Goal: Transaction & Acquisition: Subscribe to service/newsletter

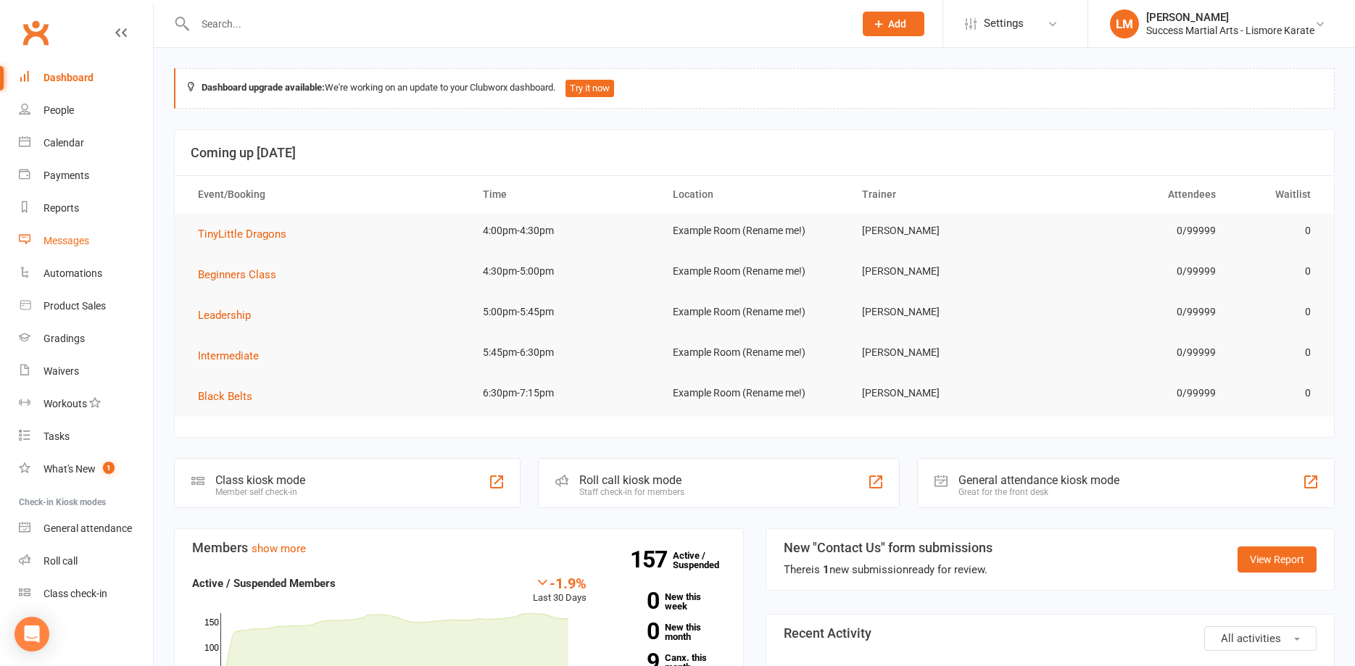
click at [65, 237] on div "Messages" at bounding box center [67, 241] width 46 height 12
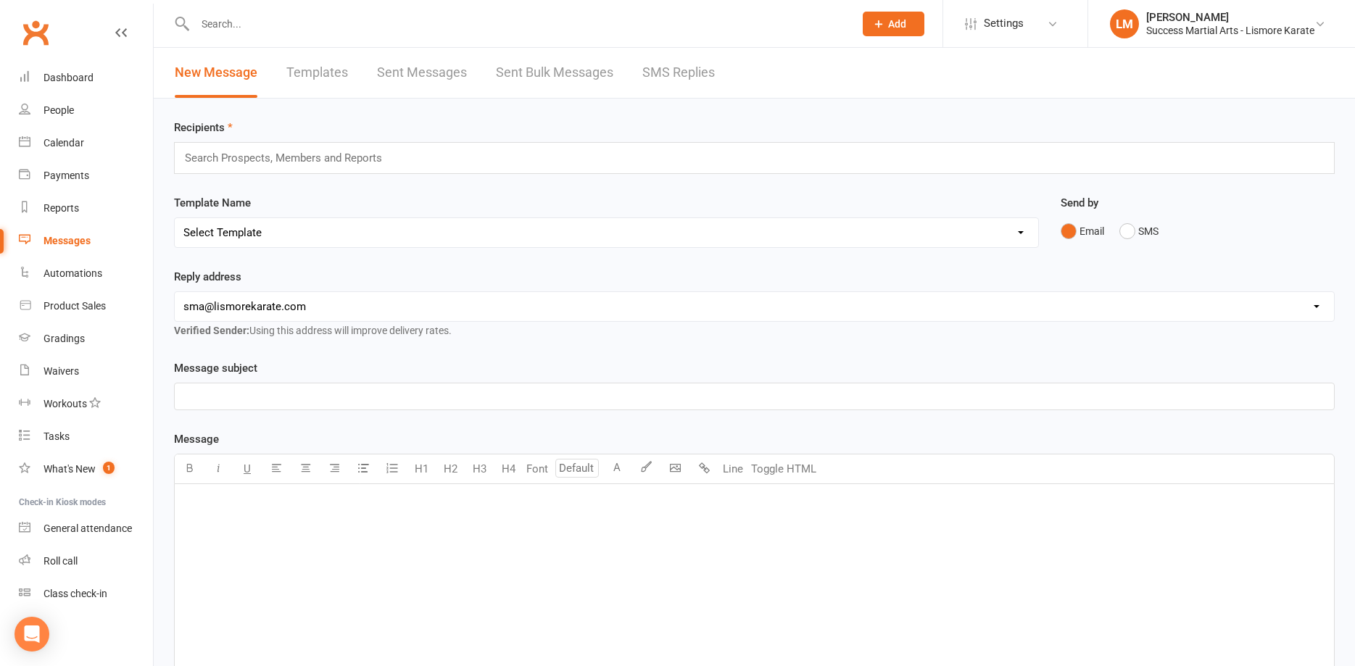
click at [212, 502] on p "﻿" at bounding box center [754, 502] width 1142 height 17
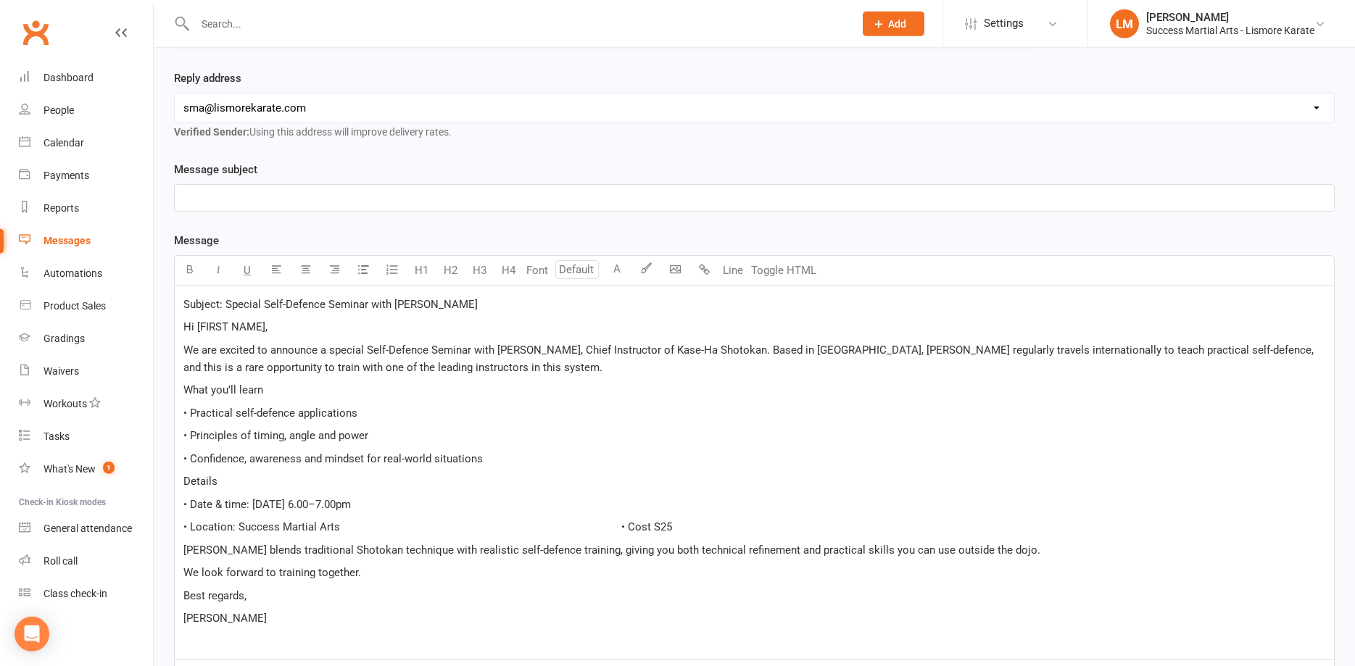
scroll to position [39, 0]
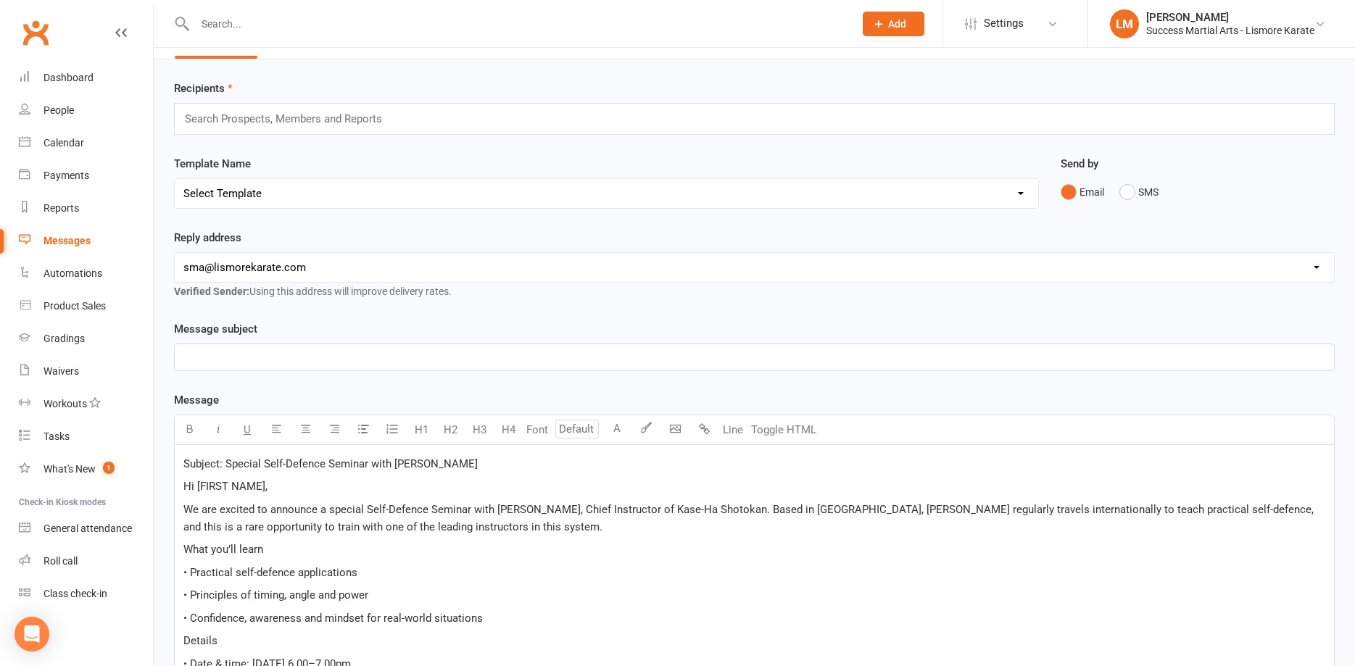
drag, startPoint x: 509, startPoint y: 466, endPoint x: 225, endPoint y: 466, distance: 284.2
click at [225, 466] on p "Subject: Special Self-Defence Seminar with [PERSON_NAME]" at bounding box center [754, 463] width 1142 height 17
click at [202, 360] on p "﻿" at bounding box center [754, 357] width 1142 height 17
drag, startPoint x: 227, startPoint y: 463, endPoint x: 164, endPoint y: 463, distance: 63.1
click at [174, 463] on div "Subject: Hi [FIRST NAME], We are excited to announce a special Self-Defence Sem…" at bounding box center [754, 632] width 1161 height 375
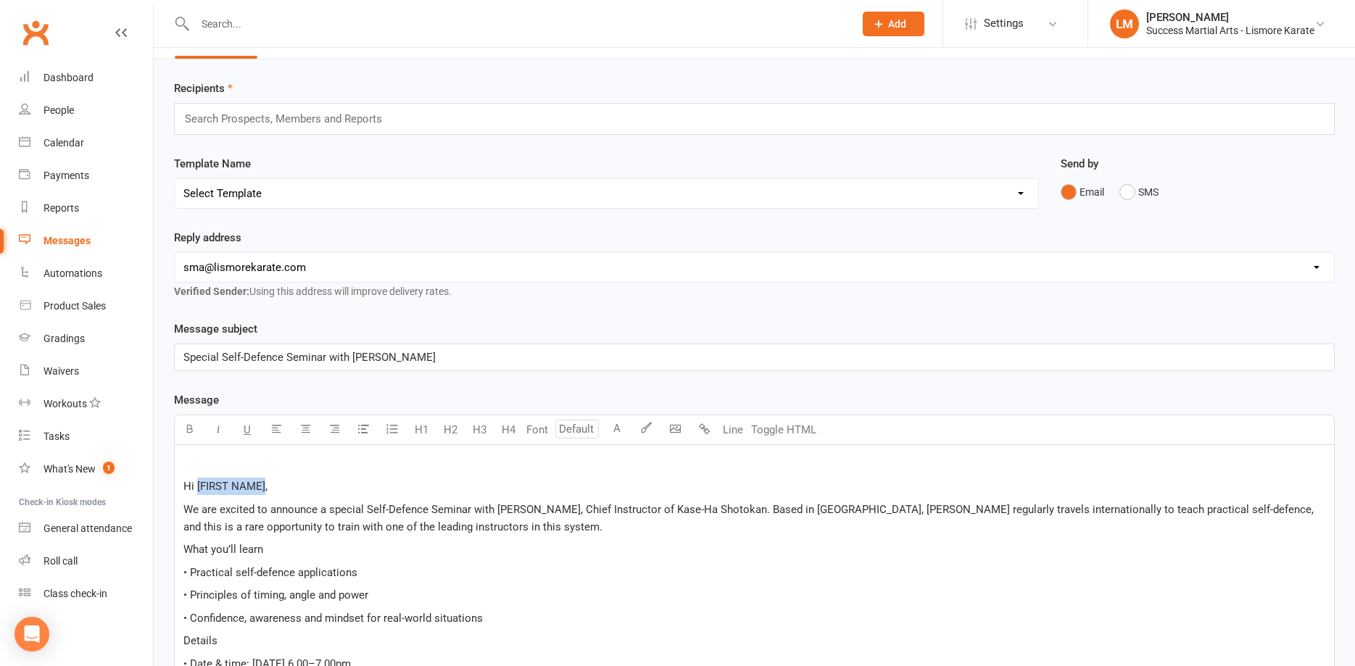
drag, startPoint x: 197, startPoint y: 484, endPoint x: 264, endPoint y: 488, distance: 66.8
click at [264, 488] on span "Hi [FIRST NAME]," at bounding box center [225, 486] width 84 height 13
click at [201, 465] on p "﻿" at bounding box center [754, 463] width 1142 height 17
click at [680, 428] on body "Prospect Member Non-attending contact Class / event Appointment Grading event T…" at bounding box center [677, 489] width 1355 height 1051
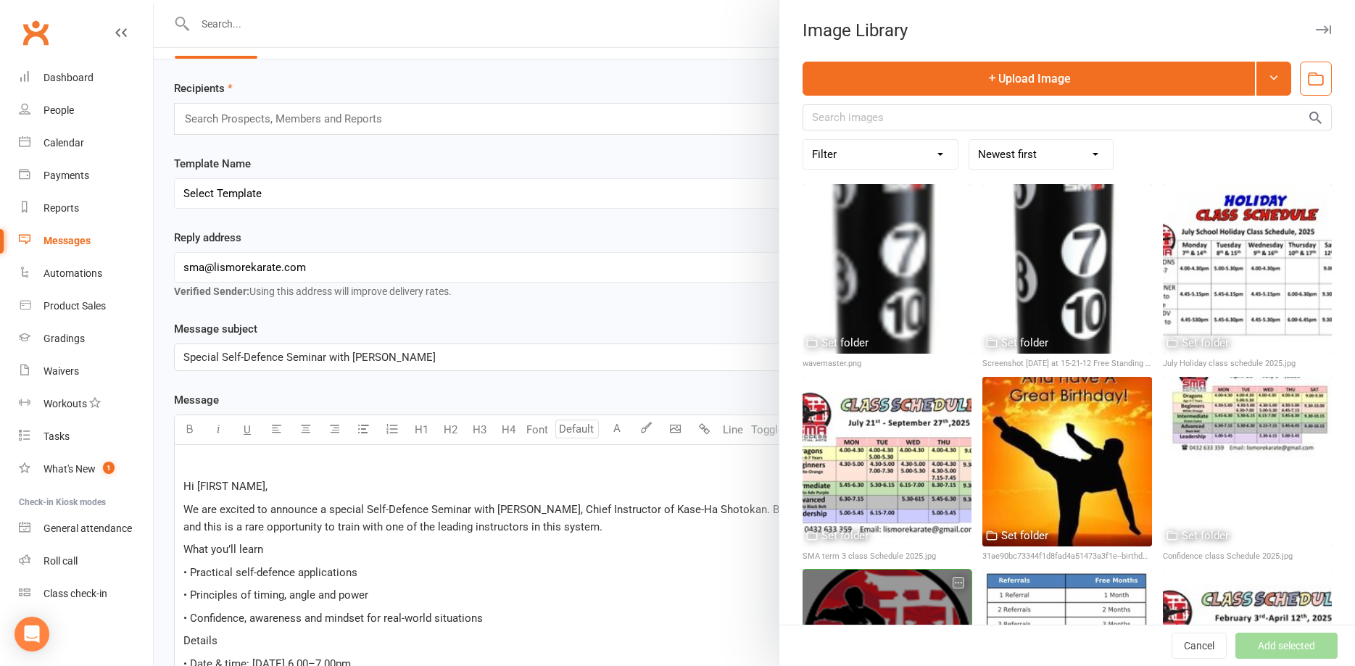
click at [873, 606] on div at bounding box center [887, 654] width 169 height 169
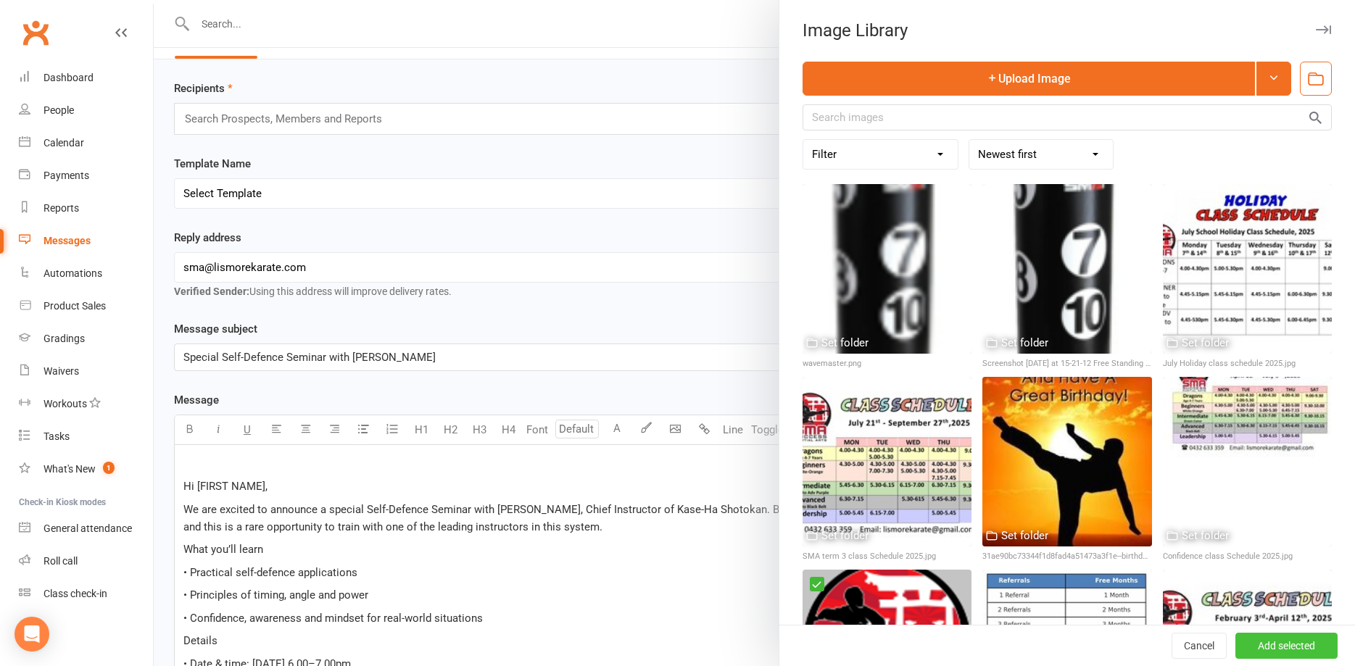
click at [1285, 644] on button "Add selected" at bounding box center [1286, 646] width 102 height 26
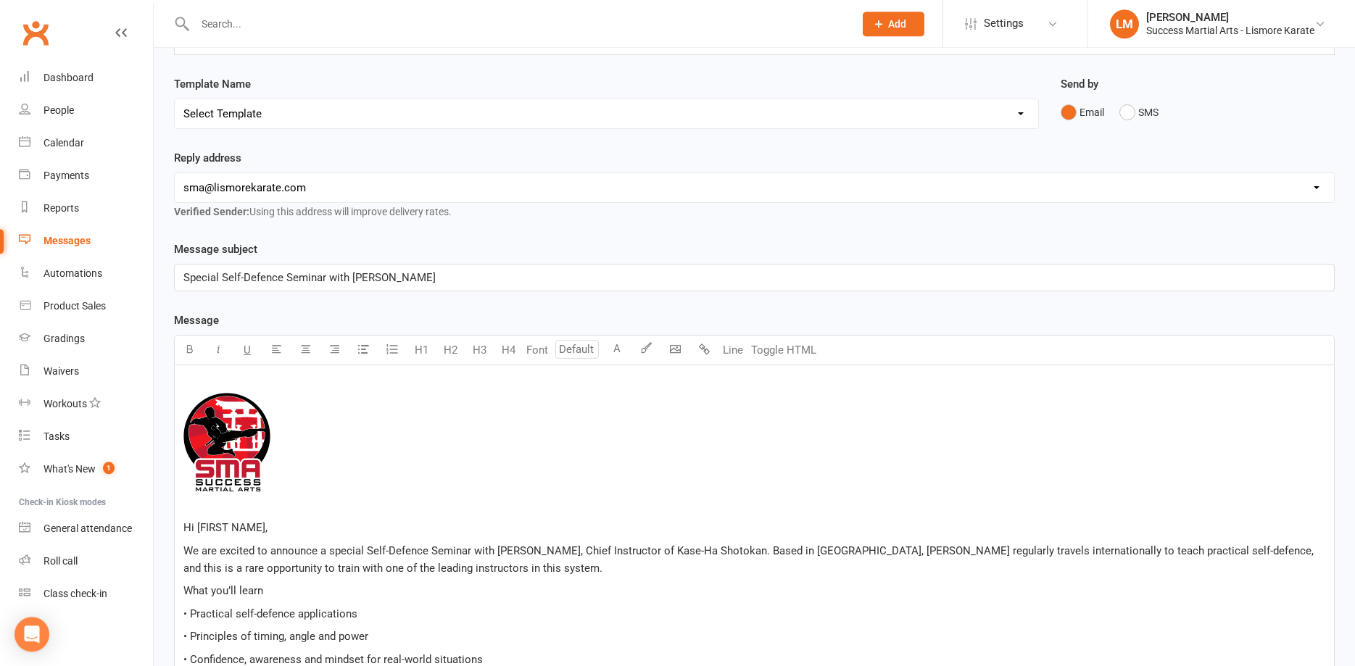
scroll to position [187, 0]
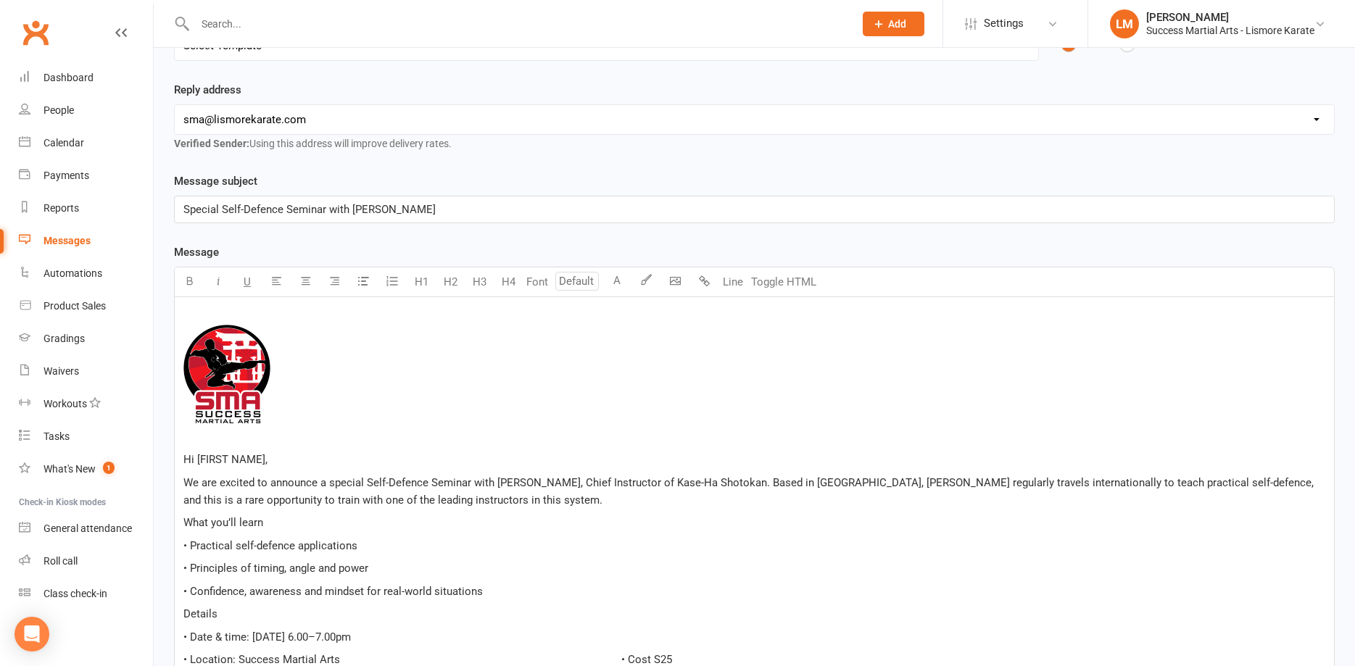
click at [776, 484] on span "We are excited to announce a special Self-Defence Seminar with [PERSON_NAME], C…" at bounding box center [749, 491] width 1133 height 30
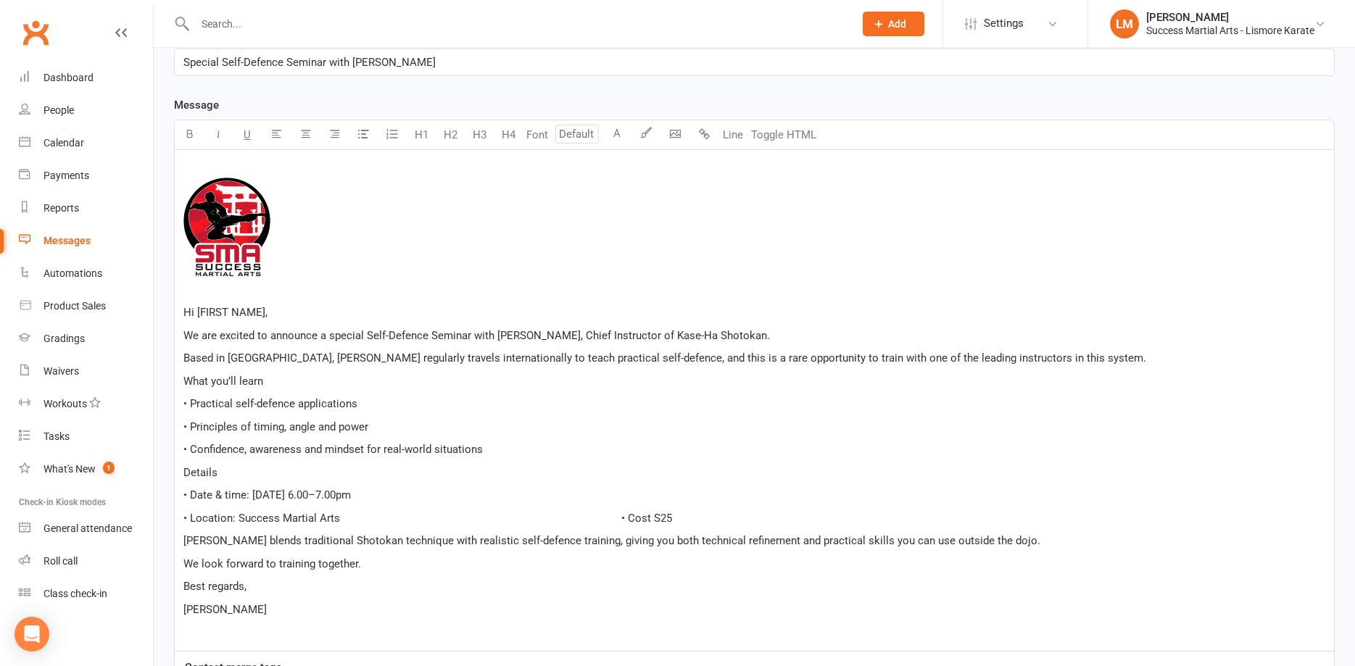
scroll to position [335, 0]
click at [599, 517] on span "• Location: Success Martial Arts • Cost S25" at bounding box center [427, 517] width 489 height 13
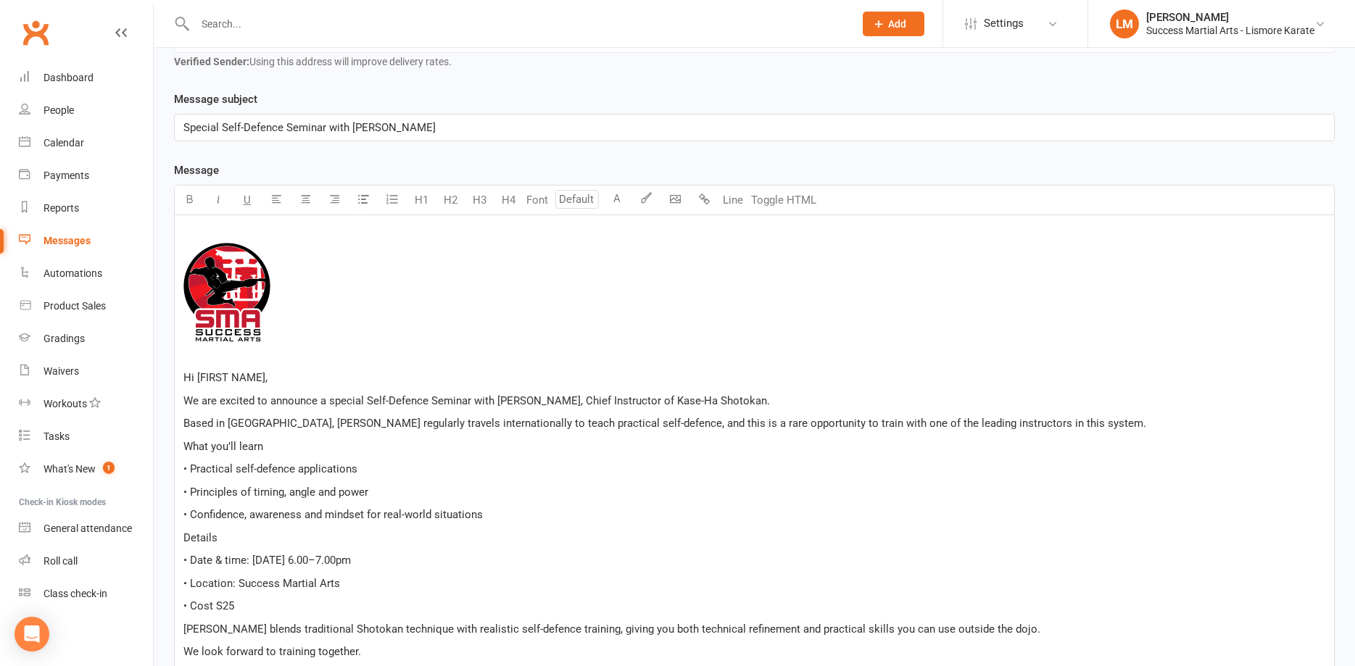
scroll to position [187, 0]
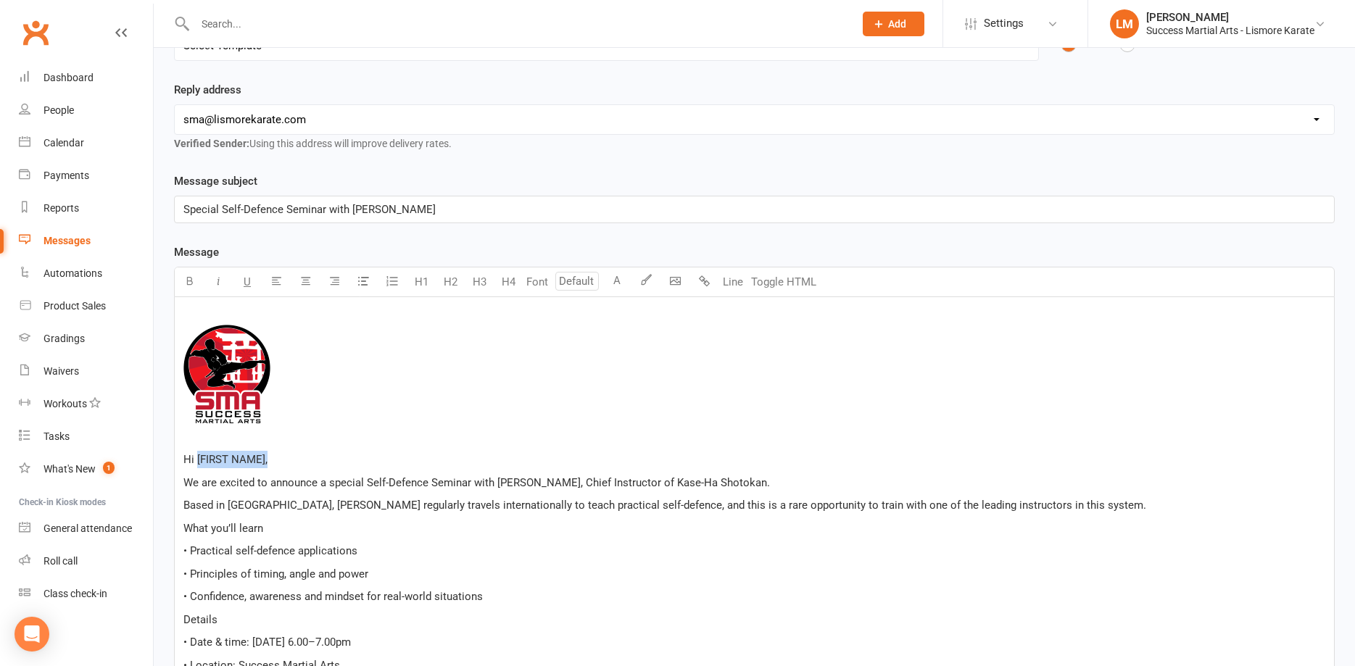
drag, startPoint x: 265, startPoint y: 459, endPoint x: 196, endPoint y: 460, distance: 69.6
click at [196, 460] on span "Hi [FIRST NAME]," at bounding box center [225, 459] width 84 height 13
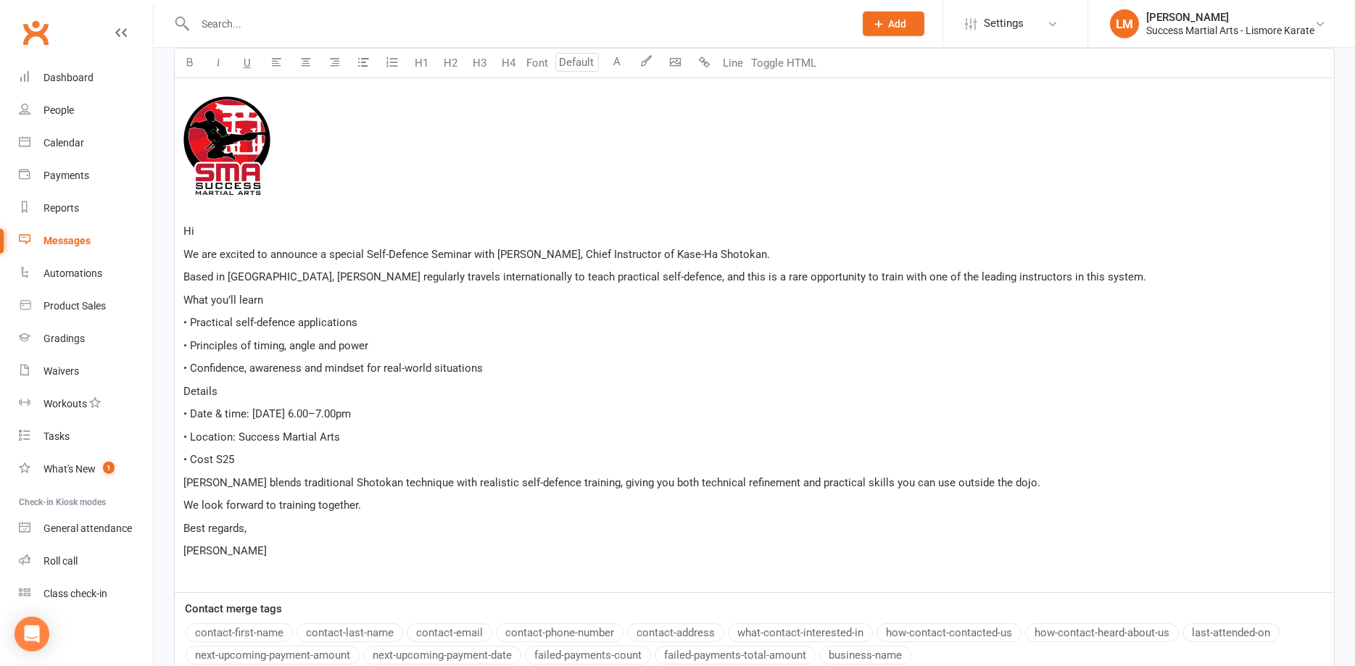
scroll to position [483, 0]
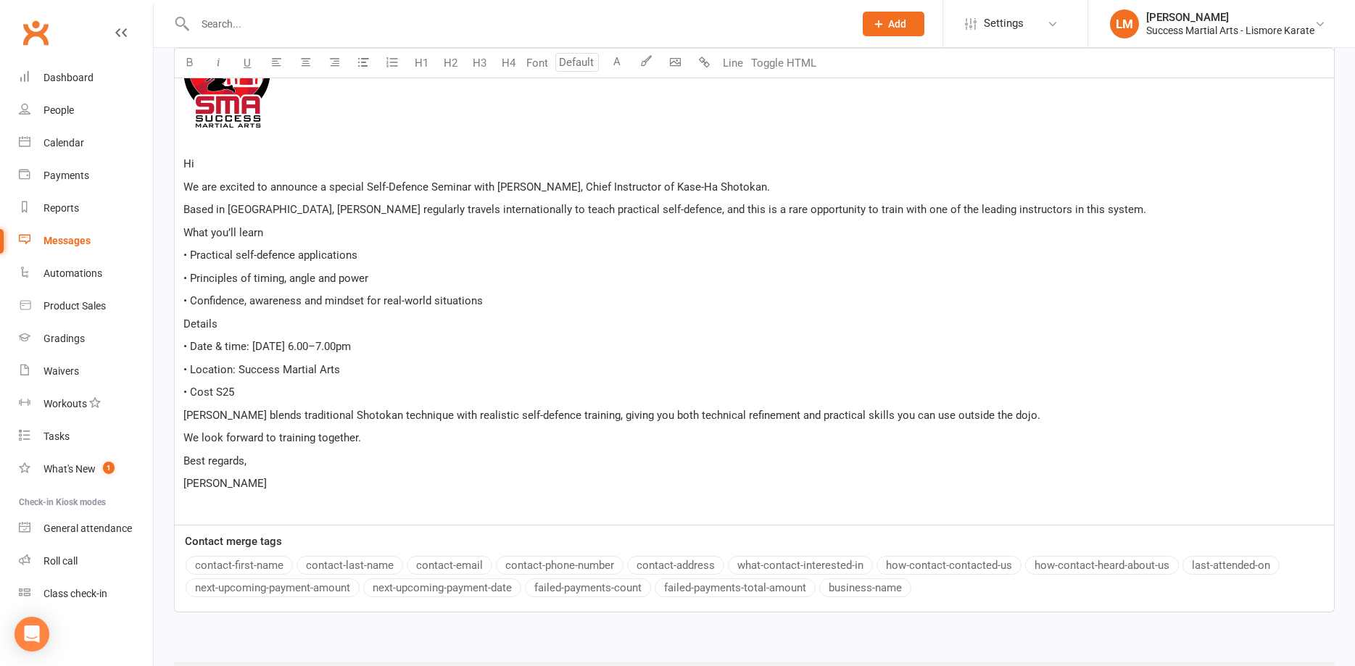
click at [239, 568] on button "contact-first-name" at bounding box center [239, 565] width 107 height 19
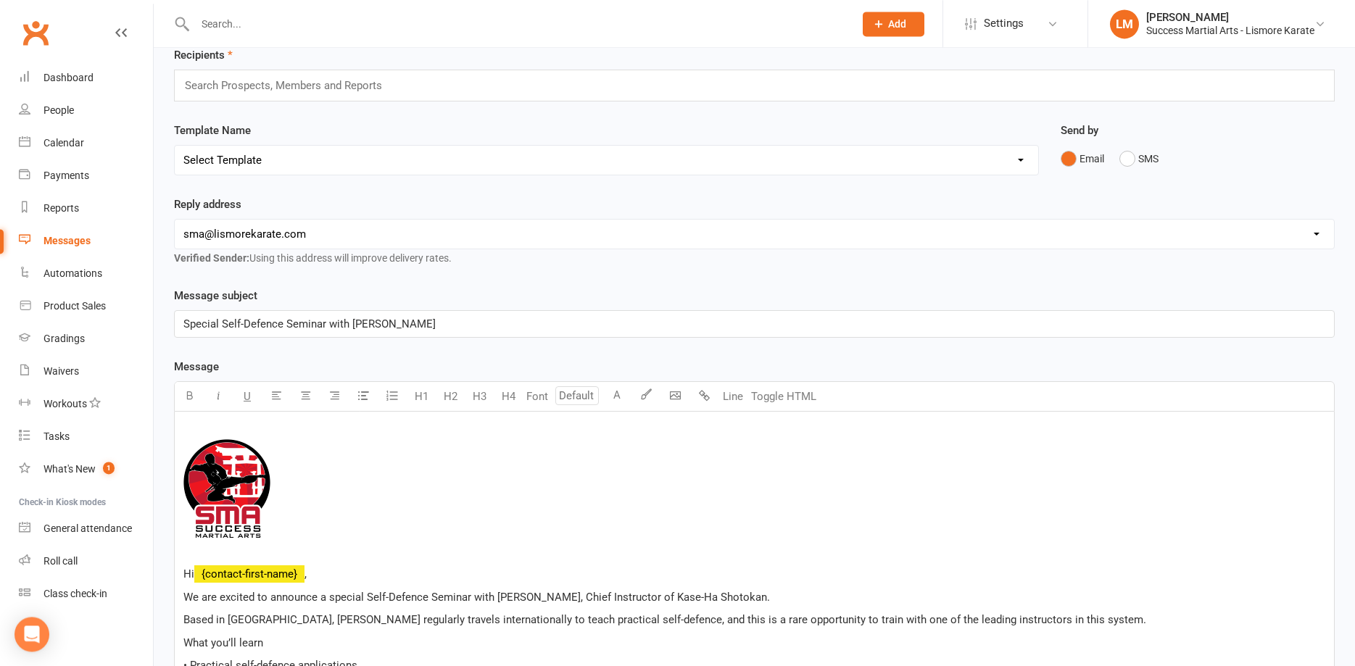
scroll to position [0, 0]
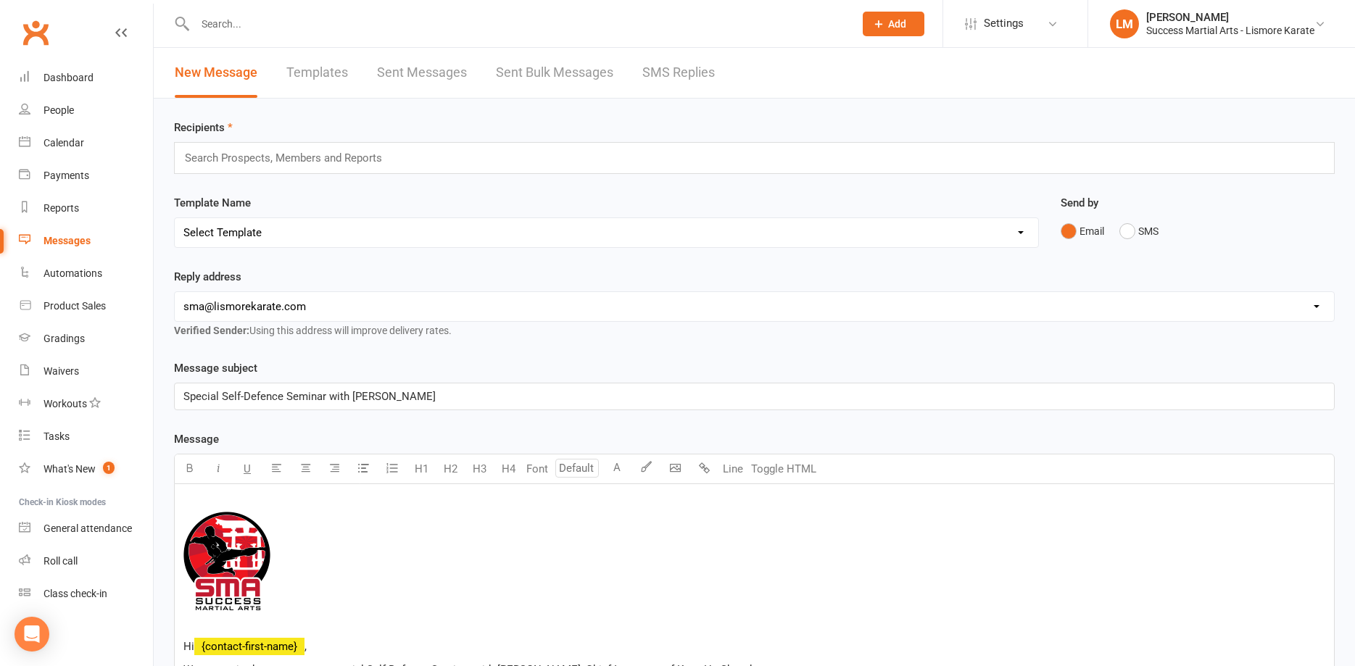
click at [202, 160] on input "text" at bounding box center [289, 158] width 212 height 19
click at [175, 218] on select "Select Template [Email] 1 AKF membership [Email] 1 welcome [Email] [DATE] VIP […" at bounding box center [607, 232] width 864 height 29
click at [336, 198] on div "Template Name Select Template [Email] 1 AKF membership [Email] 1 welcome [Email…" at bounding box center [606, 221] width 865 height 54
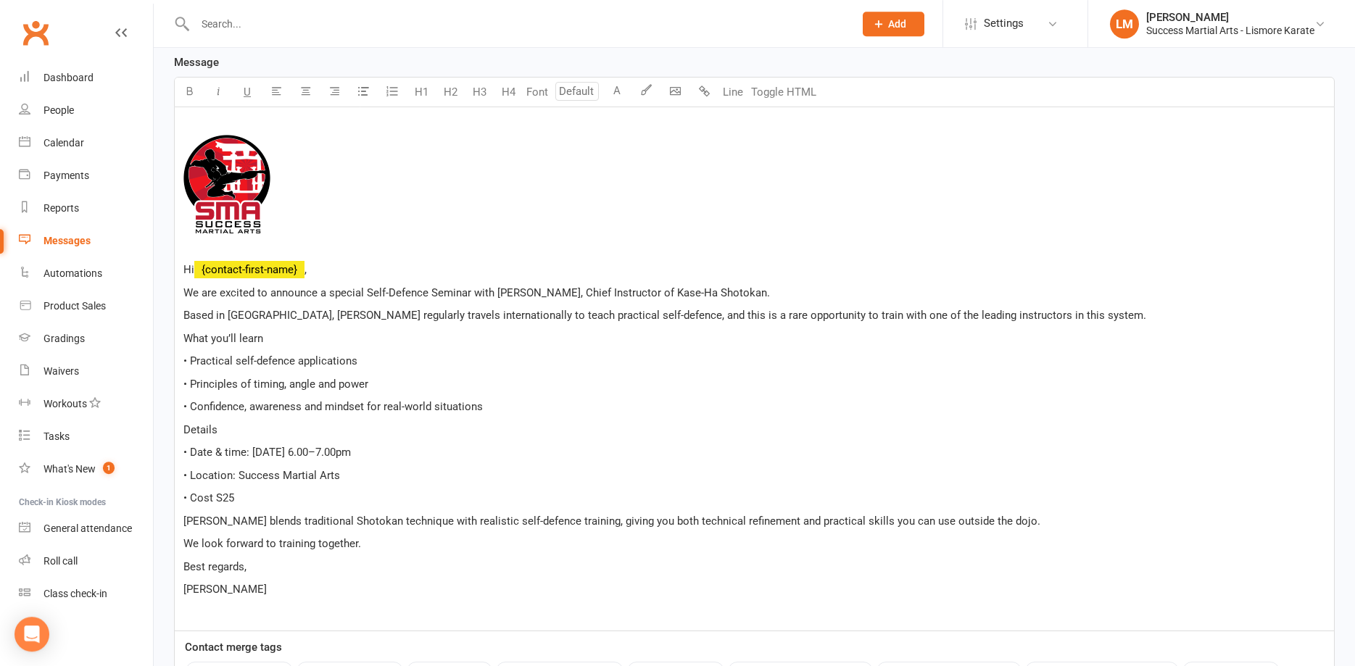
scroll to position [444, 0]
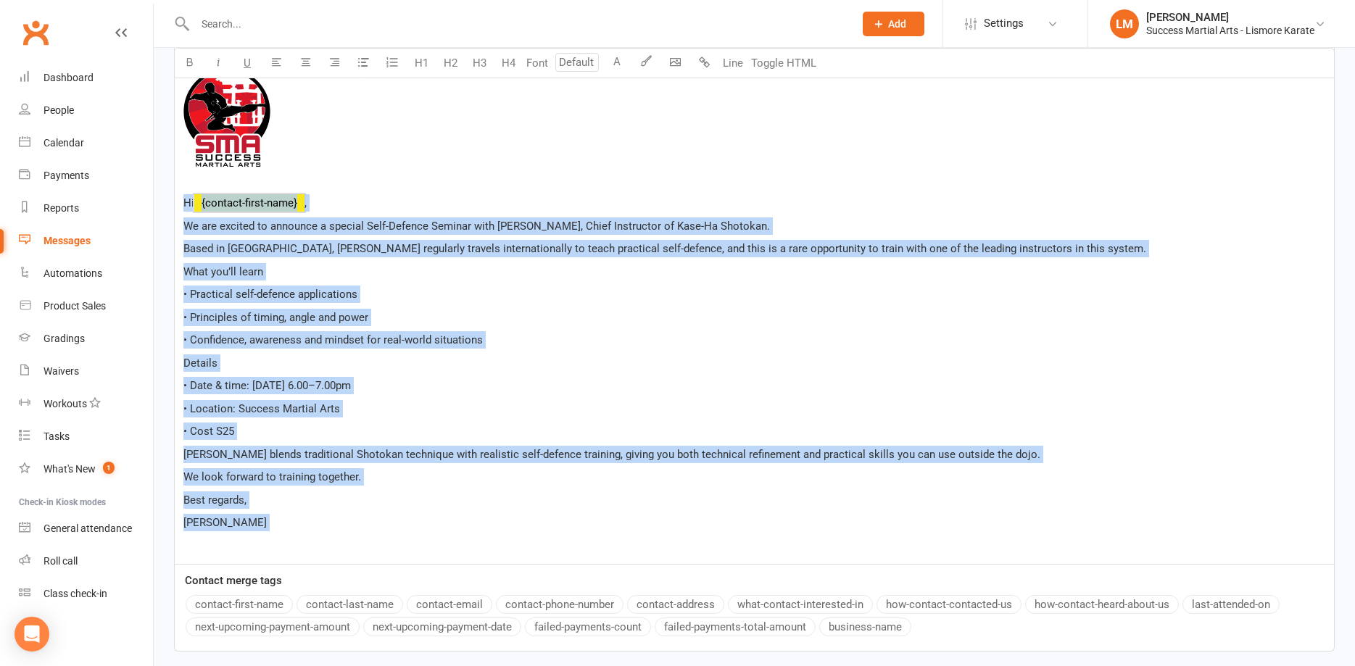
drag, startPoint x: 181, startPoint y: 196, endPoint x: 259, endPoint y: 552, distance: 365.1
click at [259, 552] on div "﻿ ﻿ ﻿ Hi ﻿ {contact-first-name} , We are excited to announce a special Self-Def…" at bounding box center [754, 302] width 1159 height 523
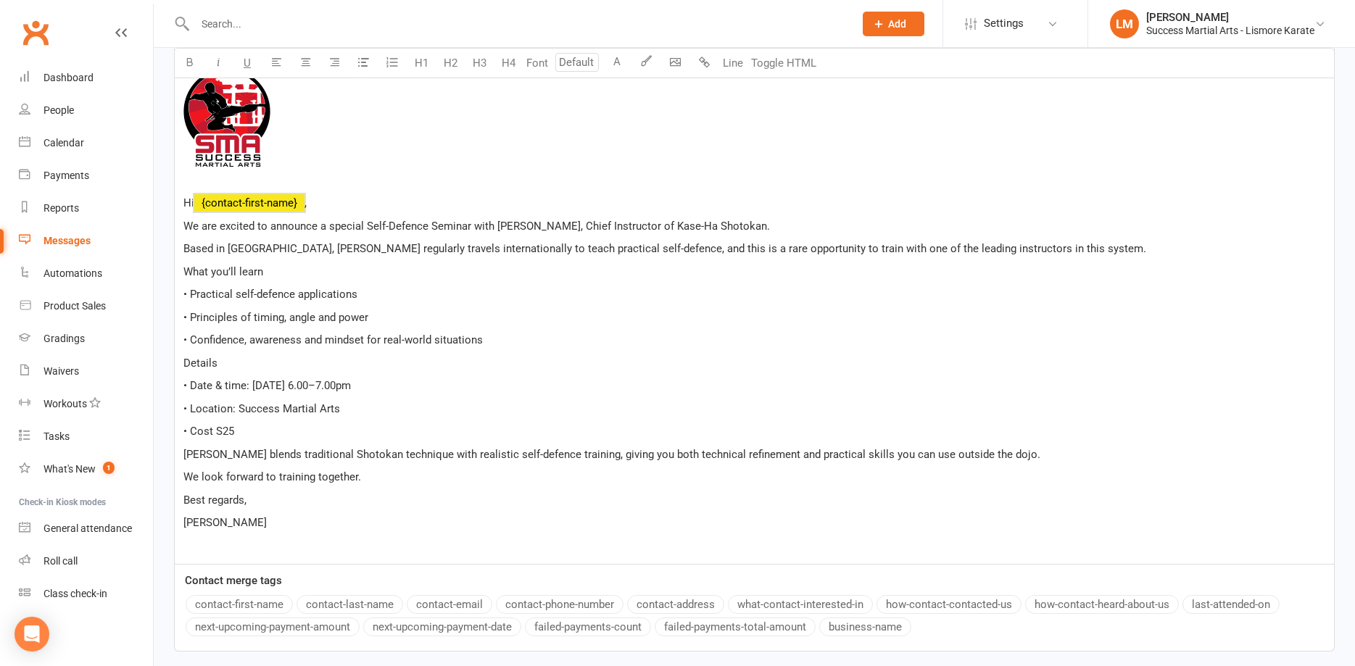
scroll to position [252, 0]
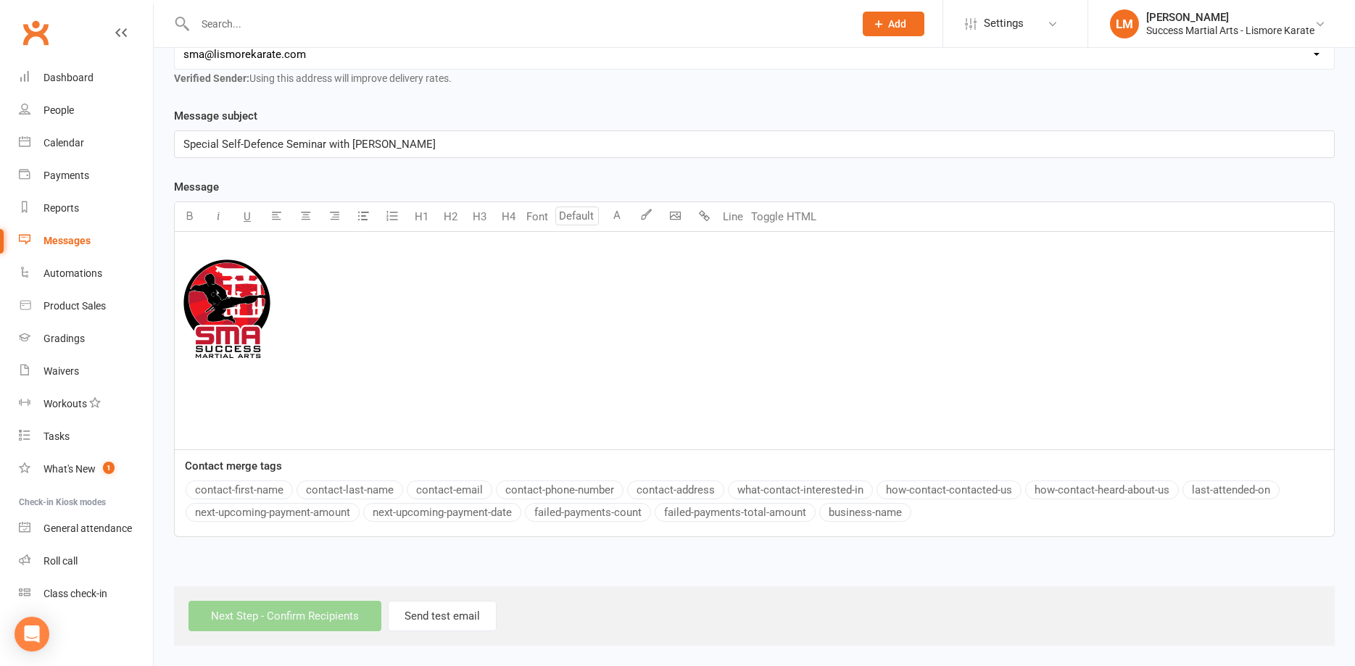
click at [54, 239] on div "Messages" at bounding box center [67, 241] width 47 height 12
click at [58, 241] on div "Messages" at bounding box center [67, 241] width 47 height 12
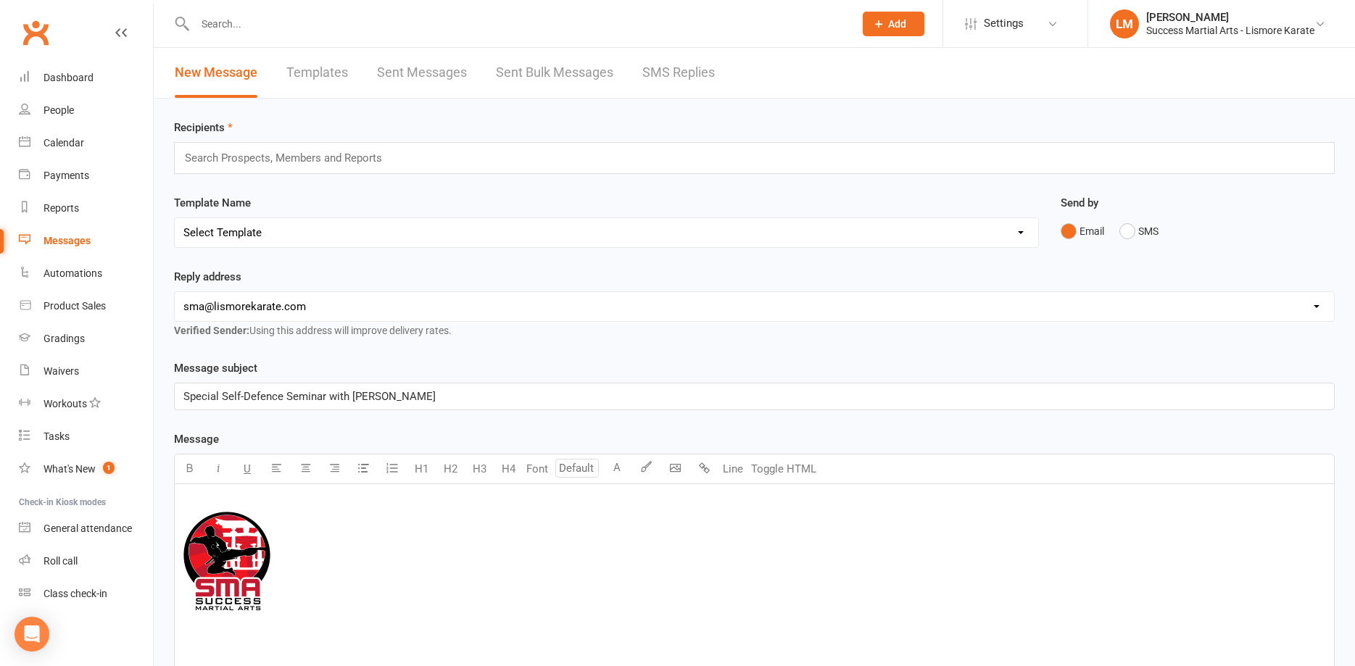
click at [325, 79] on link "Templates" at bounding box center [317, 73] width 62 height 50
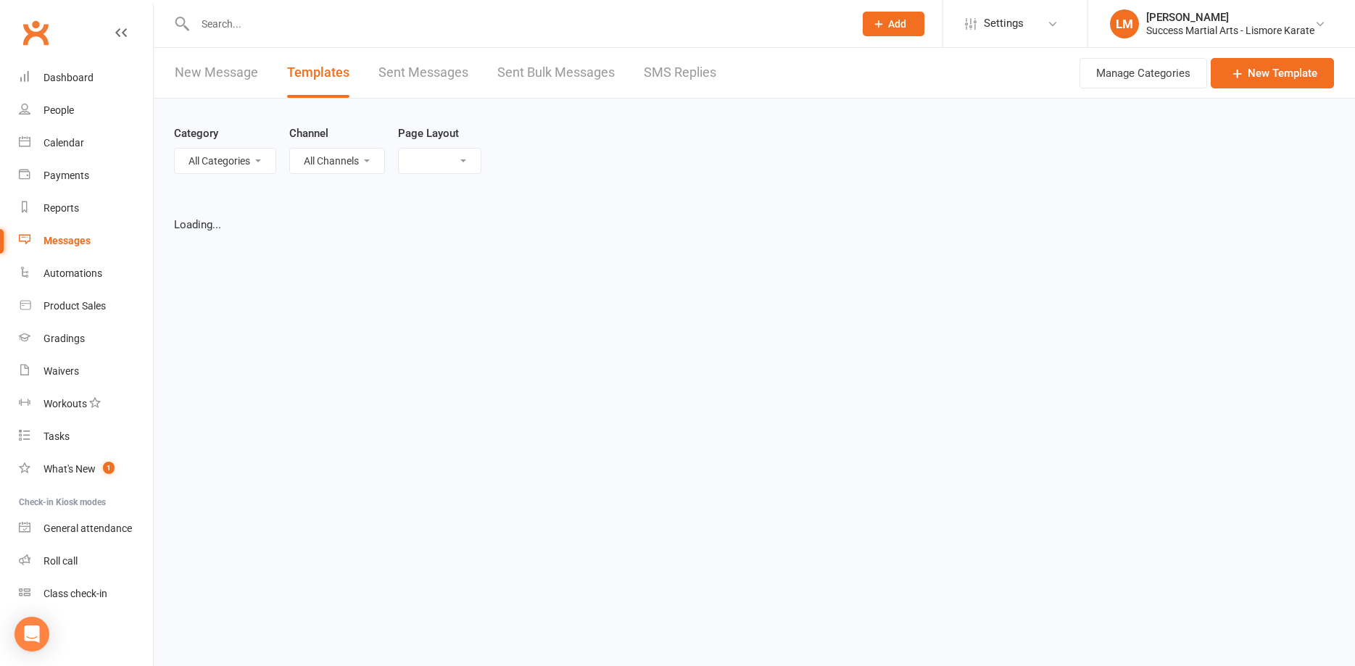
select select "list"
select select "100"
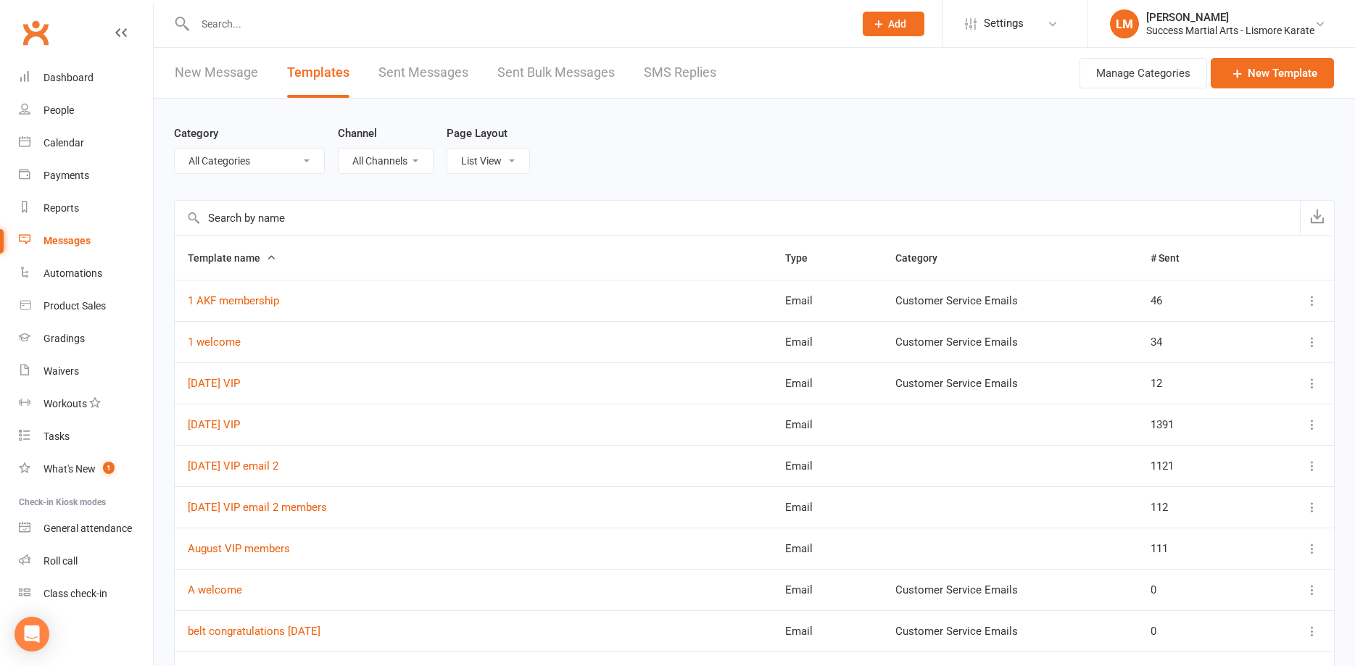
click at [175, 149] on select "All Categories (No category) Customer Service Emails Events August/[DATE] Marke…" at bounding box center [249, 161] width 149 height 25
select select "19523"
click option "Term 4 Events" at bounding box center [0, 0] width 0 height 0
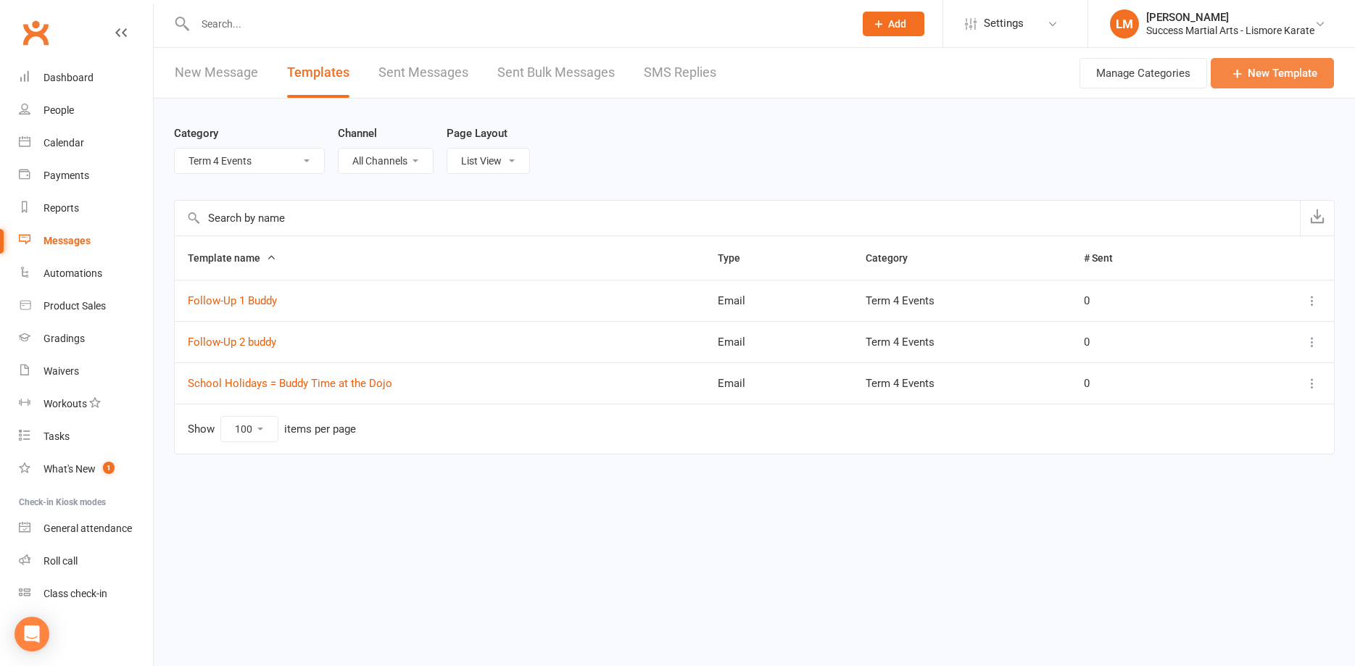
click at [1228, 71] on link "New Template" at bounding box center [1272, 73] width 123 height 30
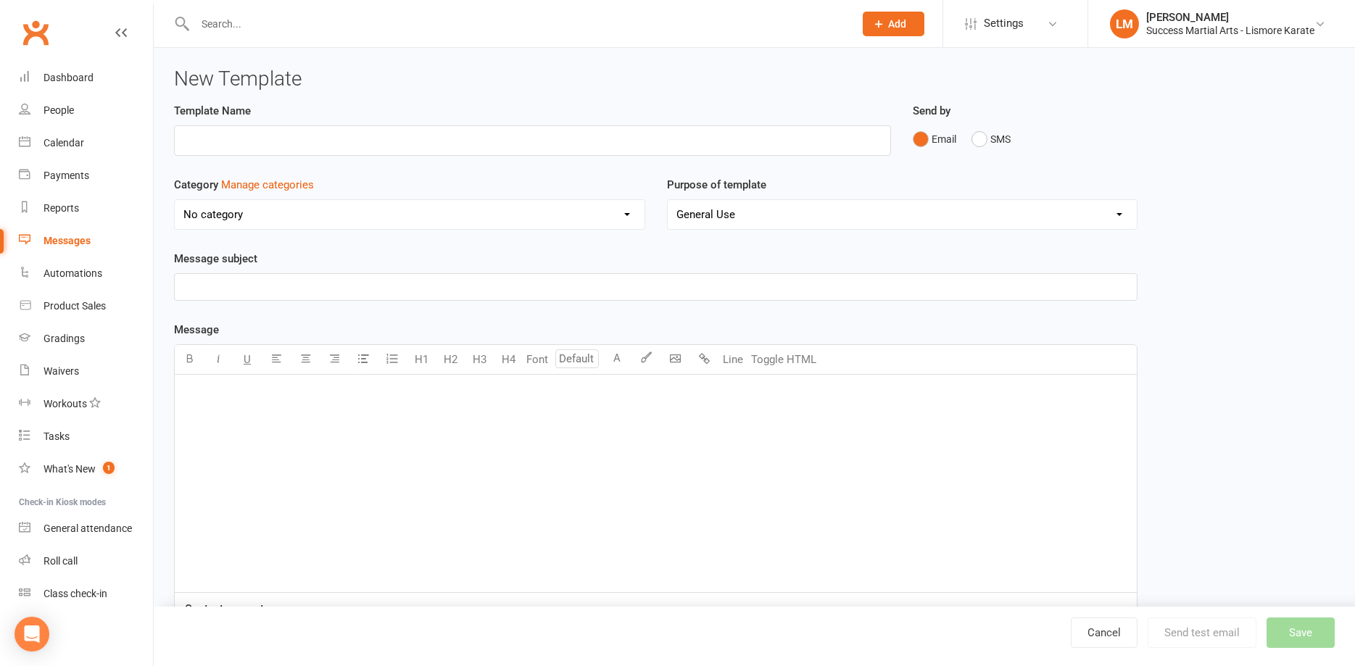
click at [175, 200] on select "No category Customer Service Emails Events August/[DATE] Marketing Term 4 Events" at bounding box center [410, 214] width 470 height 29
select select "19523"
click option "Term 4 Events" at bounding box center [0, 0] width 0 height 0
click at [202, 384] on div "﻿" at bounding box center [656, 484] width 962 height 218
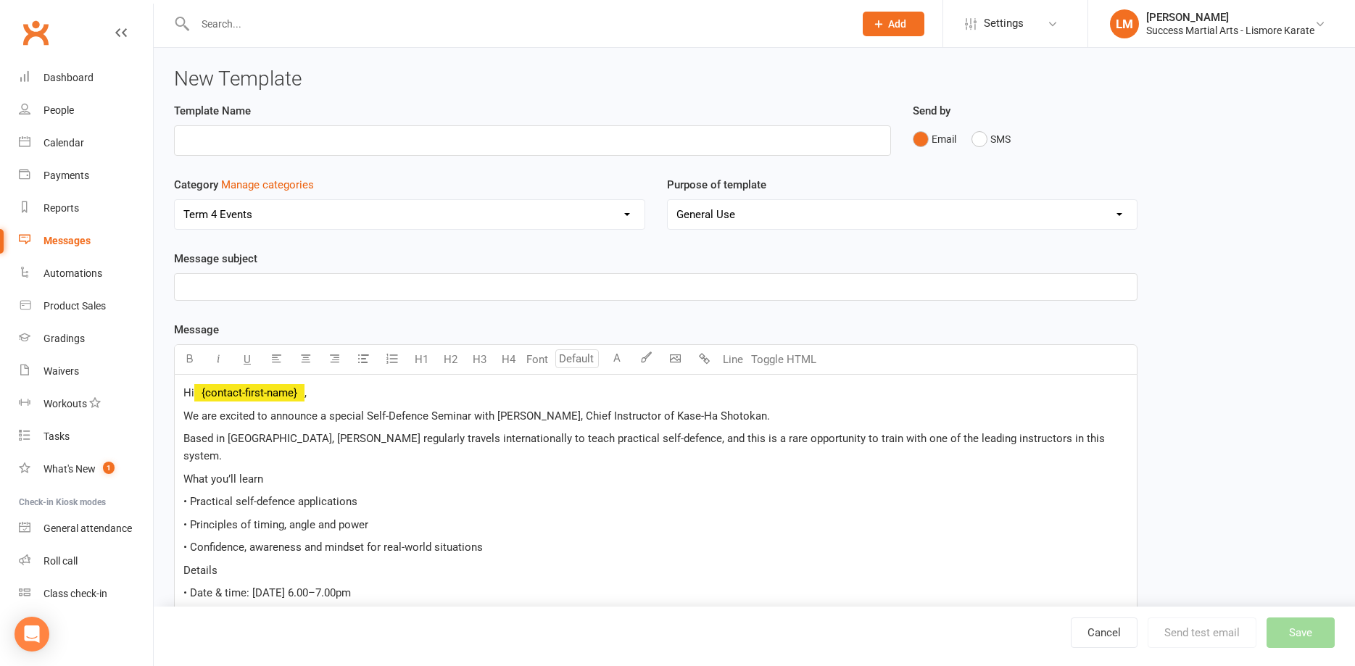
click at [181, 390] on div "Hi ﻿ {contact-first-name} , We are excited to announce a special Self-Defence S…" at bounding box center [656, 573] width 962 height 397
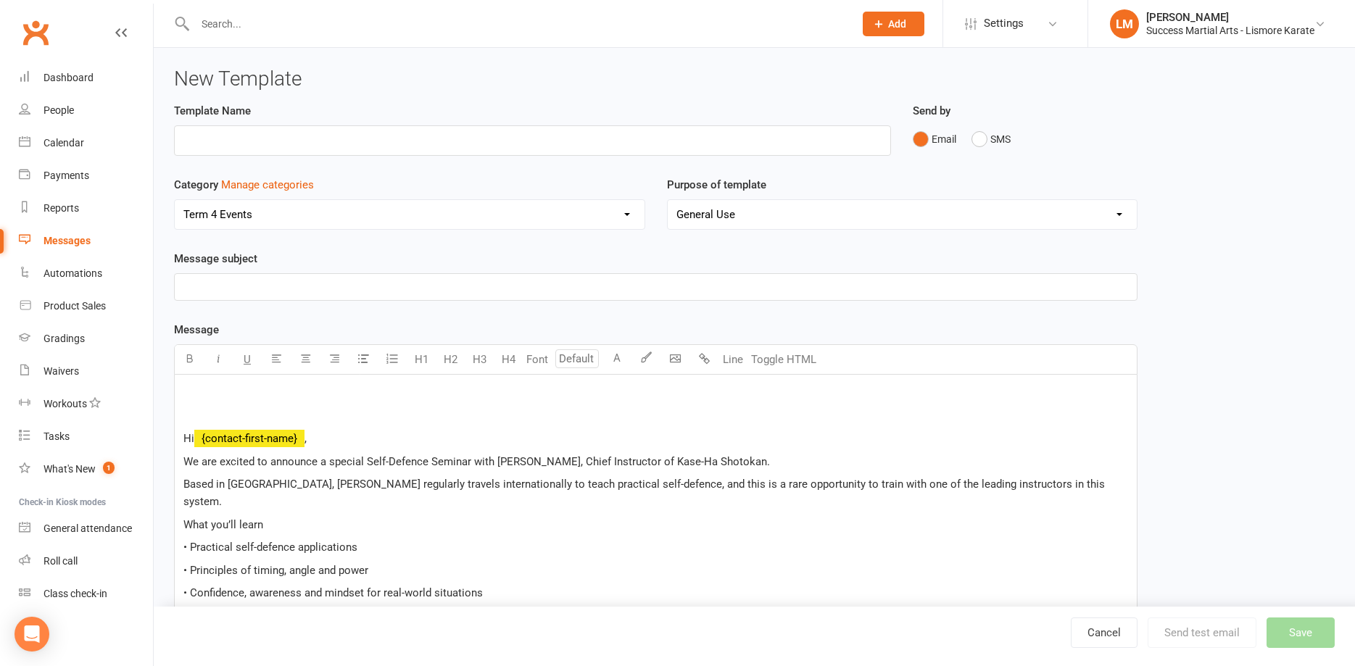
click at [196, 389] on p "﻿" at bounding box center [655, 392] width 945 height 17
click at [676, 356] on body "Prospect Member Non-attending contact Class / event Appointment Grading event T…" at bounding box center [677, 497] width 1355 height 987
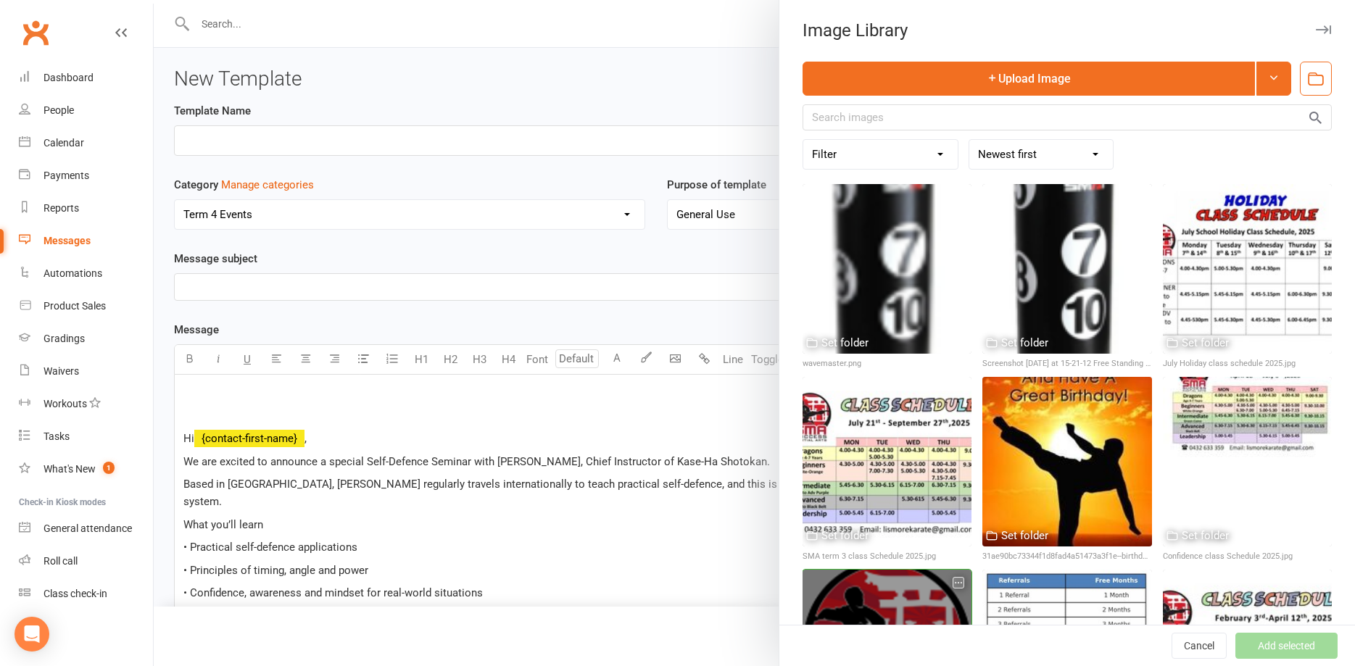
click at [895, 618] on div at bounding box center [887, 654] width 169 height 169
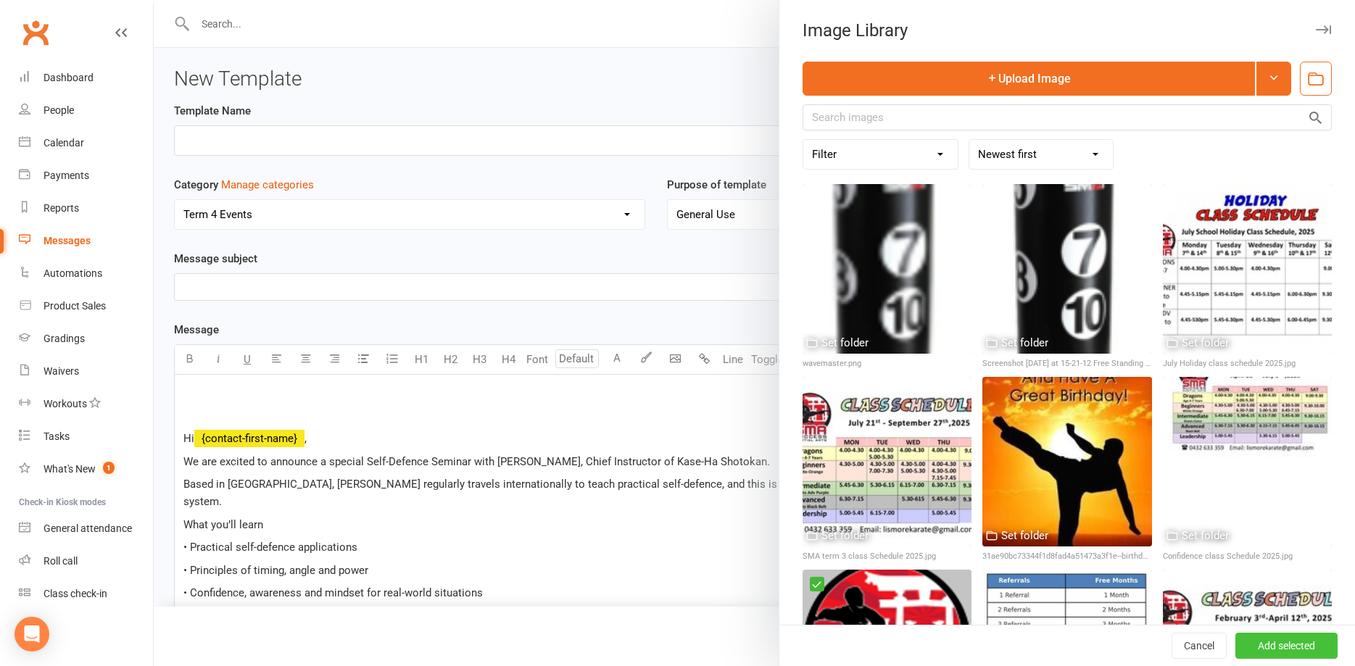
click at [1306, 642] on button "Add selected" at bounding box center [1286, 646] width 102 height 26
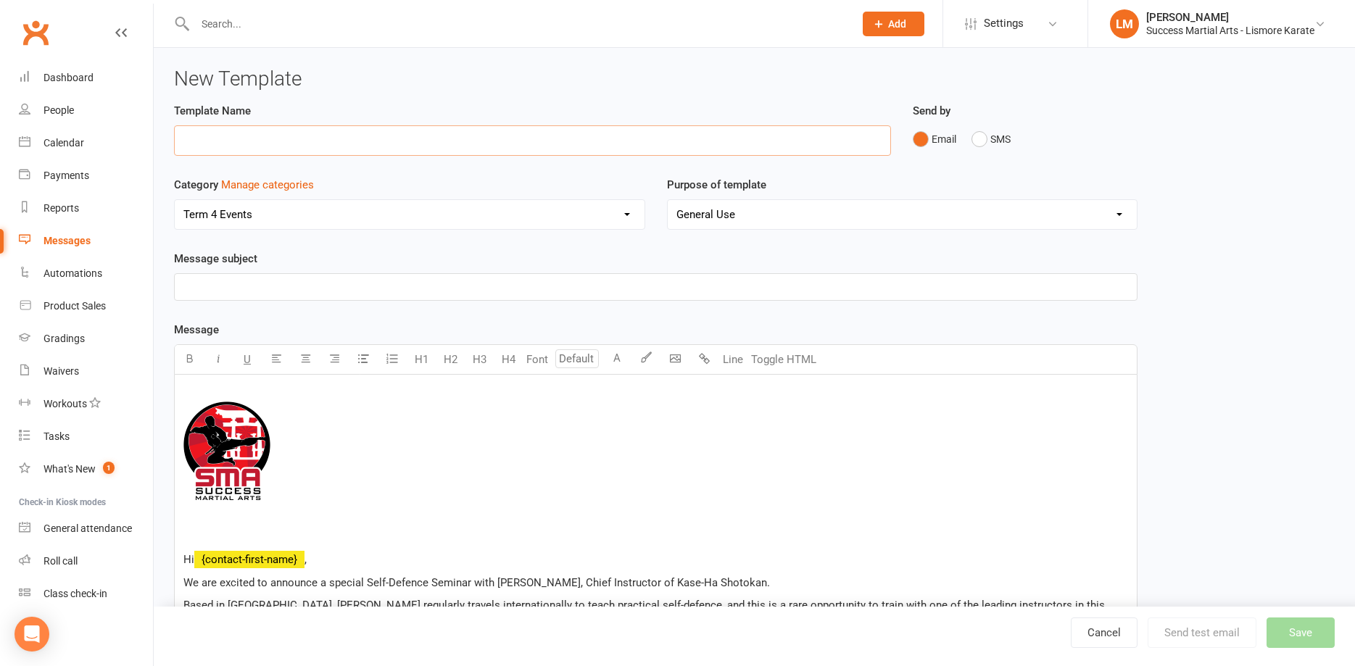
click at [204, 138] on input "text" at bounding box center [532, 140] width 717 height 30
type input "[PERSON_NAME] email 1"
click at [210, 281] on p "﻿" at bounding box center [655, 286] width 945 height 17
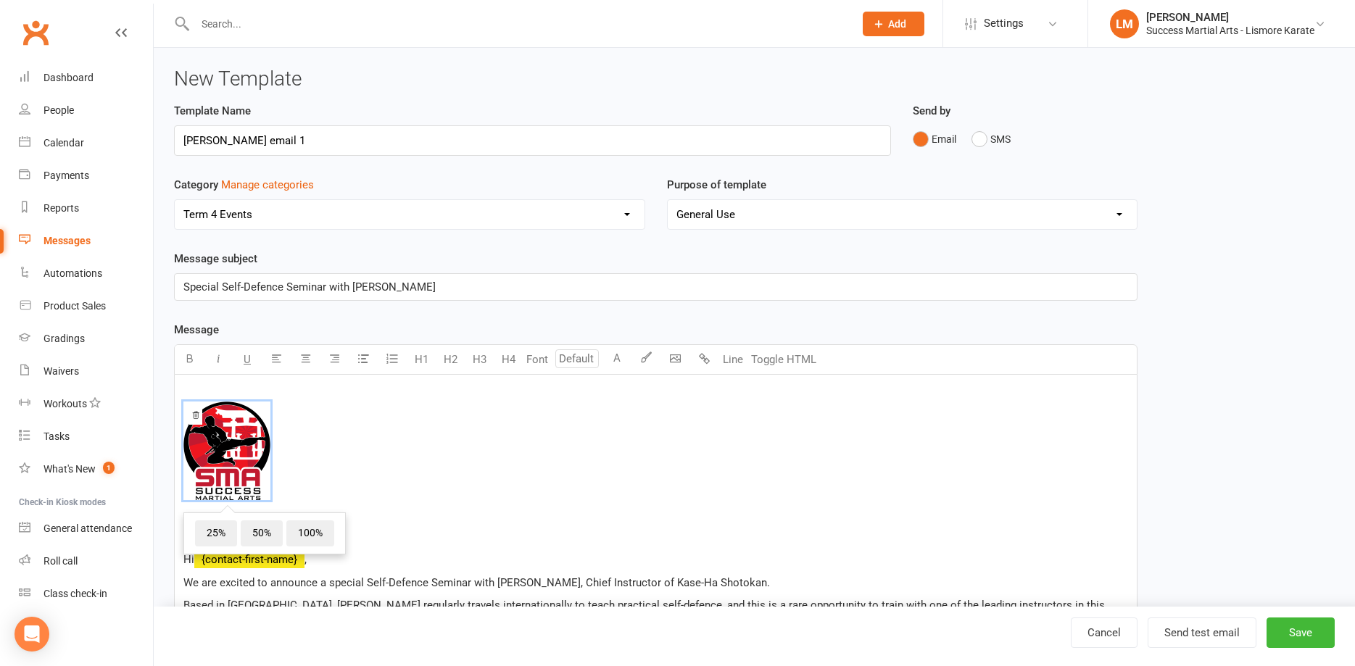
click at [254, 526] on div "﻿ ﻿ 25% 50% 100% ﻿ ﻿ Hi ﻿ {contact-first-name} , We are excited to announce a s…" at bounding box center [656, 657] width 962 height 564
click at [362, 453] on span "﻿ 25% 50% 100%" at bounding box center [655, 454] width 945 height 104
click at [360, 571] on div "﻿ ﻿ 25% 50% 100% ﻿ ﻿ Hi ﻿ {contact-first-name} , We are excited to announce a s…" at bounding box center [656, 657] width 962 height 564
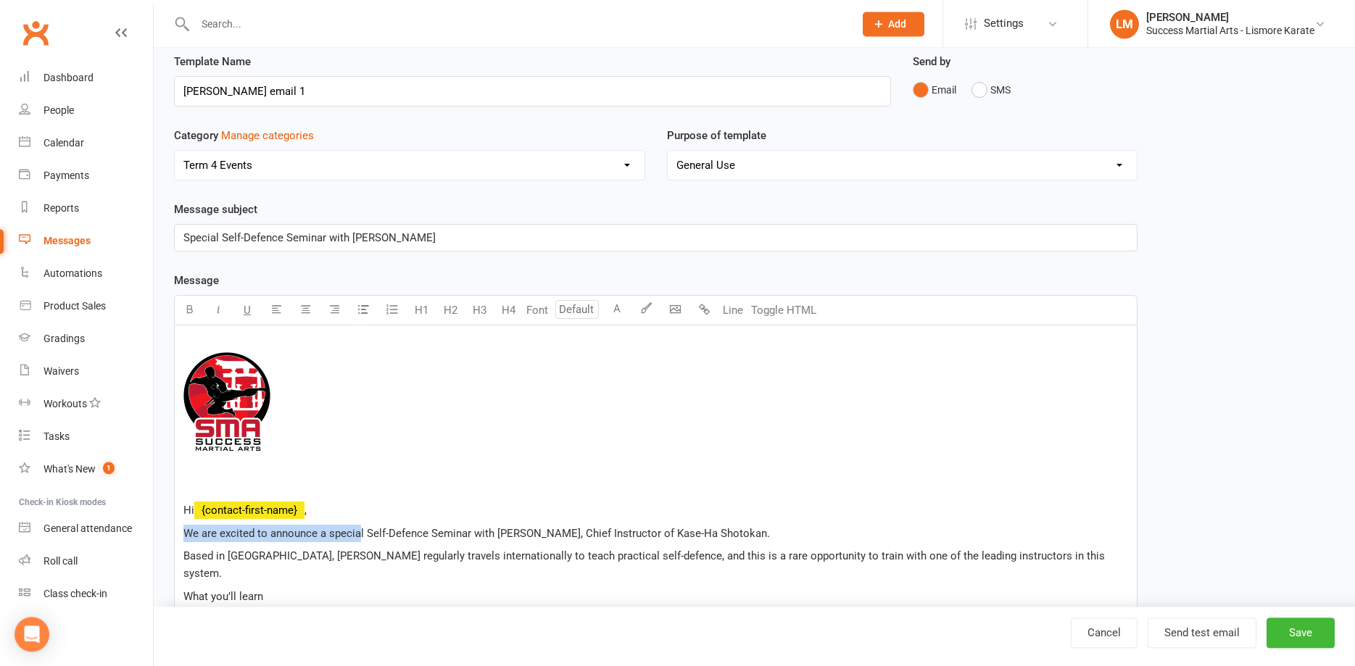
scroll to position [74, 0]
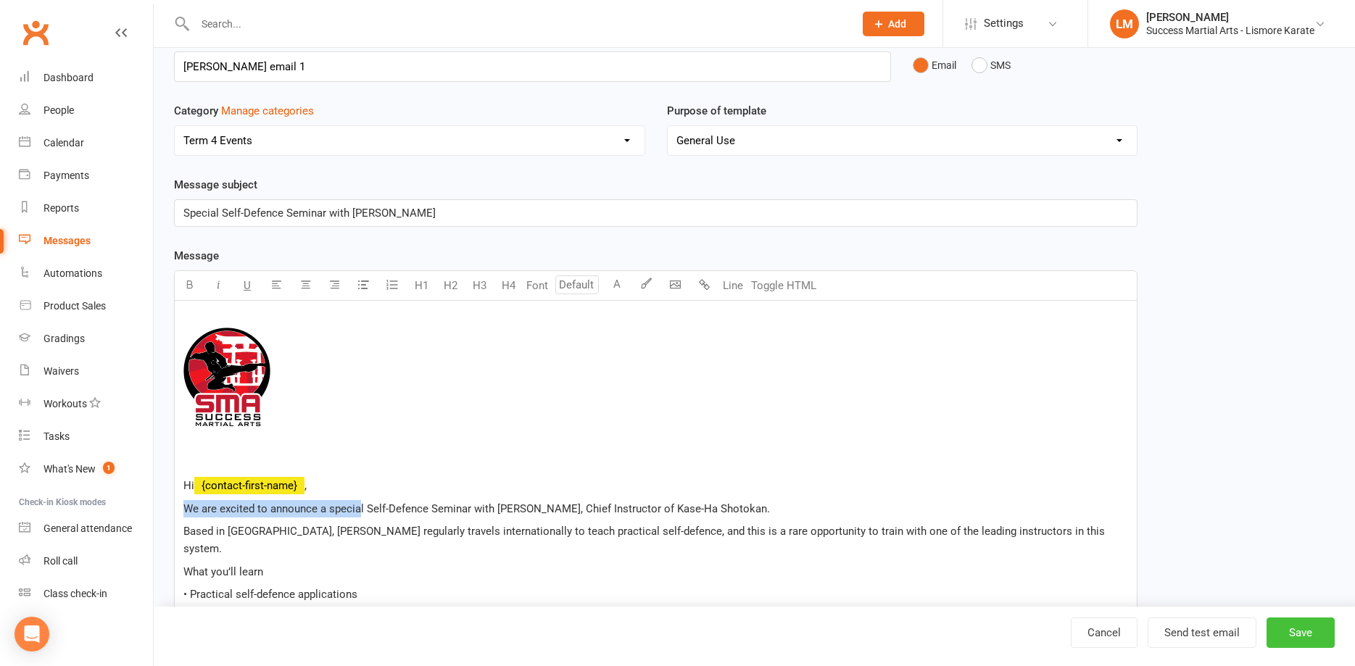
click at [1307, 631] on button "Save" at bounding box center [1301, 633] width 68 height 30
select select "100"
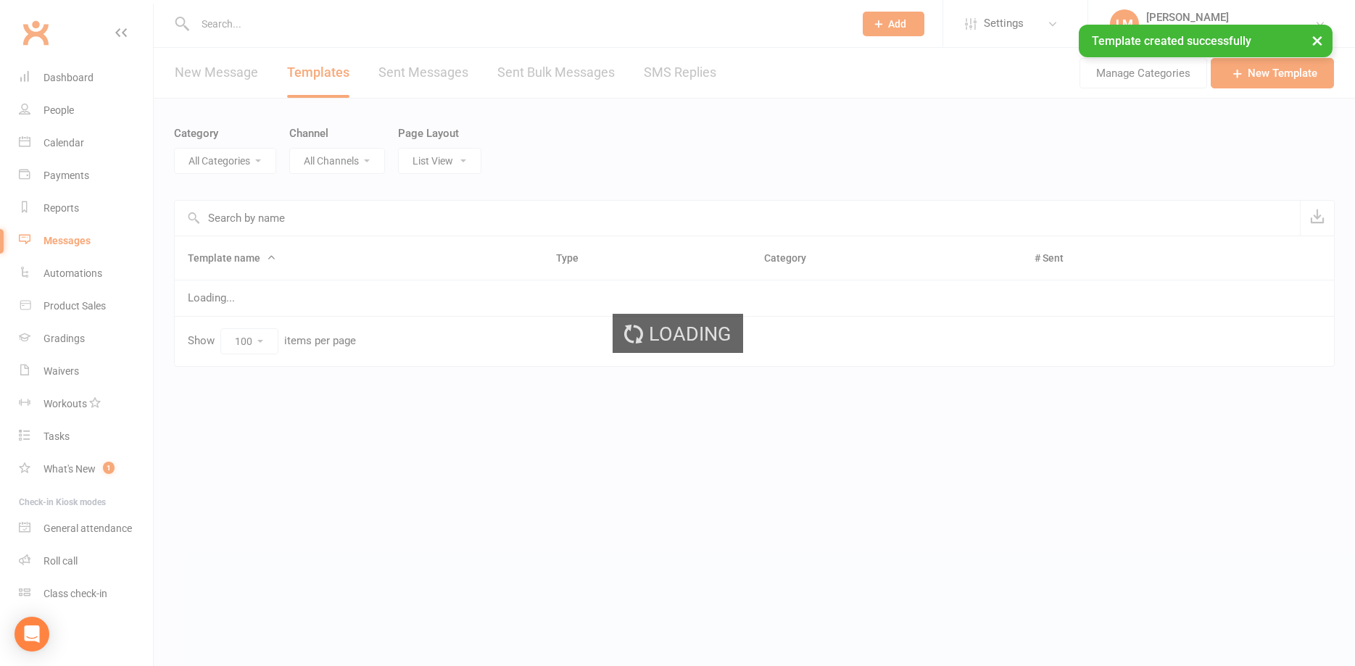
select select "19523"
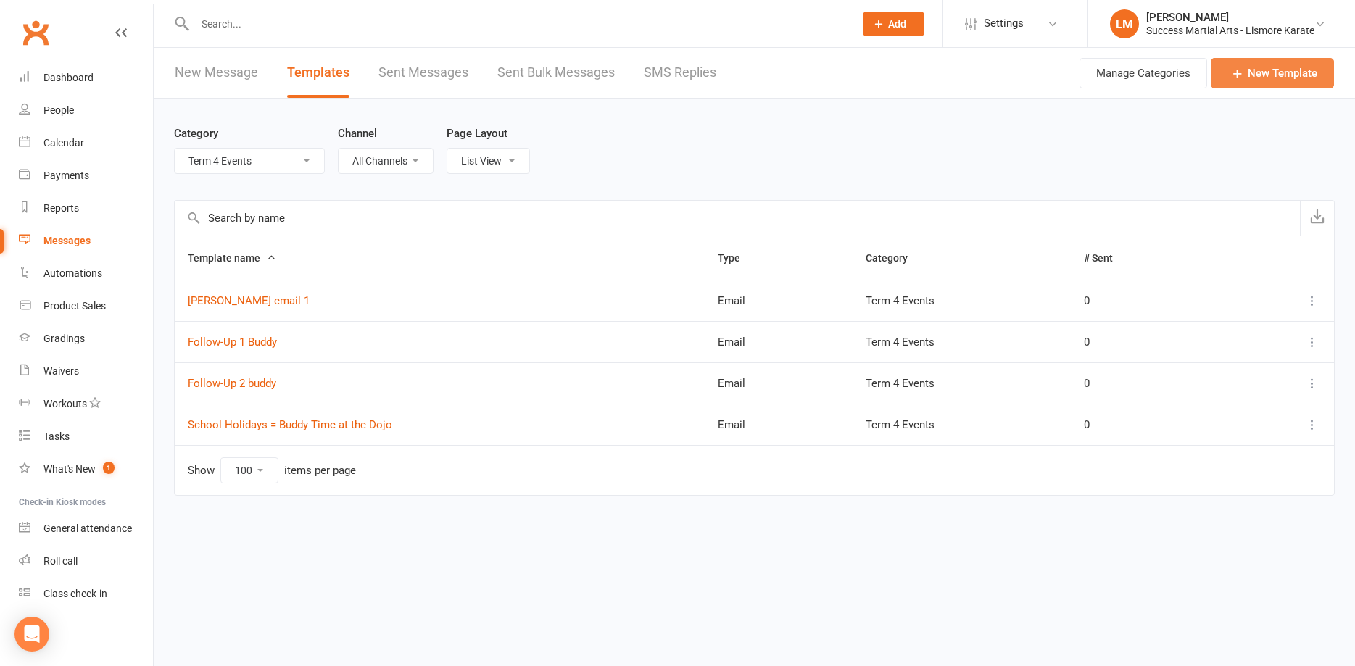
click at [1265, 74] on link "New Template" at bounding box center [1272, 73] width 123 height 30
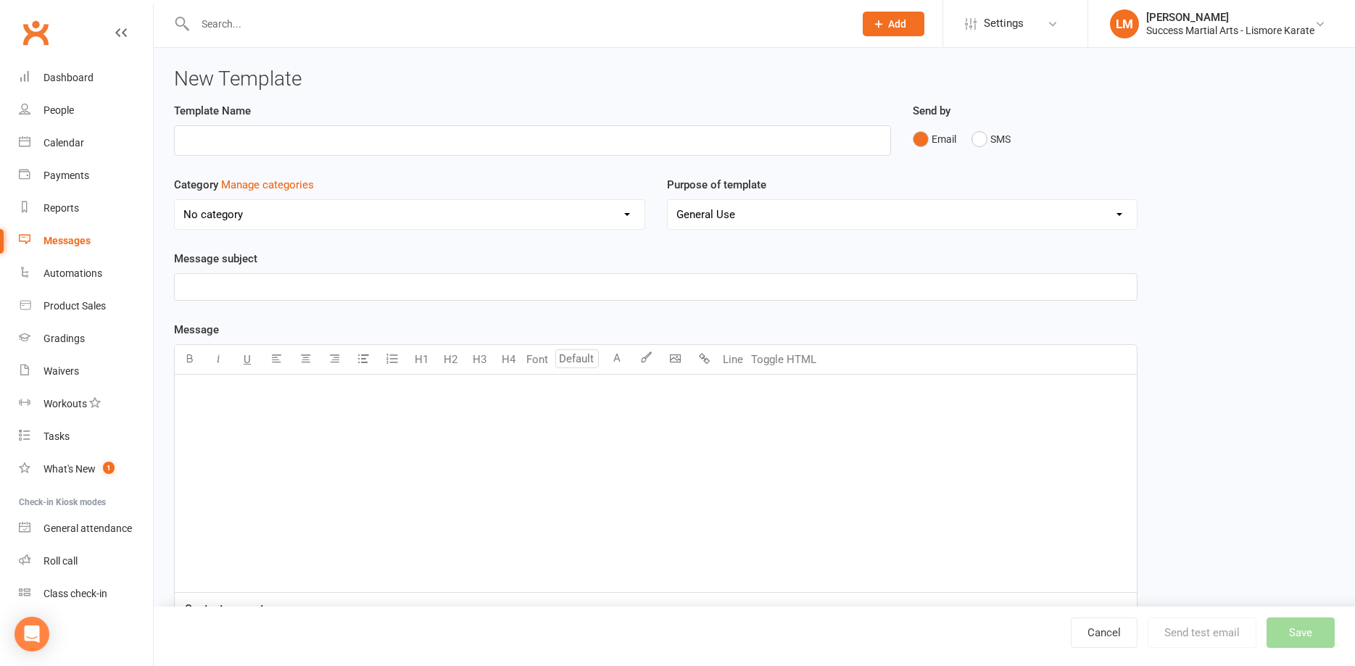
click at [175, 200] on select "No category Customer Service Emails Events August/[DATE] Marketing Term 4 Events" at bounding box center [410, 214] width 470 height 29
select select "19523"
click option "Term 4 Events" at bounding box center [0, 0] width 0 height 0
click at [210, 398] on p "﻿" at bounding box center [655, 392] width 945 height 17
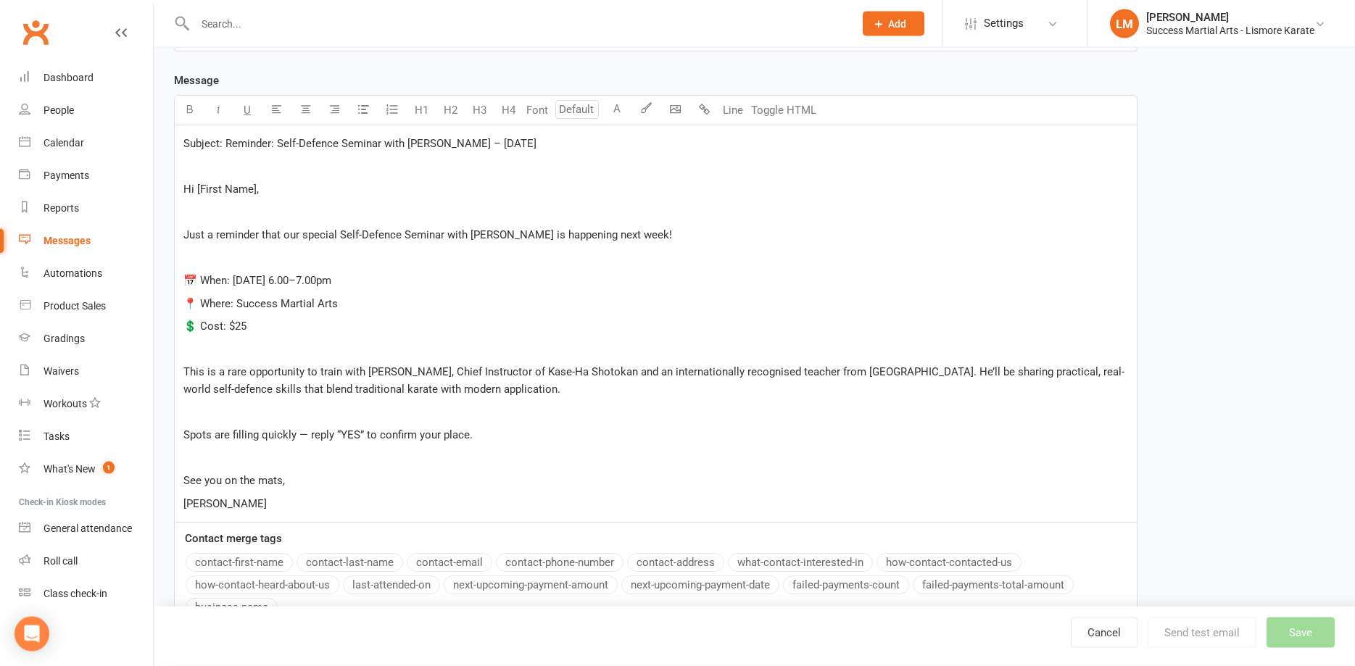
scroll to position [115, 0]
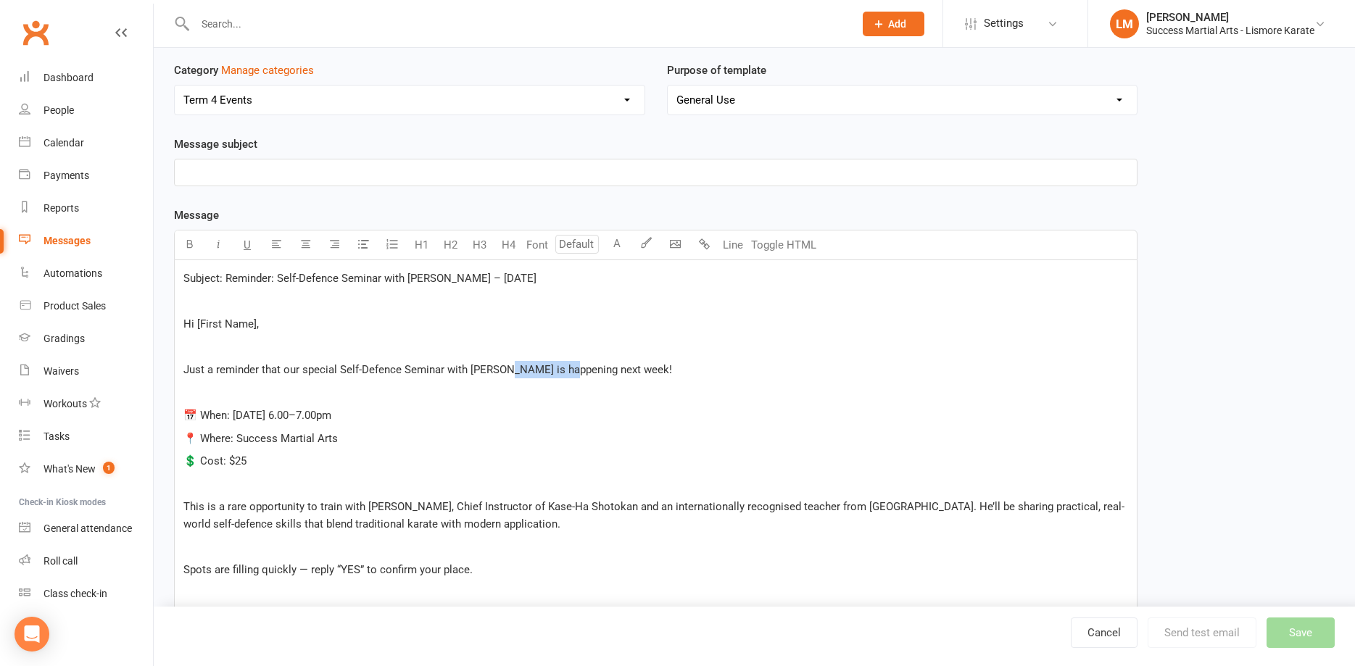
drag, startPoint x: 505, startPoint y: 368, endPoint x: 561, endPoint y: 370, distance: 55.9
click at [561, 370] on span "Just a reminder that our special Self-Defence Seminar with [PERSON_NAME] is hap…" at bounding box center [427, 369] width 489 height 13
copy span "[PERSON_NAME]"
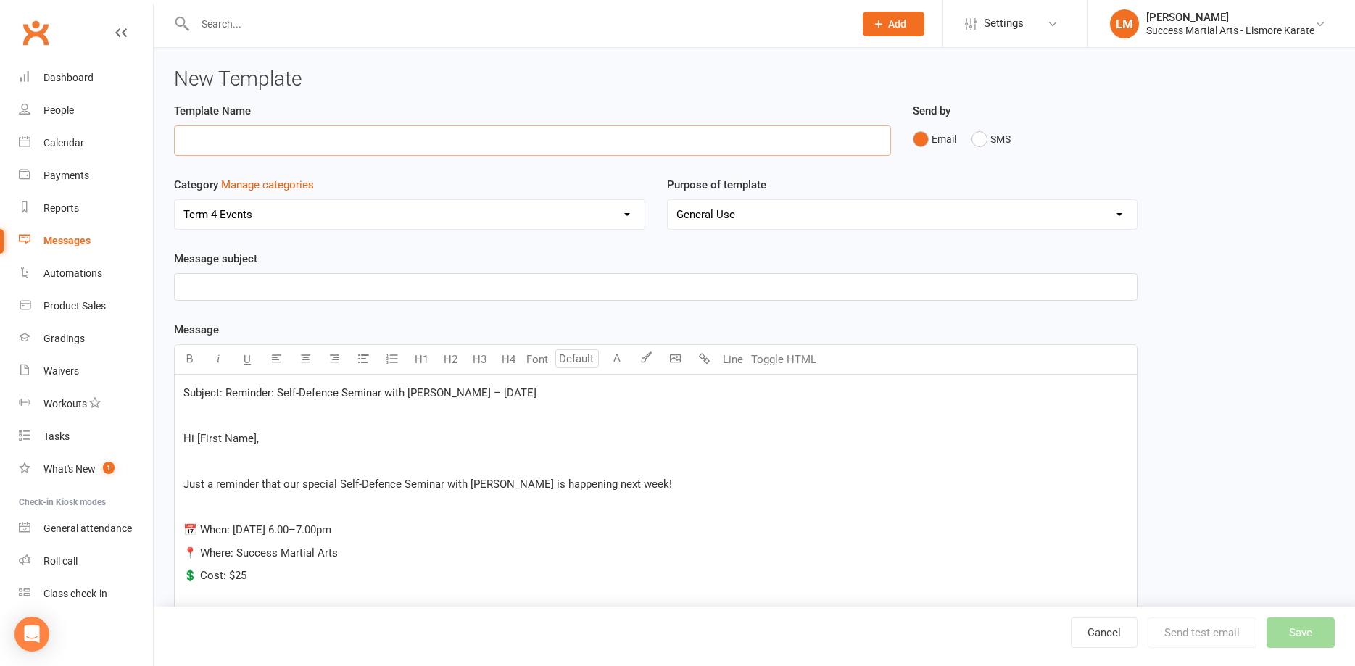
click at [213, 136] on input "text" at bounding box center [532, 140] width 717 height 30
paste input "[PERSON_NAME]"
type input "[PERSON_NAME] Email 2"
click at [815, 473] on div "Subject: Reminder: Self-Defence Seminar with [PERSON_NAME] – [DATE] ﻿ Hi [First…" at bounding box center [656, 573] width 962 height 397
click at [182, 389] on div "Subject: Reminder: Self-Defence Seminar with [PERSON_NAME] – [DATE] ﻿ Hi [First…" at bounding box center [656, 573] width 962 height 397
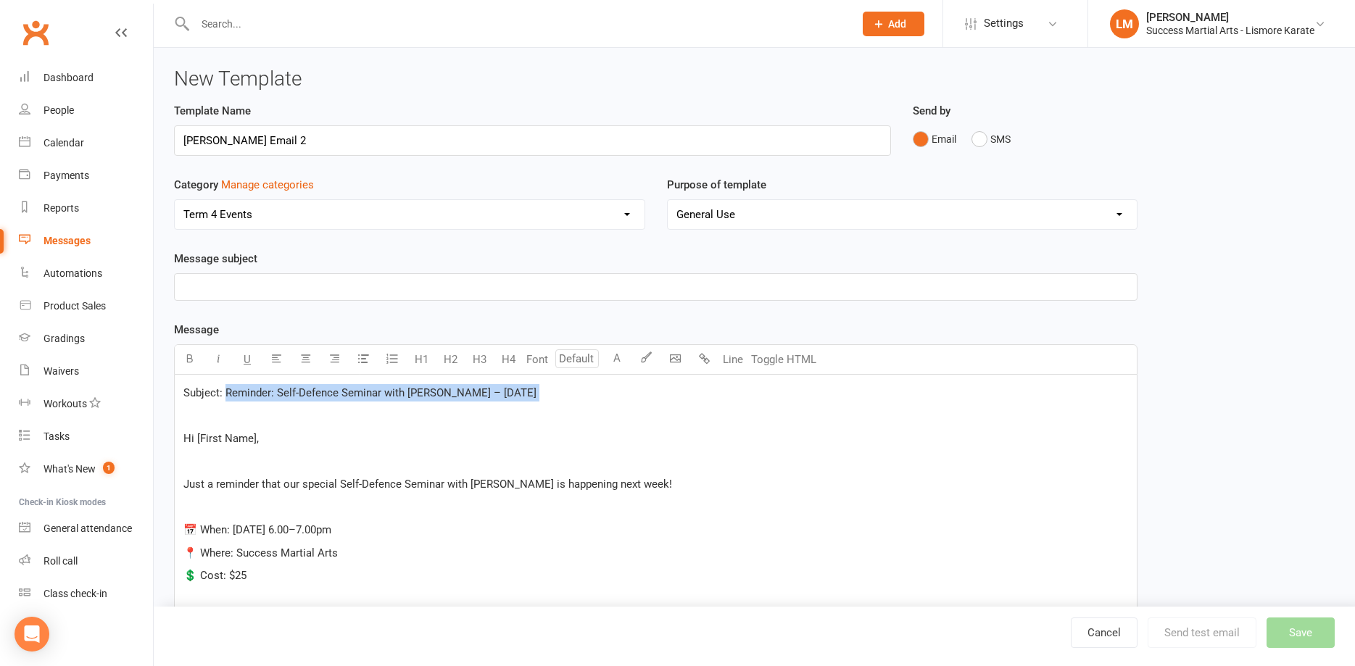
drag, startPoint x: 225, startPoint y: 392, endPoint x: 379, endPoint y: 386, distance: 153.8
click at [603, 412] on div "Subject: Reminder: Self-Defence Seminar with [PERSON_NAME] – [DATE] ﻿ Hi [First…" at bounding box center [656, 573] width 962 height 397
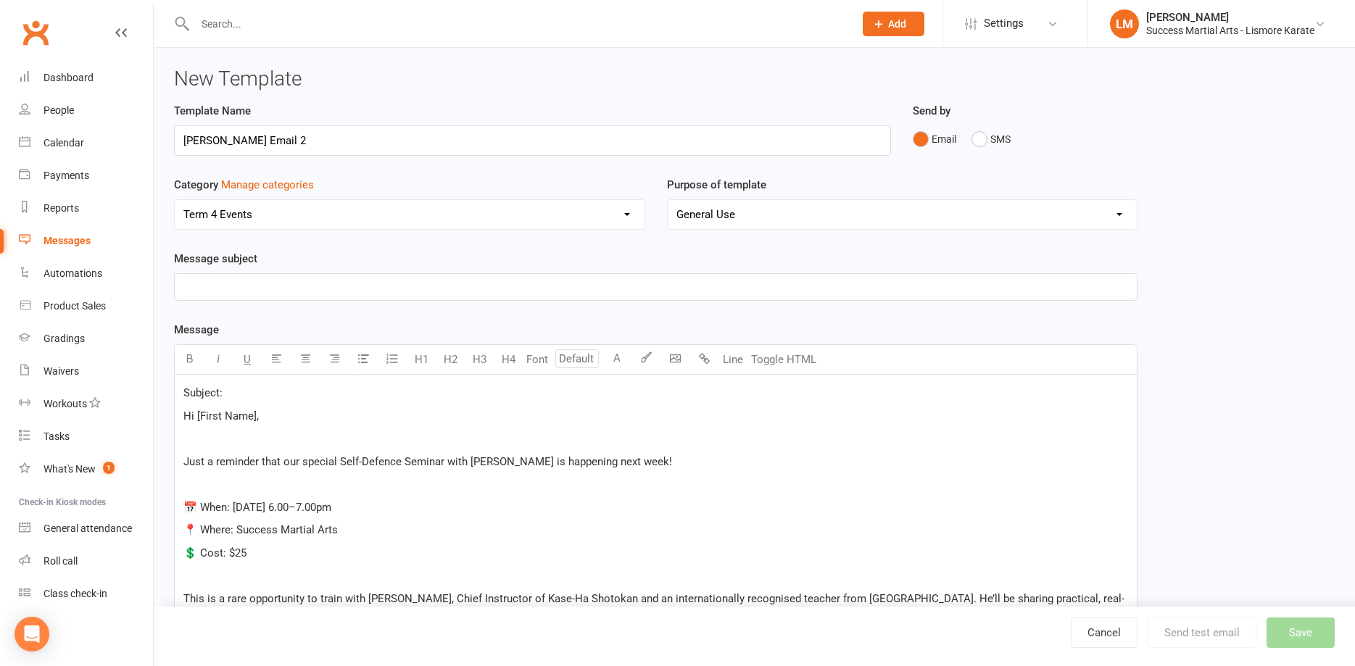
click at [204, 283] on p "﻿" at bounding box center [655, 286] width 945 height 17
drag, startPoint x: 250, startPoint y: 397, endPoint x: 135, endPoint y: 391, distance: 115.5
click at [174, 391] on div "Subject: Hi [First Name], ﻿ Just a reminder that our special Self-Defence Semin…" at bounding box center [656, 562] width 964 height 375
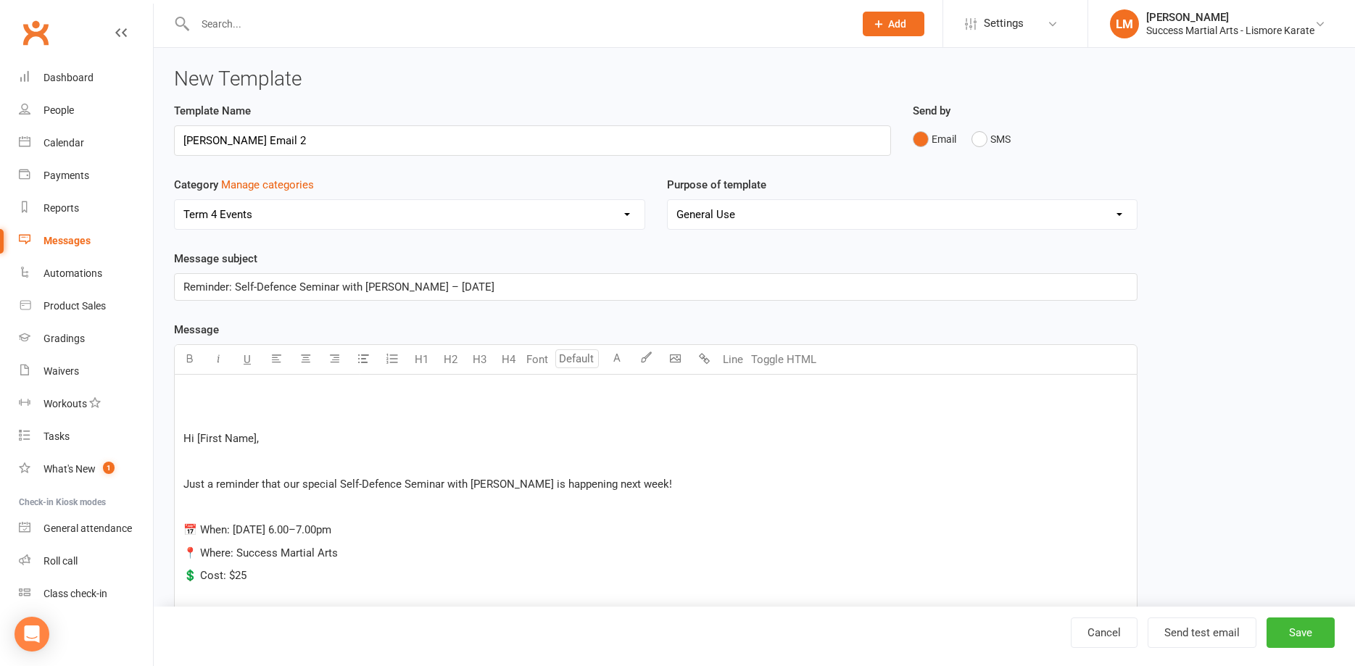
click at [197, 391] on p "﻿" at bounding box center [655, 392] width 945 height 17
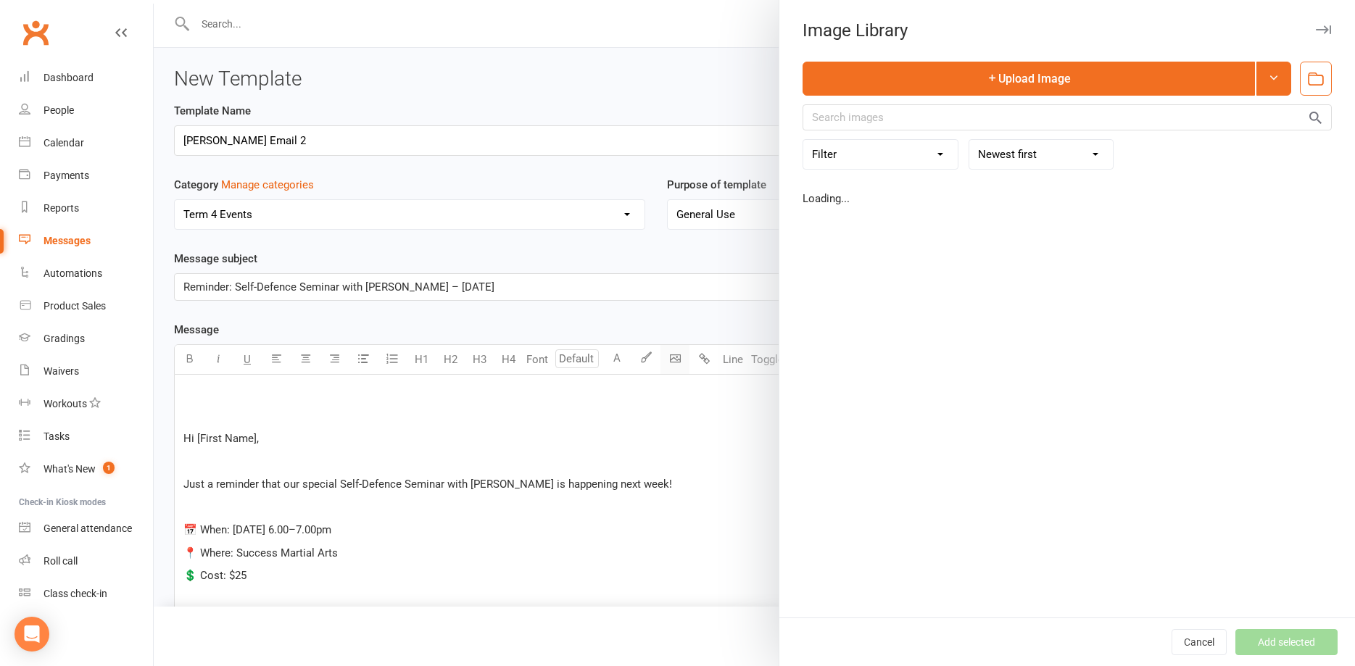
click at [680, 363] on body "Prospect Member Non-attending contact Class / event Appointment Grading event T…" at bounding box center [677, 474] width 1355 height 941
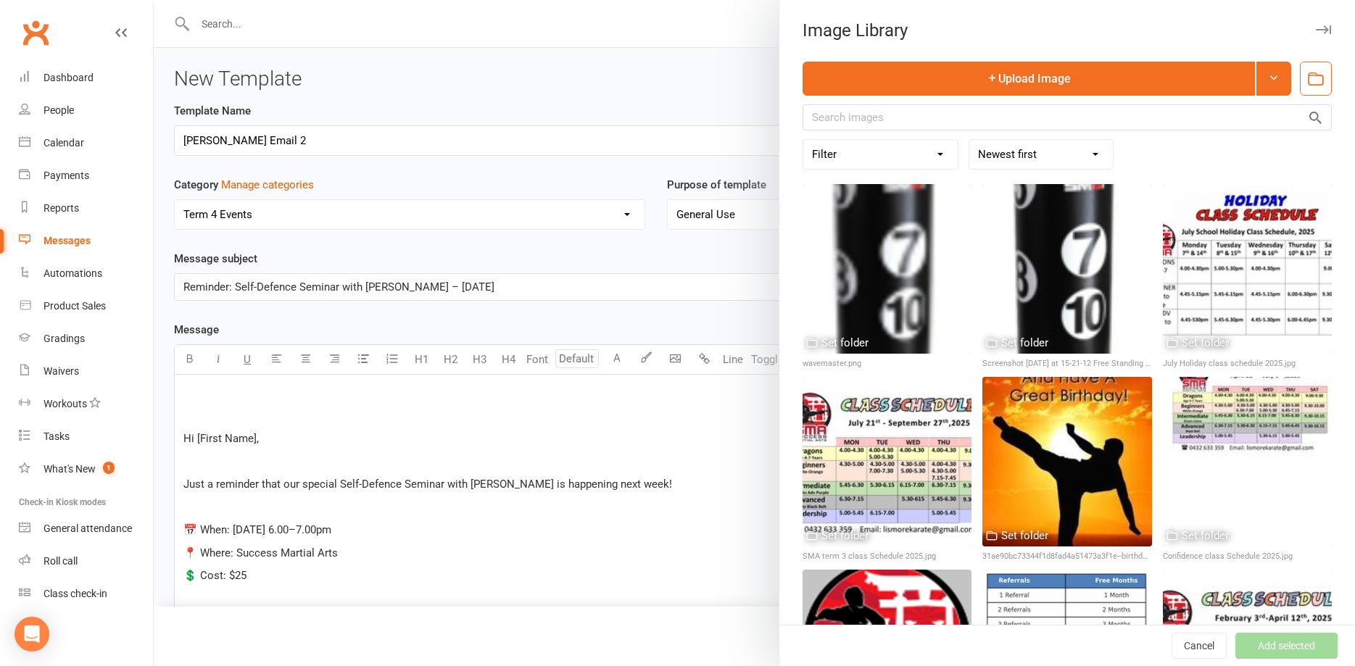
drag, startPoint x: 843, startPoint y: 608, endPoint x: 584, endPoint y: 620, distance: 259.8
click at [844, 608] on div at bounding box center [887, 654] width 169 height 169
click at [1288, 650] on button "Add selected" at bounding box center [1286, 646] width 102 height 26
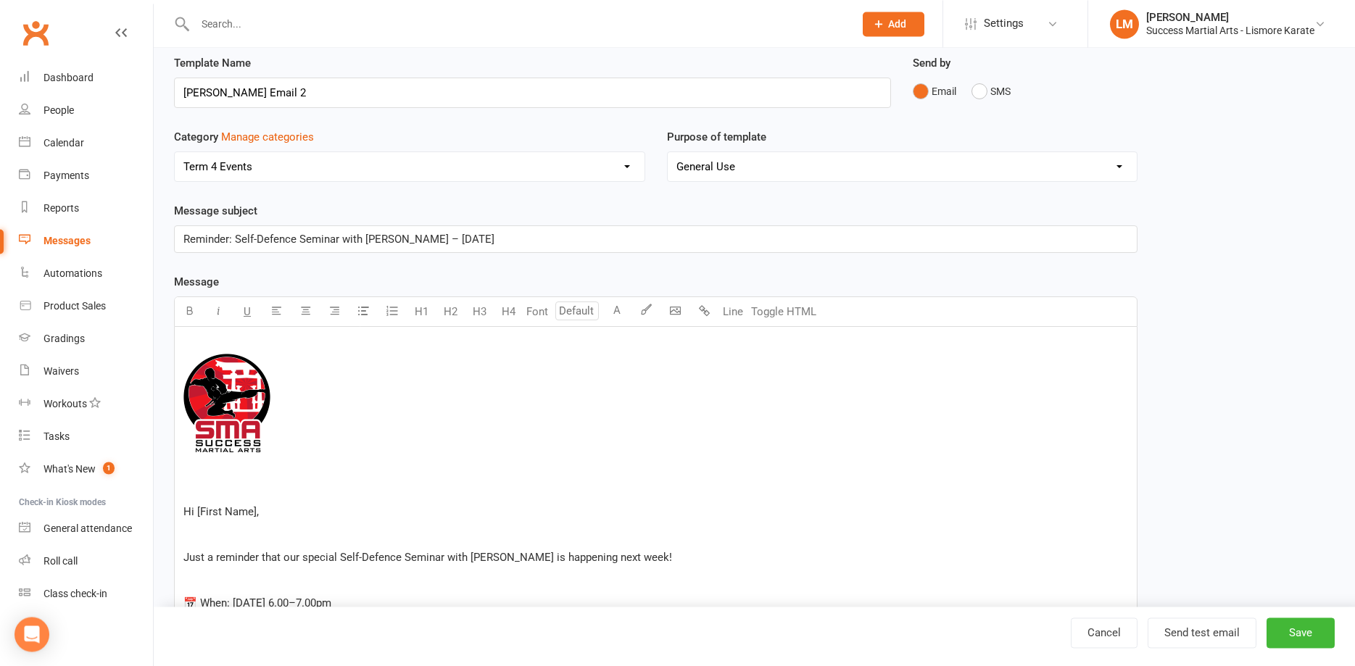
scroll to position [74, 0]
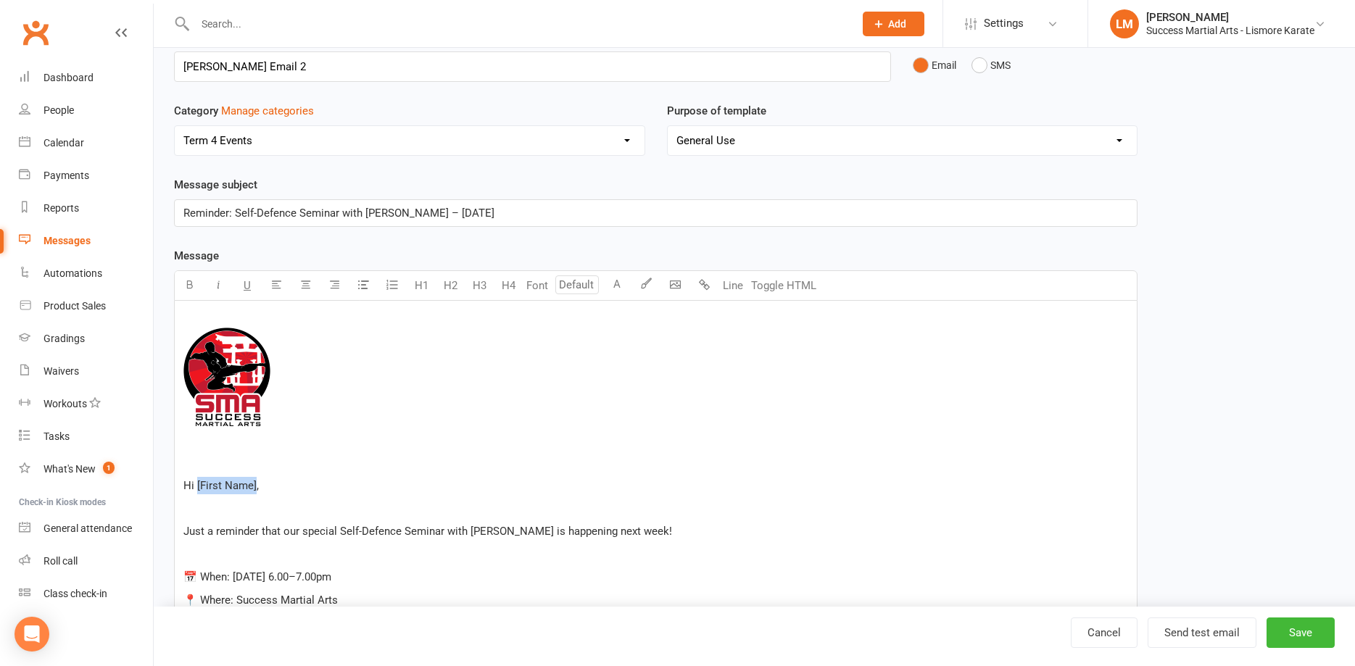
drag, startPoint x: 255, startPoint y: 484, endPoint x: 196, endPoint y: 488, distance: 59.6
click at [196, 488] on span "Hi [First Name]," at bounding box center [220, 485] width 75 height 13
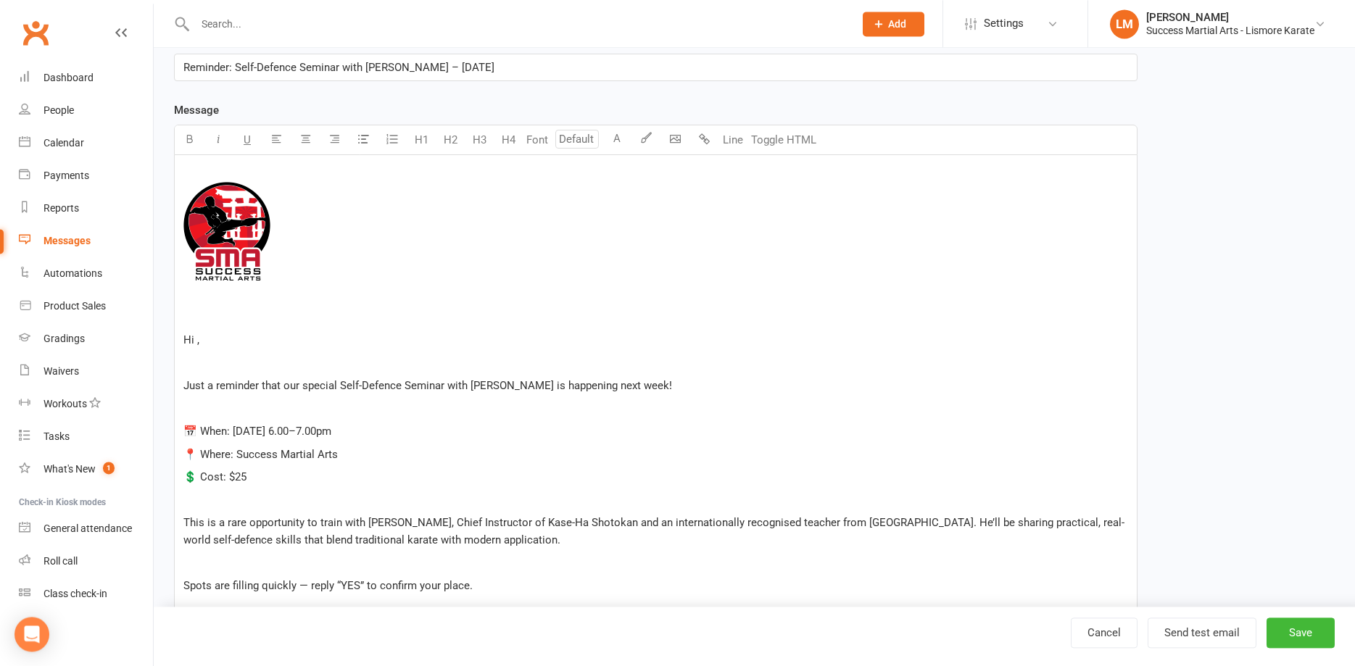
scroll to position [370, 0]
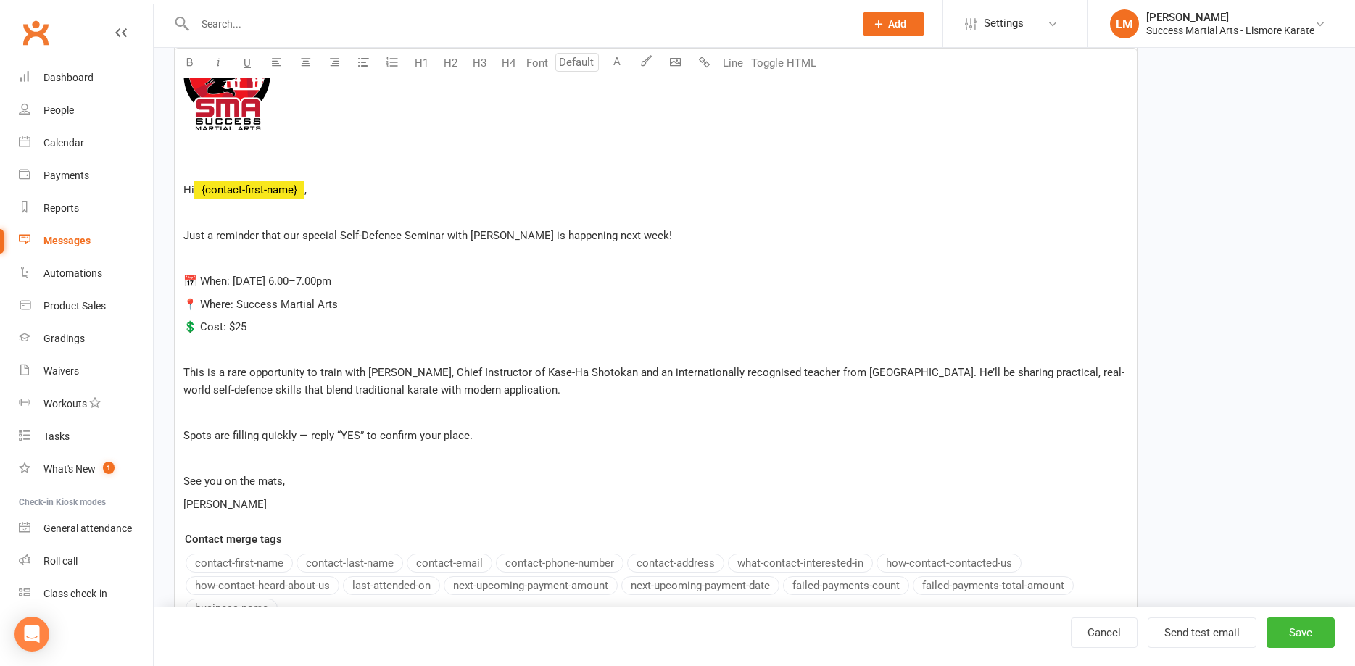
click at [215, 567] on button "contact-first-name" at bounding box center [239, 563] width 107 height 19
click at [249, 261] on p "﻿" at bounding box center [655, 258] width 945 height 17
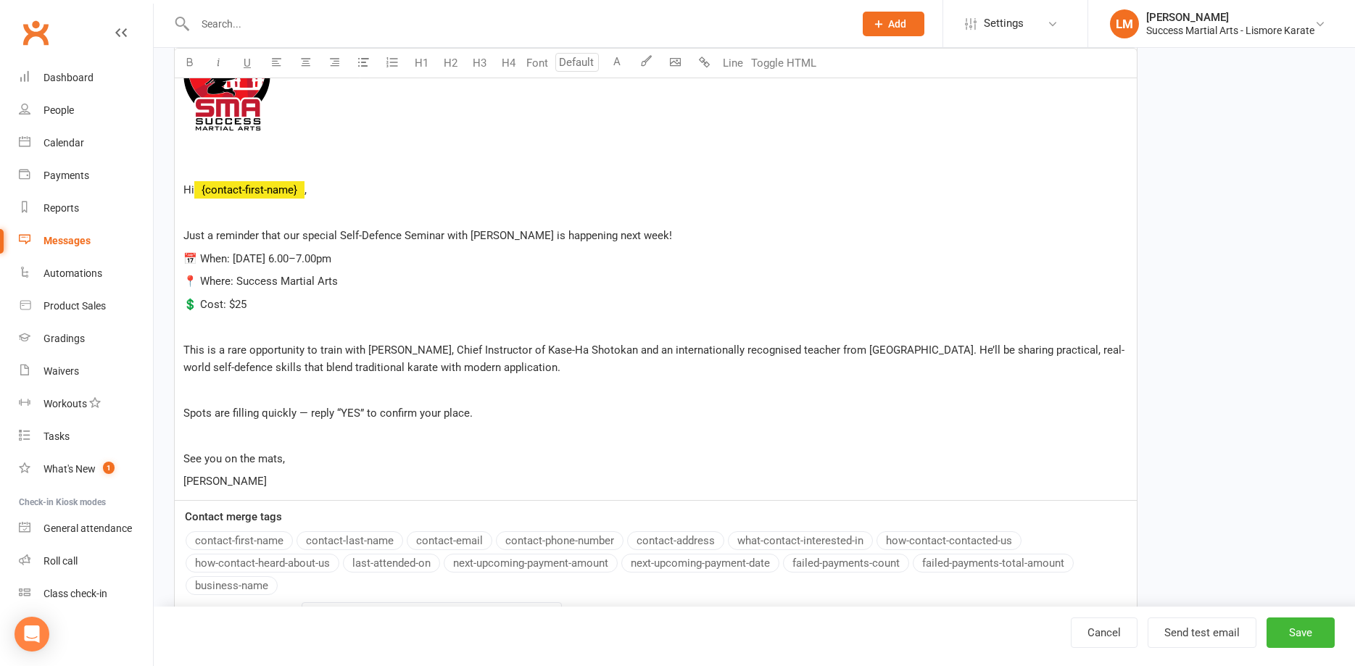
click at [225, 331] on p "﻿" at bounding box center [655, 326] width 945 height 17
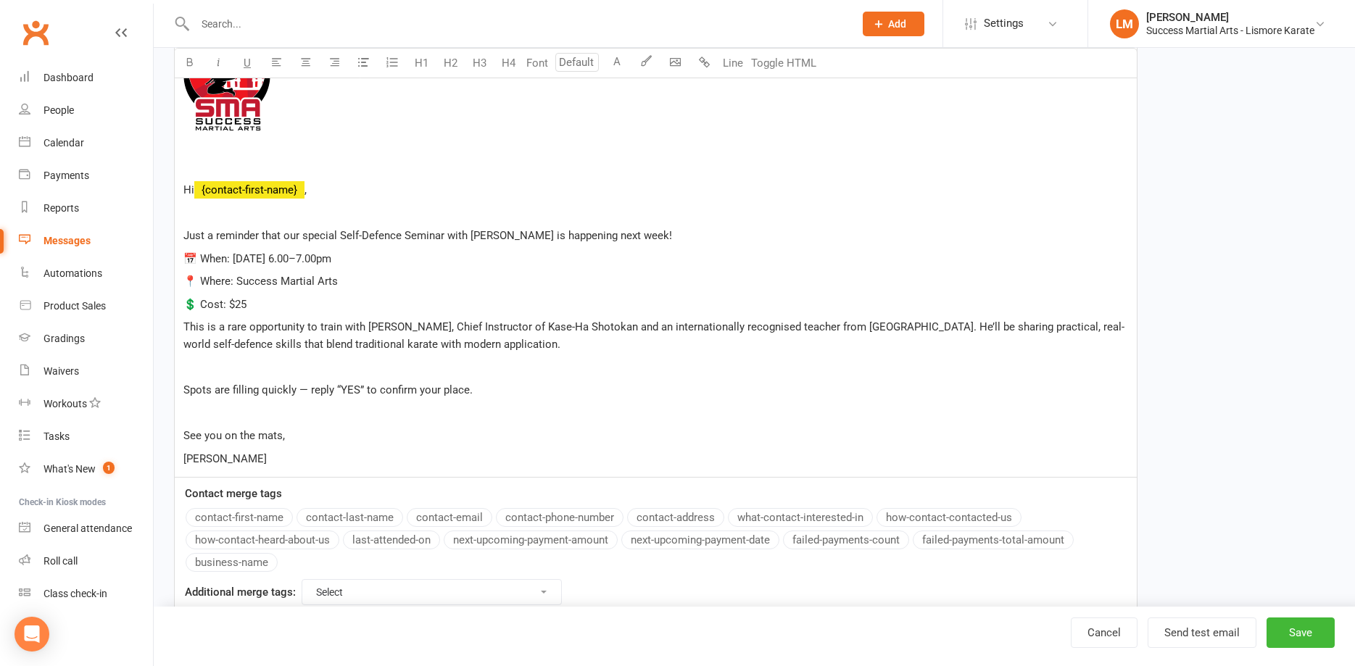
click at [216, 365] on p "﻿" at bounding box center [655, 367] width 945 height 17
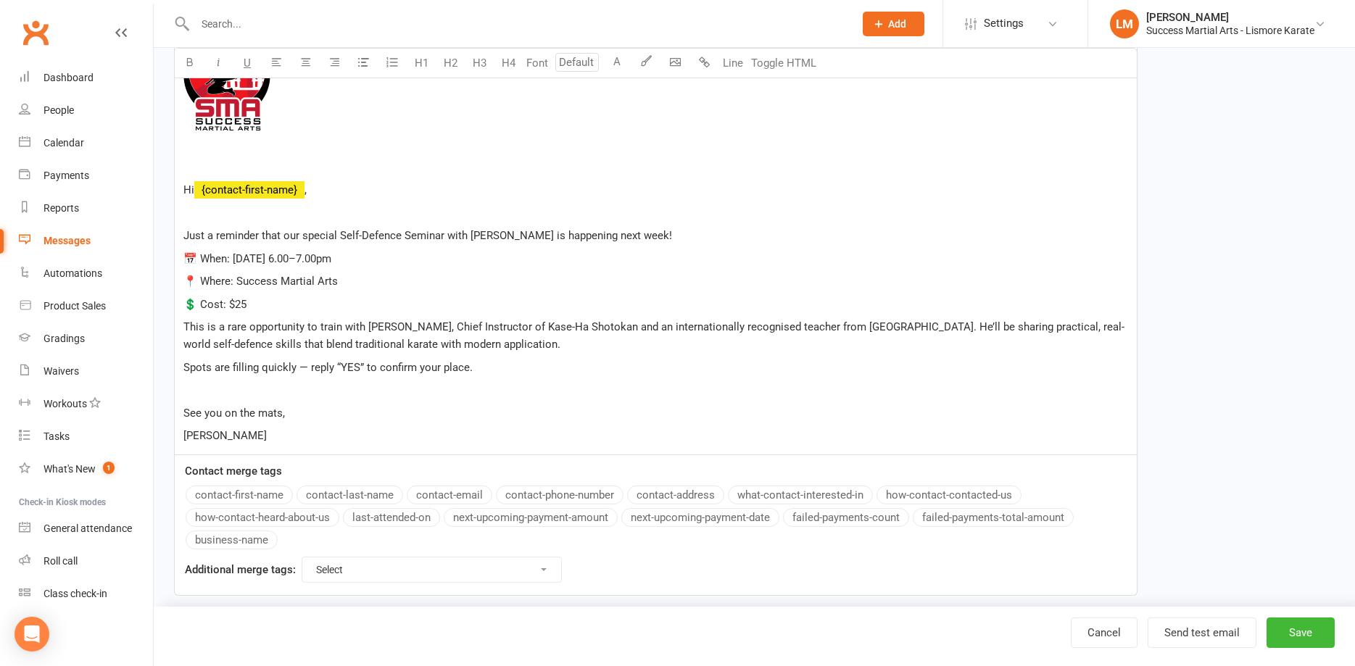
click at [868, 327] on span "This is a rare opportunity to train with [PERSON_NAME], Chief Instructor of Kas…" at bounding box center [653, 335] width 941 height 30
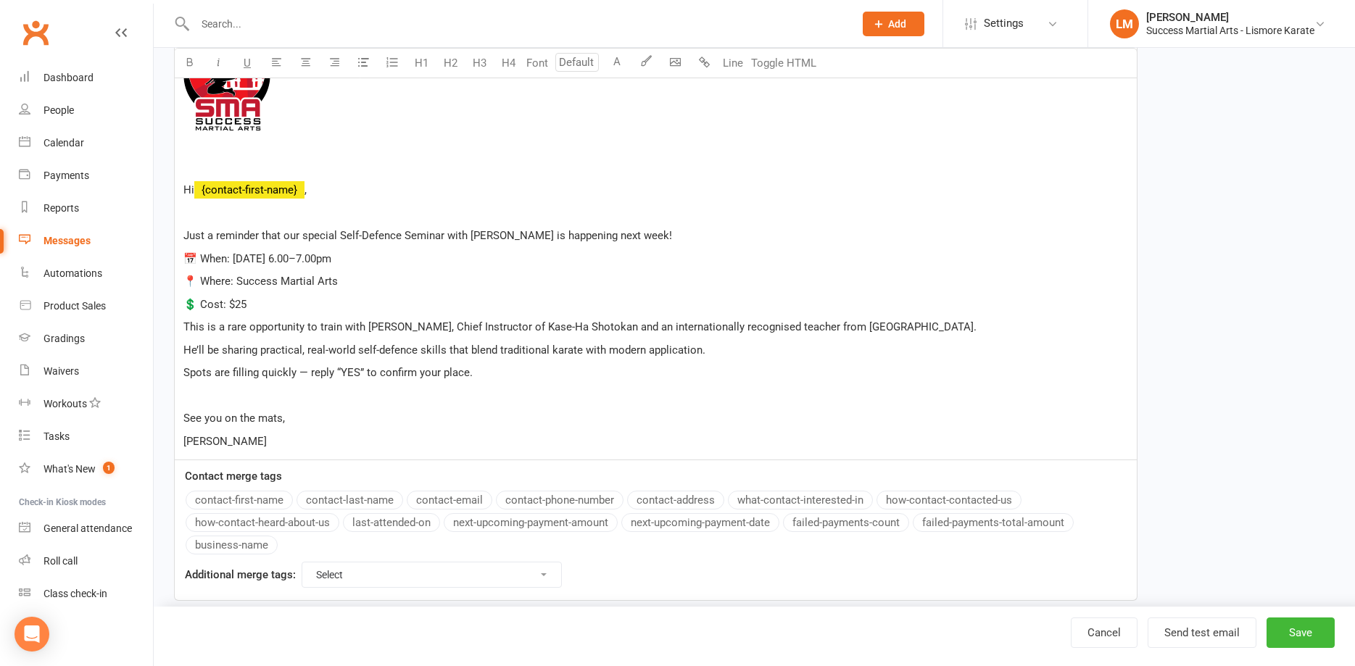
click at [232, 401] on p "﻿" at bounding box center [655, 395] width 945 height 17
drag, startPoint x: 513, startPoint y: 376, endPoint x: 170, endPoint y: 384, distance: 343.0
click at [174, 384] on div "﻿ ﻿ ﻿ ﻿ Hi ﻿ {contact-first-name} , ﻿ Just a reminder that our special Self-Def…" at bounding box center [656, 233] width 964 height 456
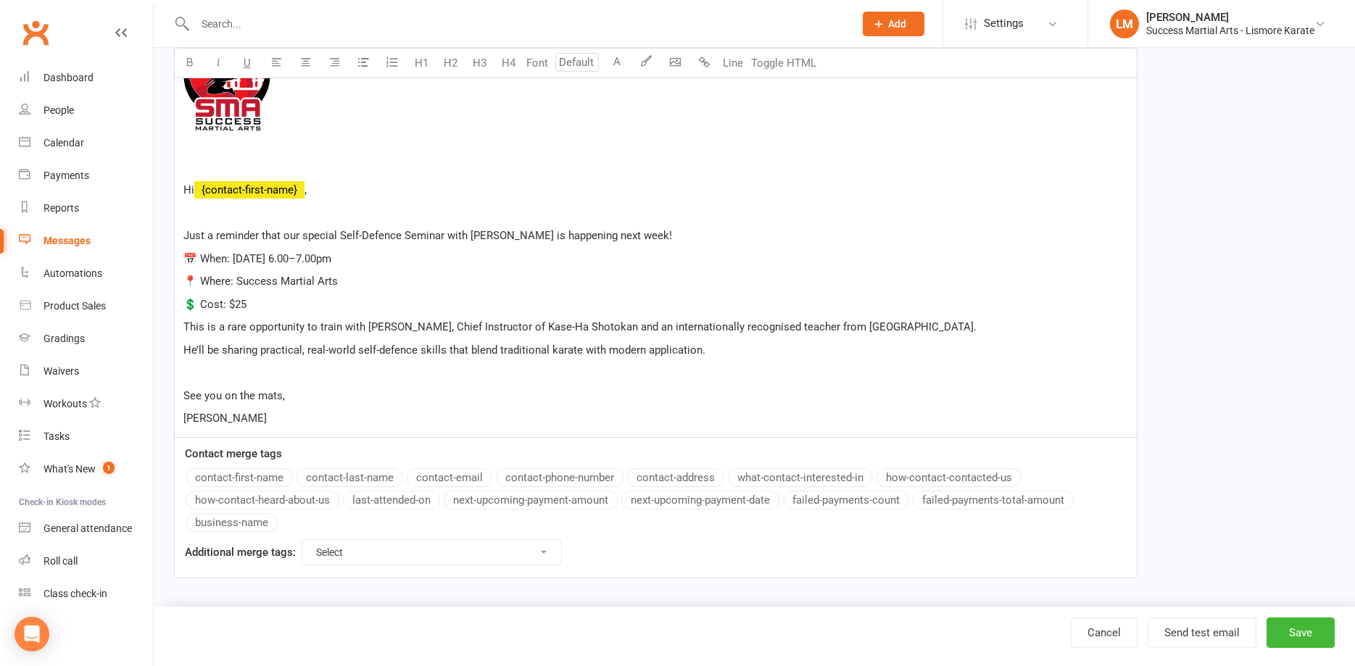
click at [210, 376] on p "﻿" at bounding box center [655, 372] width 945 height 17
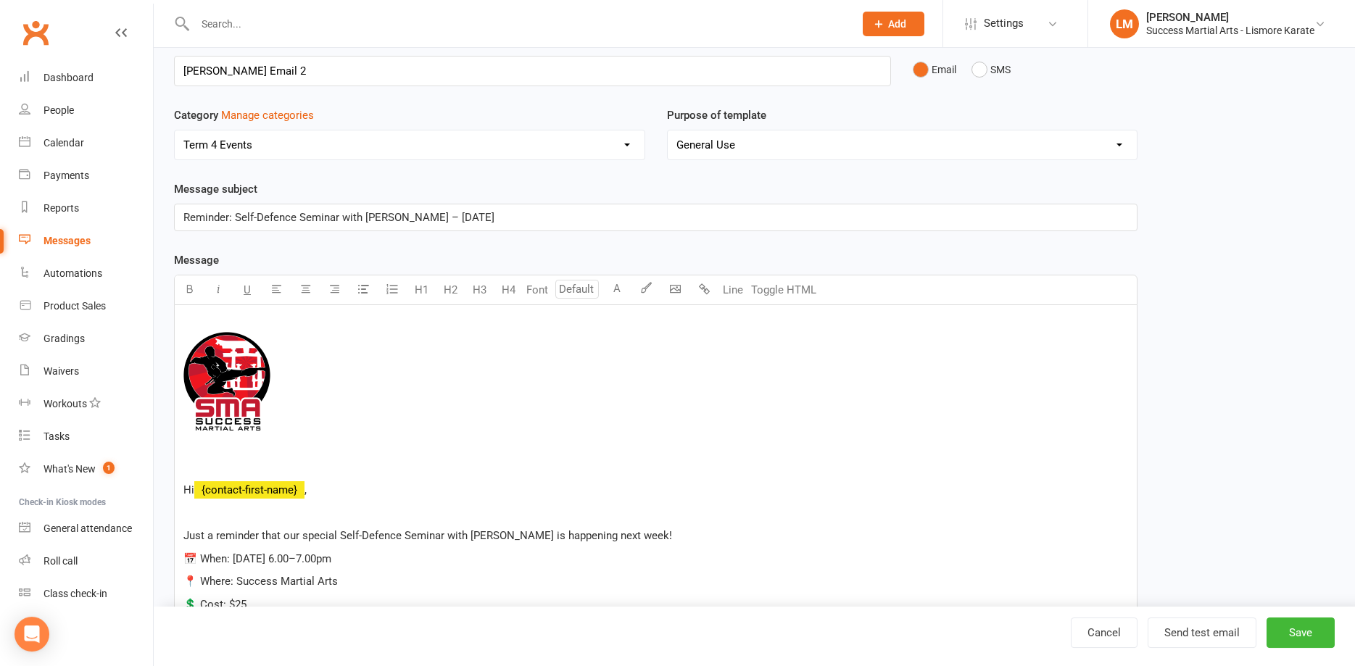
scroll to position [53, 0]
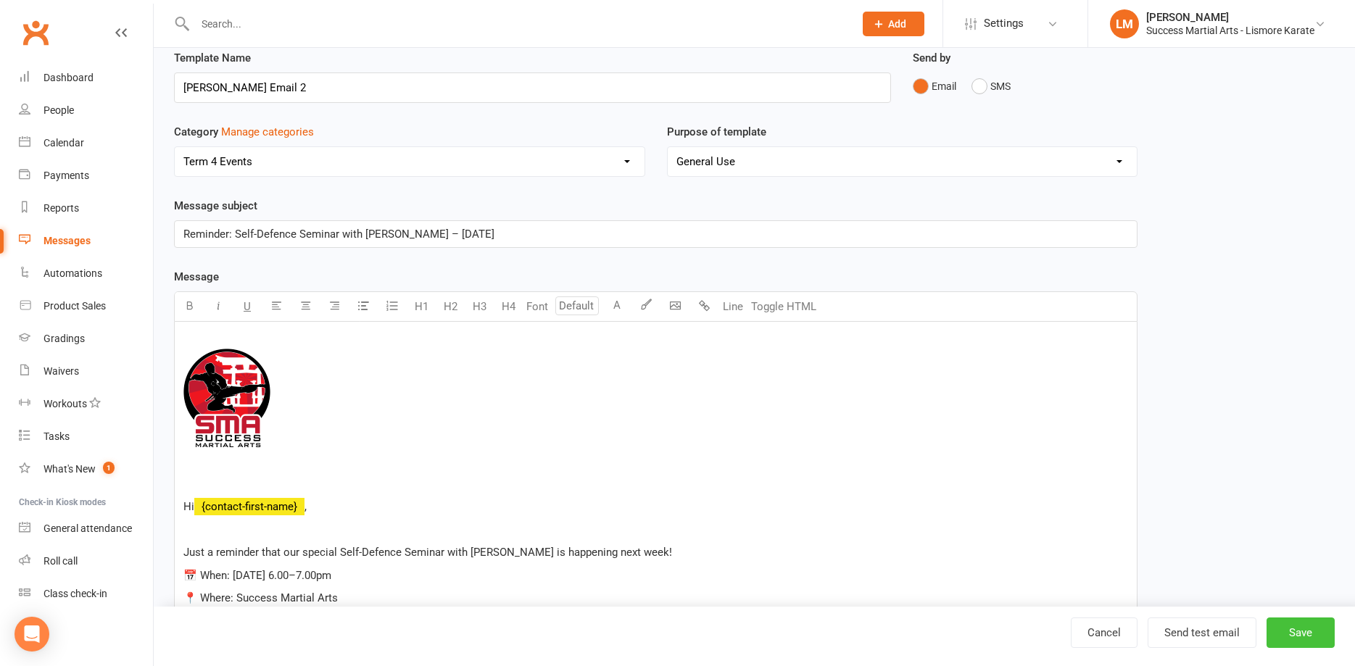
click at [1304, 632] on button "Save" at bounding box center [1301, 633] width 68 height 30
select select "100"
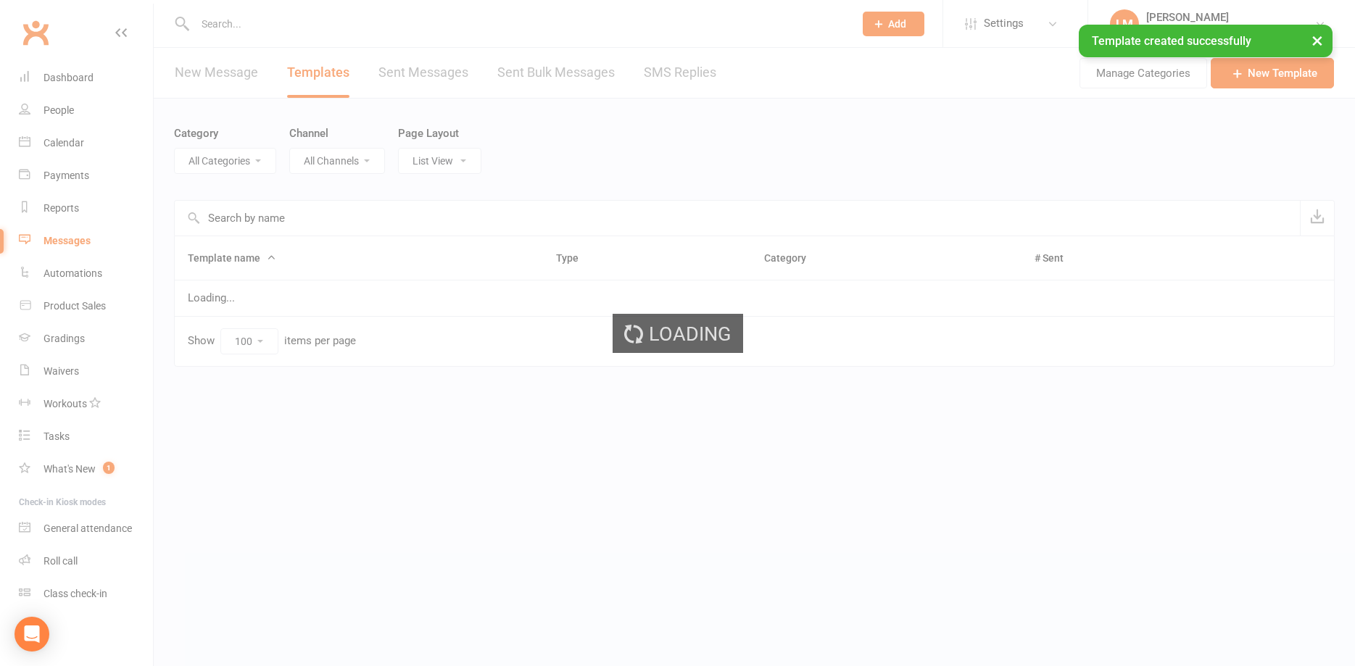
select select "19523"
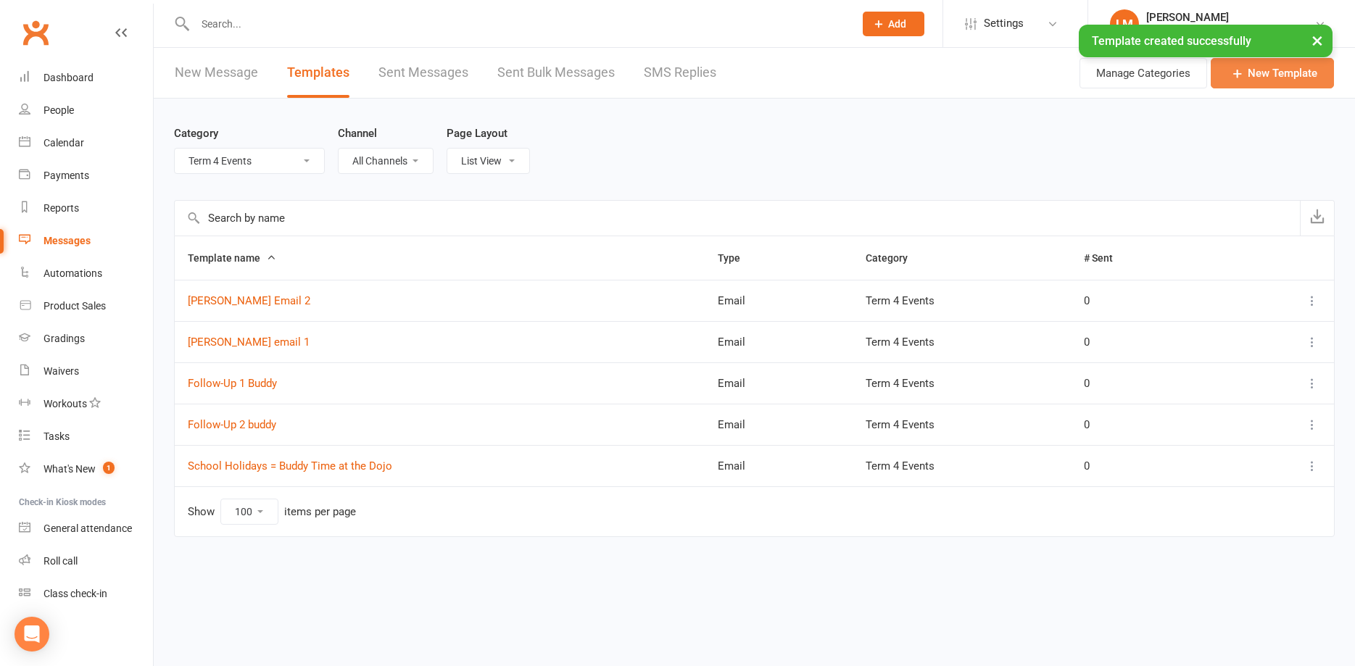
click at [1265, 70] on link "New Template" at bounding box center [1272, 73] width 123 height 30
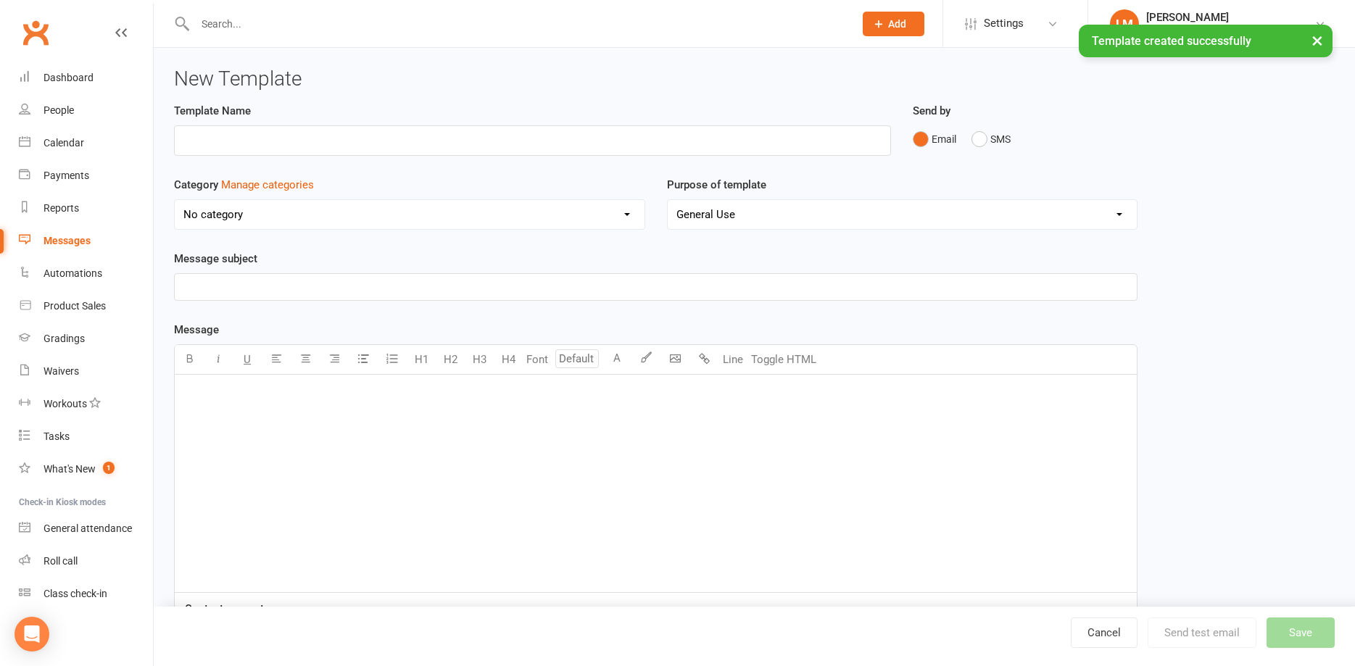
type input "Reminder: Self-Defence Seminar with [PERSON_NAME] – [DATE]"
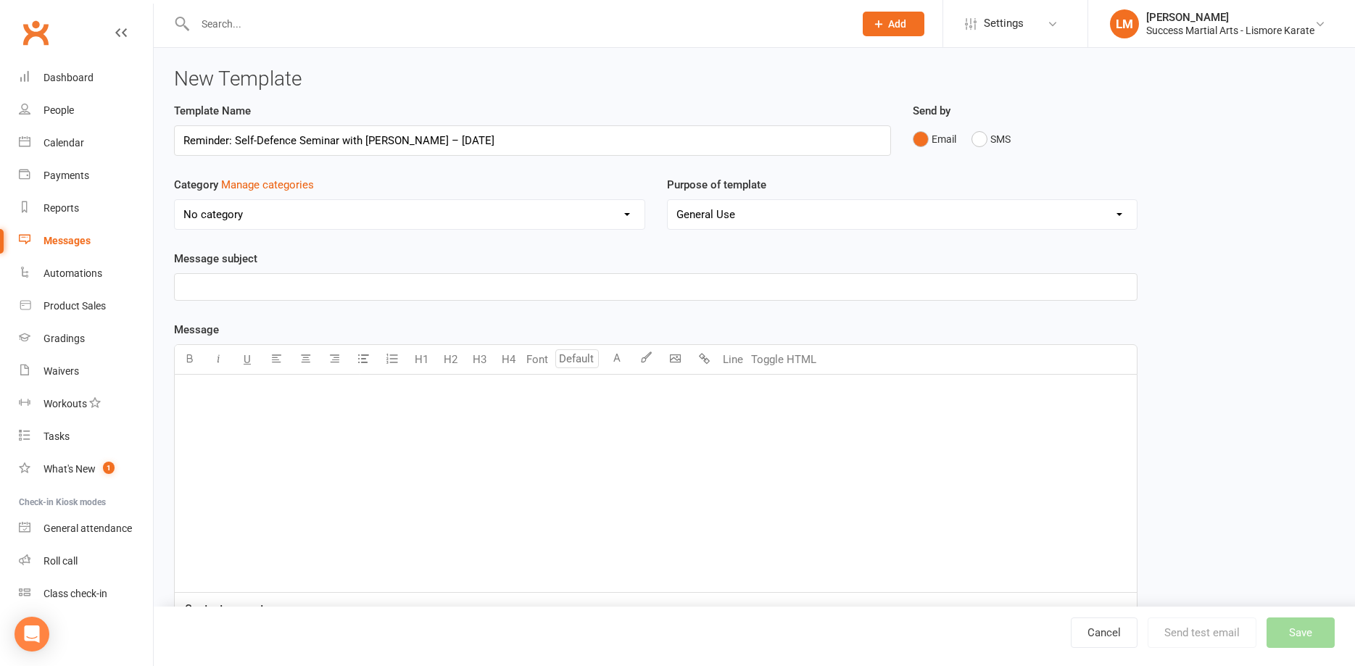
drag, startPoint x: 564, startPoint y: 142, endPoint x: 145, endPoint y: 135, distance: 419.1
click at [174, 135] on input "Reminder: Self-Defence Seminar with [PERSON_NAME] – [DATE]" at bounding box center [532, 140] width 717 height 30
click at [194, 410] on div "﻿" at bounding box center [656, 484] width 962 height 218
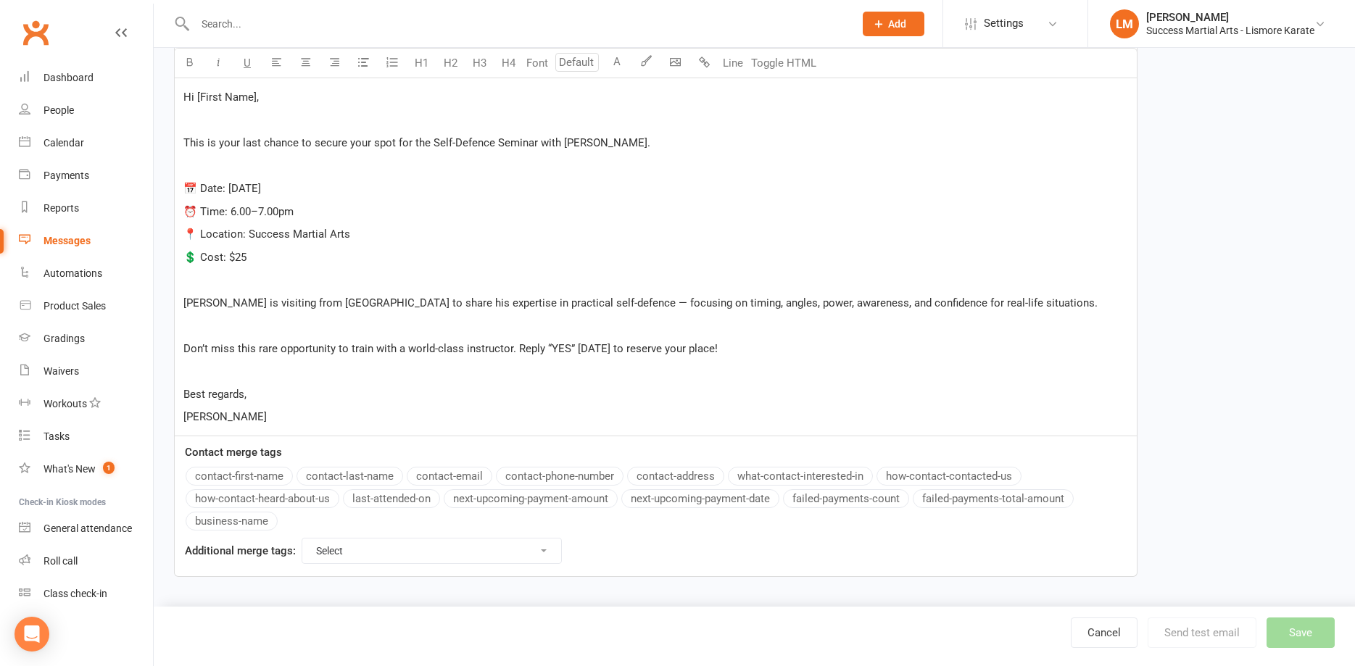
scroll to position [46, 0]
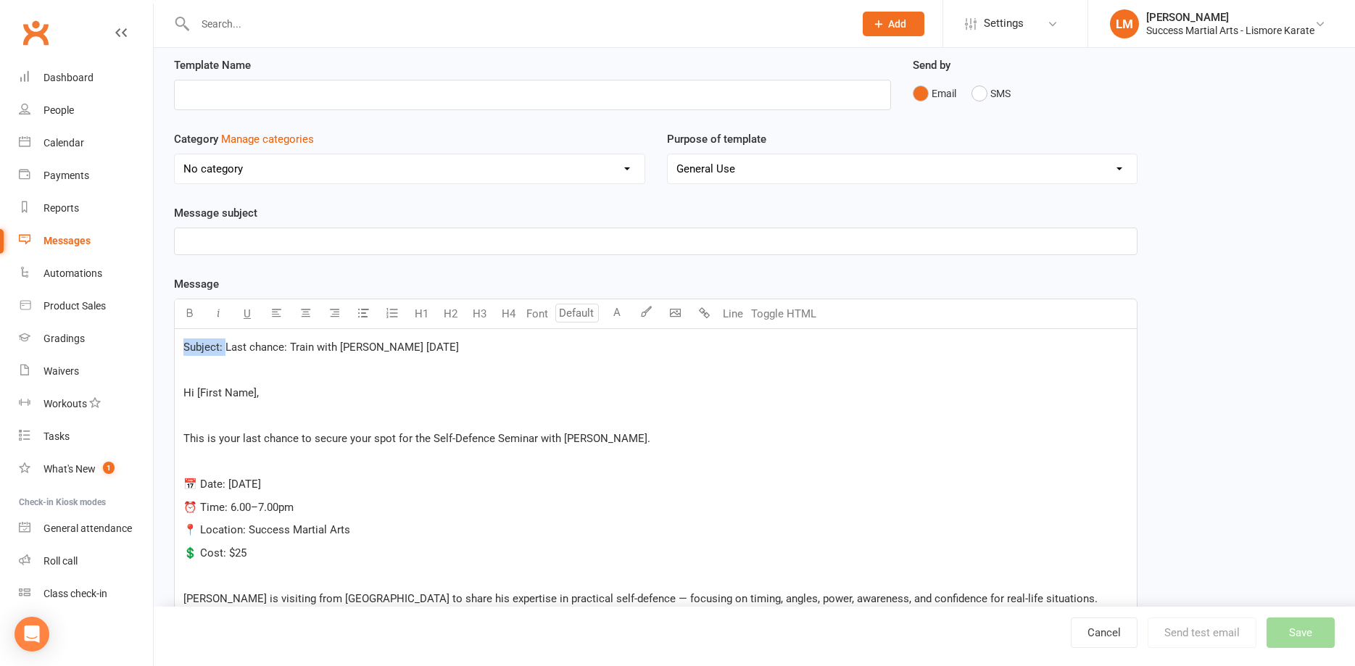
drag, startPoint x: 228, startPoint y: 345, endPoint x: 146, endPoint y: 345, distance: 81.2
click at [174, 345] on div "Subject: Last chance: Train with [PERSON_NAME] [DATE] ﻿ Hi [First Name], ﻿ This…" at bounding box center [656, 530] width 964 height 403
drag, startPoint x: 453, startPoint y: 346, endPoint x: 181, endPoint y: 347, distance: 272.6
click at [181, 347] on div "Last chance: Train with [PERSON_NAME] [DATE] ﻿ Hi [First Name], ﻿ This is your …" at bounding box center [656, 530] width 962 height 402
click at [199, 238] on p "﻿" at bounding box center [655, 241] width 945 height 17
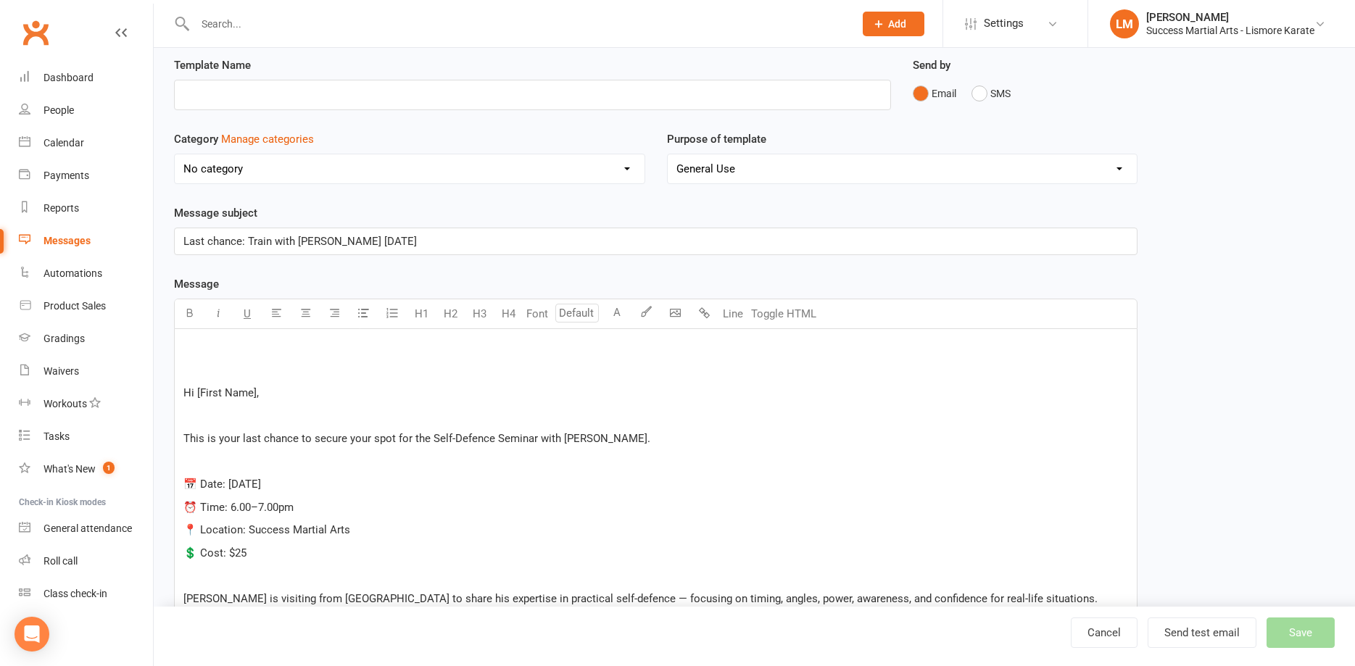
click at [192, 342] on p "﻿" at bounding box center [655, 347] width 945 height 17
click at [672, 320] on body "Prospect Member Non-attending contact Class / event Appointment Grading event T…" at bounding box center [677, 431] width 1355 height 947
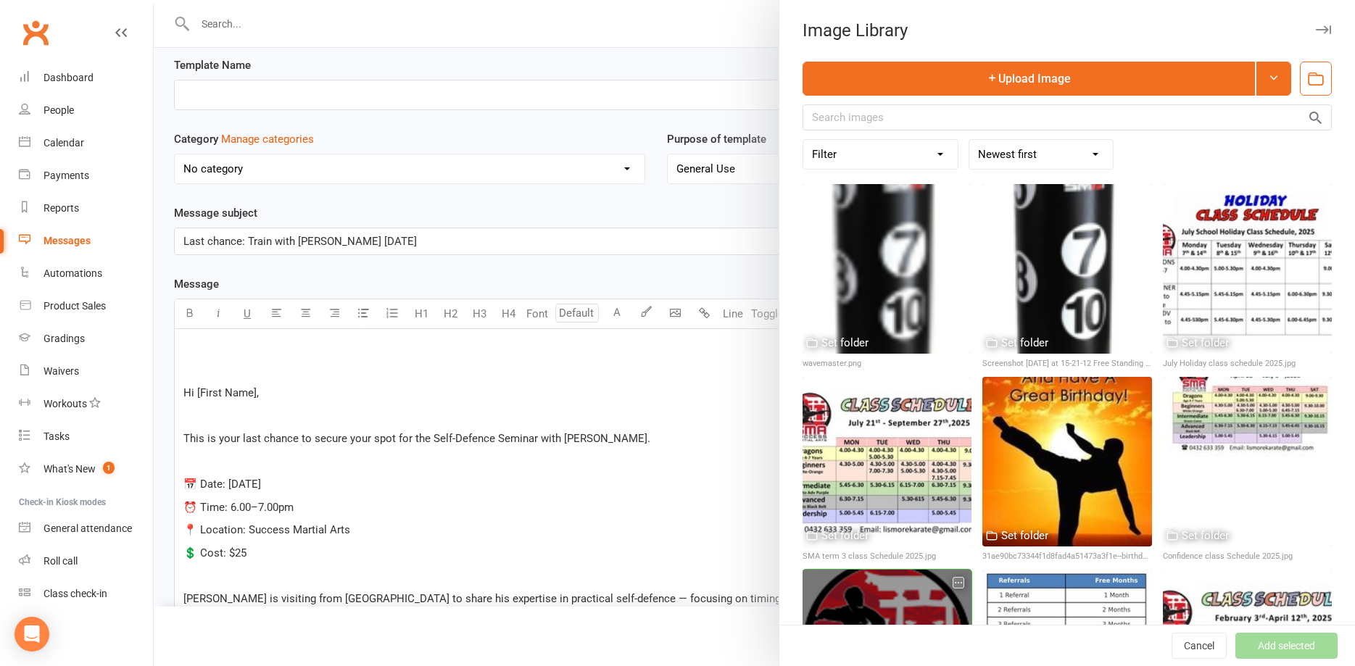
click at [867, 603] on div at bounding box center [887, 654] width 169 height 169
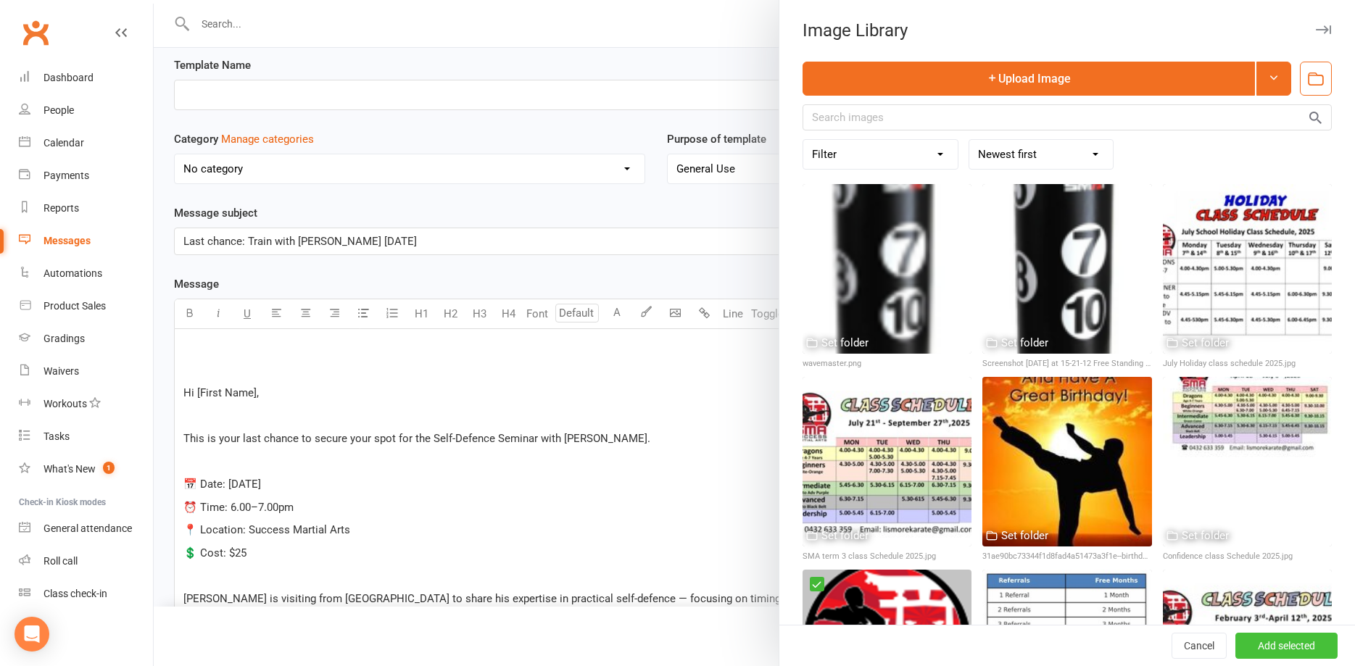
click at [1272, 642] on button "Add selected" at bounding box center [1286, 646] width 102 height 26
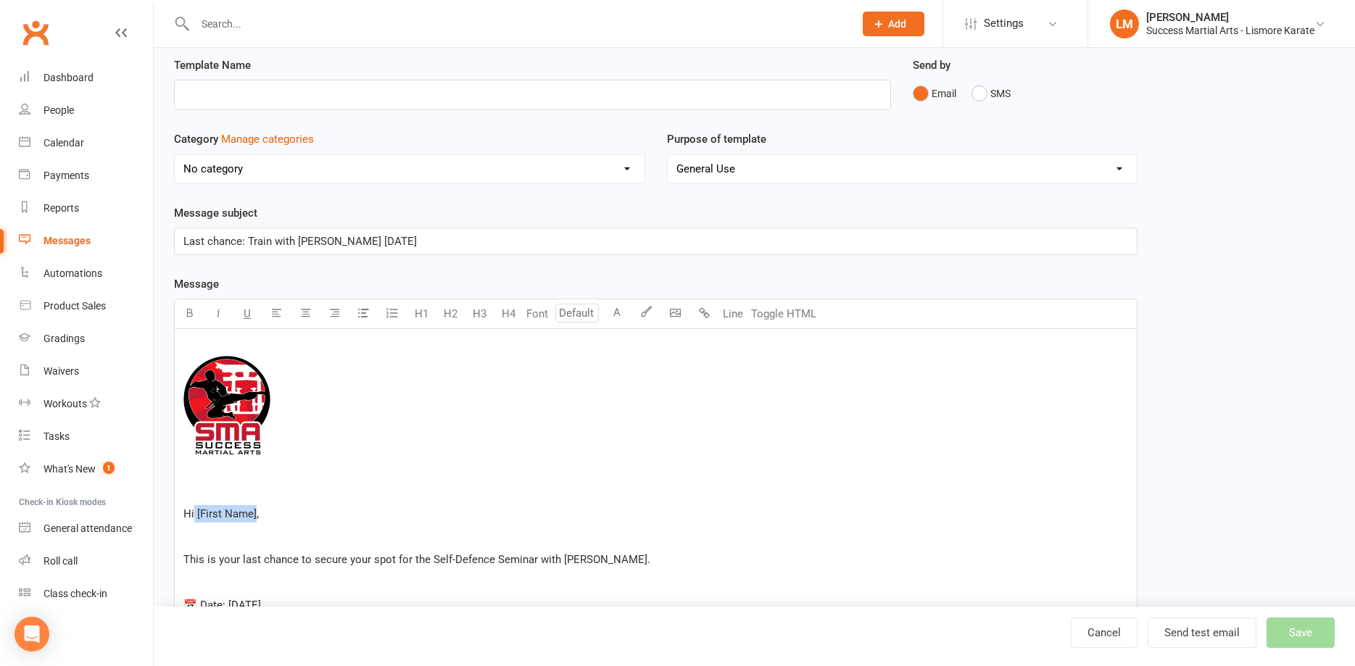
drag, startPoint x: 255, startPoint y: 510, endPoint x: 194, endPoint y: 515, distance: 61.8
click at [194, 515] on span "Hi [First Name]," at bounding box center [220, 514] width 75 height 13
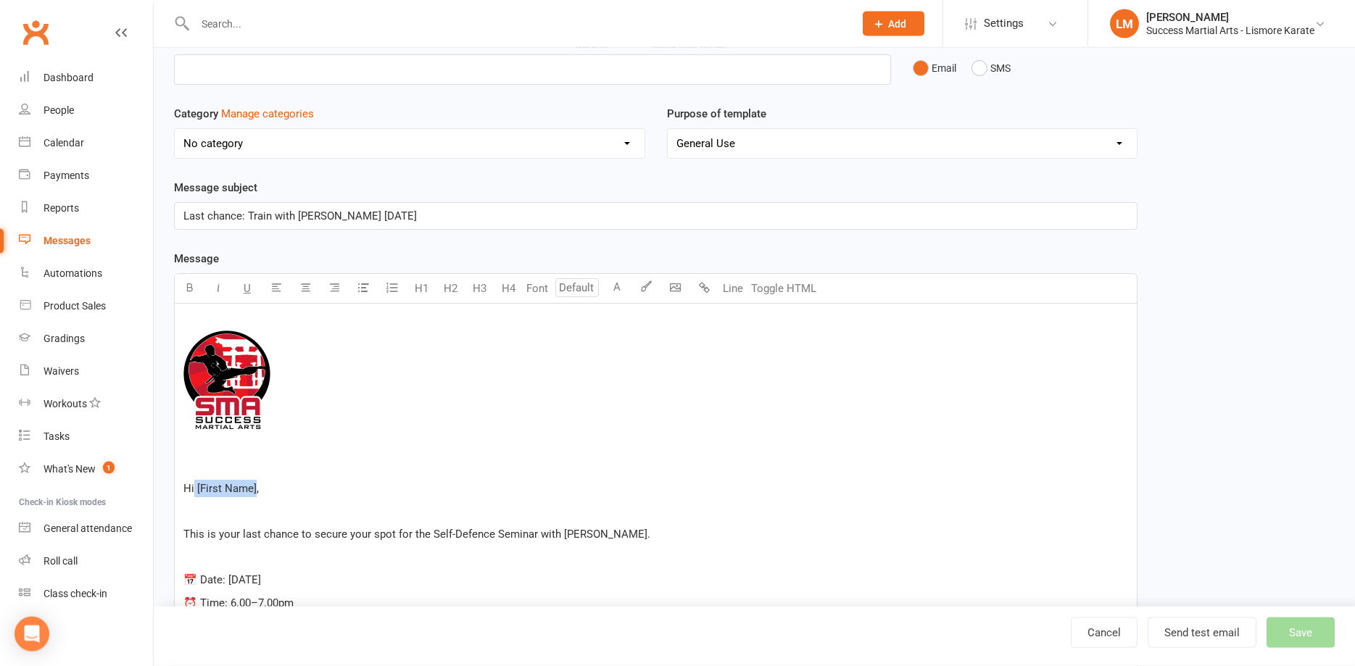
scroll to position [341, 0]
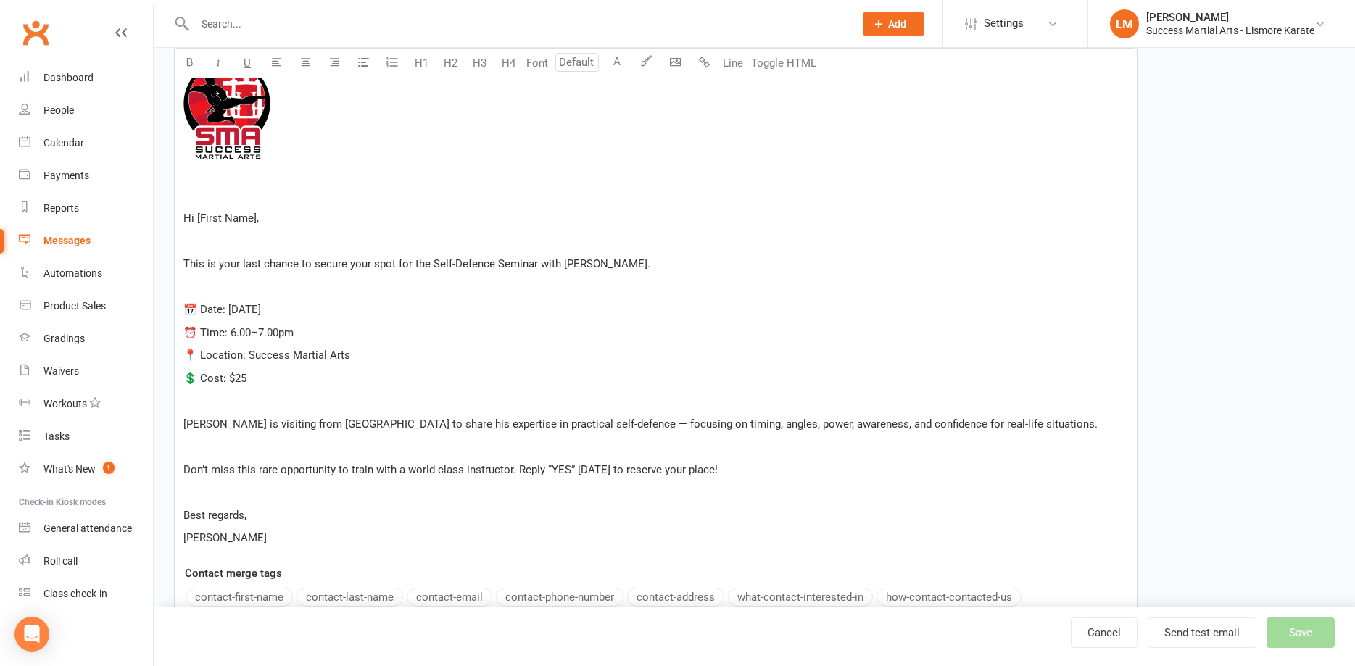
click at [223, 597] on button "contact-first-name" at bounding box center [239, 597] width 107 height 19
click at [307, 218] on span "," at bounding box center [306, 218] width 2 height 13
click at [225, 238] on p "﻿" at bounding box center [655, 241] width 945 height 17
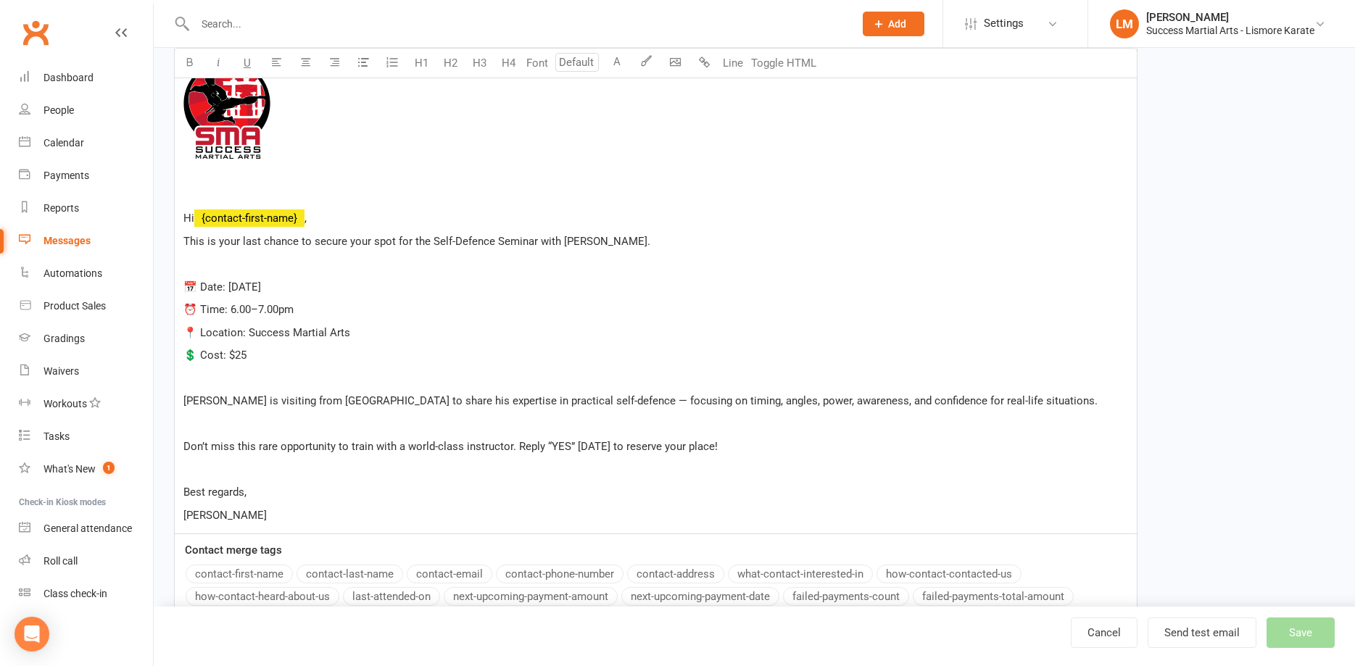
click at [207, 269] on p "﻿" at bounding box center [655, 263] width 945 height 17
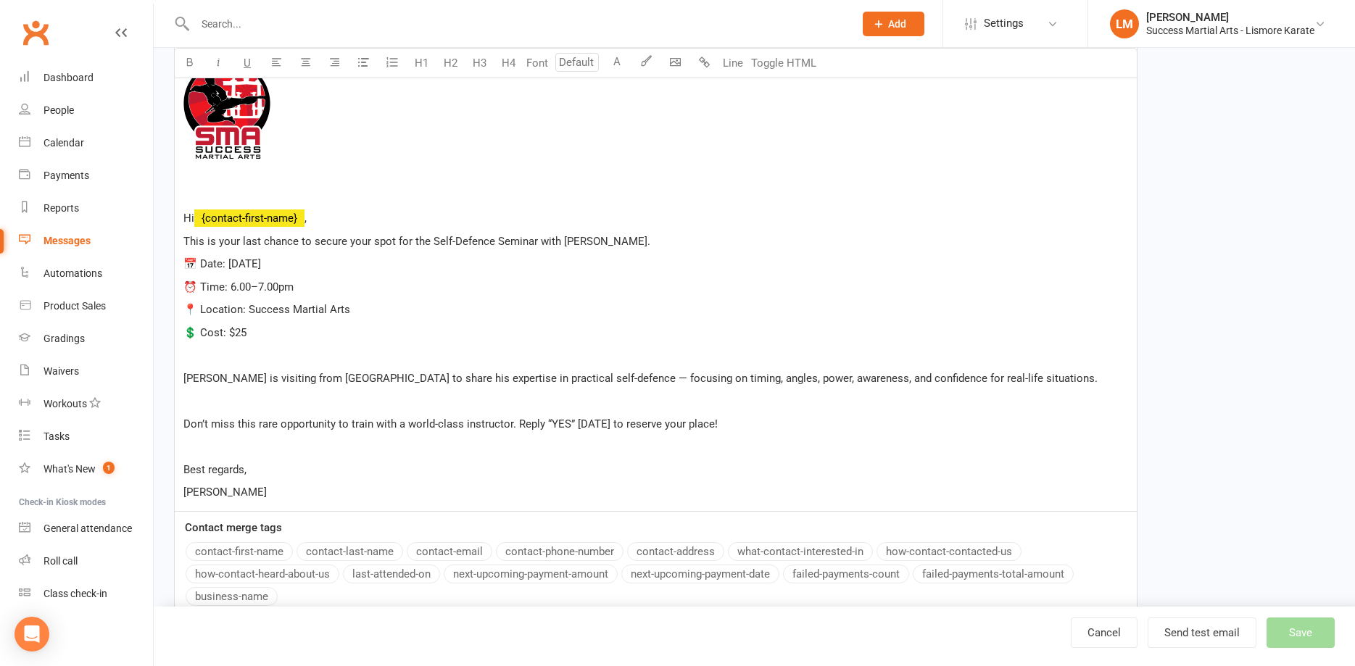
click at [210, 366] on div "﻿ ﻿ ﻿ ﻿ Hi ﻿ {contact-first-name} , This is your last chance to secure your spo…" at bounding box center [656, 272] width 962 height 478
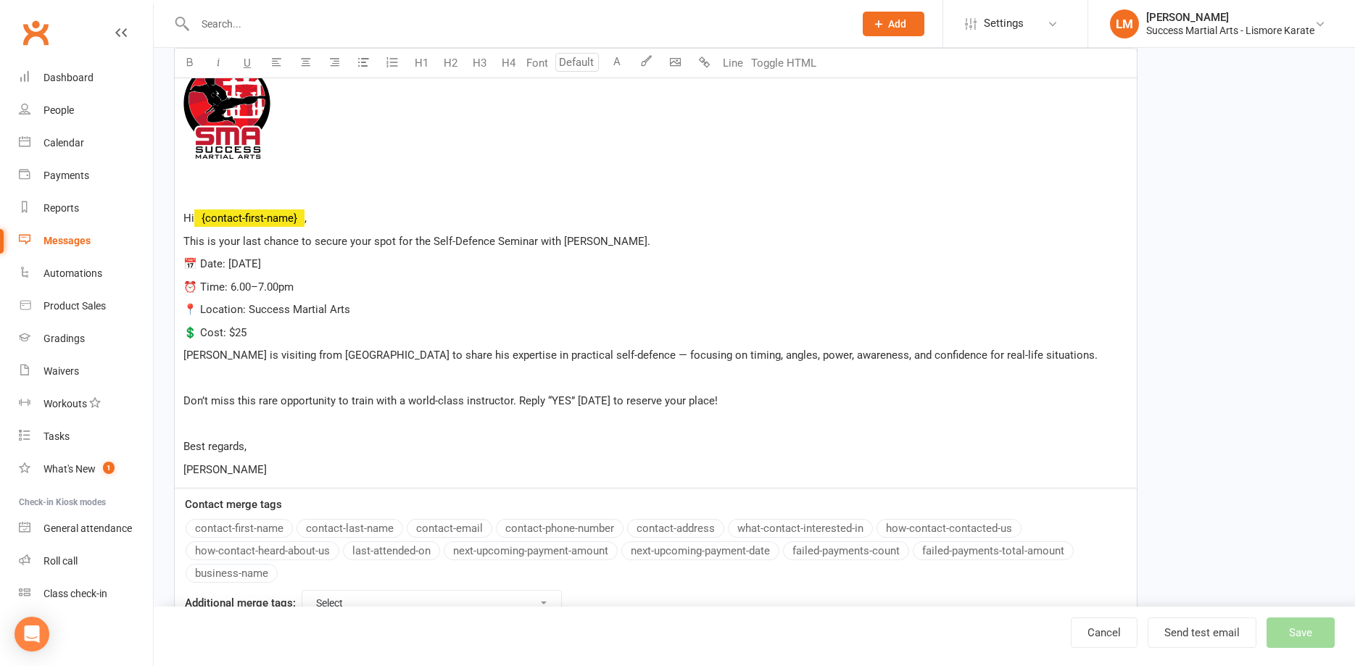
click at [221, 383] on p "﻿" at bounding box center [655, 378] width 945 height 17
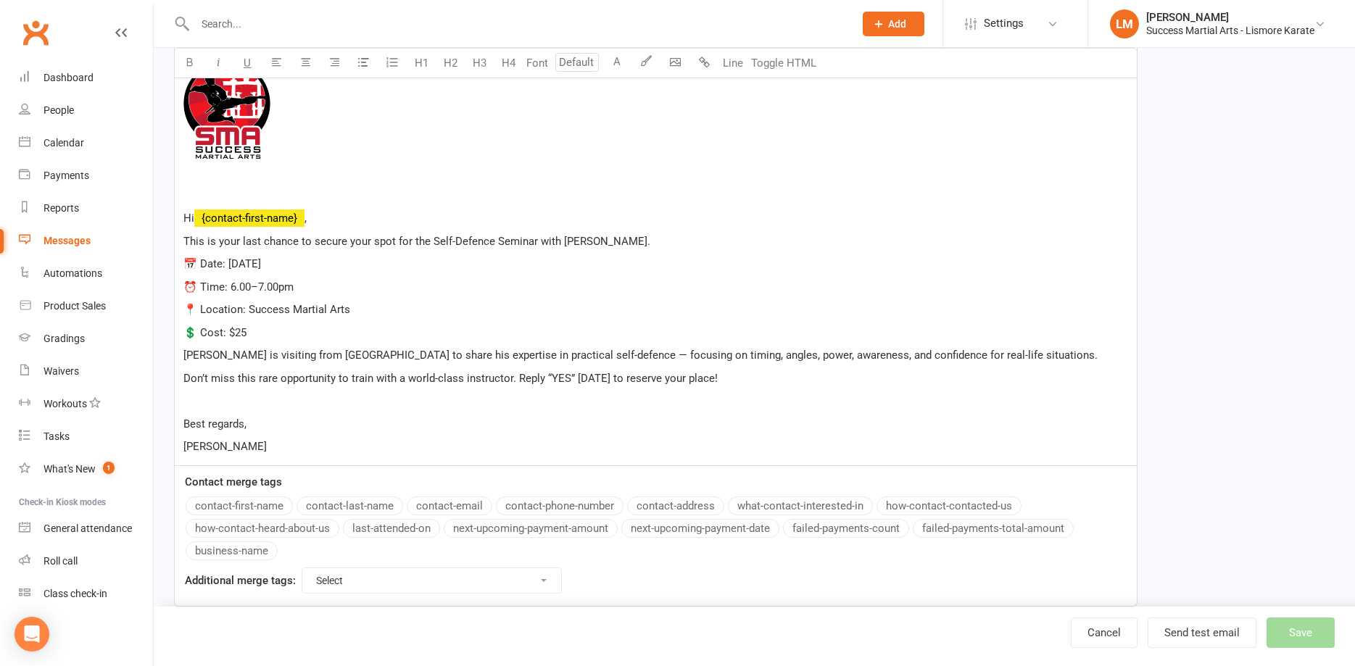
click at [199, 402] on p "﻿" at bounding box center [655, 400] width 945 height 17
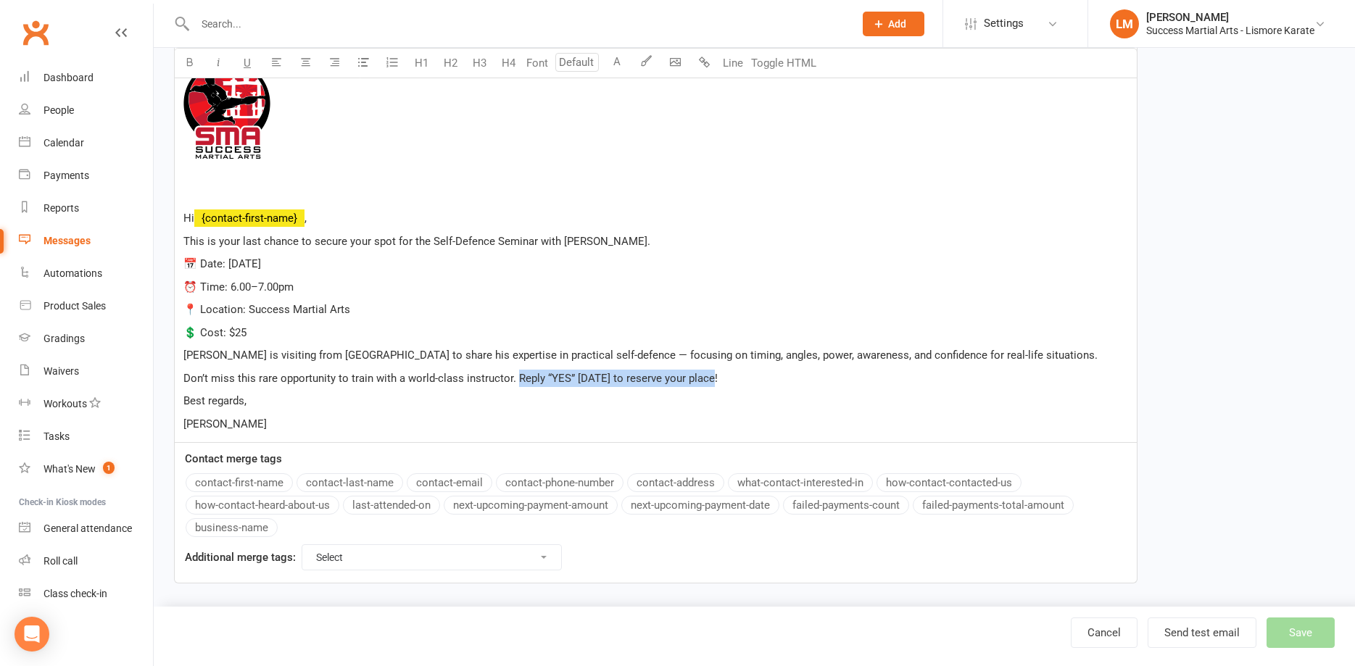
drag, startPoint x: 514, startPoint y: 376, endPoint x: 721, endPoint y: 383, distance: 206.7
click at [721, 383] on p "Don’t miss this rare opportunity to train with a world-class instructor. Reply …" at bounding box center [655, 378] width 945 height 17
click at [649, 409] on p "Best regards," at bounding box center [655, 400] width 945 height 17
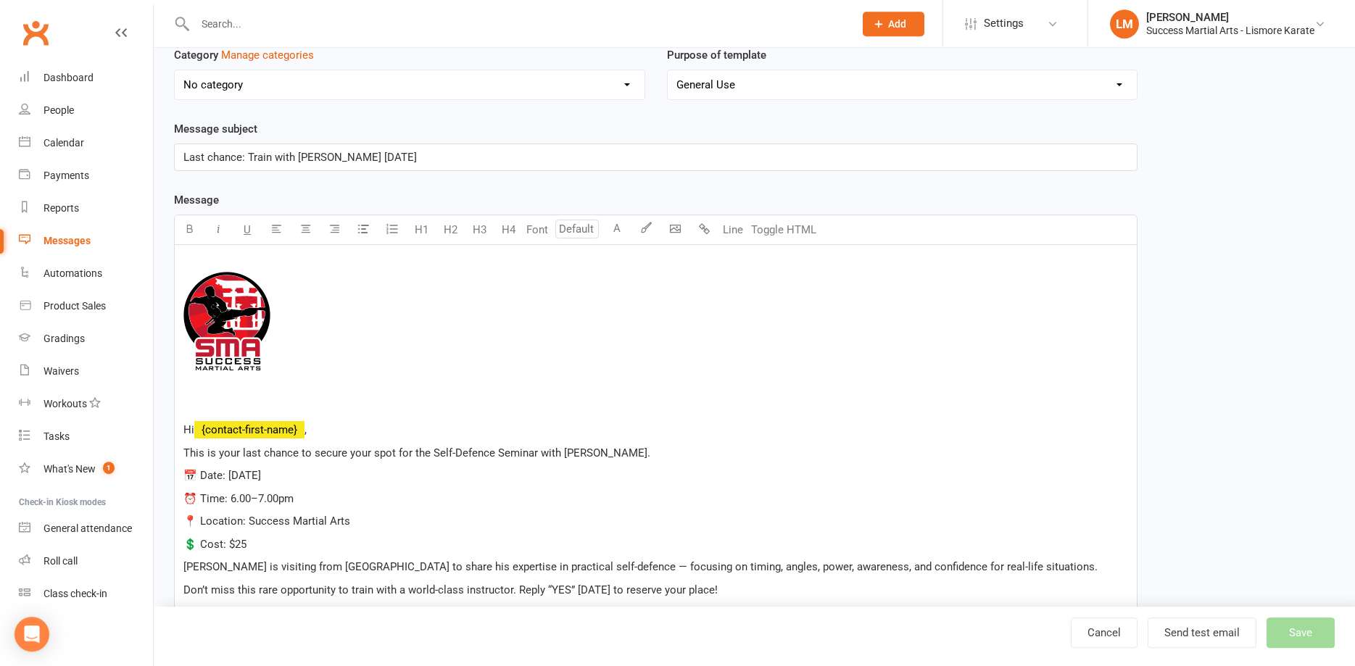
scroll to position [222, 0]
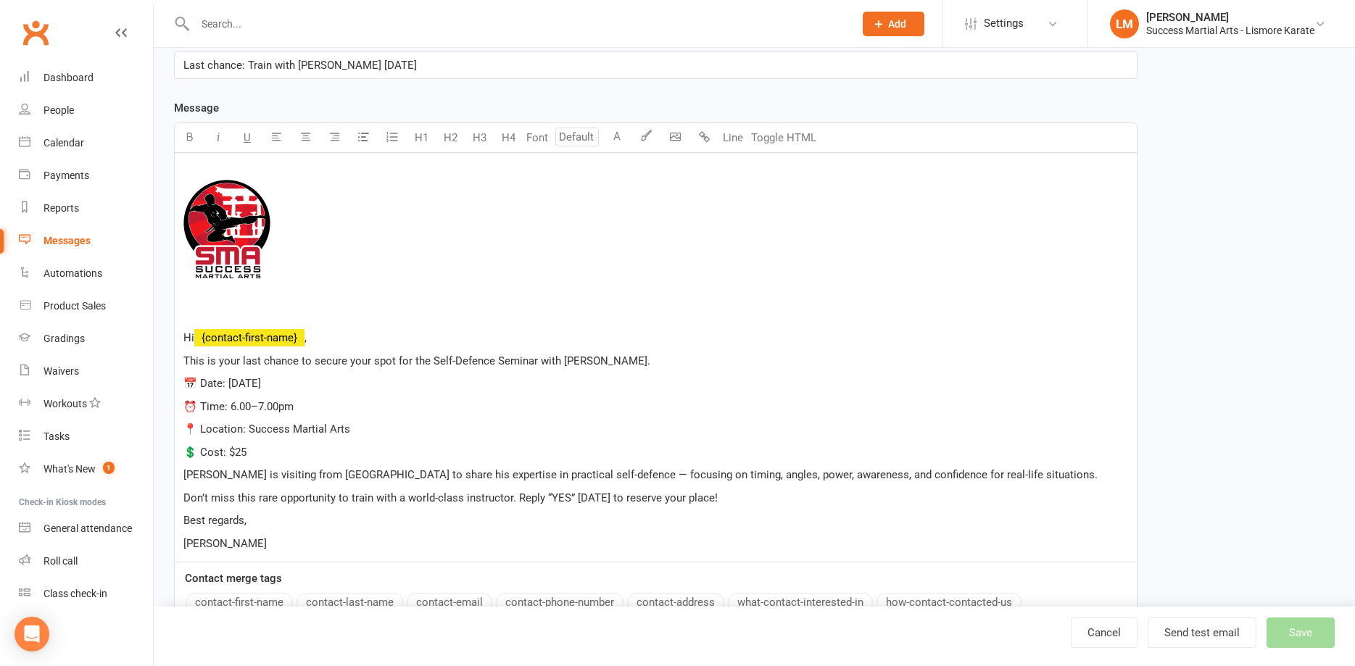
drag, startPoint x: 596, startPoint y: 361, endPoint x: 670, endPoint y: 361, distance: 74.0
click at [670, 361] on p "This is your last chance to secure your spot for the Self-Defence Seminar with …" at bounding box center [655, 360] width 945 height 17
copy span "[PERSON_NAME]."
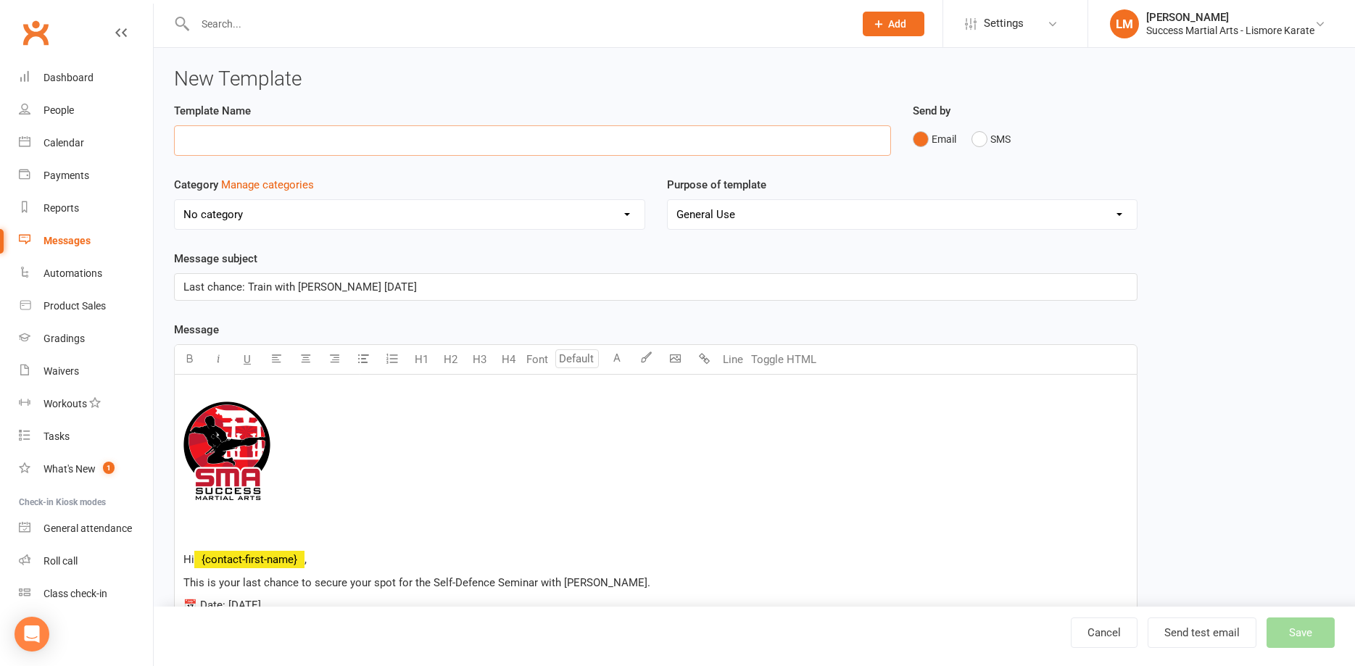
click at [192, 126] on input "text" at bounding box center [532, 140] width 717 height 30
paste input "[PERSON_NAME]."
type input "[PERSON_NAME]. Email 3"
click at [1293, 631] on button "Save" at bounding box center [1301, 633] width 68 height 30
select select "100"
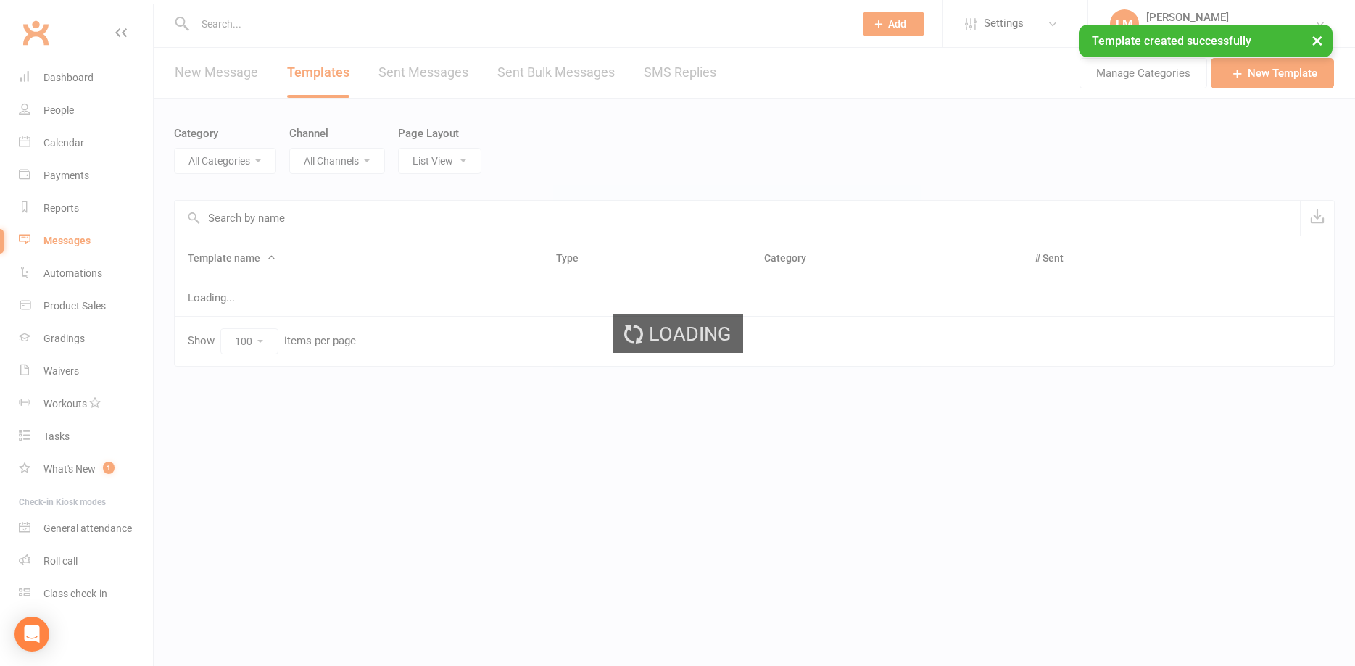
select select "19523"
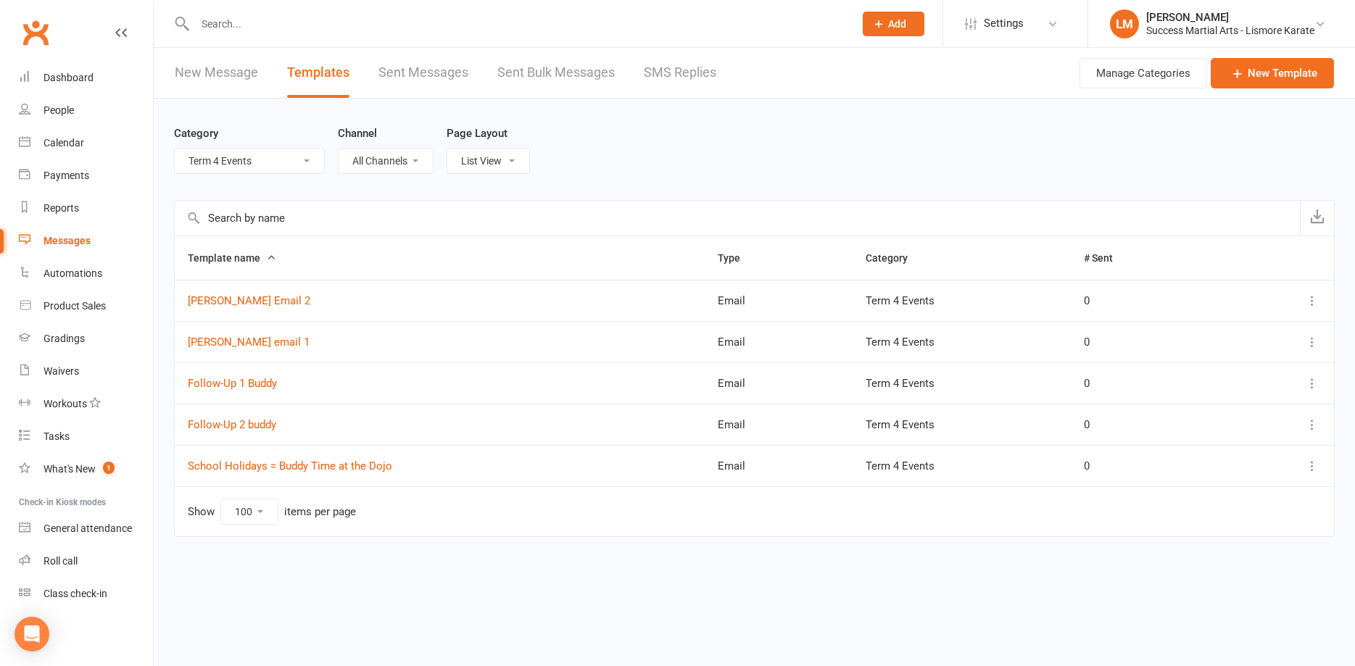
click at [175, 149] on select "All Categories (No category) Customer Service Emails Events August/[DATE] Marke…" at bounding box center [249, 161] width 149 height 25
select select
click option "All Categories" at bounding box center [0, 0] width 0 height 0
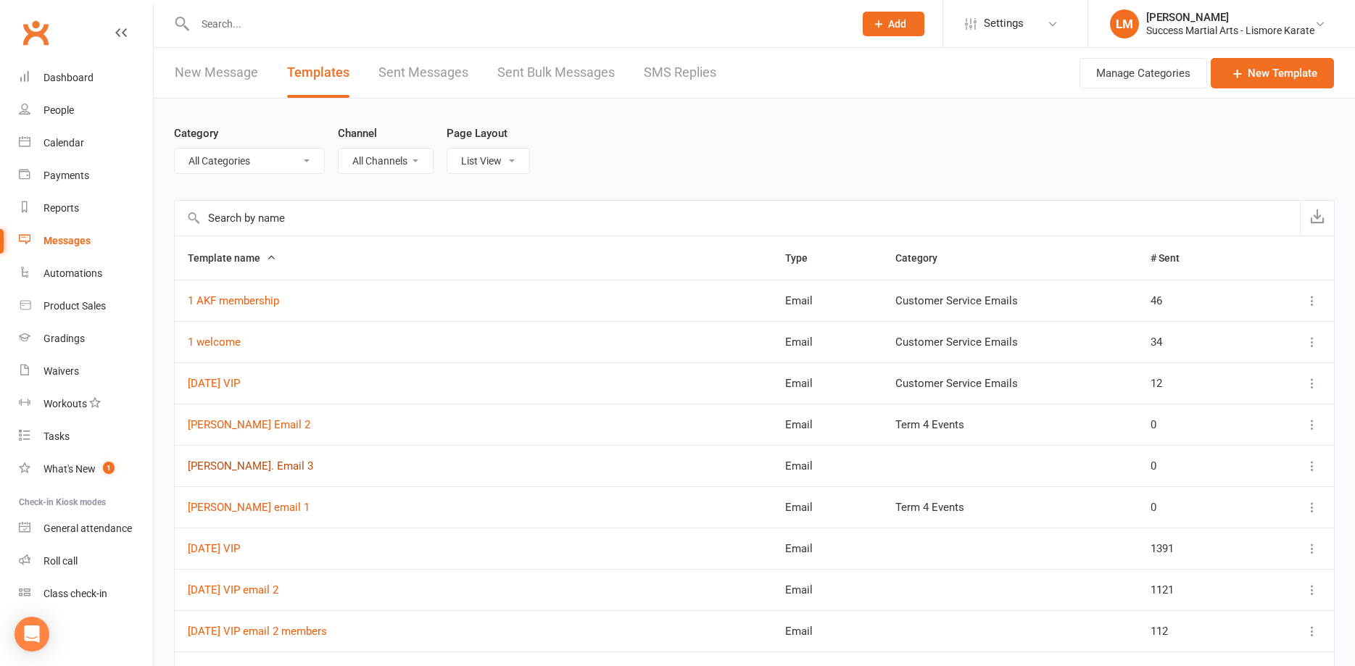
click at [225, 470] on link "[PERSON_NAME]. Email 3" at bounding box center [250, 466] width 125 height 13
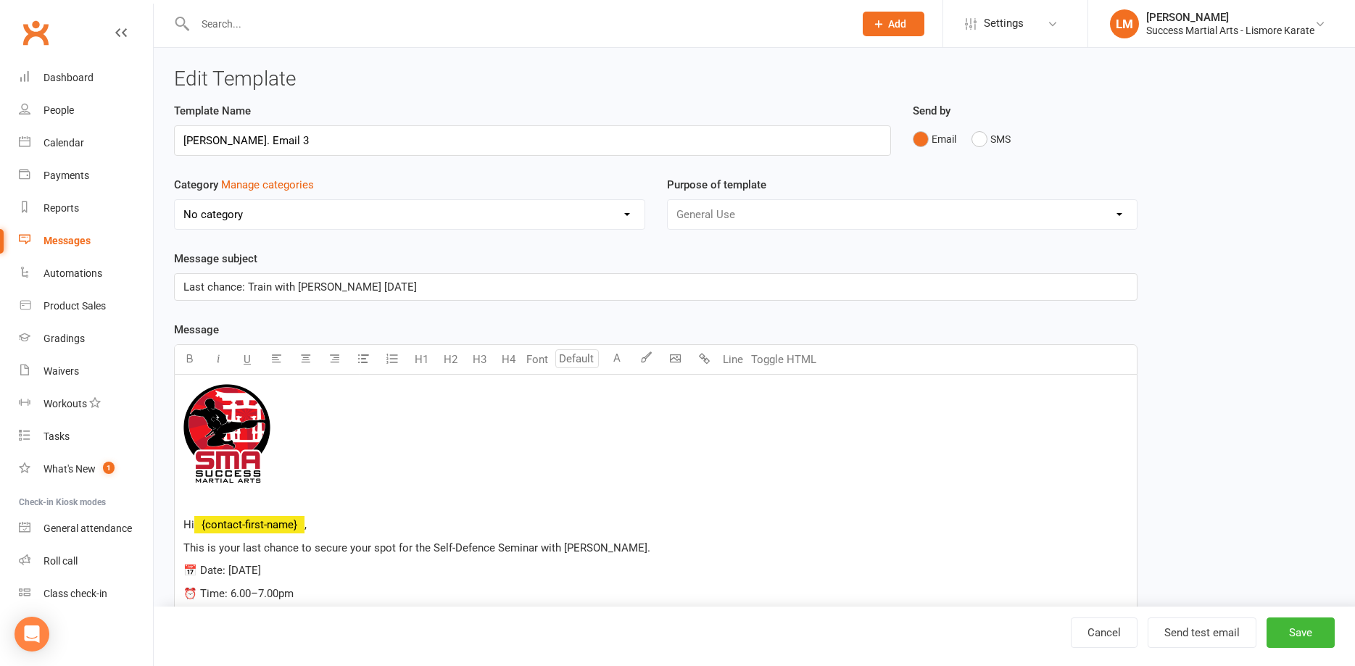
click at [175, 200] on select "No category Customer Service Emails Events August/[DATE] Marketing Term 4 Events" at bounding box center [410, 214] width 470 height 29
select select "19523"
click option "Term 4 Events" at bounding box center [0, 0] width 0 height 0
click at [1291, 625] on button "Save" at bounding box center [1301, 633] width 68 height 30
select select "100"
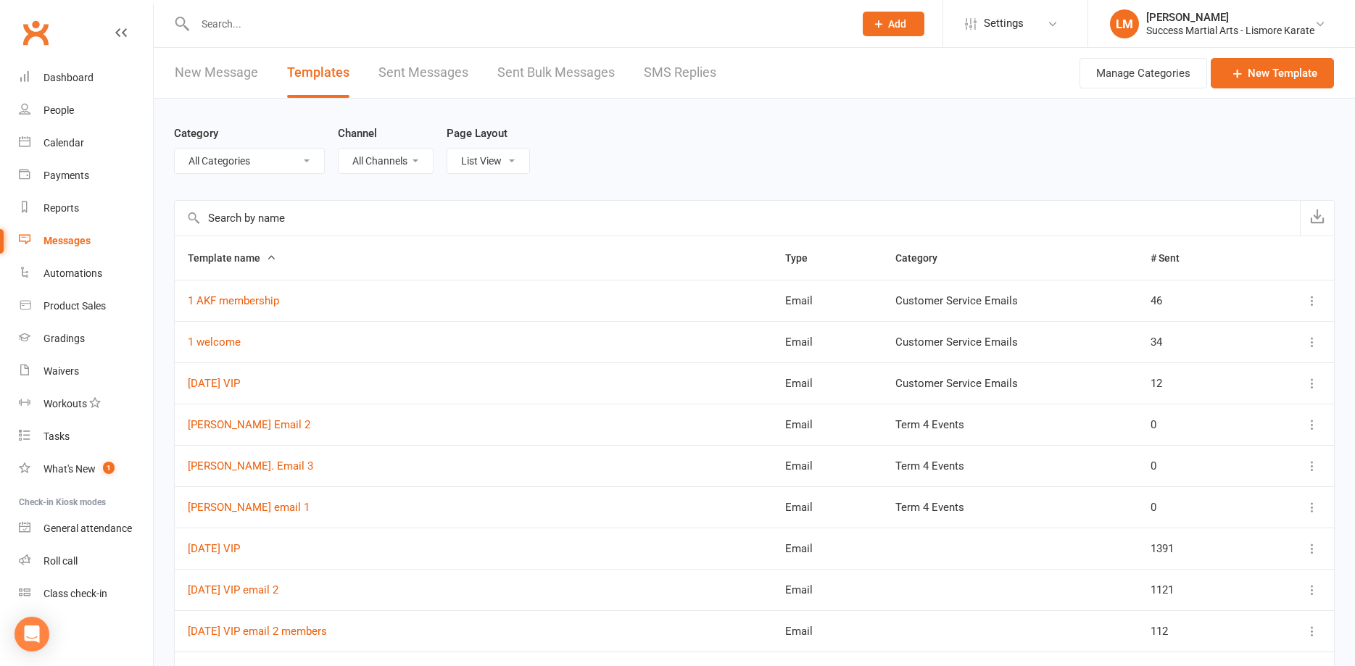
click at [65, 242] on div "Messages" at bounding box center [67, 241] width 47 height 12
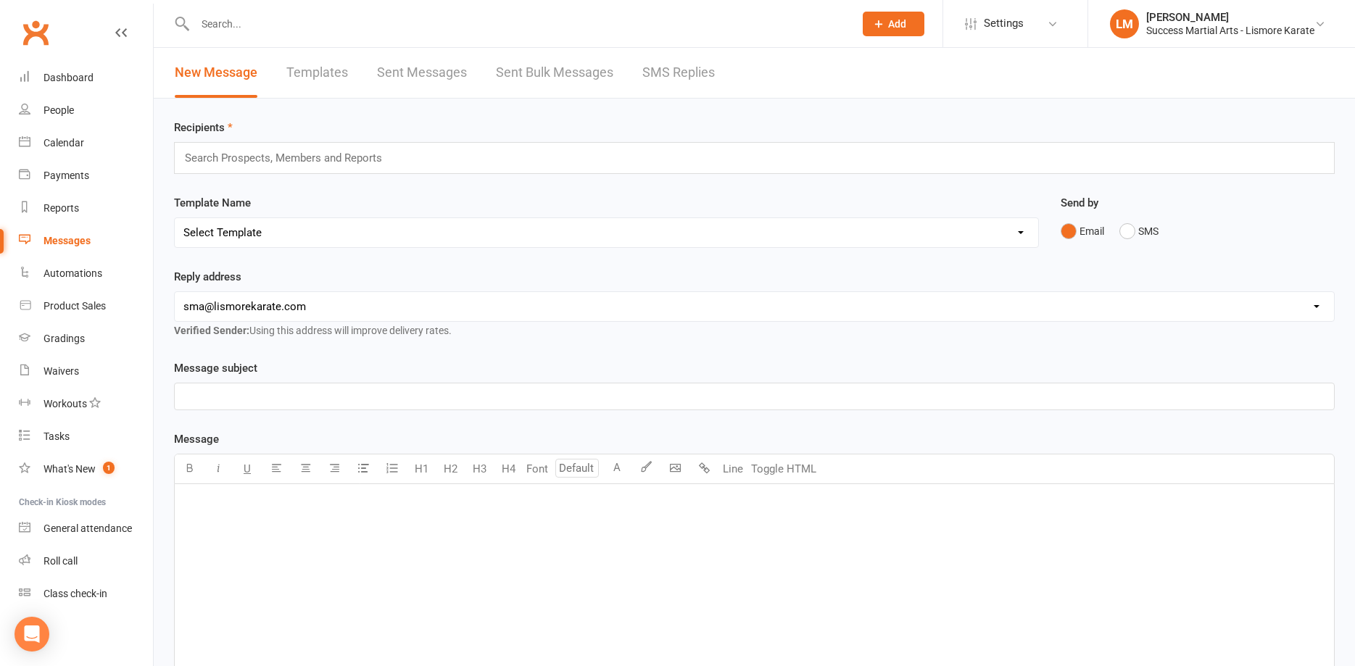
click at [225, 162] on input "text" at bounding box center [289, 158] width 212 height 19
click at [194, 155] on input "text" at bounding box center [289, 158] width 212 height 19
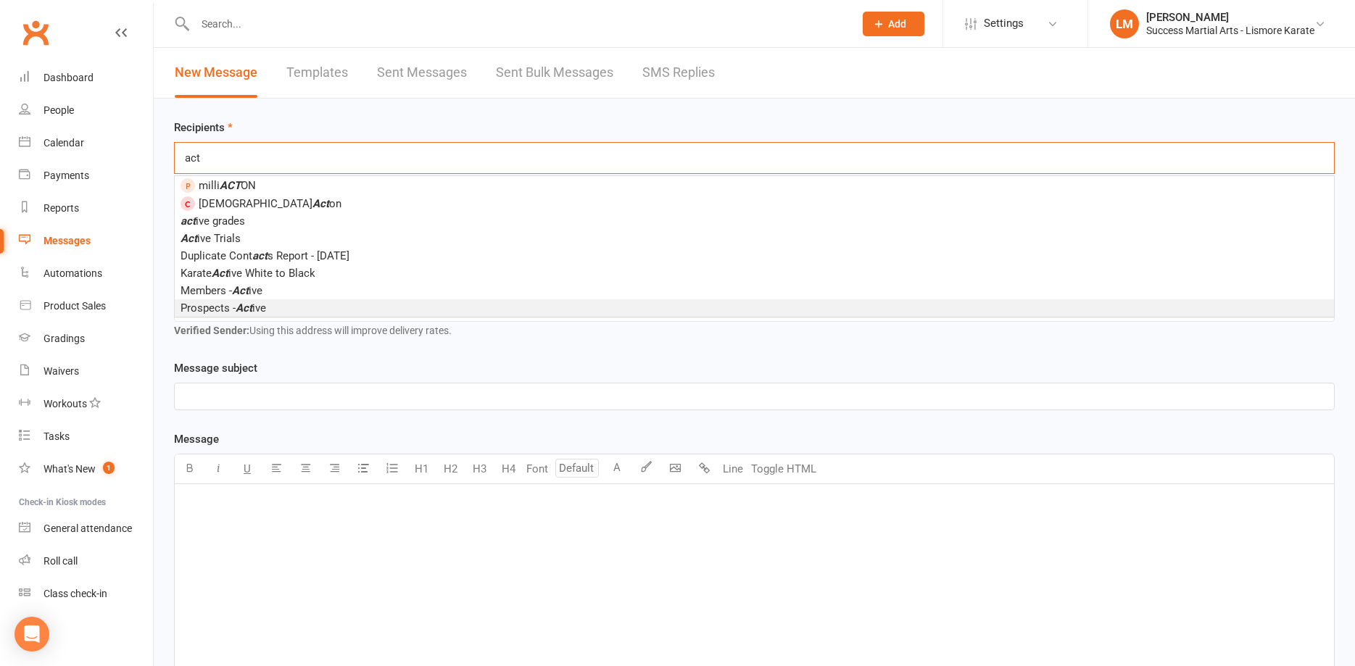
click at [226, 516] on div "﻿" at bounding box center [754, 593] width 1159 height 218
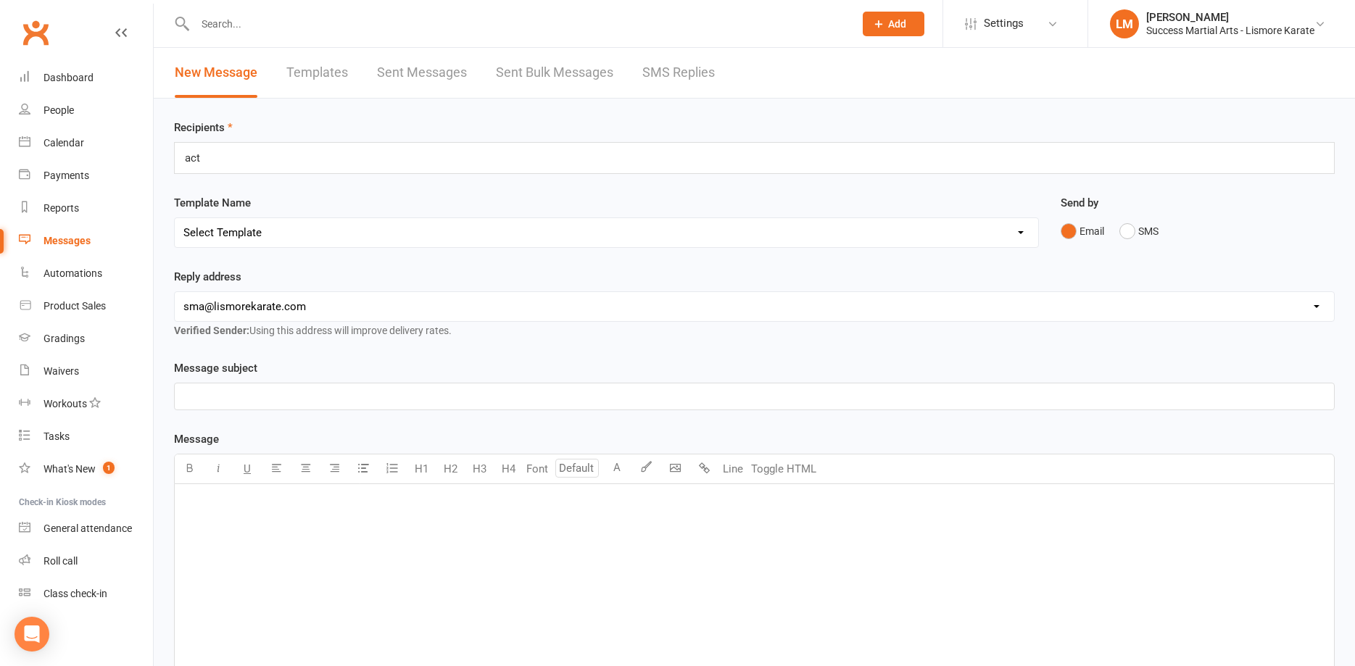
click at [222, 160] on input "act" at bounding box center [207, 158] width 49 height 19
drag, startPoint x: 212, startPoint y: 157, endPoint x: 94, endPoint y: 165, distance: 117.7
click at [183, 165] on input "act" at bounding box center [207, 158] width 49 height 19
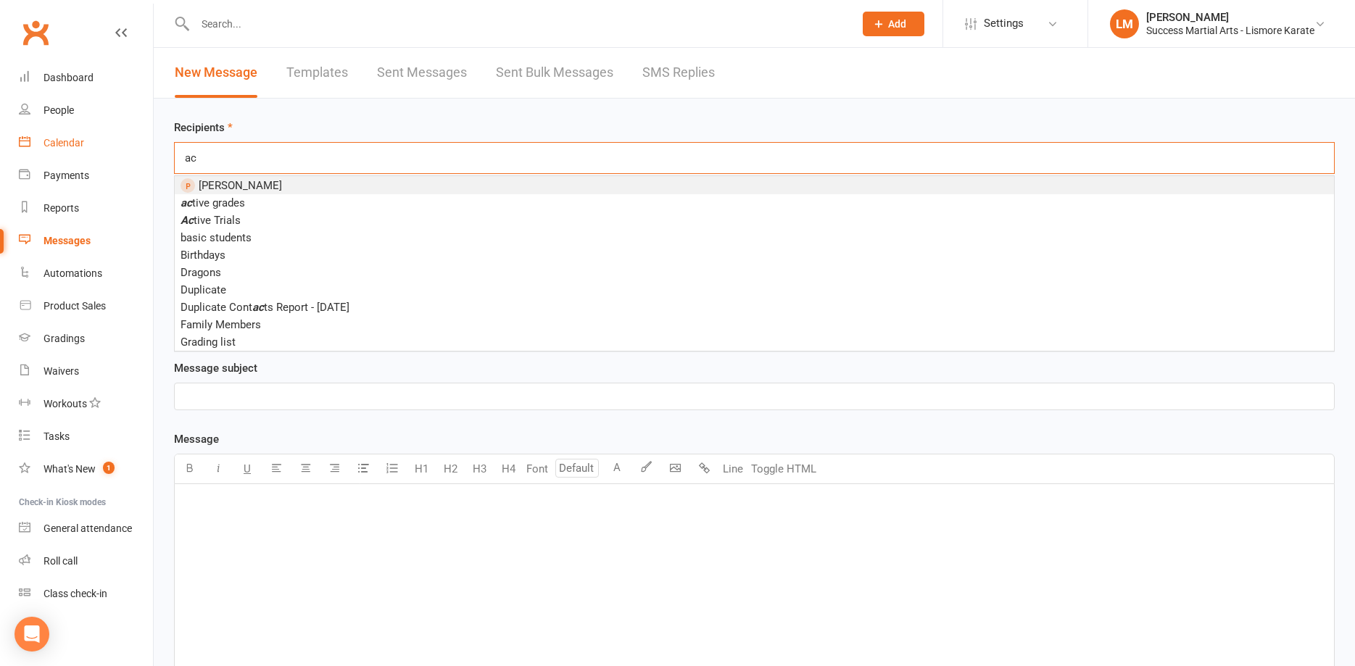
type input "act"
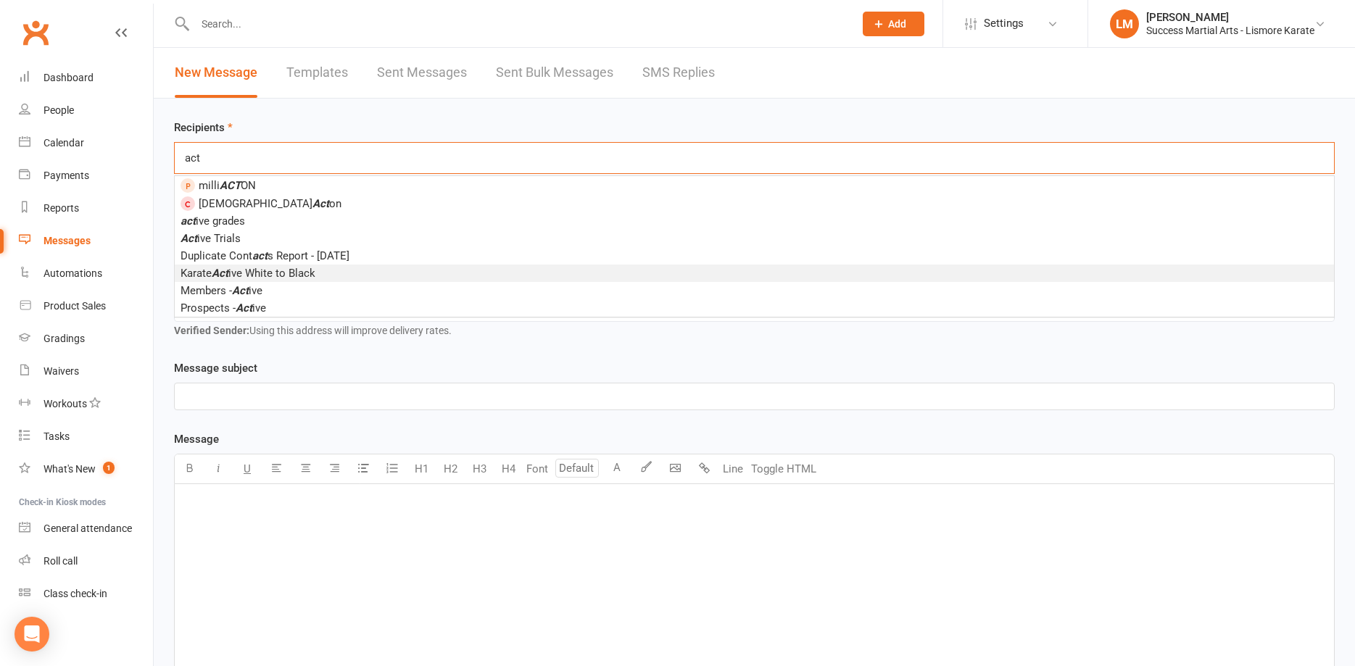
click at [252, 276] on span "Karate Act ive White to Black" at bounding box center [248, 273] width 135 height 13
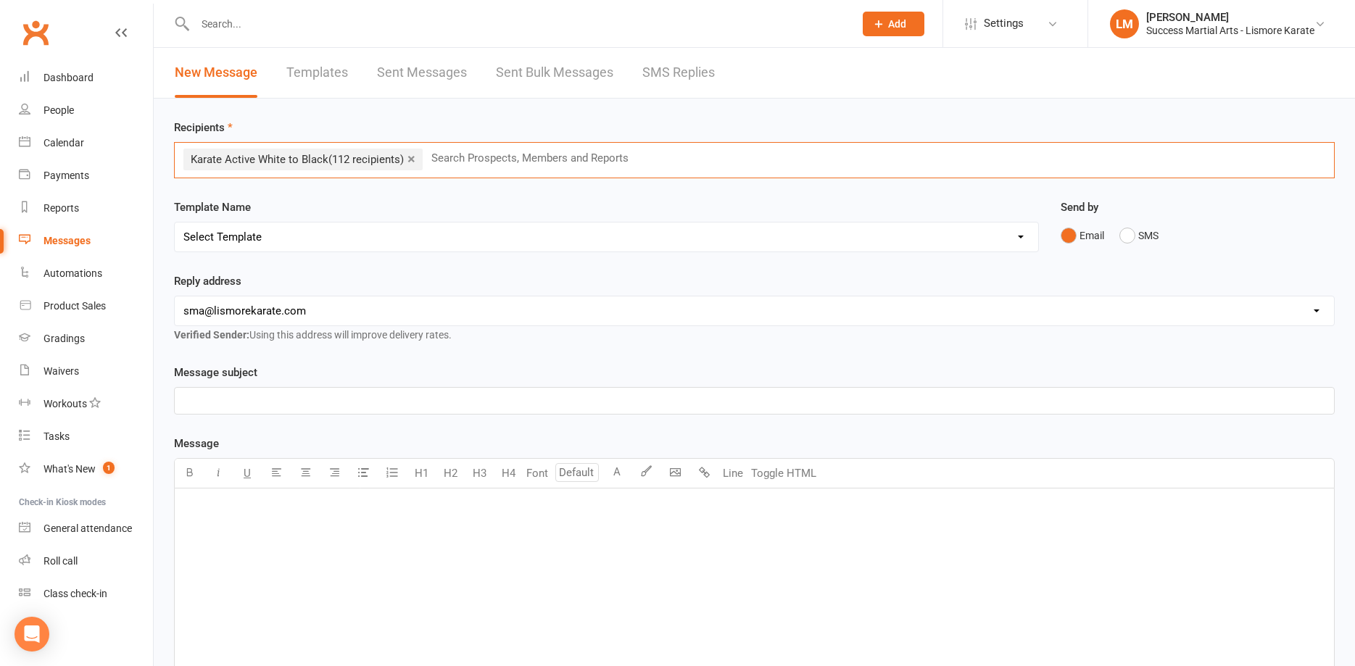
click at [175, 223] on select "Select Template [Email] 1 AKF membership [Email] 1 welcome [Email] [DATE] VIP […" at bounding box center [607, 237] width 864 height 29
select select "87"
click option "[Email] [PERSON_NAME] email 1" at bounding box center [0, 0] width 0 height 0
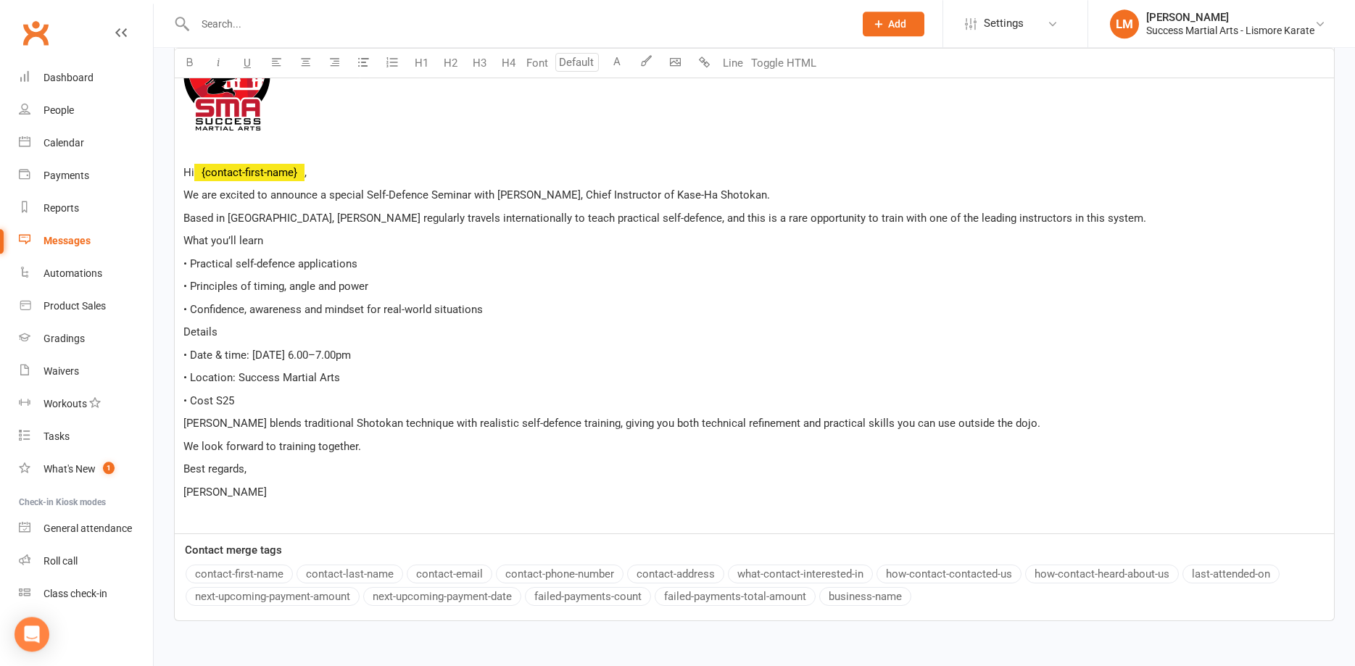
scroll to position [551, 0]
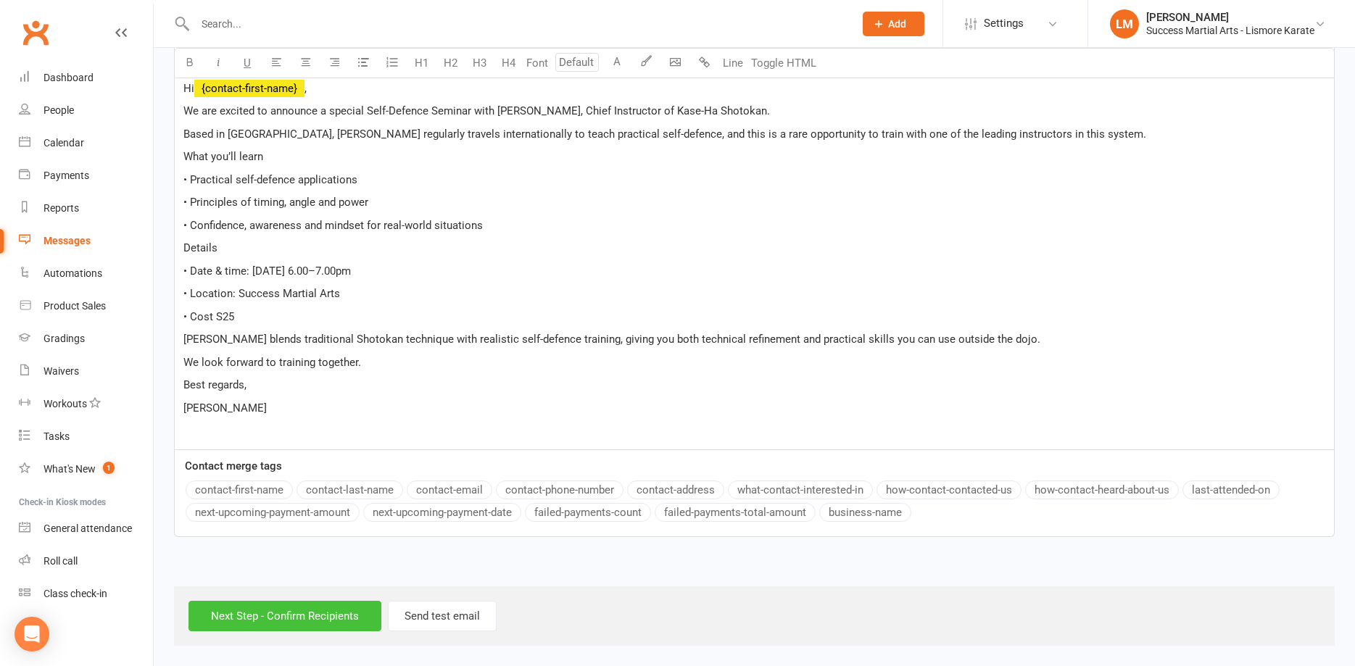
click at [258, 615] on input "Next Step - Confirm Recipients" at bounding box center [285, 616] width 193 height 30
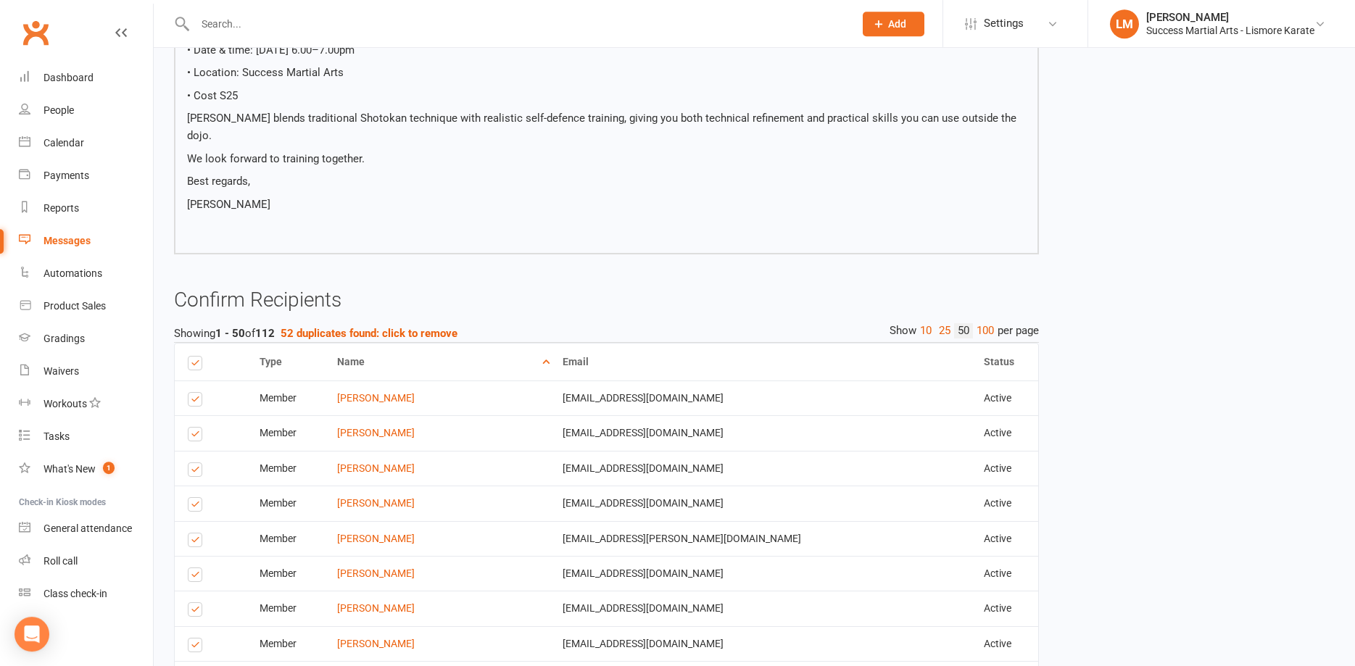
scroll to position [592, 0]
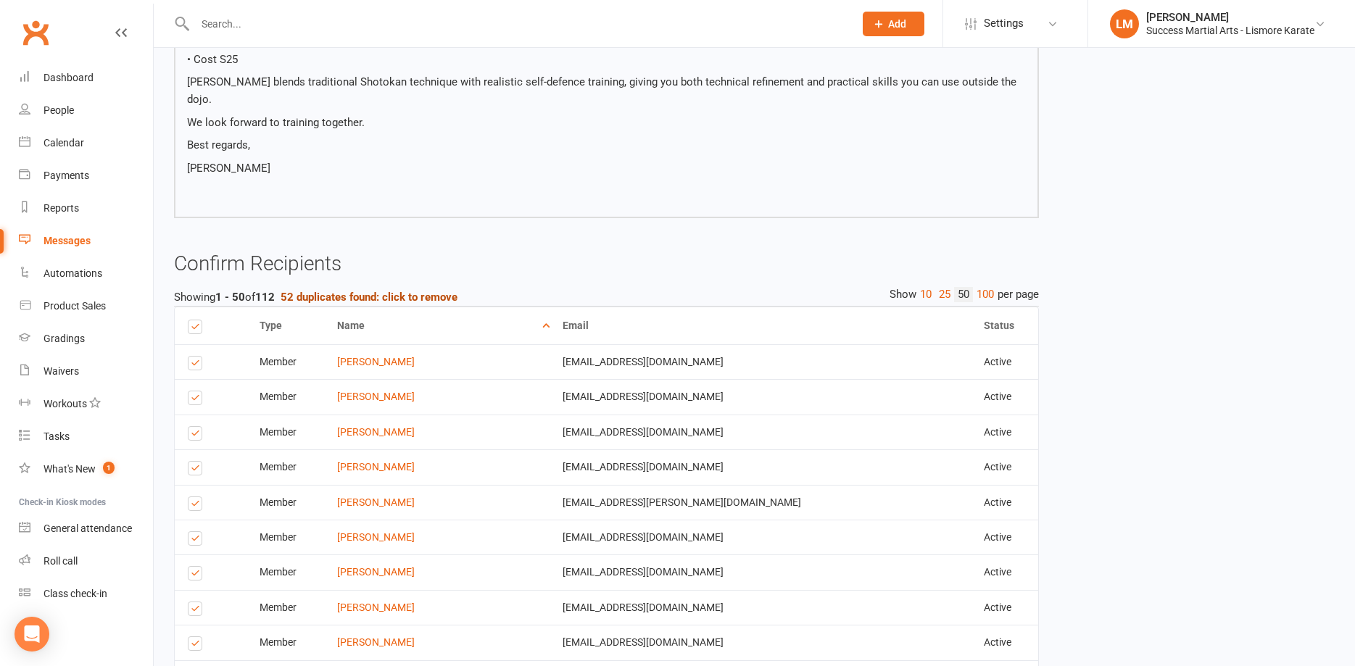
click at [323, 291] on strong "52 duplicates found: click to remove" at bounding box center [369, 297] width 177 height 13
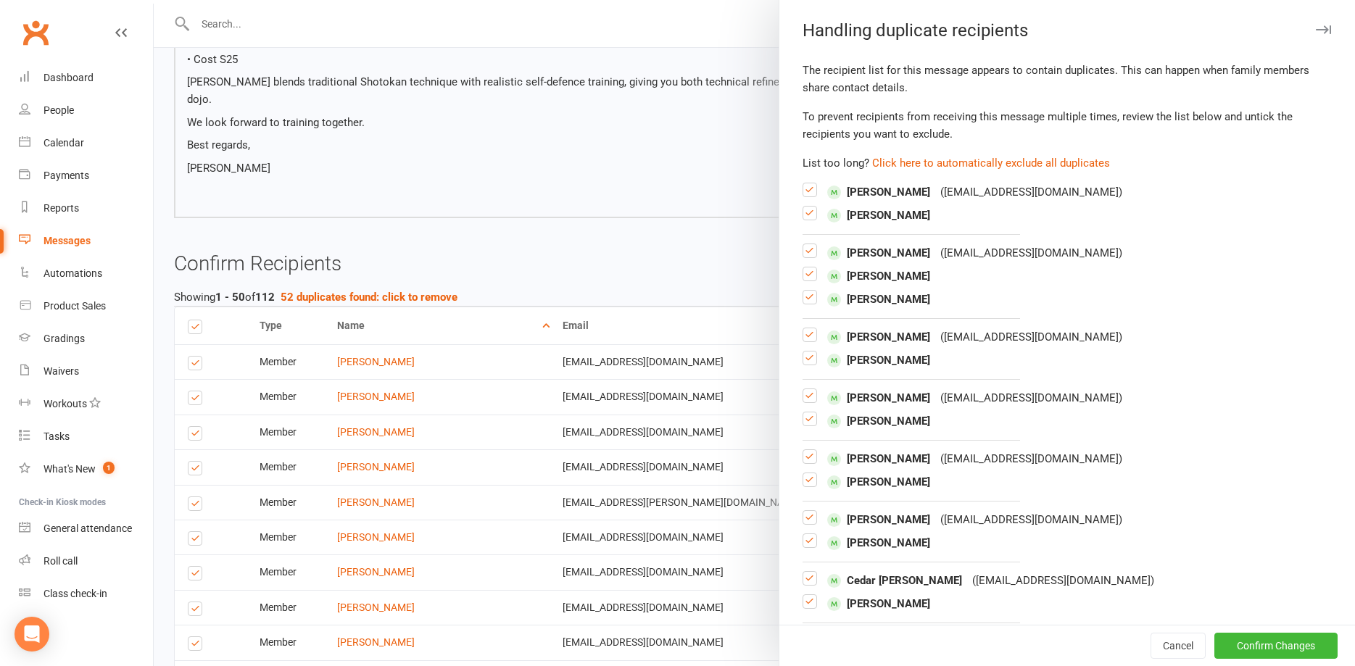
click at [807, 219] on label at bounding box center [810, 219] width 15 height 0
click at [807, 207] on input "checkbox" at bounding box center [810, 207] width 15 height 0
drag, startPoint x: 807, startPoint y: 279, endPoint x: 813, endPoint y: 255, distance: 24.6
click at [808, 280] on label at bounding box center [810, 280] width 15 height 0
click at [807, 257] on label at bounding box center [810, 257] width 15 height 0
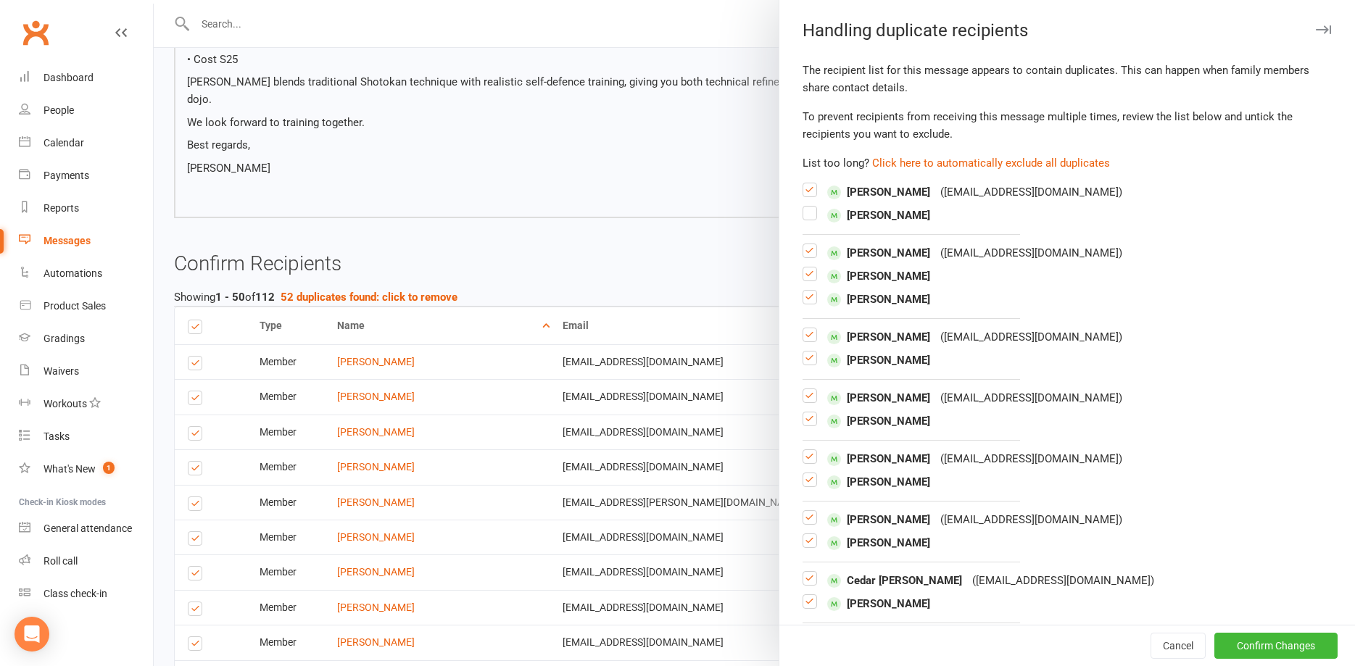
click at [807, 244] on input "checkbox" at bounding box center [810, 244] width 15 height 0
click at [811, 280] on label at bounding box center [810, 280] width 15 height 0
click at [811, 268] on input "checkbox" at bounding box center [810, 268] width 15 height 0
click at [809, 341] on label at bounding box center [810, 341] width 15 height 0
click at [809, 328] on input "checkbox" at bounding box center [810, 328] width 15 height 0
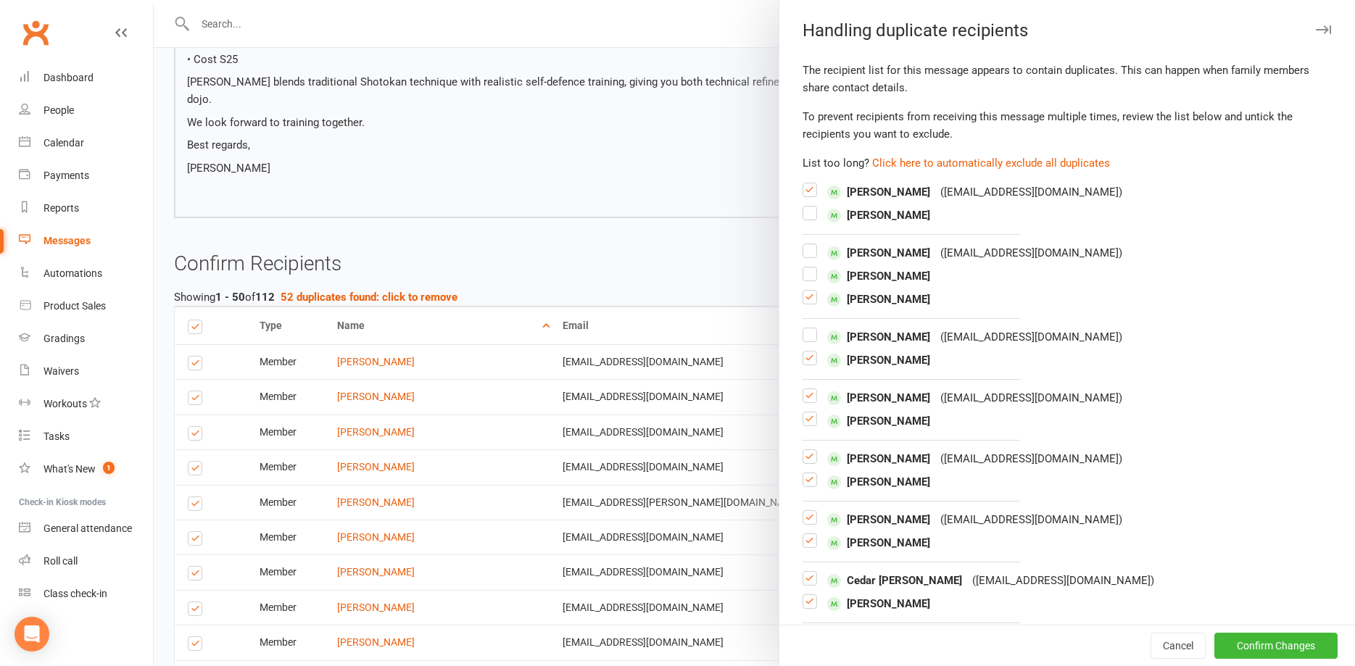
click at [810, 425] on label at bounding box center [810, 425] width 15 height 0
click at [810, 413] on input "checkbox" at bounding box center [810, 413] width 15 height 0
click at [808, 486] on label at bounding box center [810, 486] width 15 height 0
click at [808, 473] on input "checkbox" at bounding box center [810, 473] width 15 height 0
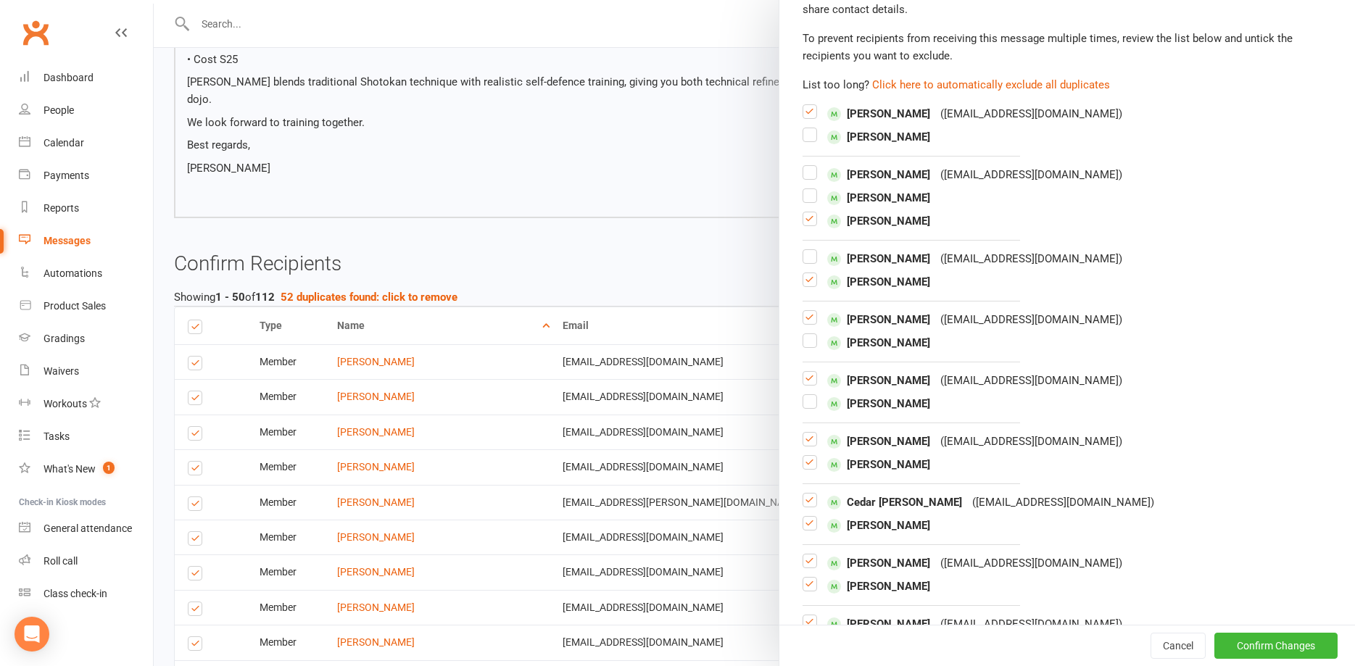
click at [809, 468] on label at bounding box center [810, 468] width 15 height 0
click at [809, 456] on input "checkbox" at bounding box center [810, 456] width 15 height 0
click at [811, 506] on label at bounding box center [810, 506] width 15 height 0
click at [811, 494] on input "checkbox" at bounding box center [810, 494] width 15 height 0
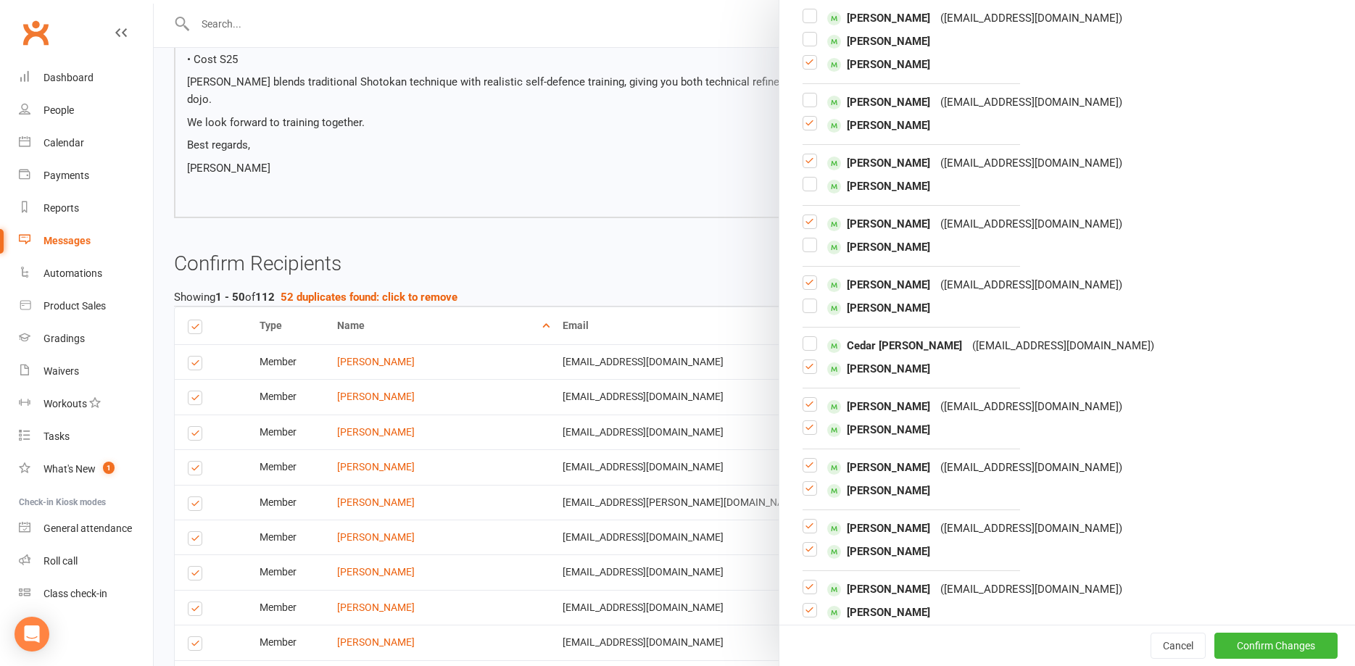
click at [813, 434] on label at bounding box center [810, 434] width 15 height 0
click at [813, 421] on input "checkbox" at bounding box center [810, 421] width 15 height 0
click at [811, 494] on label at bounding box center [810, 494] width 15 height 0
click at [811, 482] on input "checkbox" at bounding box center [810, 482] width 15 height 0
click at [809, 555] on label at bounding box center [810, 555] width 15 height 0
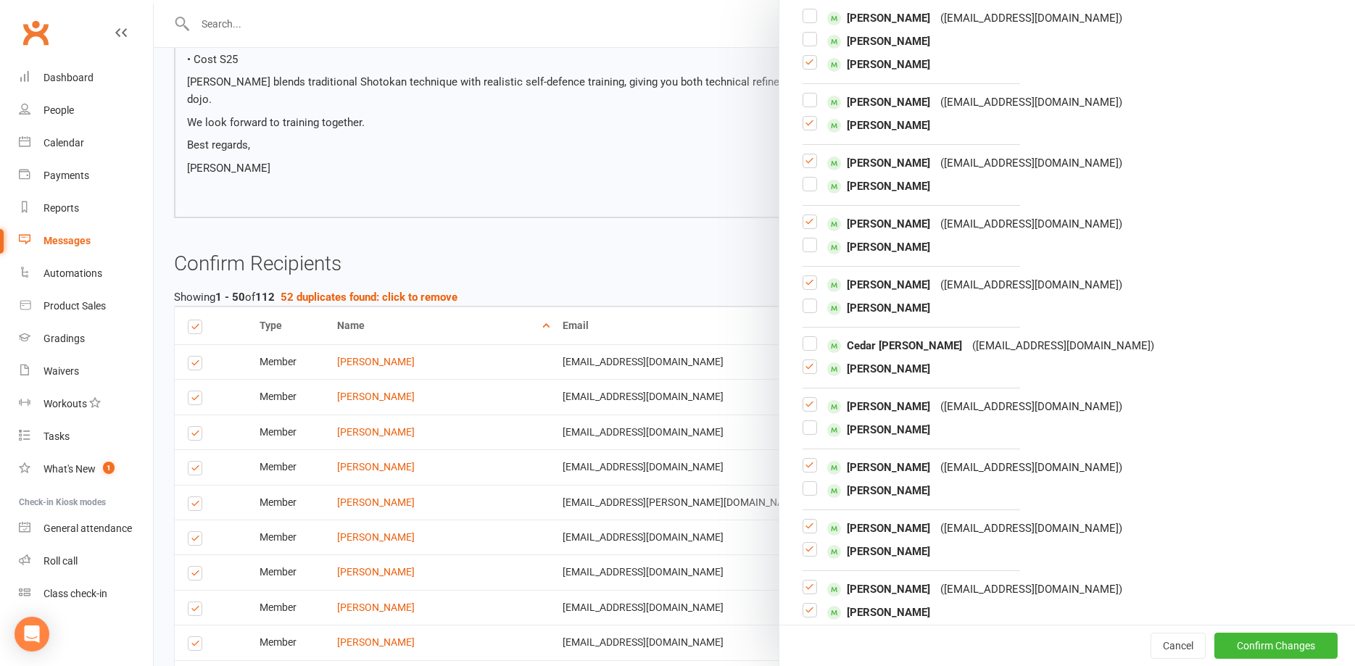
click at [809, 543] on input "checkbox" at bounding box center [810, 543] width 15 height 0
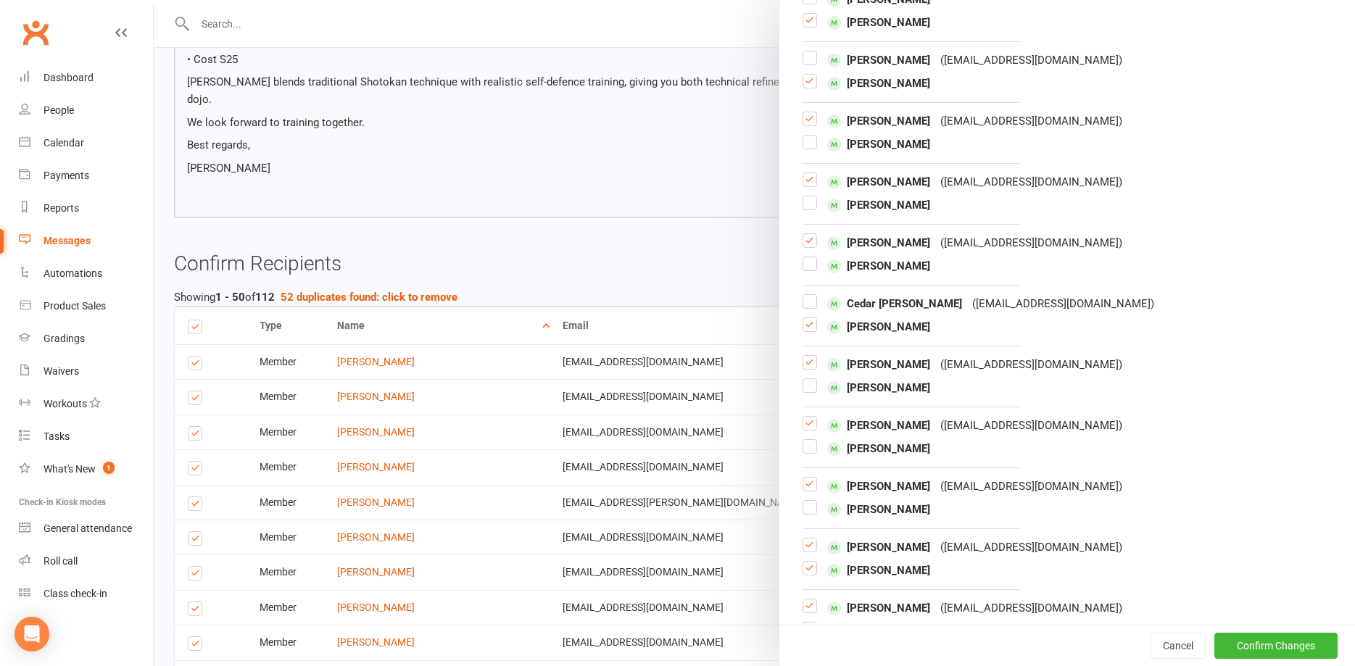
scroll to position [313, 0]
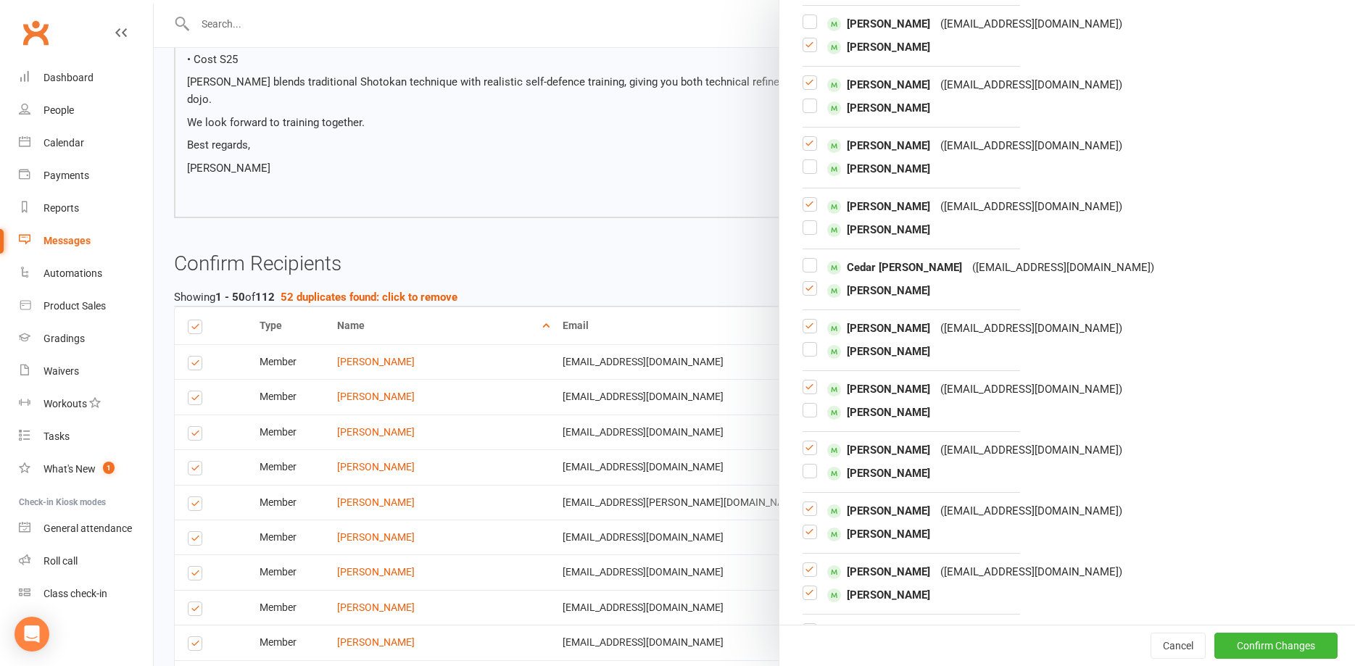
click at [809, 538] on label at bounding box center [810, 538] width 15 height 0
click at [809, 526] on input "checkbox" at bounding box center [810, 526] width 15 height 0
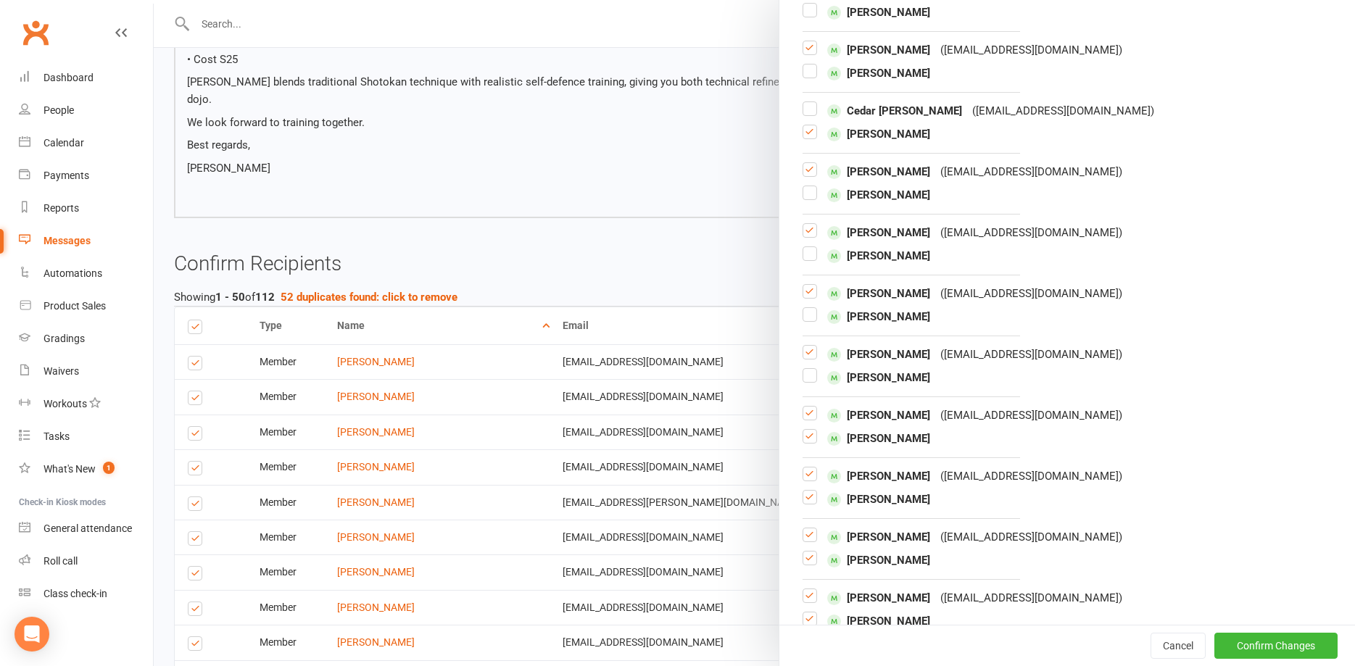
click at [808, 419] on label at bounding box center [810, 419] width 15 height 0
click at [808, 407] on input "checkbox" at bounding box center [810, 407] width 15 height 0
click at [806, 480] on label at bounding box center [810, 480] width 15 height 0
click at [806, 468] on input "checkbox" at bounding box center [810, 468] width 15 height 0
click at [809, 564] on label at bounding box center [810, 564] width 15 height 0
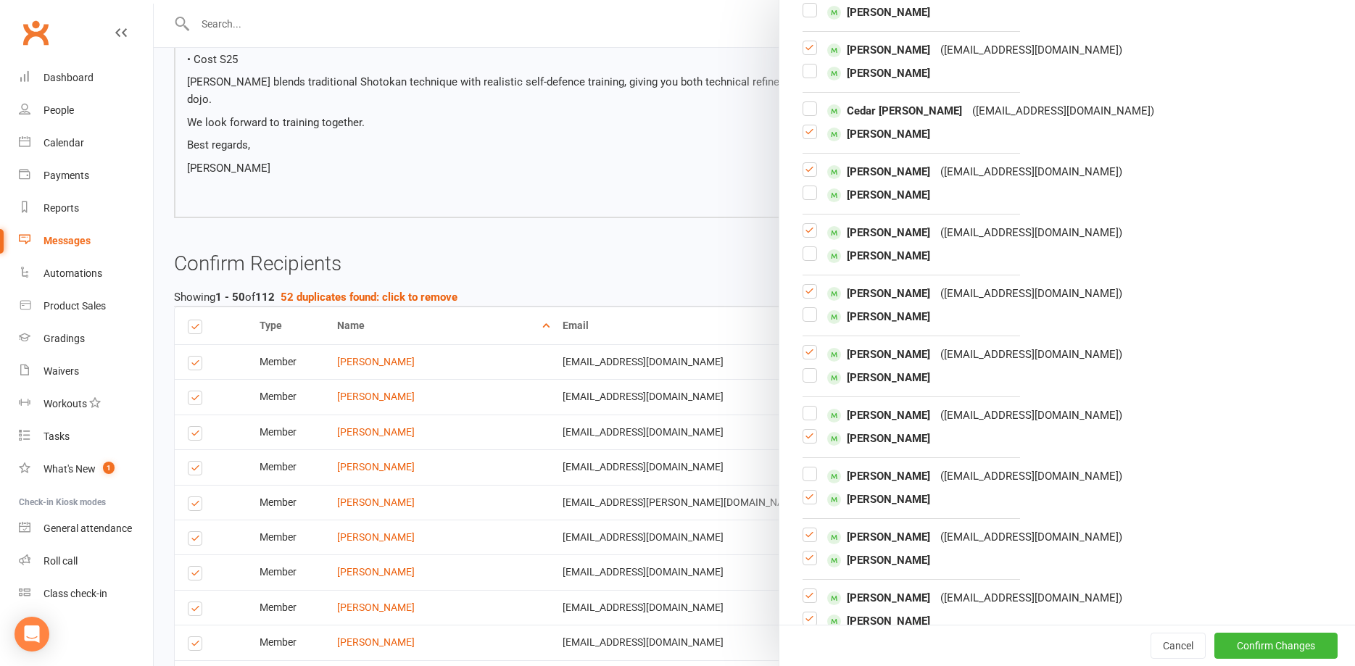
click at [809, 552] on input "checkbox" at bounding box center [810, 552] width 15 height 0
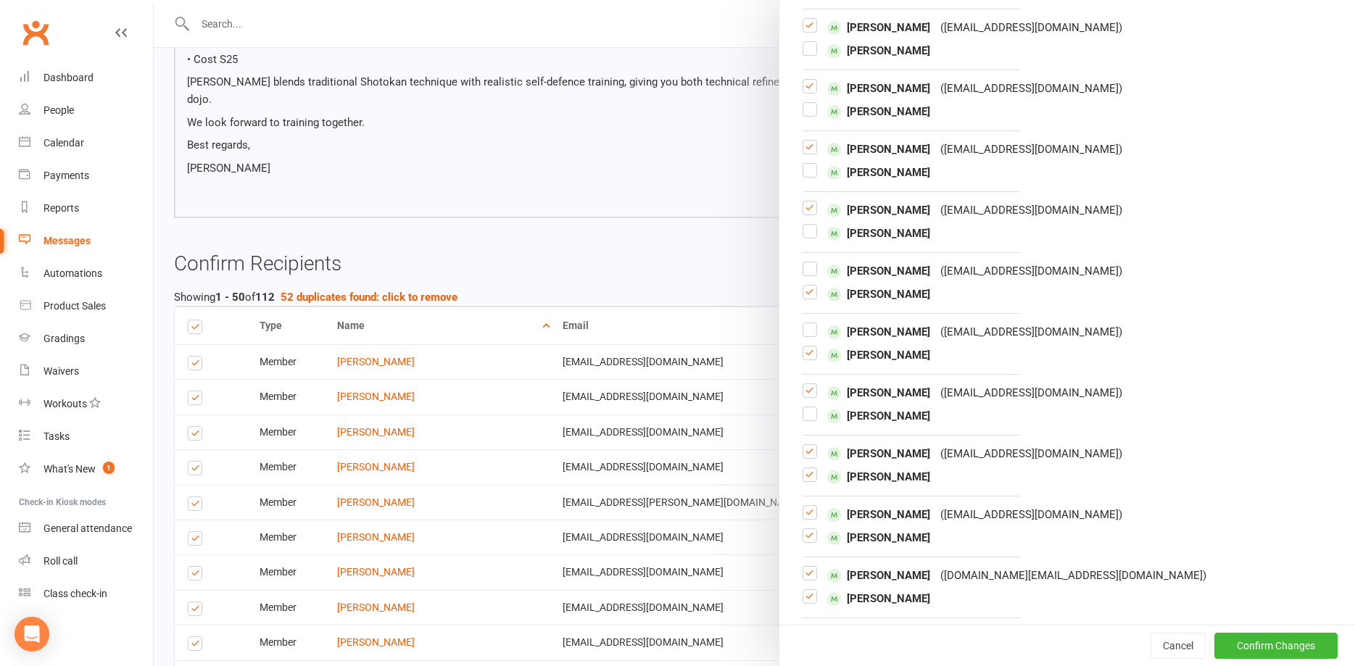
scroll to position [626, 0]
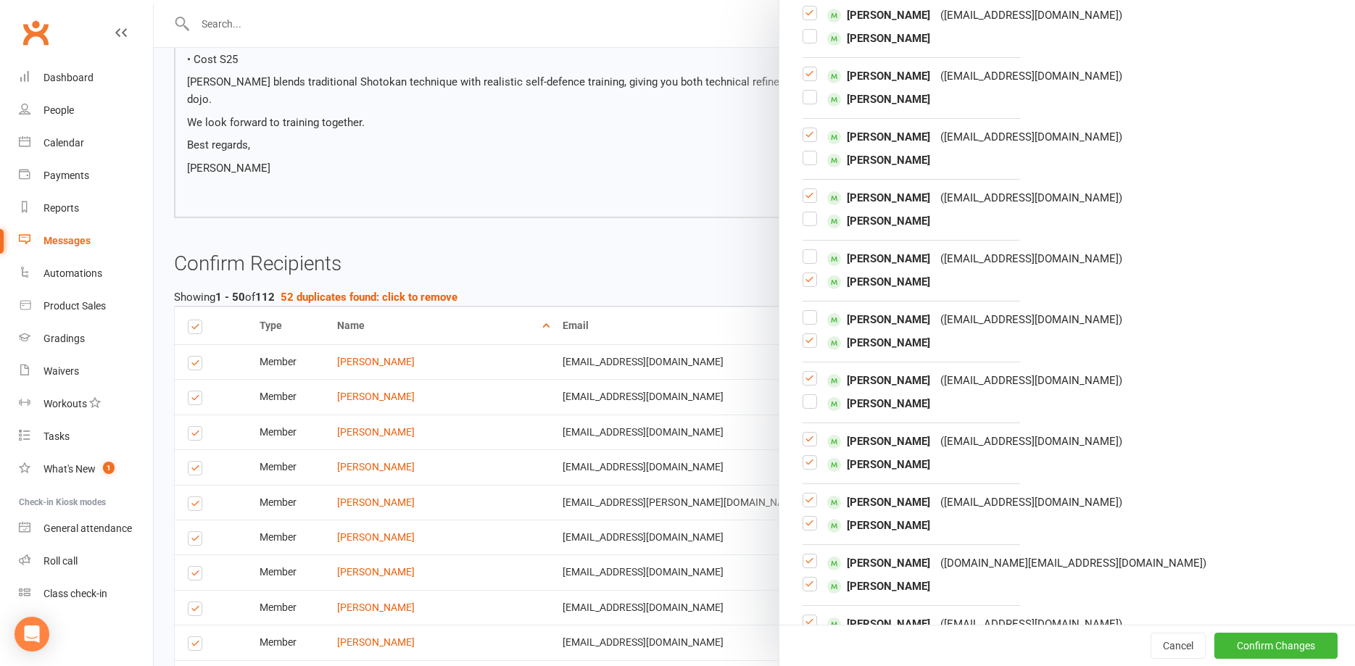
click at [811, 468] on label at bounding box center [810, 468] width 15 height 0
click at [811, 456] on input "checkbox" at bounding box center [810, 456] width 15 height 0
click at [811, 506] on label at bounding box center [810, 506] width 15 height 0
click at [811, 494] on input "checkbox" at bounding box center [810, 494] width 15 height 0
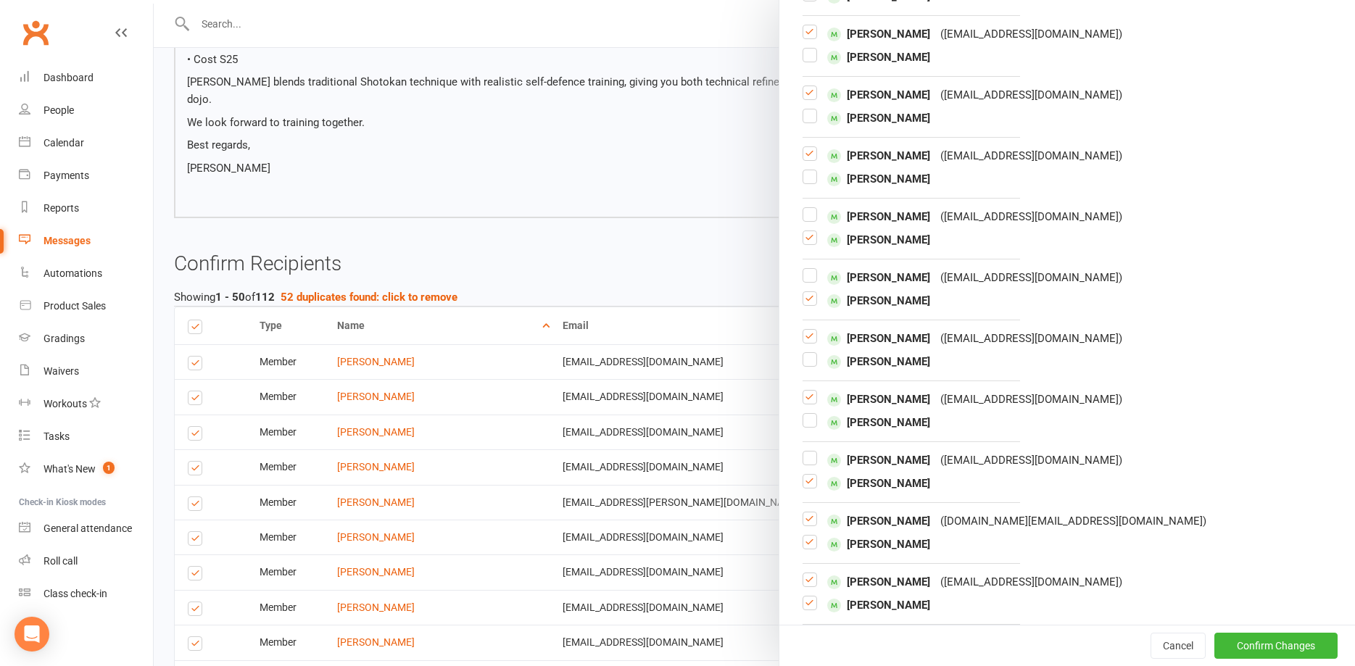
scroll to position [705, 0]
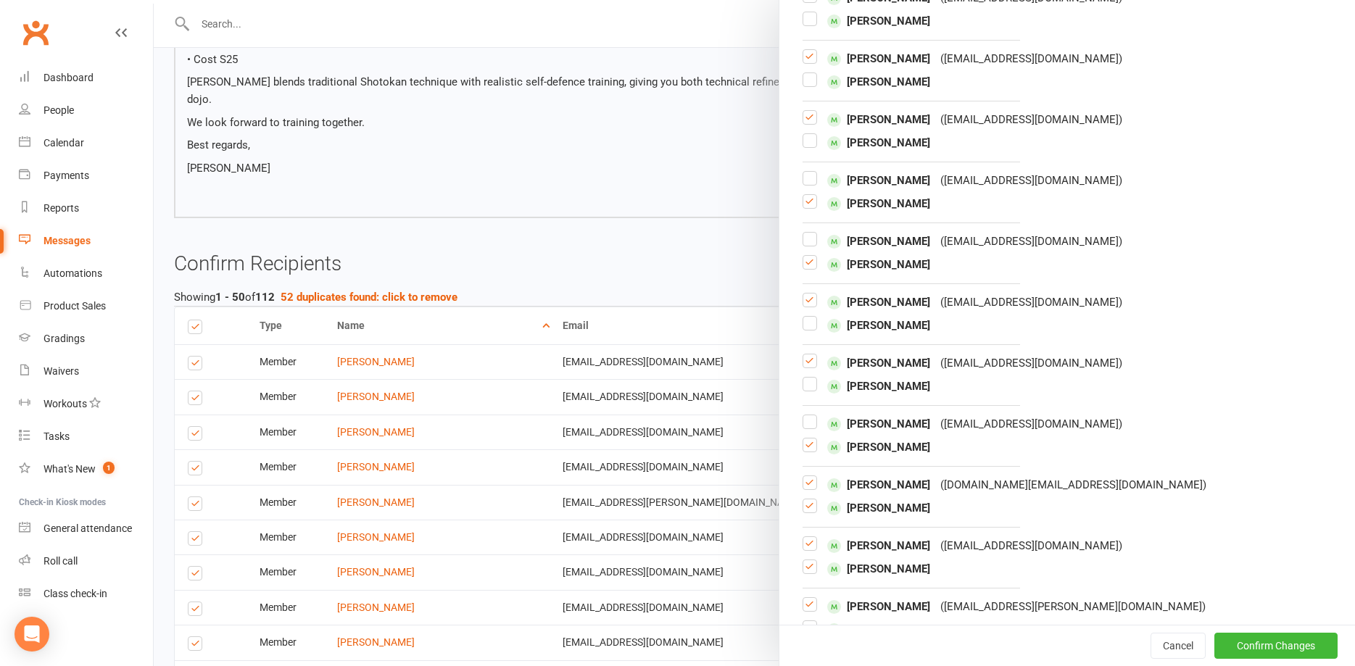
click at [806, 512] on label at bounding box center [810, 512] width 15 height 0
click at [806, 500] on input "checkbox" at bounding box center [810, 500] width 15 height 0
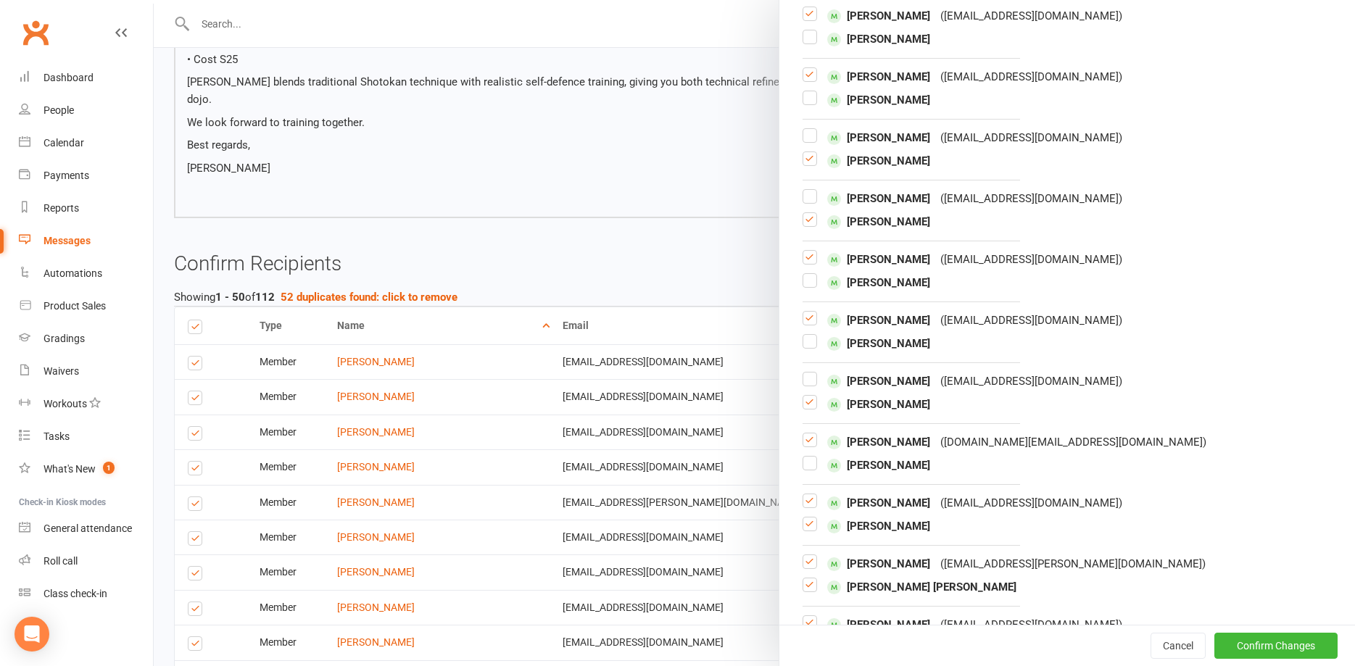
scroll to position [783, 0]
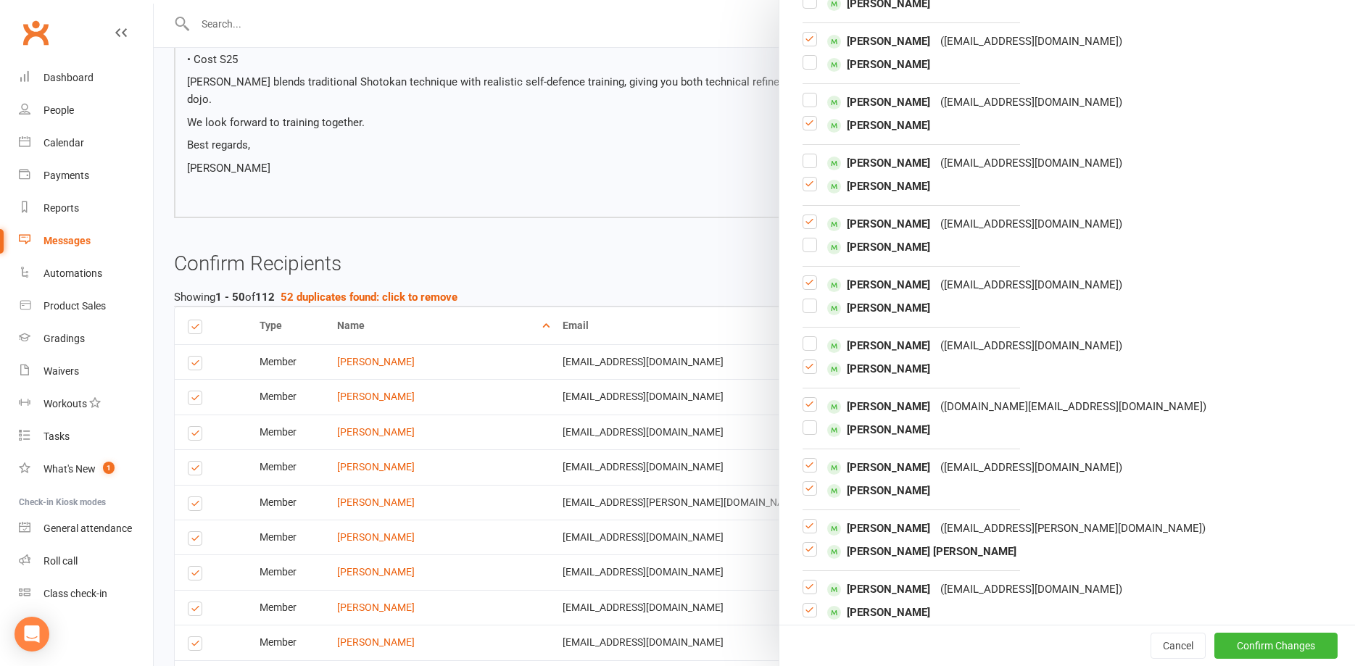
click at [808, 494] on label at bounding box center [810, 494] width 15 height 0
click at [808, 482] on input "checkbox" at bounding box center [810, 482] width 15 height 0
click at [812, 532] on label at bounding box center [810, 532] width 15 height 0
click at [812, 520] on input "checkbox" at bounding box center [810, 520] width 15 height 0
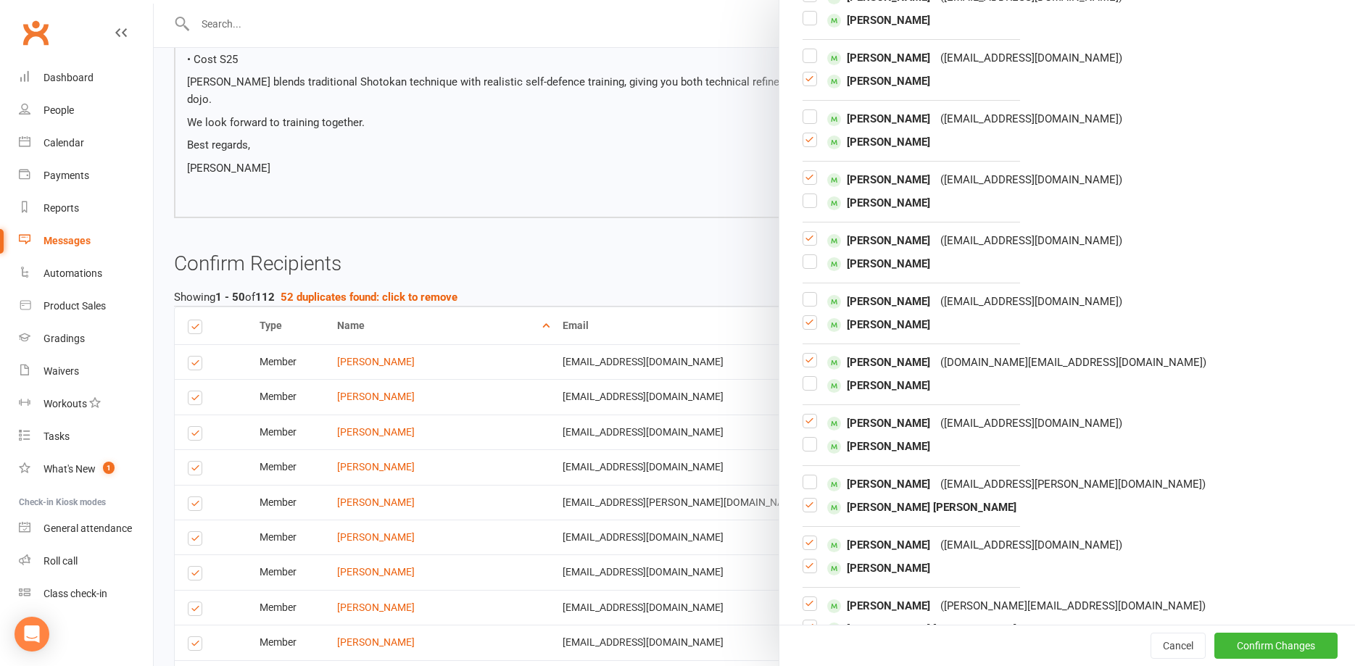
scroll to position [861, 0]
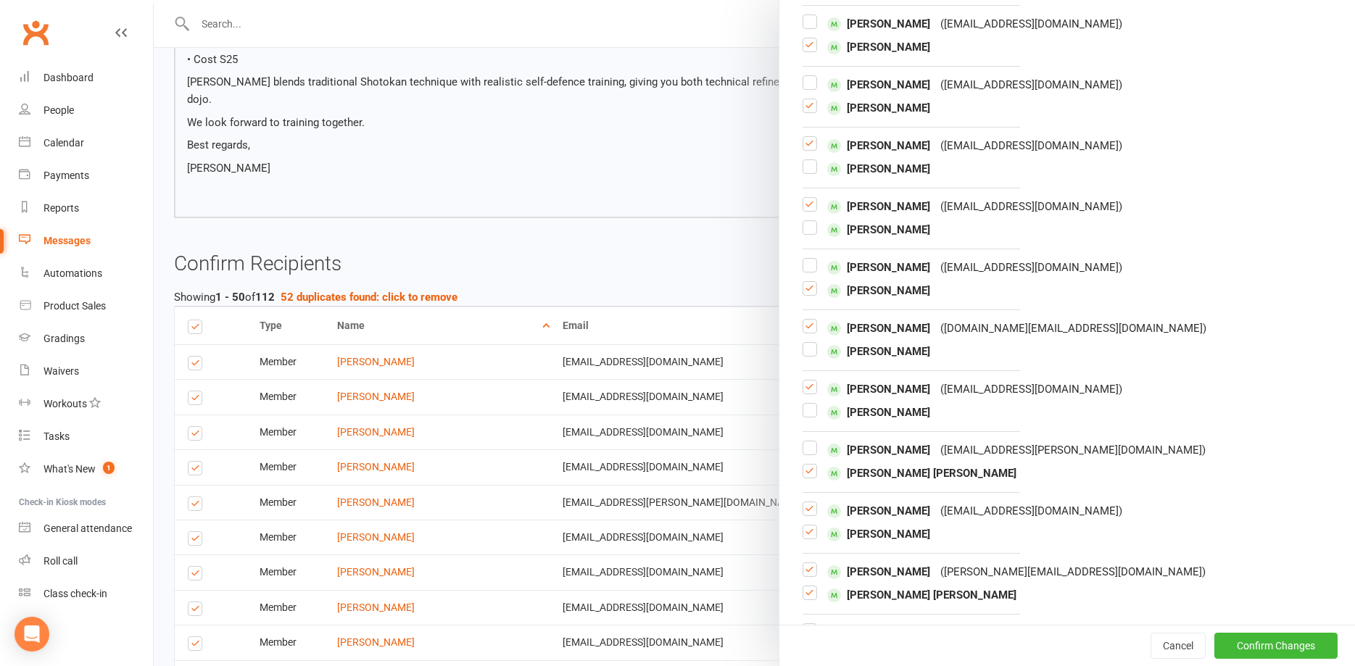
click at [807, 538] on label at bounding box center [810, 538] width 15 height 0
click at [807, 526] on input "checkbox" at bounding box center [810, 526] width 15 height 0
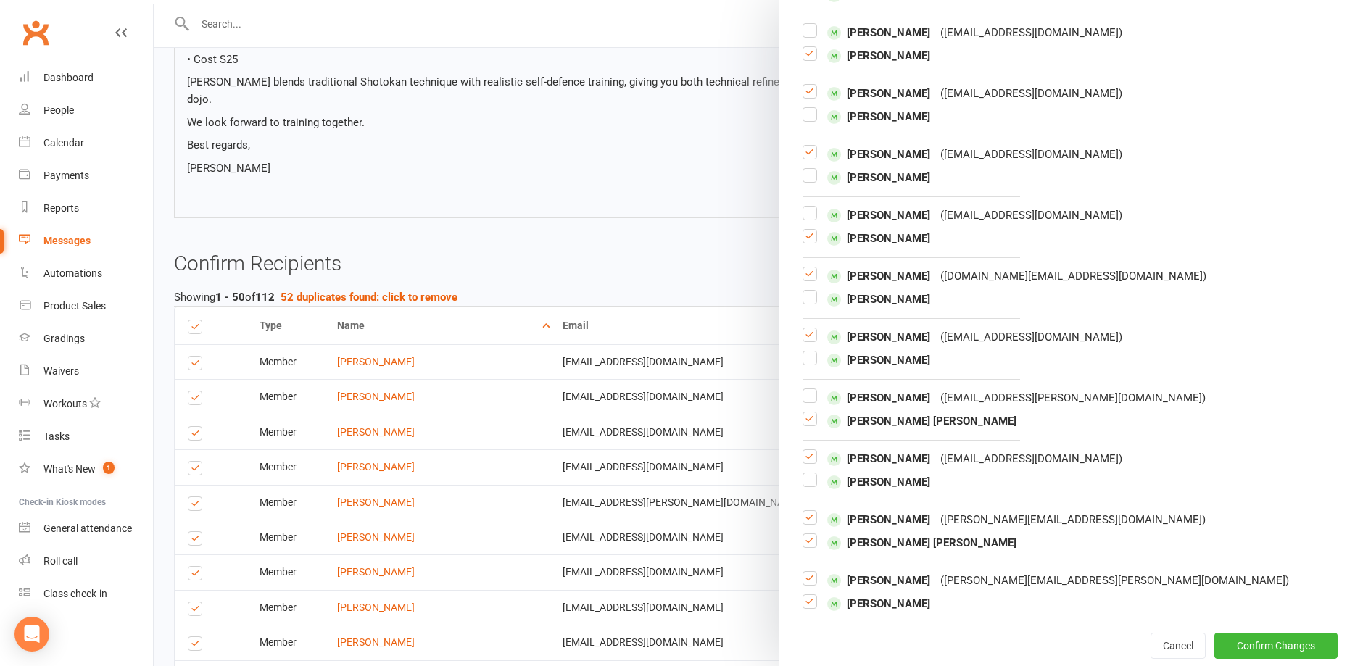
scroll to position [940, 0]
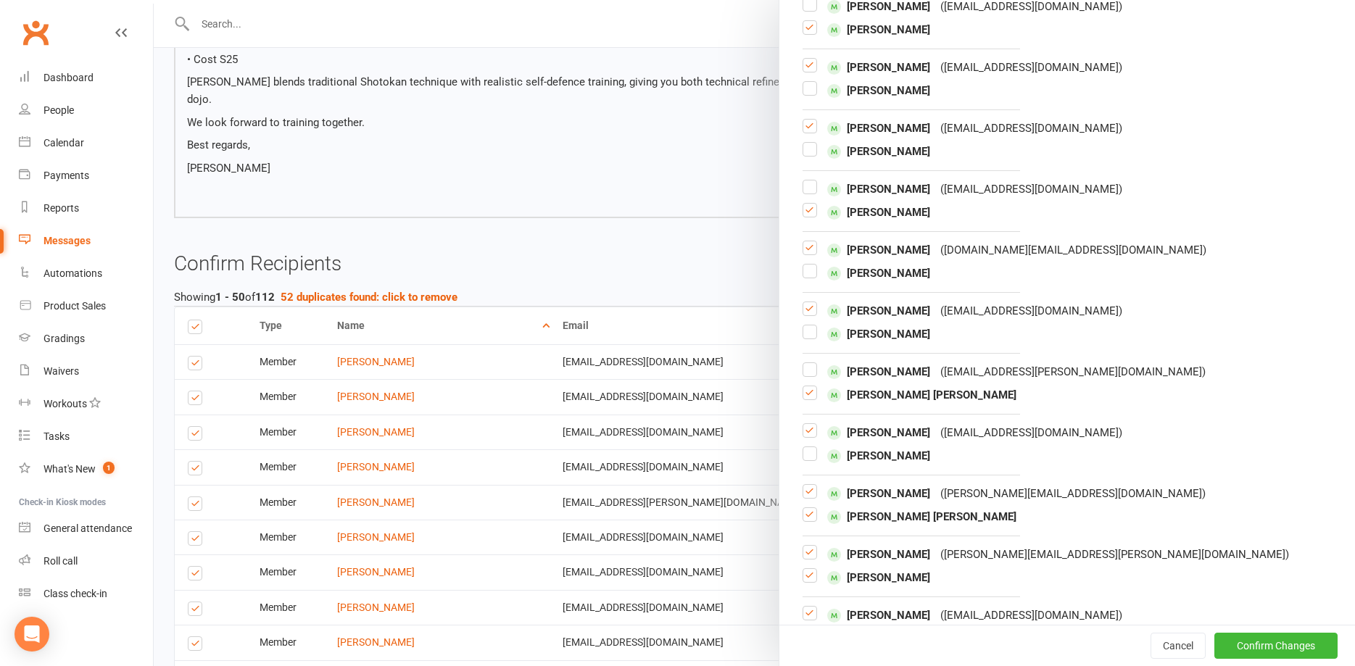
click at [806, 521] on label at bounding box center [810, 521] width 15 height 0
click at [806, 508] on input "checkbox" at bounding box center [810, 508] width 15 height 0
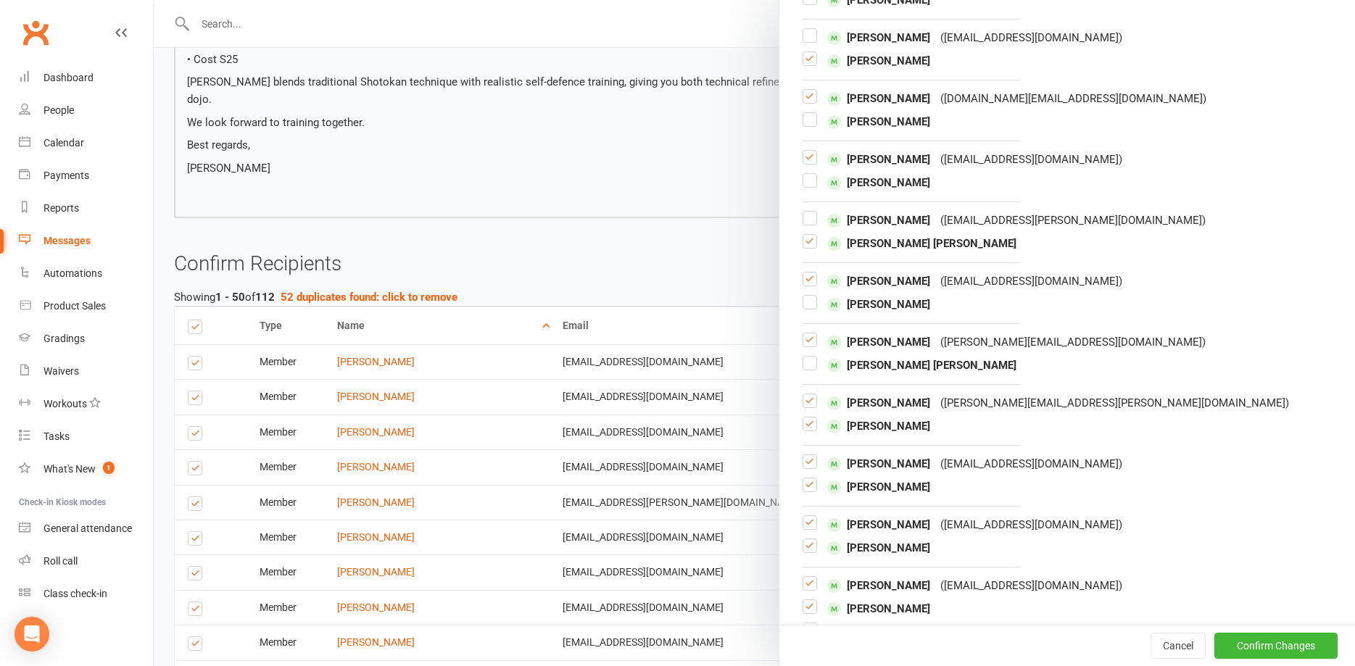
scroll to position [1119, 0]
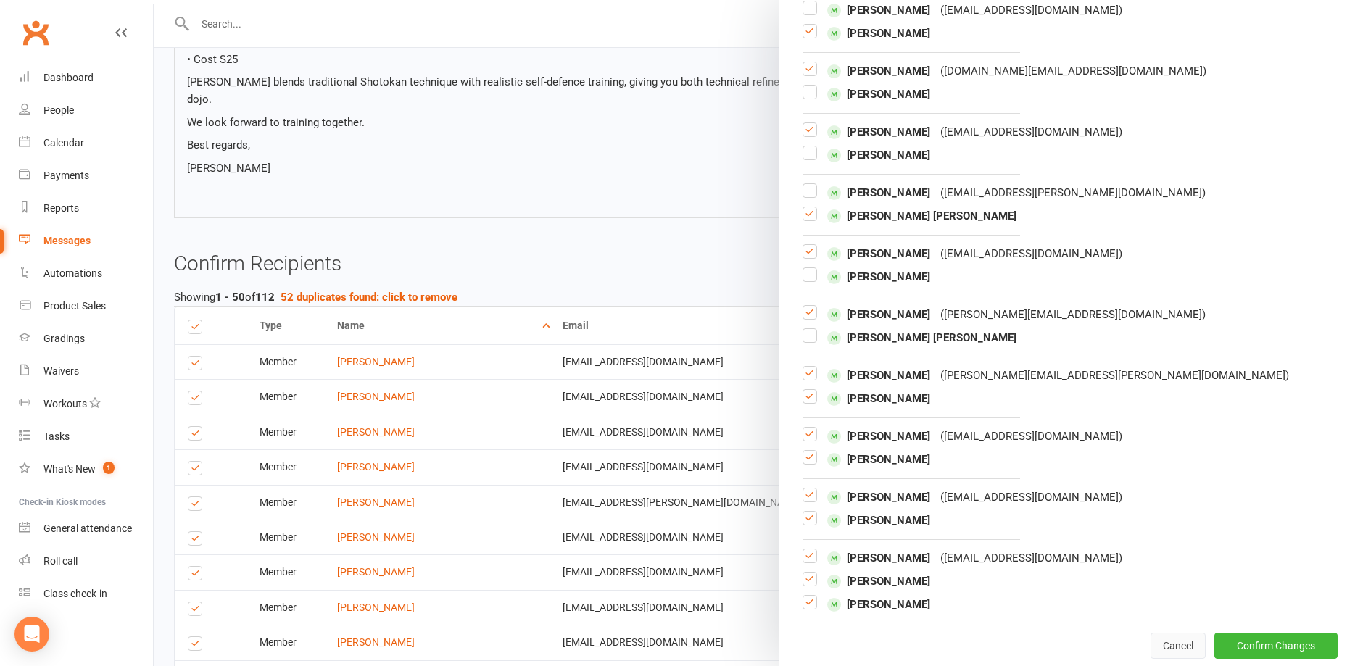
click at [1183, 650] on button "Cancel" at bounding box center [1178, 646] width 55 height 26
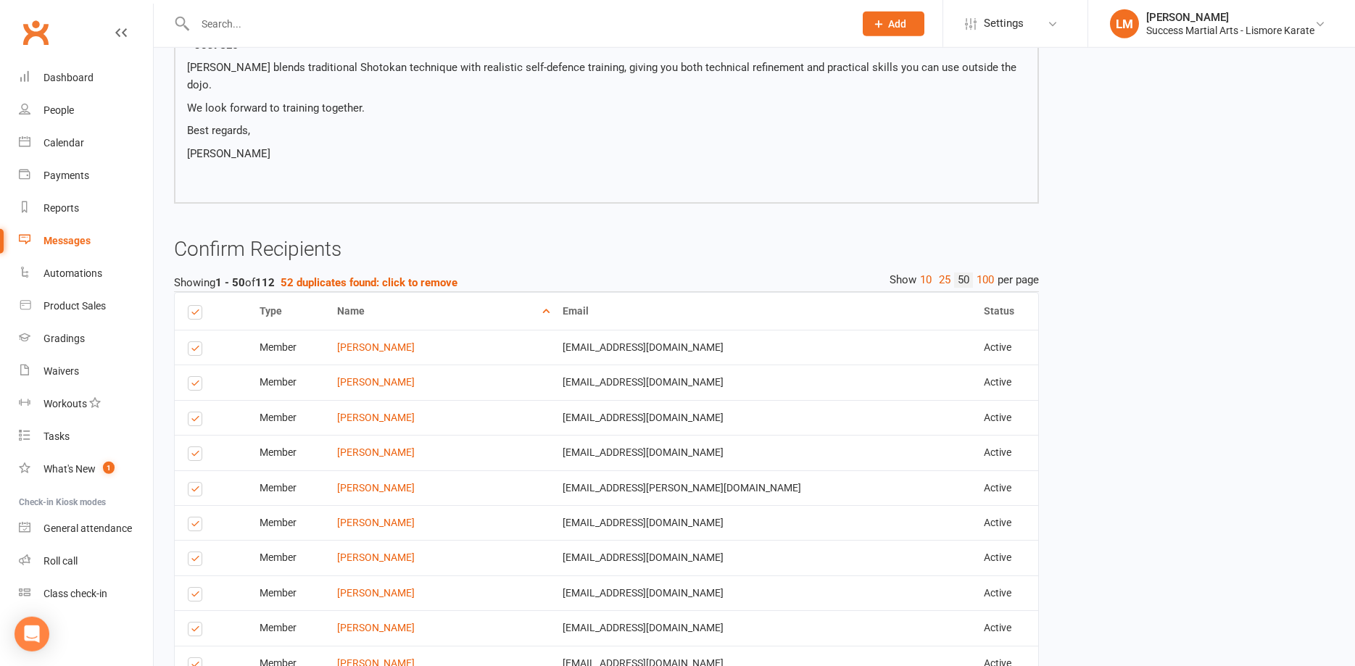
scroll to position [518, 0]
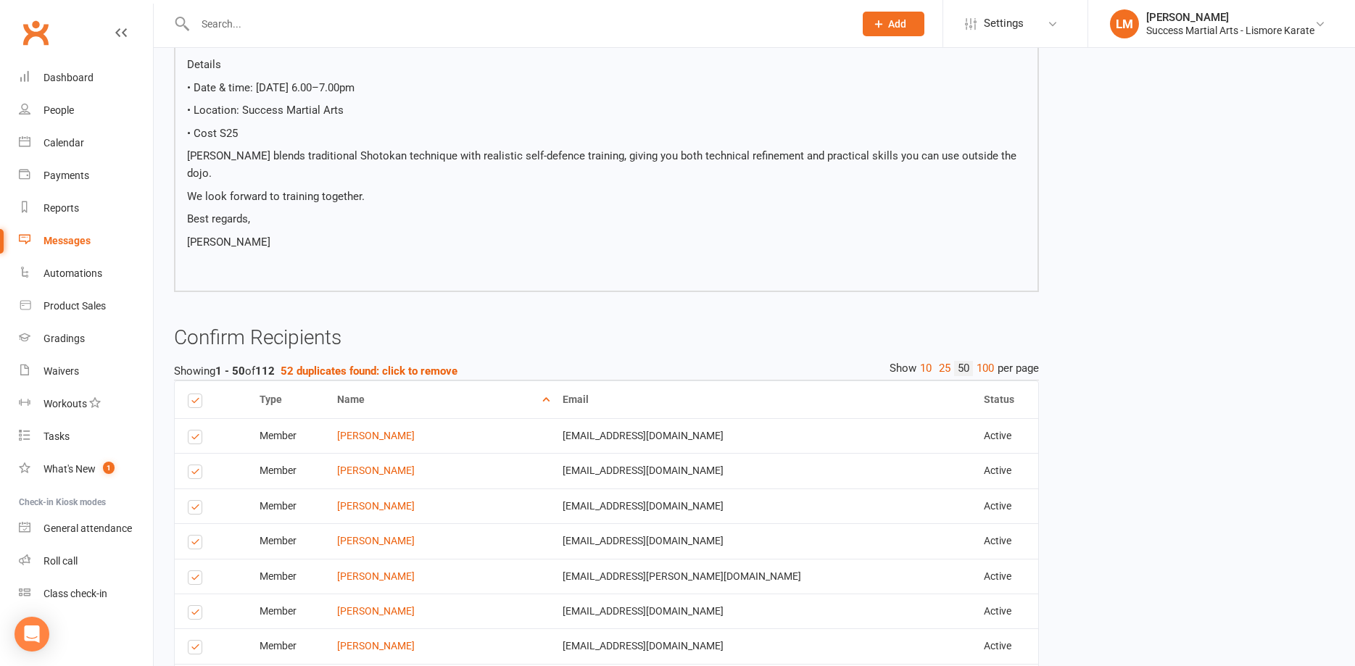
click at [384, 383] on th "Name" at bounding box center [436, 399] width 225 height 37
click at [386, 383] on th "Name" at bounding box center [436, 399] width 225 height 37
click at [384, 384] on th "Name" at bounding box center [436, 399] width 225 height 37
click at [378, 381] on th "Name" at bounding box center [436, 399] width 225 height 37
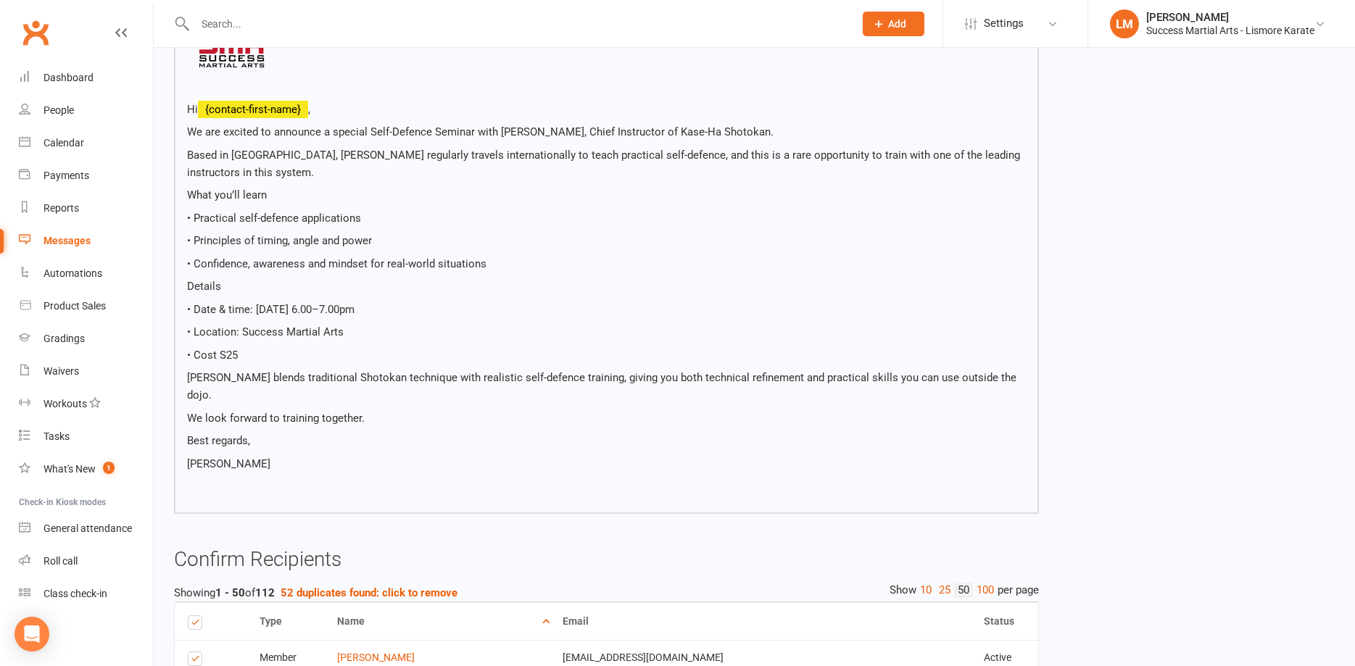
scroll to position [0, 0]
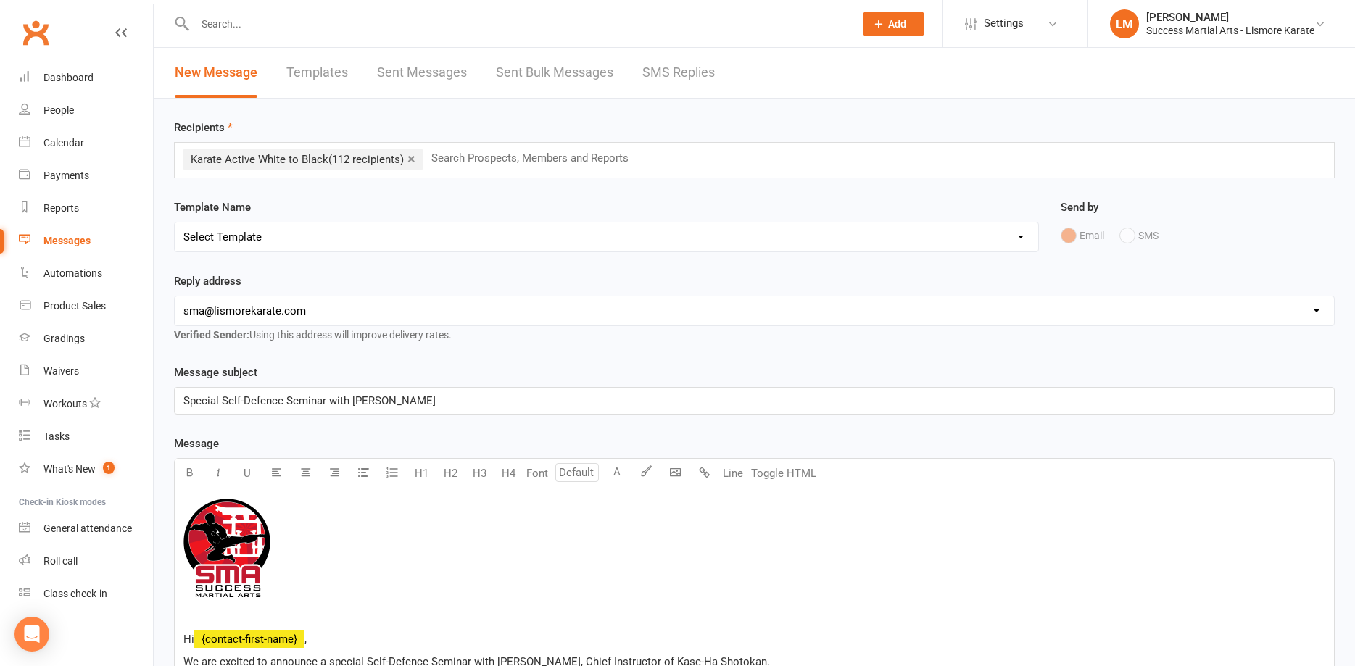
click at [363, 157] on span "(112 recipients)" at bounding box center [365, 159] width 75 height 13
click at [62, 209] on div "Reports" at bounding box center [62, 208] width 36 height 12
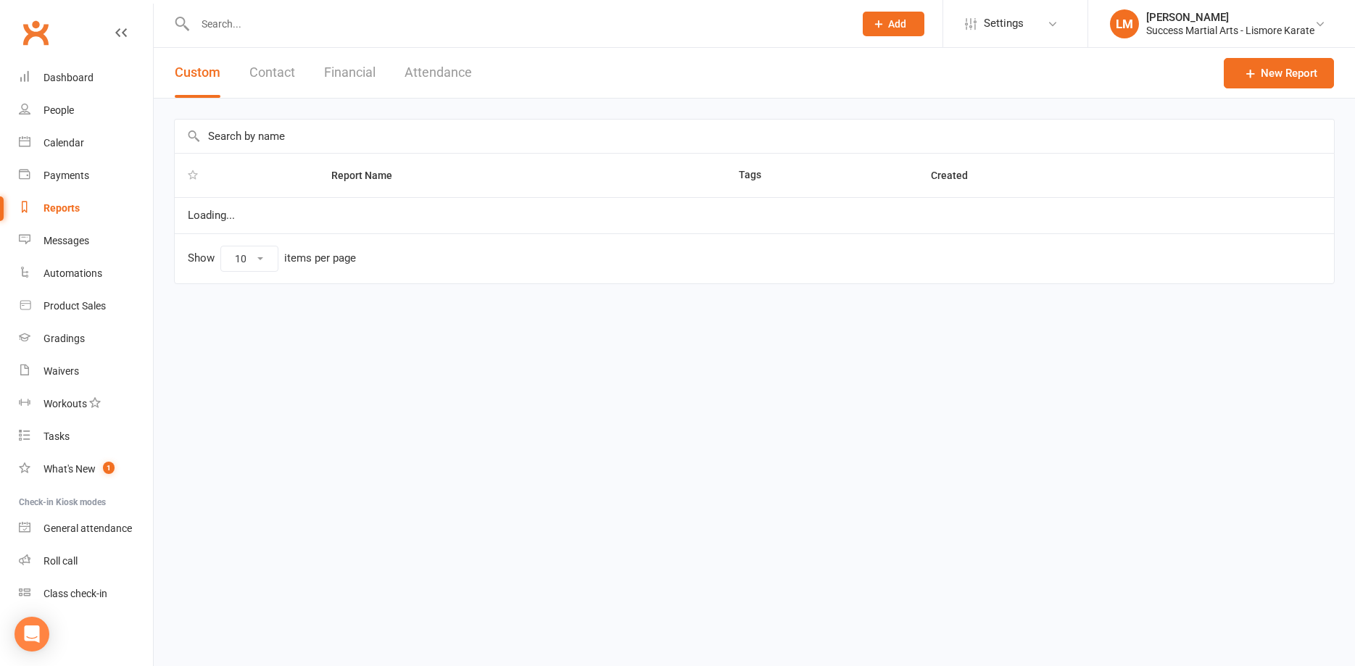
select select "100"
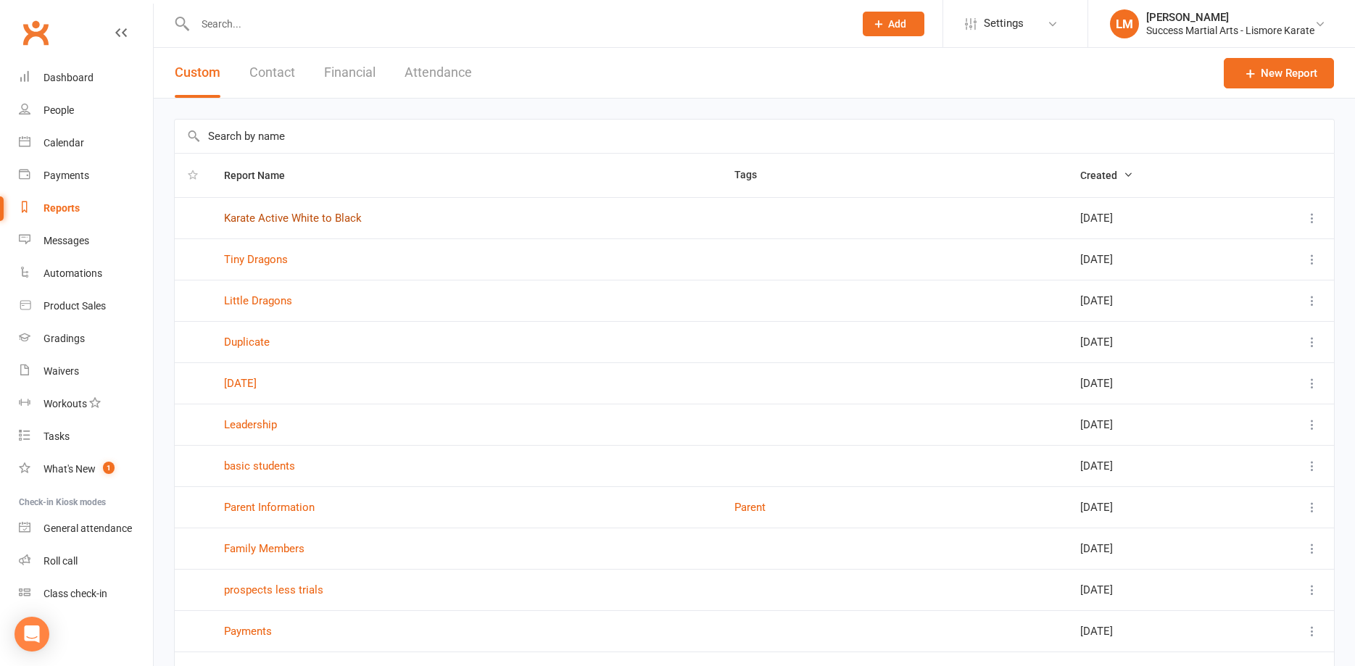
click at [305, 223] on link "Karate Active White to Black" at bounding box center [293, 218] width 138 height 13
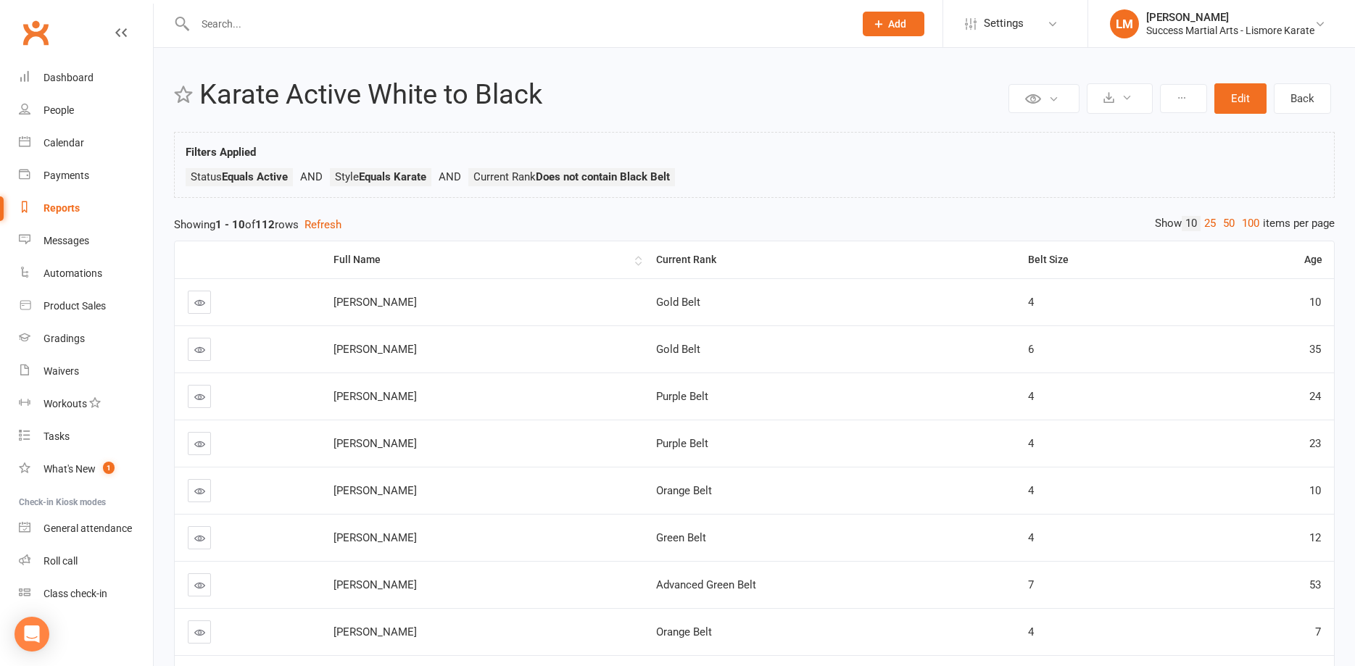
click at [352, 261] on div "Full Name" at bounding box center [483, 259] width 298 height 11
click at [1254, 94] on button "Edit" at bounding box center [1240, 98] width 52 height 30
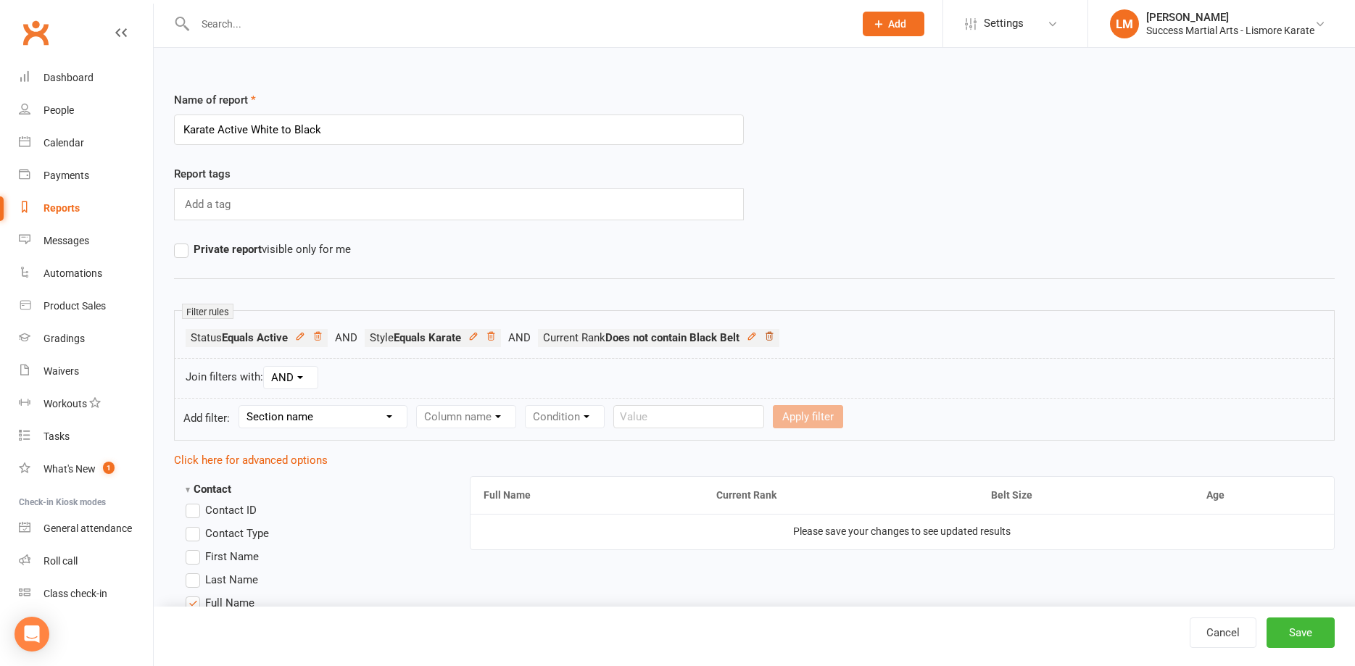
click at [774, 337] on icon at bounding box center [769, 336] width 10 height 10
click at [1294, 632] on button "Save" at bounding box center [1301, 633] width 68 height 30
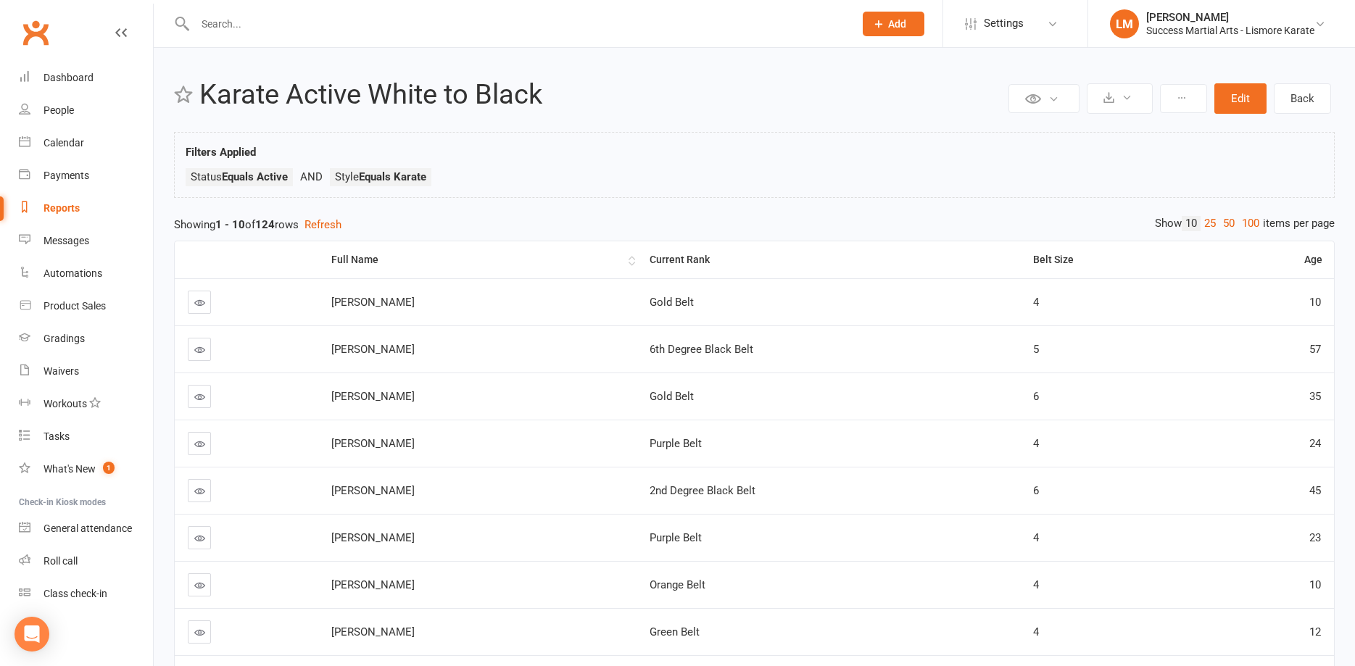
click at [347, 255] on div "Full Name" at bounding box center [478, 259] width 294 height 11
click at [54, 239] on div "Messages" at bounding box center [67, 241] width 46 height 12
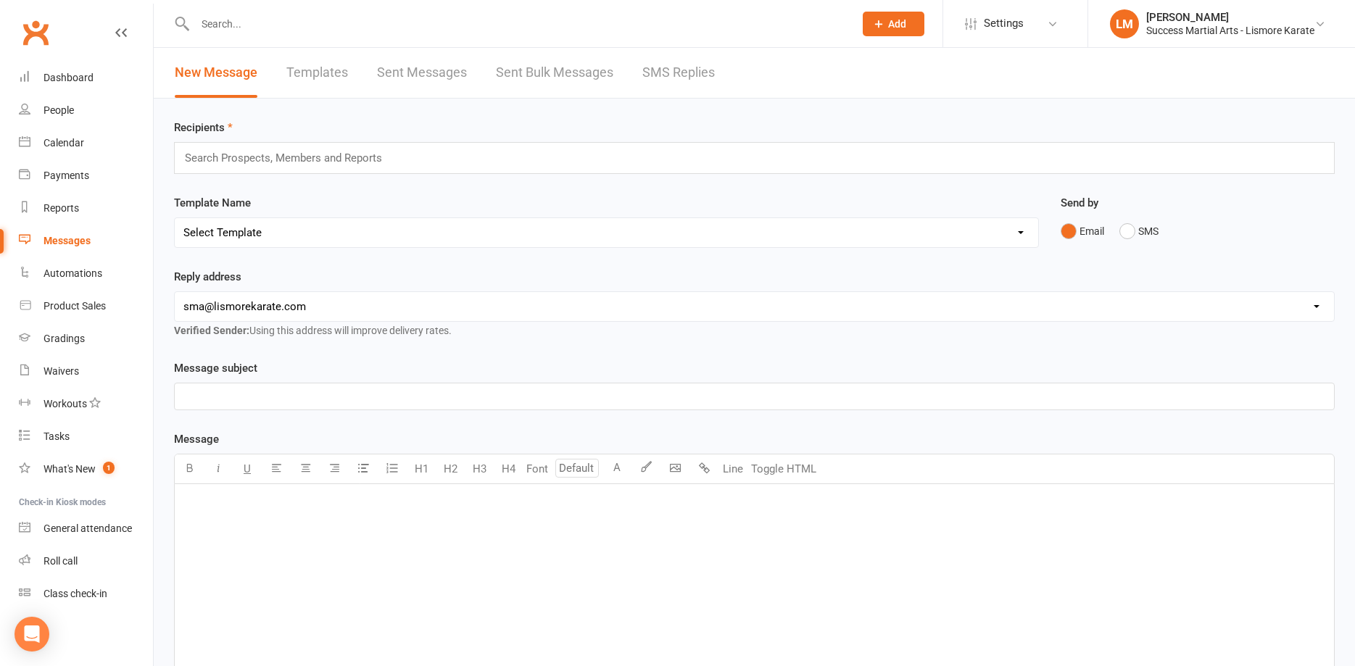
click at [210, 154] on input "text" at bounding box center [289, 158] width 212 height 19
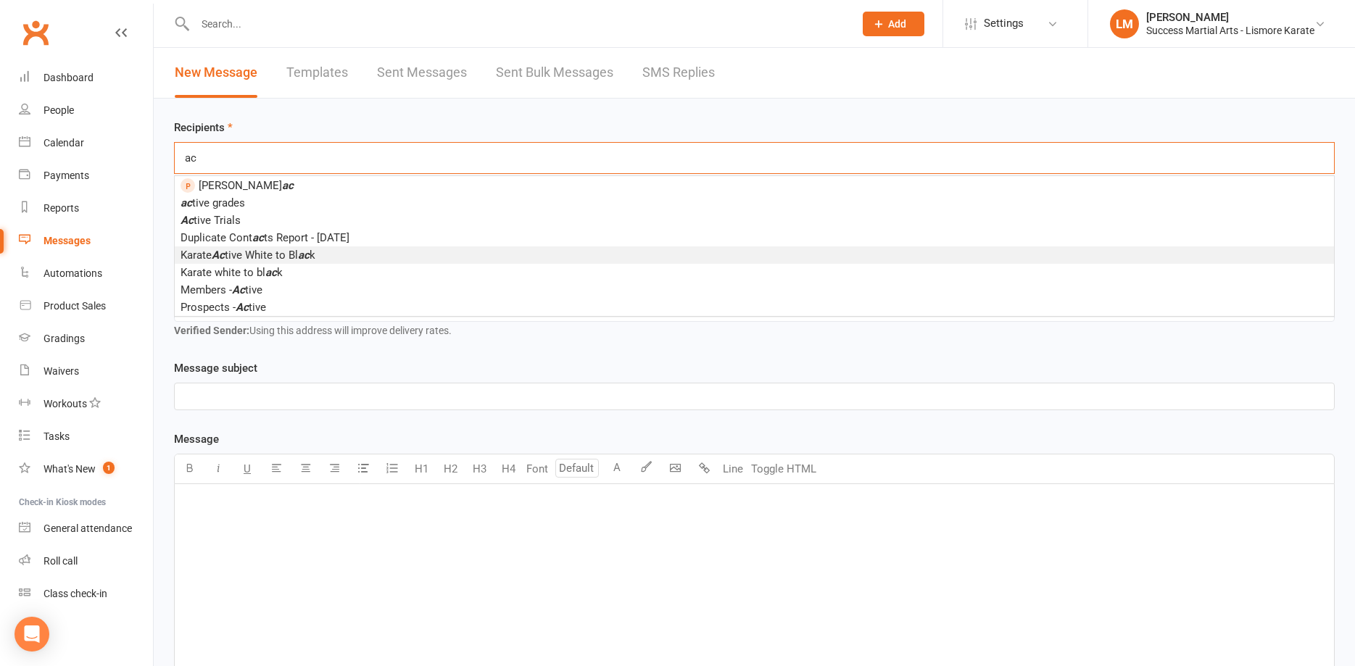
type input "ac"
click at [228, 257] on span "Karate Ac tive White to Bl ac k" at bounding box center [248, 255] width 135 height 13
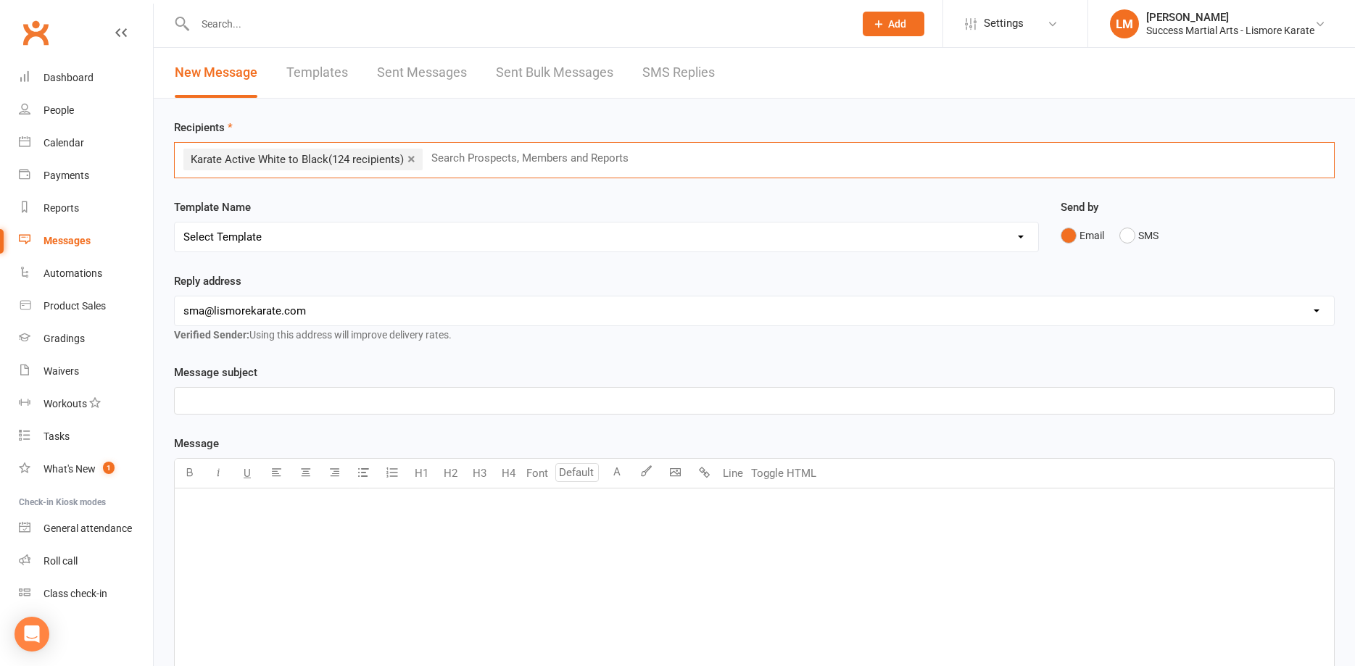
click at [175, 223] on select "Select Template [Email] 1 AKF membership [Email] 1 welcome [Email] [DATE] VIP […" at bounding box center [607, 237] width 864 height 29
select select "87"
click option "[Email] [PERSON_NAME] email 1" at bounding box center [0, 0] width 0 height 0
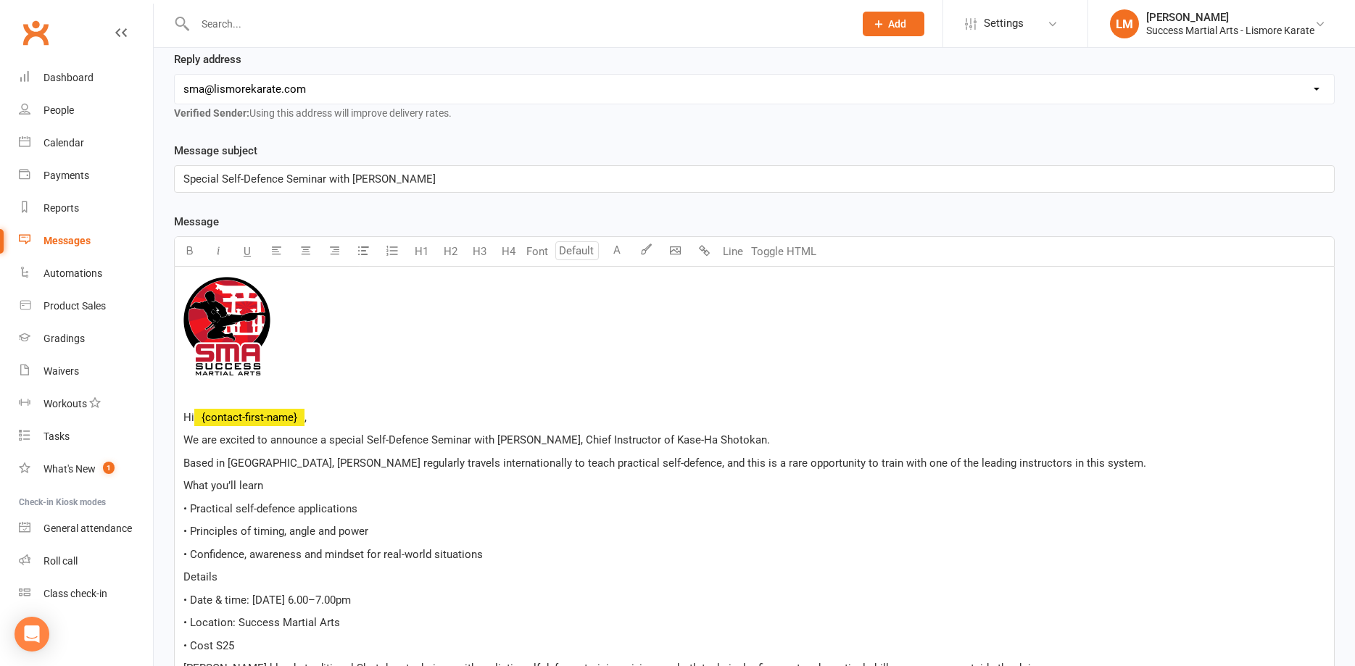
scroll to position [518, 0]
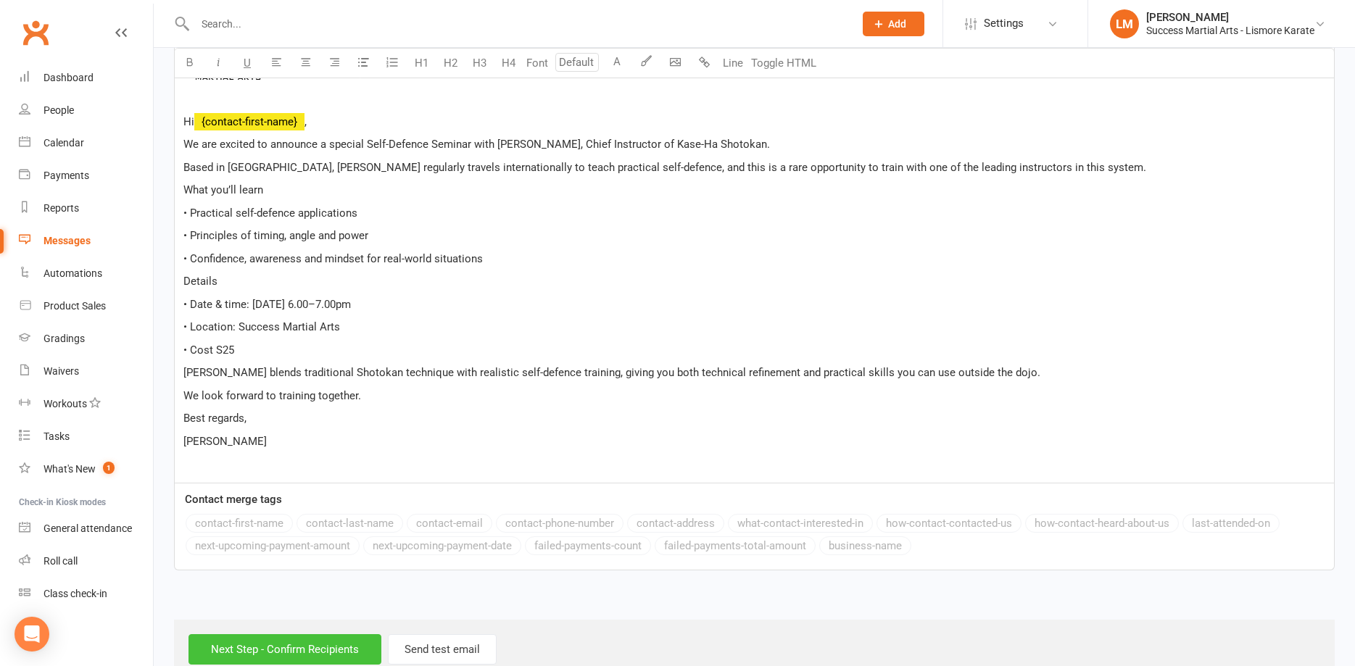
click at [245, 649] on input "Next Step - Confirm Recipients" at bounding box center [285, 649] width 193 height 30
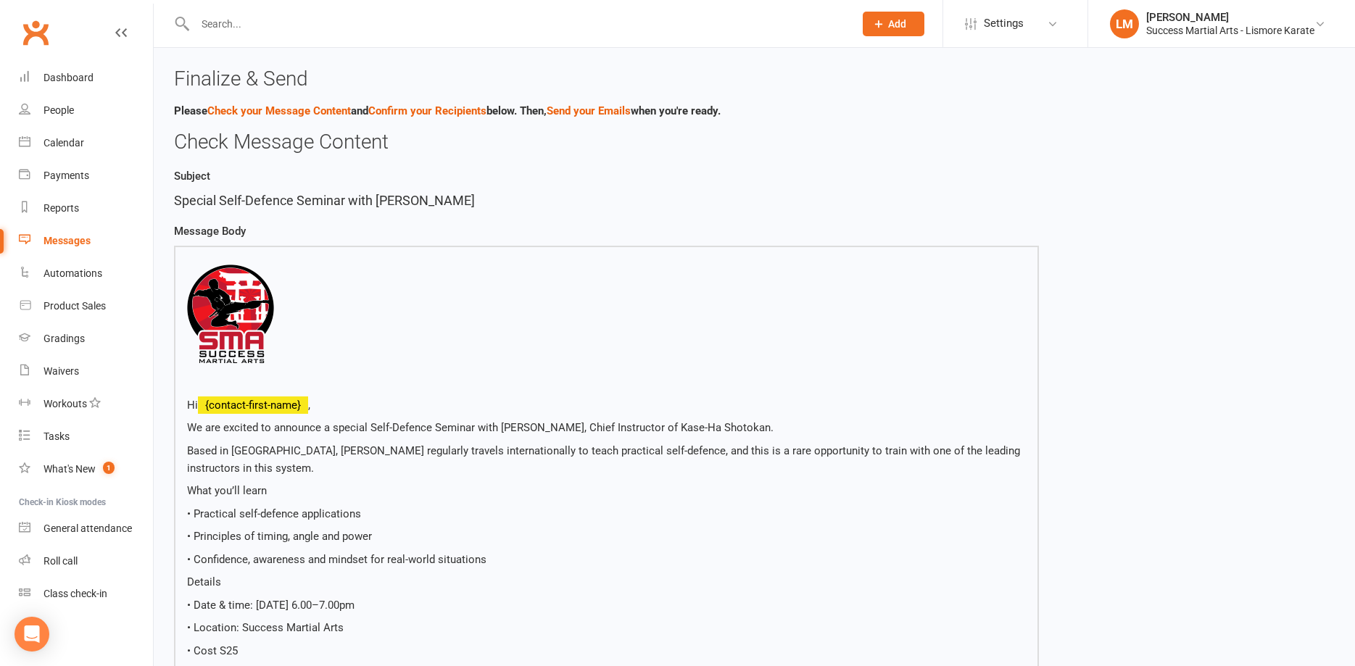
scroll to position [370, 0]
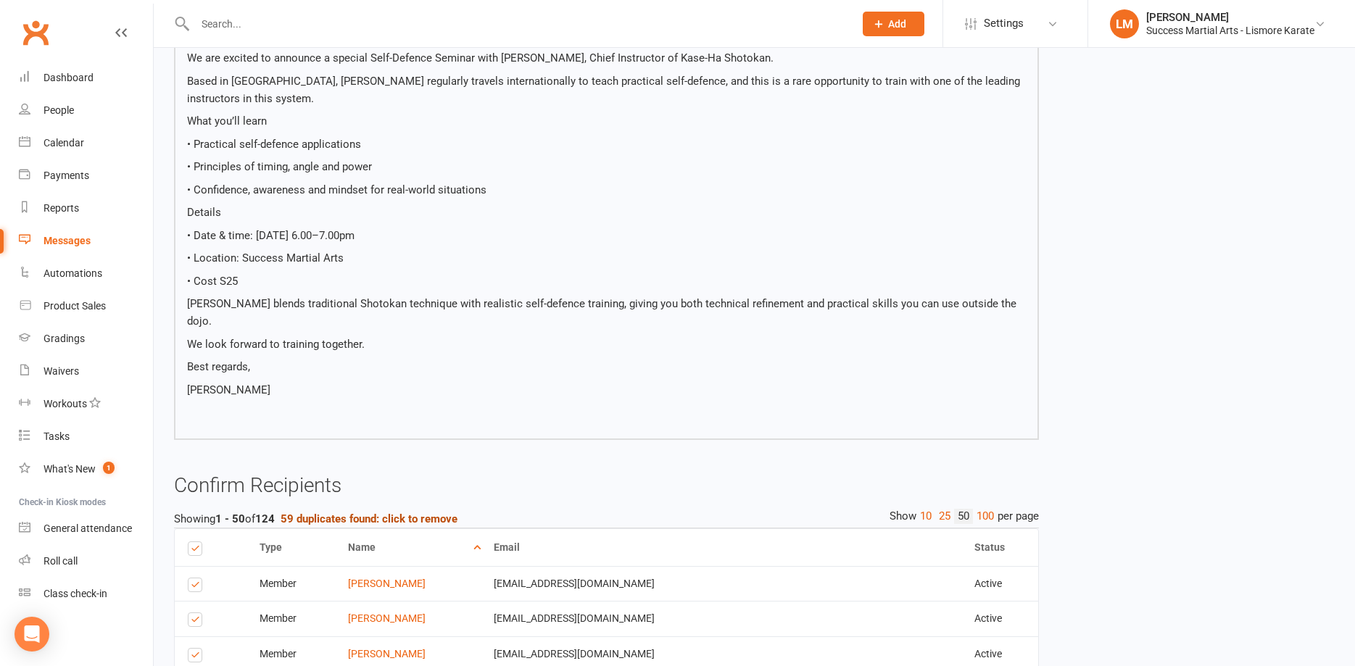
click at [354, 513] on strong "59 duplicates found: click to remove" at bounding box center [369, 519] width 177 height 13
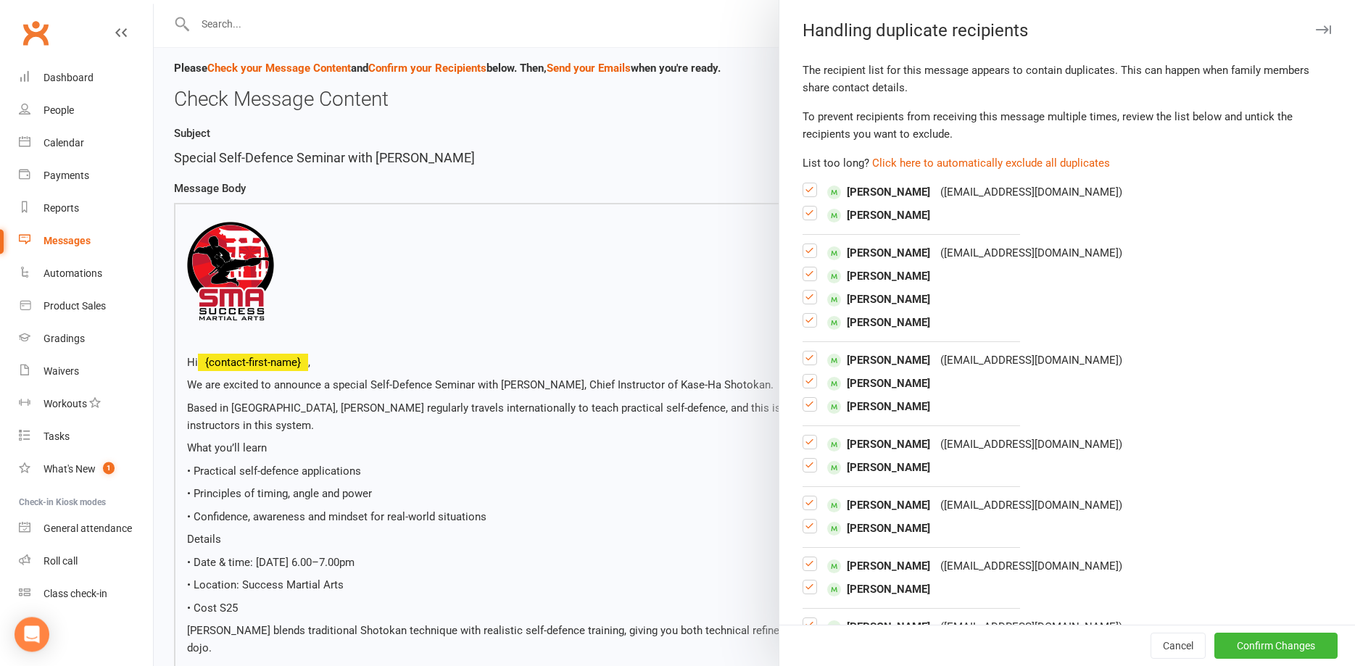
scroll to position [0, 0]
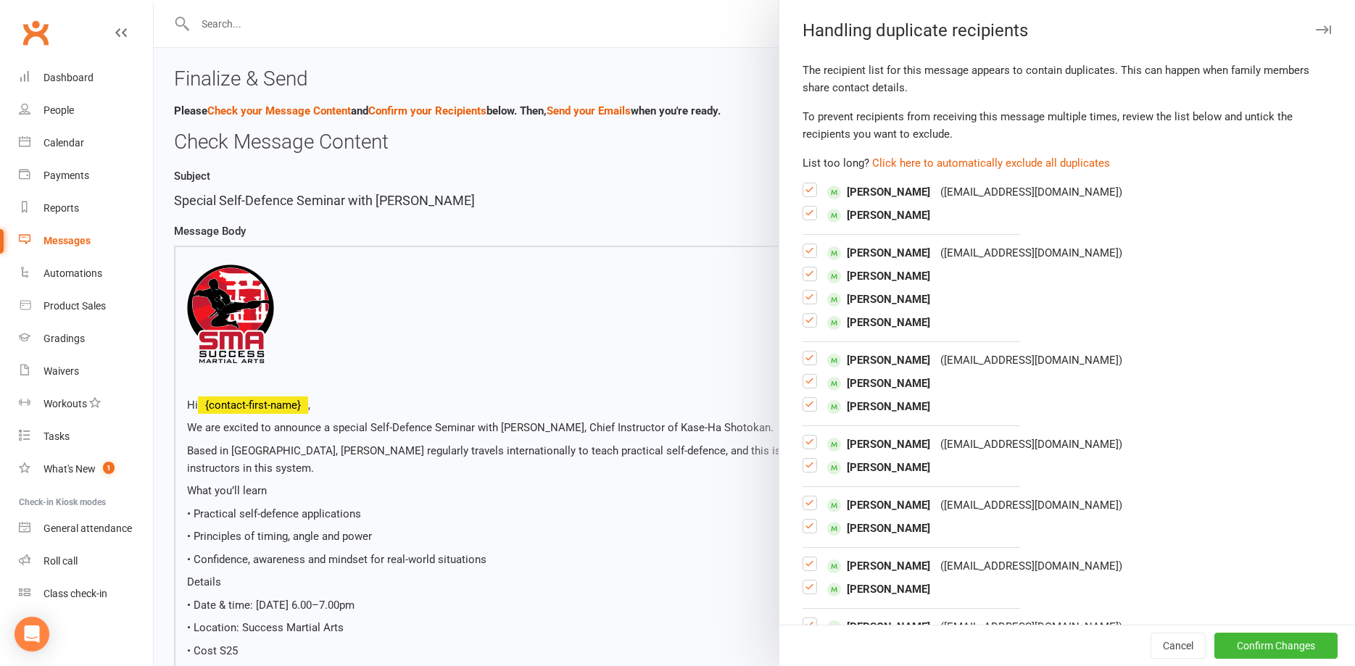
click at [811, 219] on label at bounding box center [810, 219] width 15 height 0
click at [811, 207] on input "checkbox" at bounding box center [810, 207] width 15 height 0
click at [808, 280] on label at bounding box center [810, 280] width 15 height 0
click at [808, 268] on input "checkbox" at bounding box center [810, 268] width 15 height 0
click at [811, 303] on label at bounding box center [810, 303] width 15 height 0
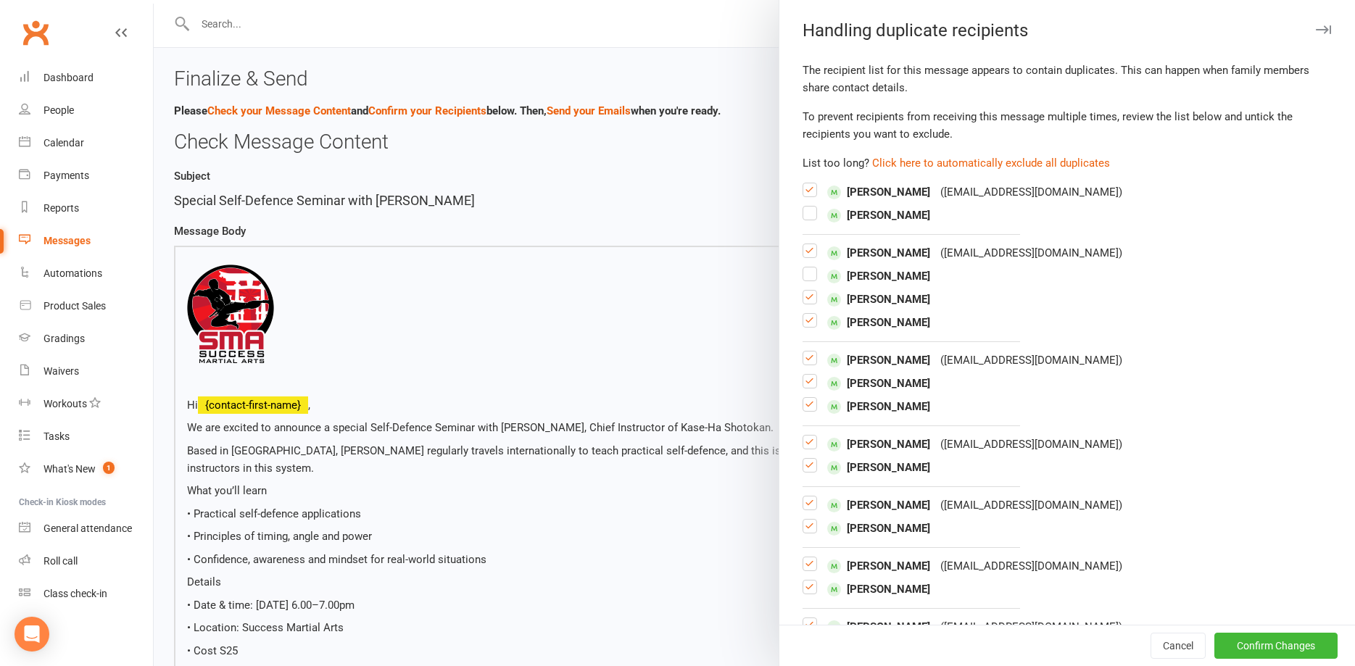
click at [811, 291] on input "checkbox" at bounding box center [810, 291] width 15 height 0
click at [810, 326] on label at bounding box center [810, 326] width 15 height 0
click at [810, 314] on input "checkbox" at bounding box center [810, 314] width 15 height 0
click at [808, 373] on div "[PERSON_NAME] ( [EMAIL_ADDRESS][DOMAIN_NAME] ) [PERSON_NAME] [PERSON_NAME]" at bounding box center [1067, 384] width 529 height 64
click at [808, 364] on label at bounding box center [810, 364] width 15 height 0
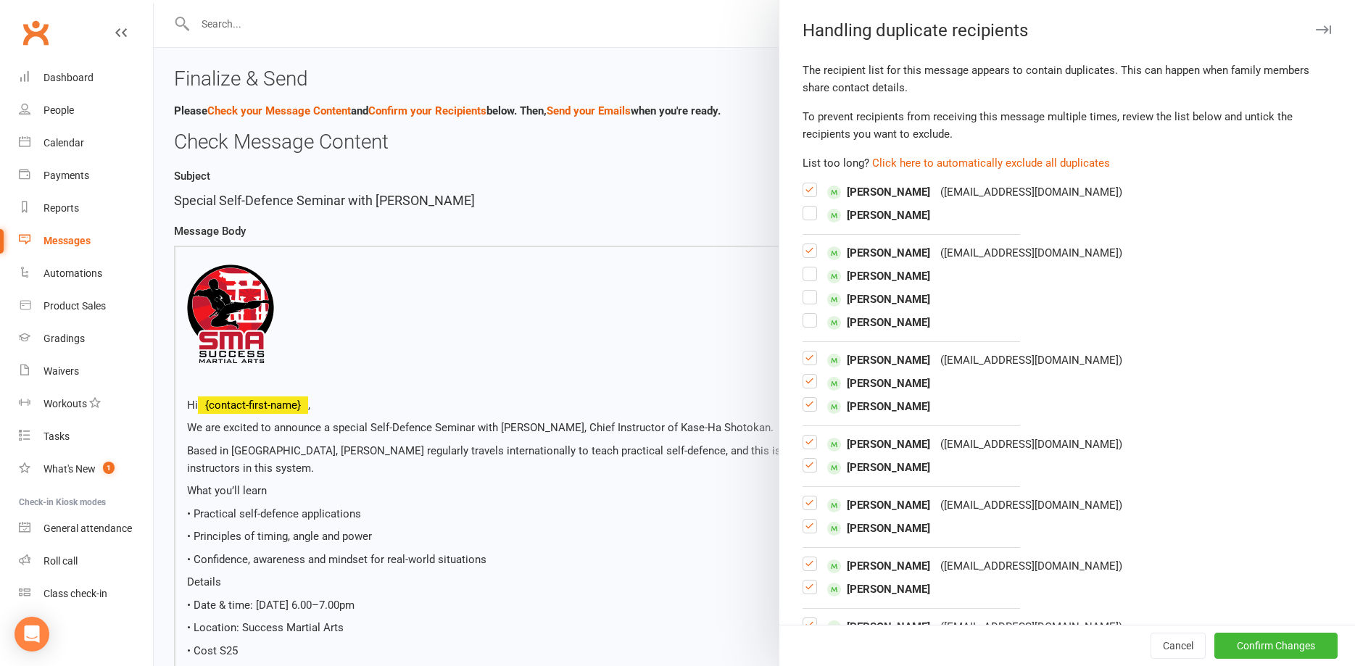
click at [808, 352] on input "checkbox" at bounding box center [810, 352] width 15 height 0
click at [808, 387] on label at bounding box center [810, 387] width 15 height 0
click at [808, 375] on input "checkbox" at bounding box center [810, 375] width 15 height 0
click at [804, 448] on label at bounding box center [810, 448] width 15 height 0
click at [804, 436] on input "checkbox" at bounding box center [810, 436] width 15 height 0
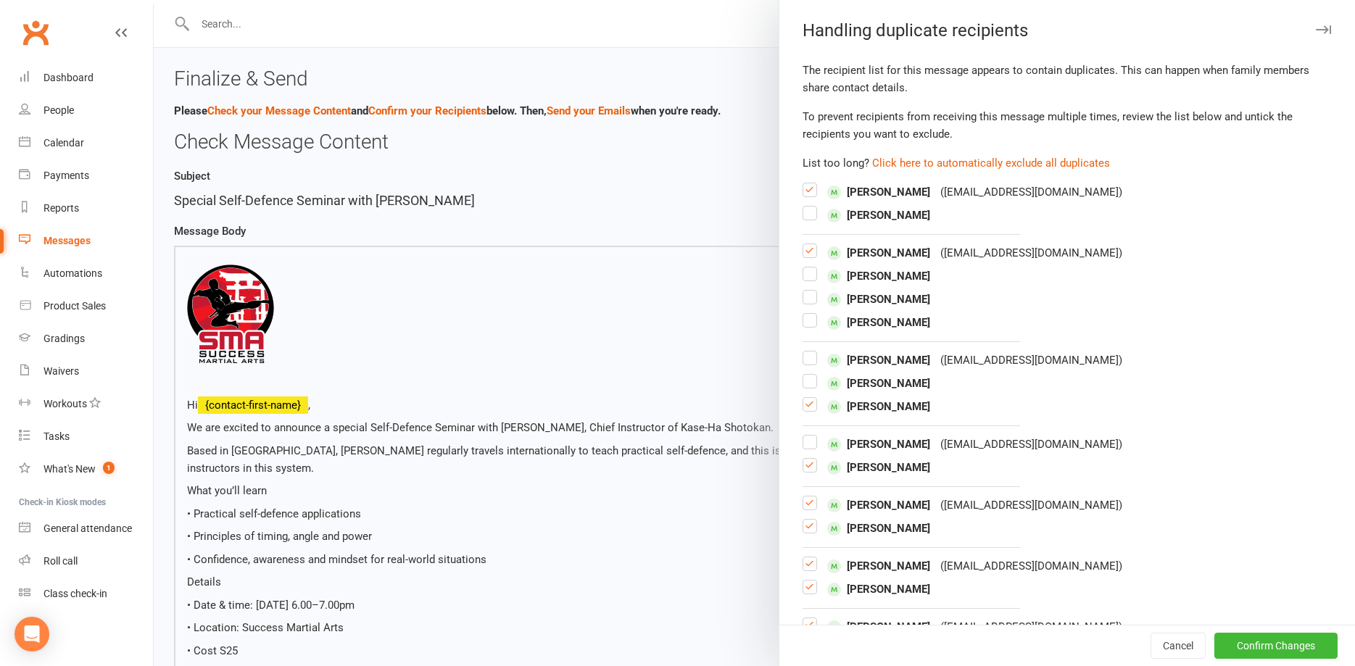
click at [810, 532] on label at bounding box center [810, 532] width 15 height 0
click at [810, 520] on input "checkbox" at bounding box center [810, 520] width 15 height 0
click at [809, 593] on label at bounding box center [810, 593] width 15 height 0
click at [809, 581] on input "checkbox" at bounding box center [810, 581] width 15 height 0
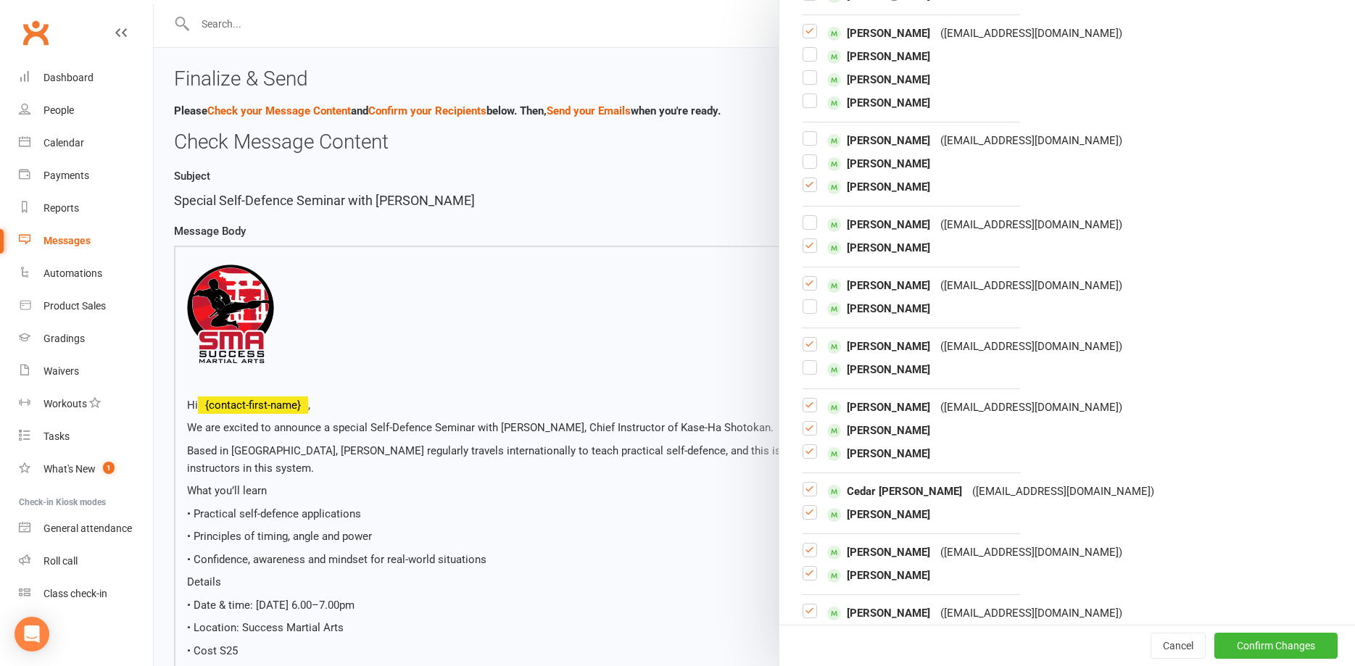
scroll to position [235, 0]
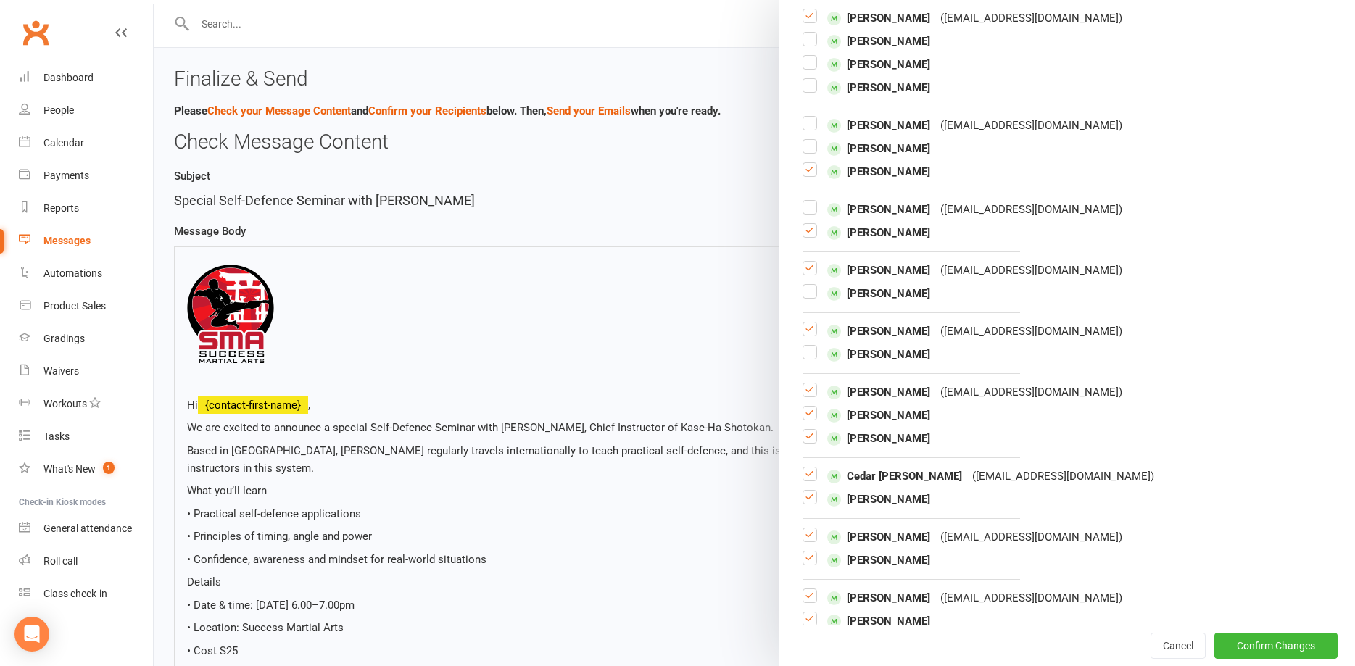
click at [811, 442] on label at bounding box center [810, 442] width 15 height 0
click at [811, 430] on input "checkbox" at bounding box center [810, 430] width 15 height 0
click at [811, 396] on label at bounding box center [810, 396] width 15 height 0
click at [811, 384] on input "checkbox" at bounding box center [810, 384] width 15 height 0
click at [810, 480] on label at bounding box center [810, 480] width 15 height 0
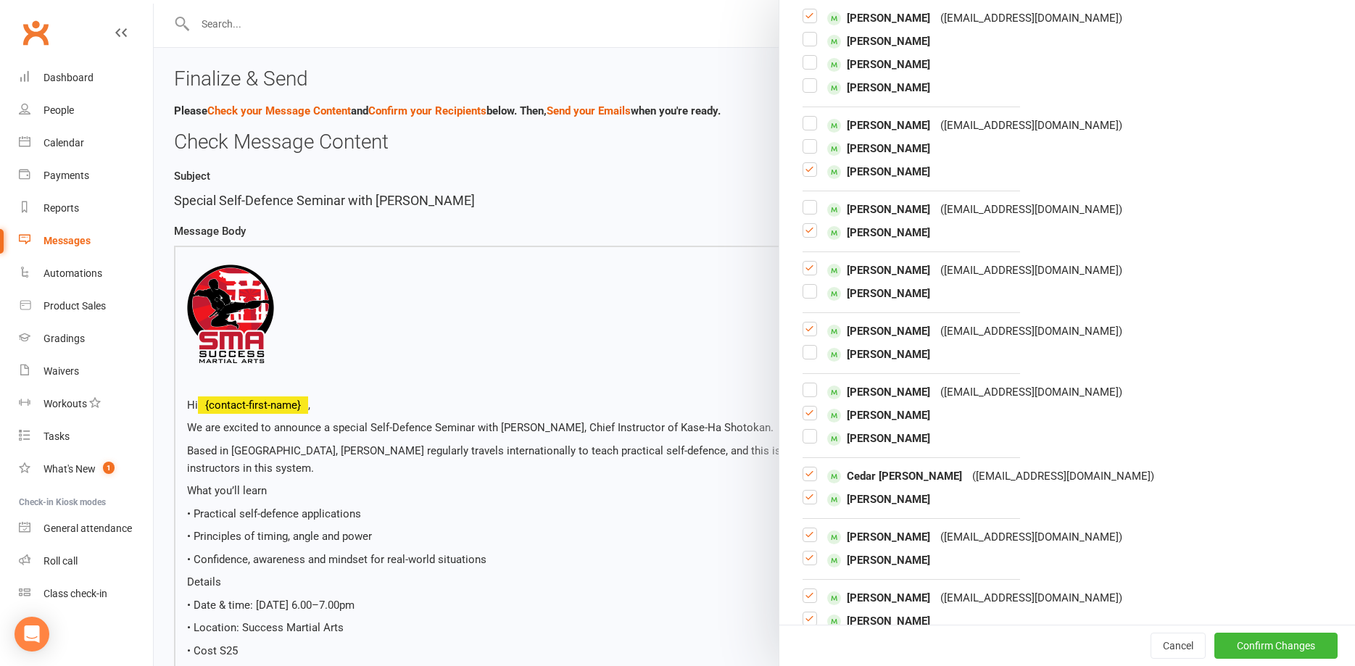
click at [810, 468] on input "checkbox" at bounding box center [810, 468] width 15 height 0
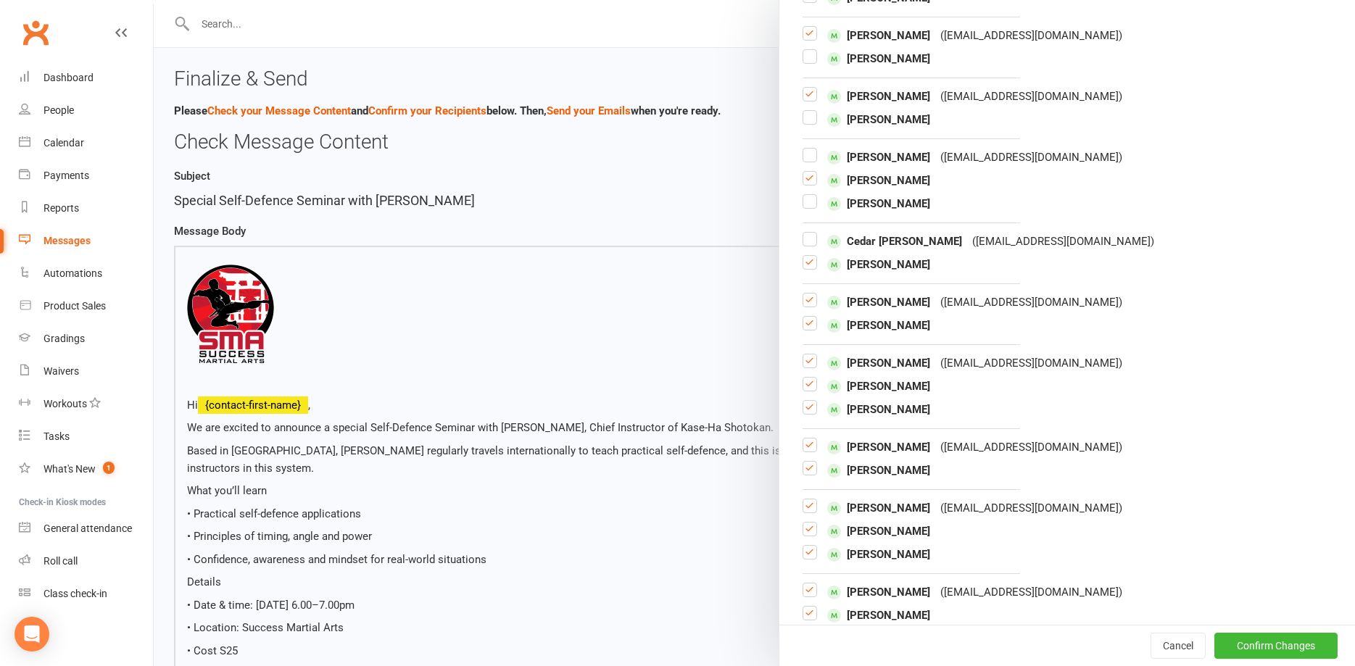
click at [811, 329] on label at bounding box center [810, 329] width 15 height 0
click at [811, 317] on input "checkbox" at bounding box center [810, 317] width 15 height 0
click at [808, 390] on label at bounding box center [810, 390] width 15 height 0
click at [808, 378] on input "checkbox" at bounding box center [810, 378] width 15 height 0
click at [813, 413] on label at bounding box center [810, 413] width 15 height 0
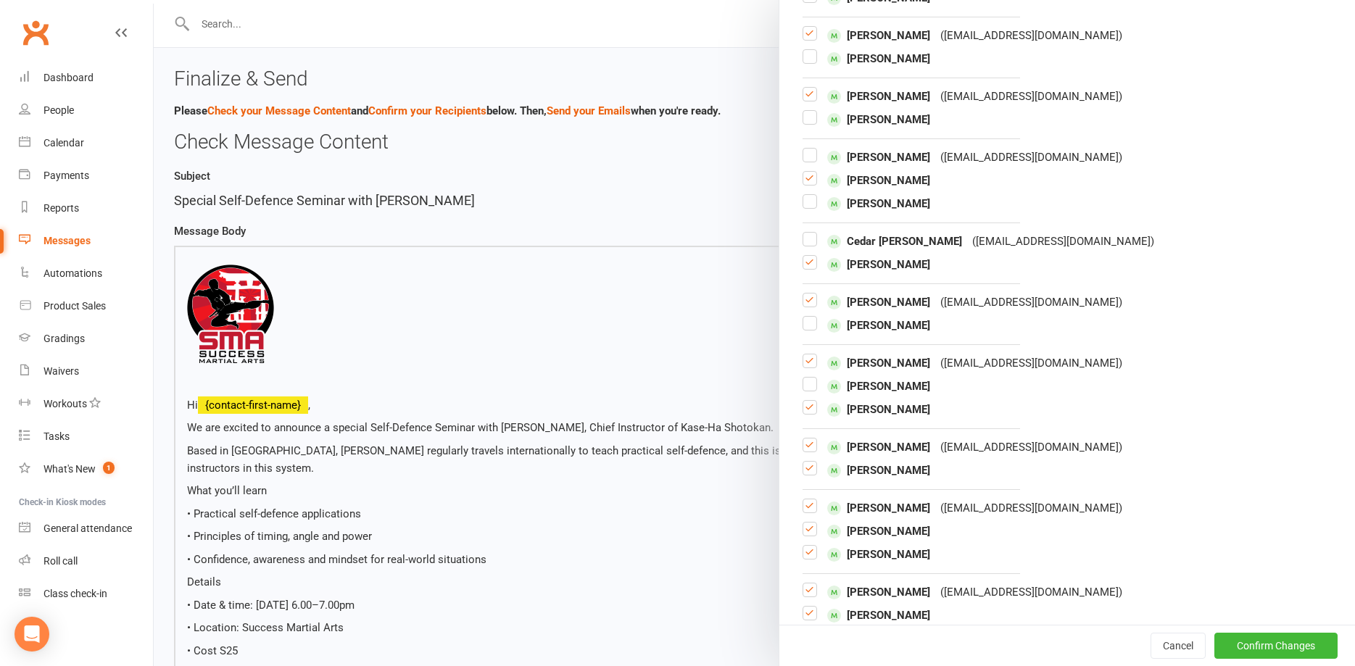
click at [813, 401] on input "checkbox" at bounding box center [810, 401] width 15 height 0
click at [808, 474] on label at bounding box center [810, 474] width 15 height 0
click at [808, 462] on input "checkbox" at bounding box center [810, 462] width 15 height 0
click at [809, 535] on label at bounding box center [810, 535] width 15 height 0
click at [809, 523] on input "checkbox" at bounding box center [810, 523] width 15 height 0
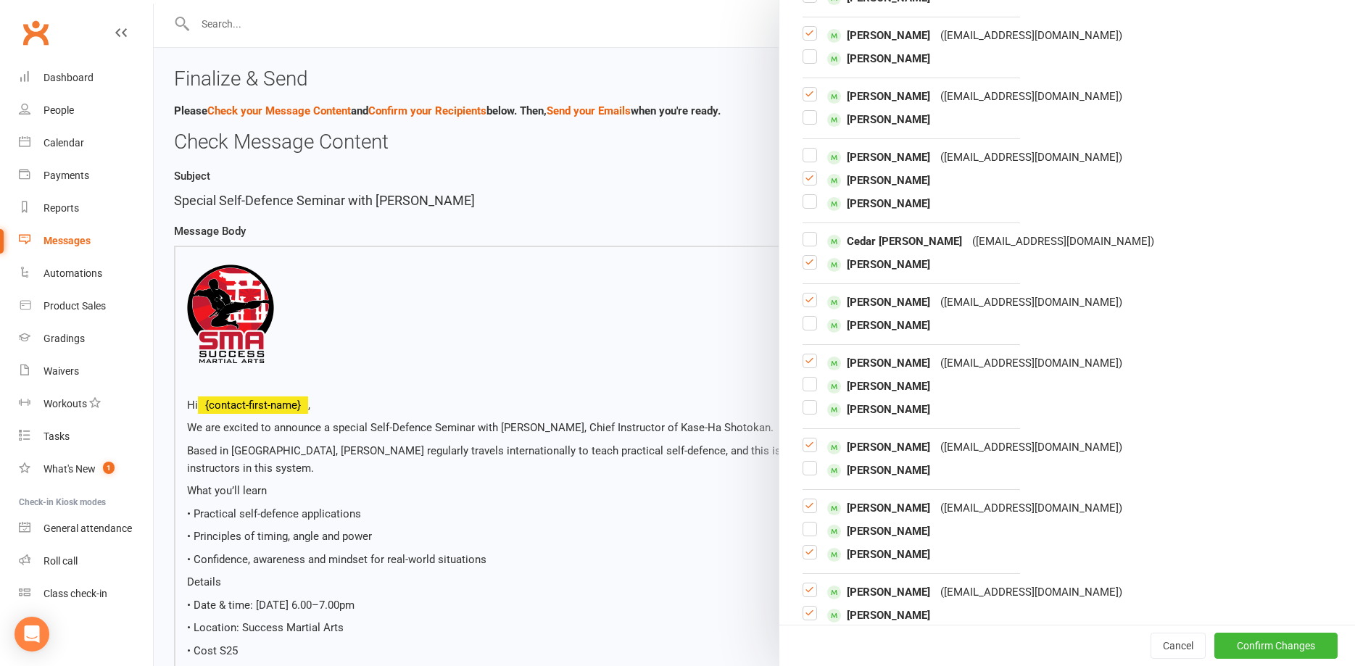
click at [809, 558] on label at bounding box center [810, 558] width 15 height 0
click at [809, 546] on input "checkbox" at bounding box center [810, 546] width 15 height 0
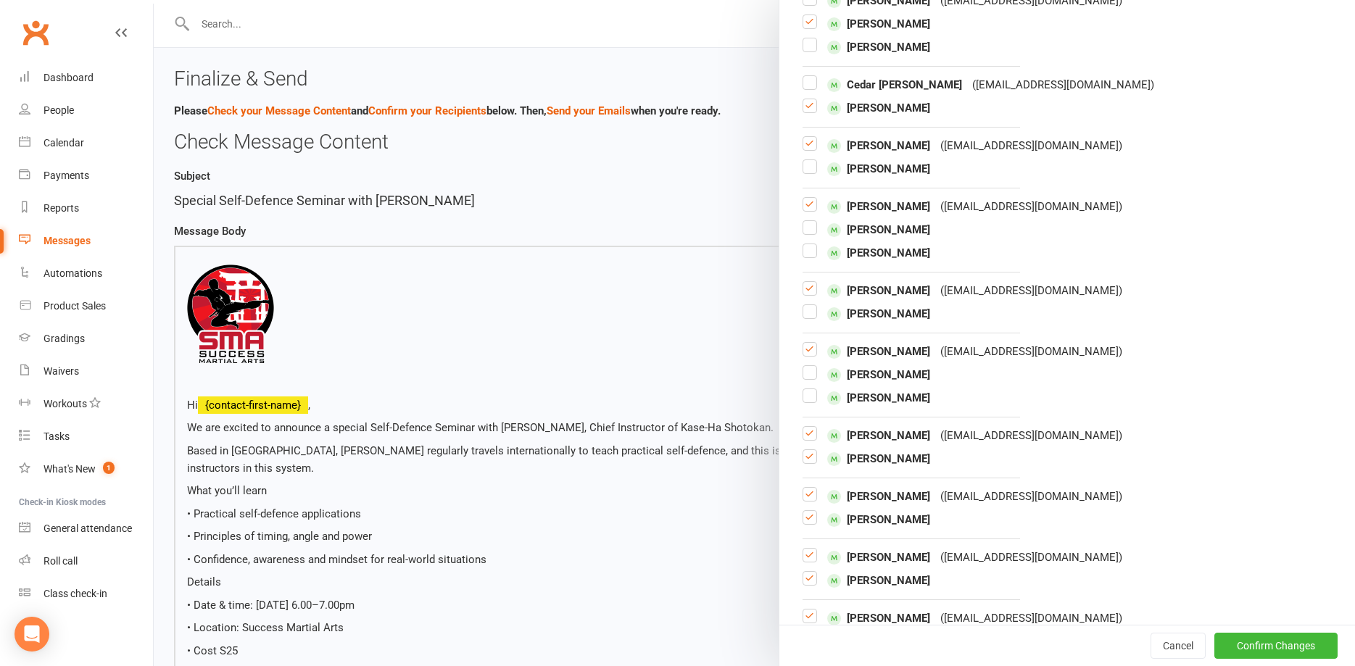
click at [808, 463] on label at bounding box center [810, 463] width 15 height 0
click at [808, 450] on input "checkbox" at bounding box center [810, 450] width 15 height 0
click at [811, 500] on label at bounding box center [810, 500] width 15 height 0
click at [811, 488] on input "checkbox" at bounding box center [810, 488] width 15 height 0
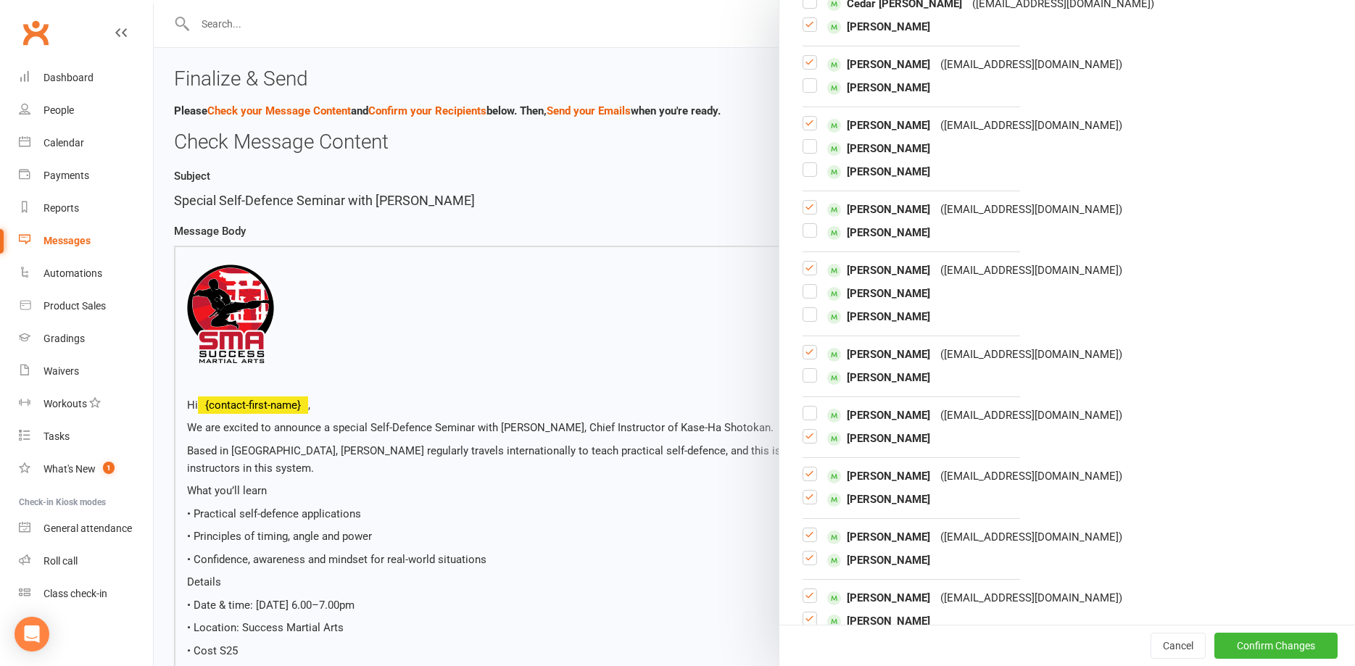
scroll to position [783, 0]
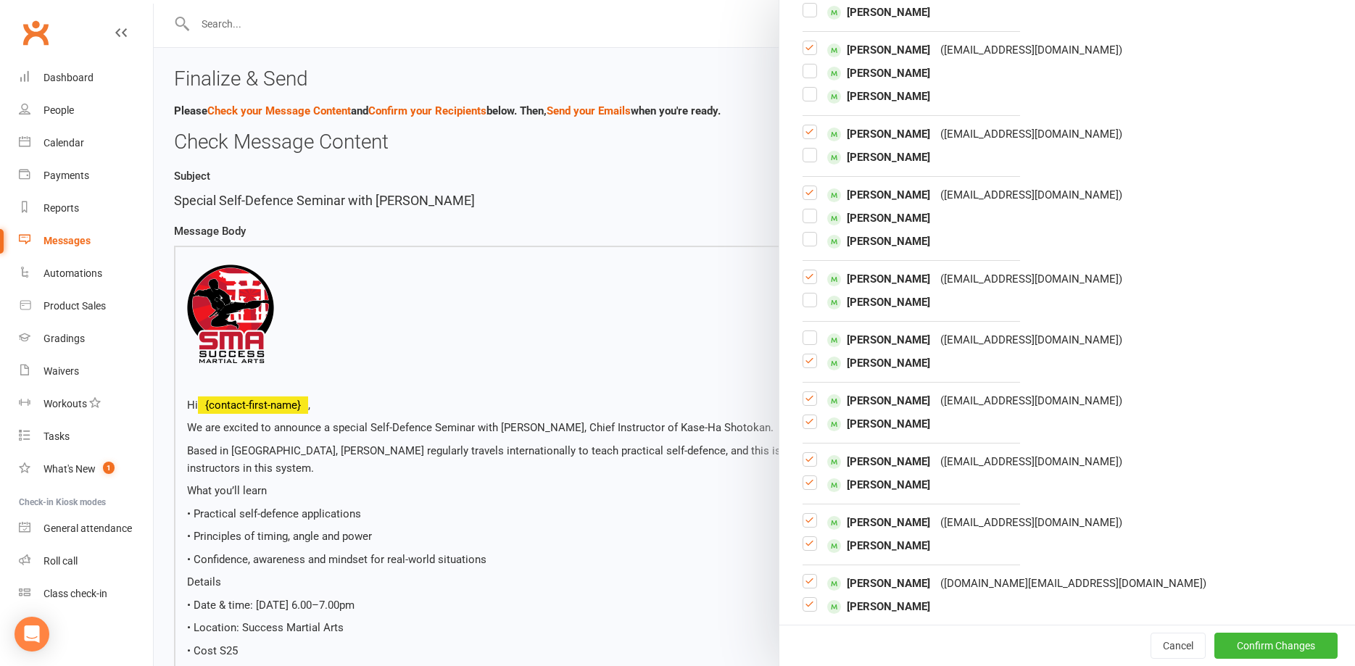
click at [810, 405] on label at bounding box center [810, 405] width 15 height 0
click at [810, 392] on input "checkbox" at bounding box center [810, 392] width 15 height 0
click at [808, 489] on label at bounding box center [810, 489] width 15 height 0
click at [808, 476] on input "checkbox" at bounding box center [810, 476] width 15 height 0
click at [808, 550] on label at bounding box center [810, 550] width 15 height 0
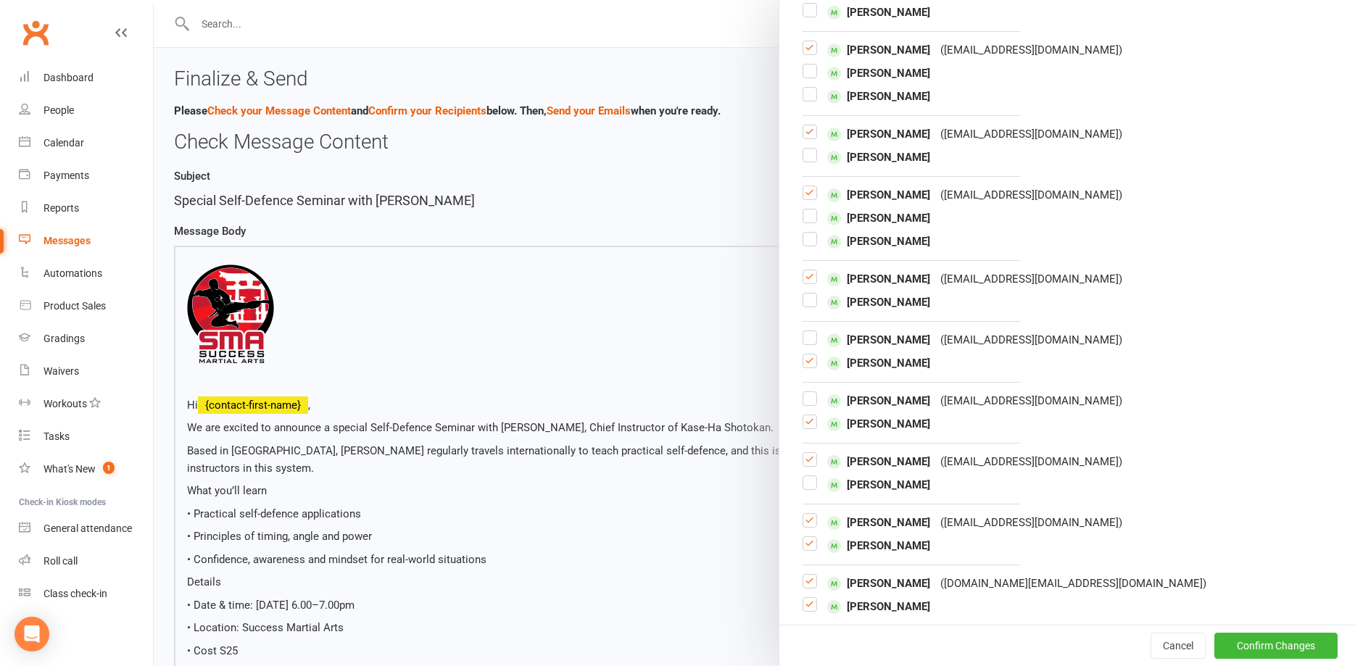
click at [808, 537] on input "checkbox" at bounding box center [810, 537] width 15 height 0
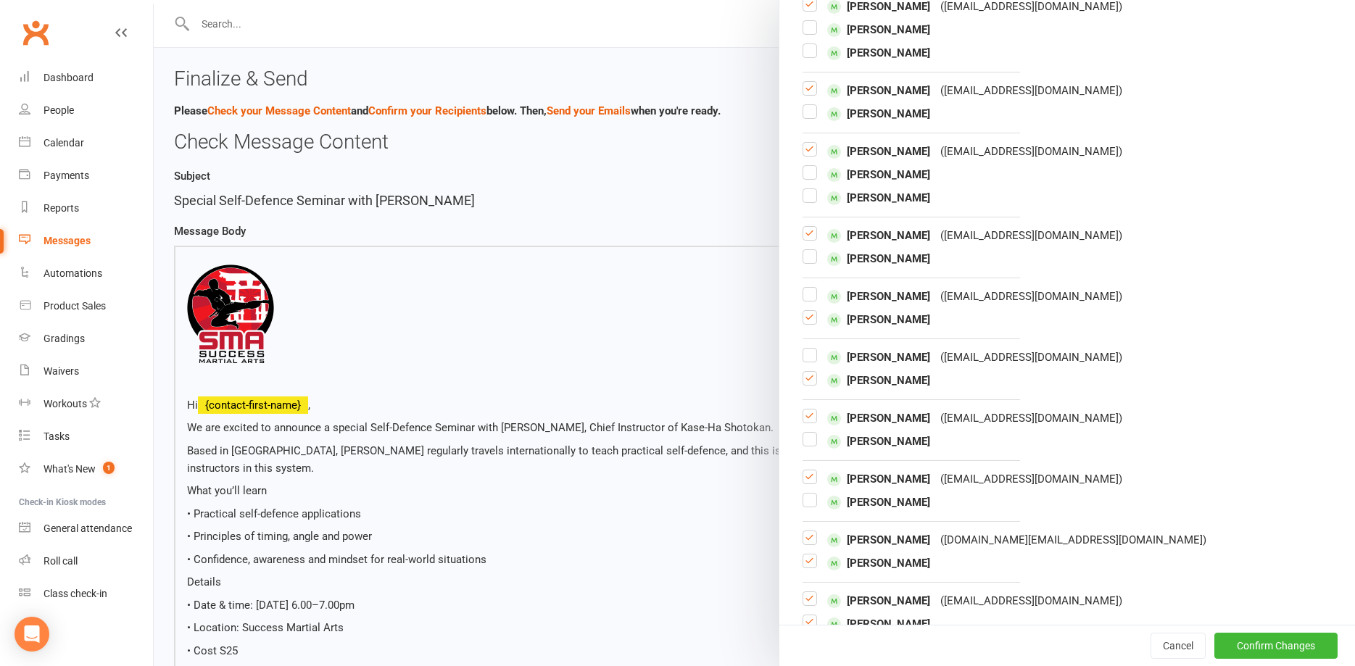
scroll to position [861, 0]
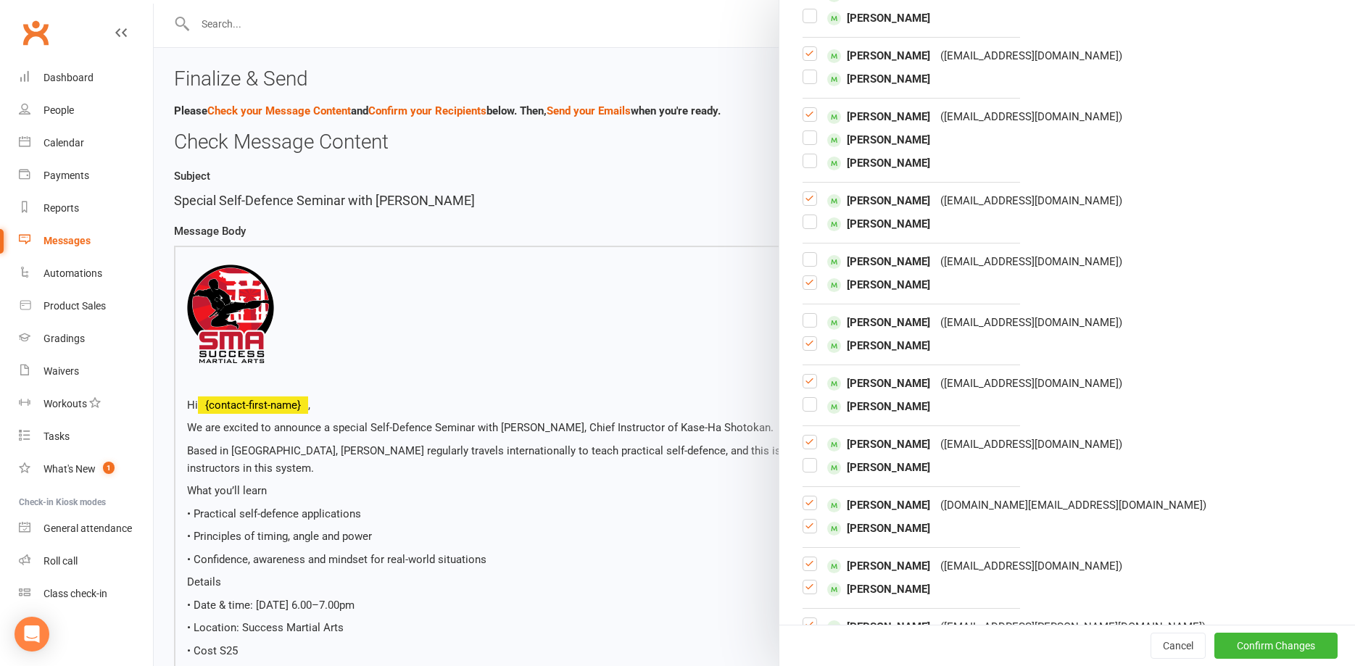
click at [807, 532] on label at bounding box center [810, 532] width 15 height 0
click at [807, 520] on input "checkbox" at bounding box center [810, 520] width 15 height 0
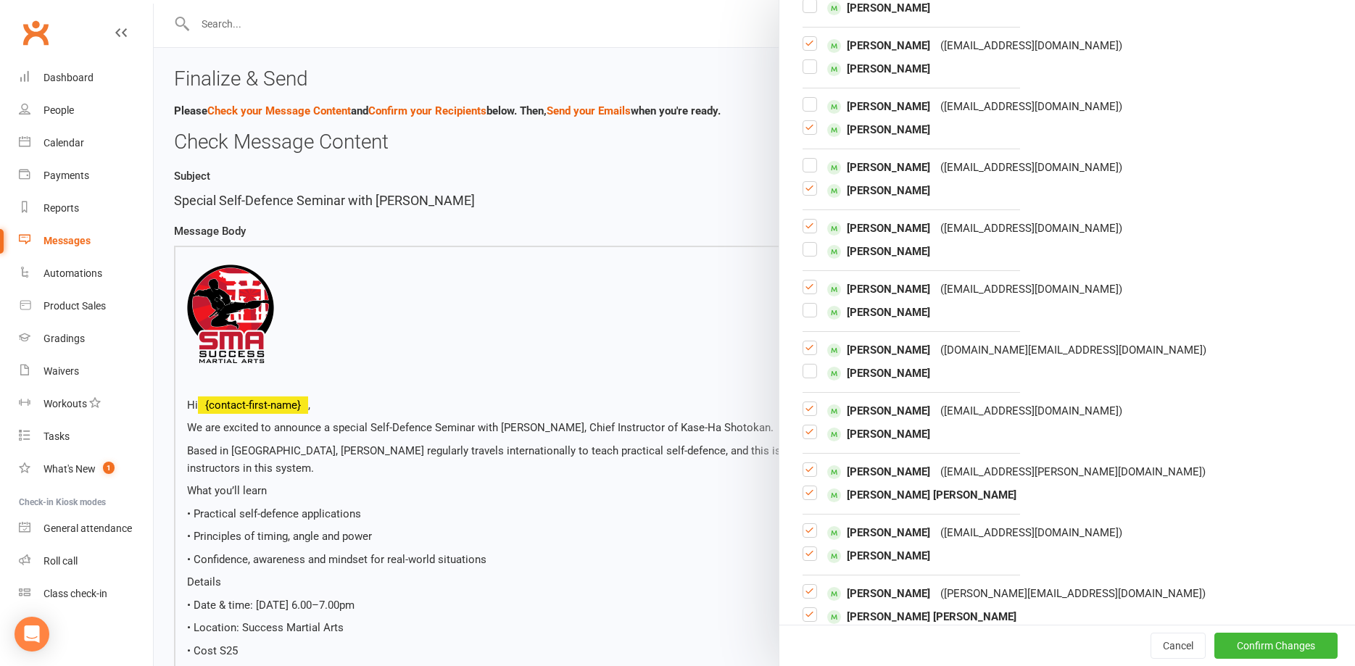
scroll to position [1018, 0]
click at [813, 436] on label at bounding box center [810, 436] width 15 height 0
click at [813, 424] on input "checkbox" at bounding box center [810, 424] width 15 height 0
click at [811, 474] on label at bounding box center [810, 474] width 15 height 0
click at [811, 462] on input "checkbox" at bounding box center [810, 462] width 15 height 0
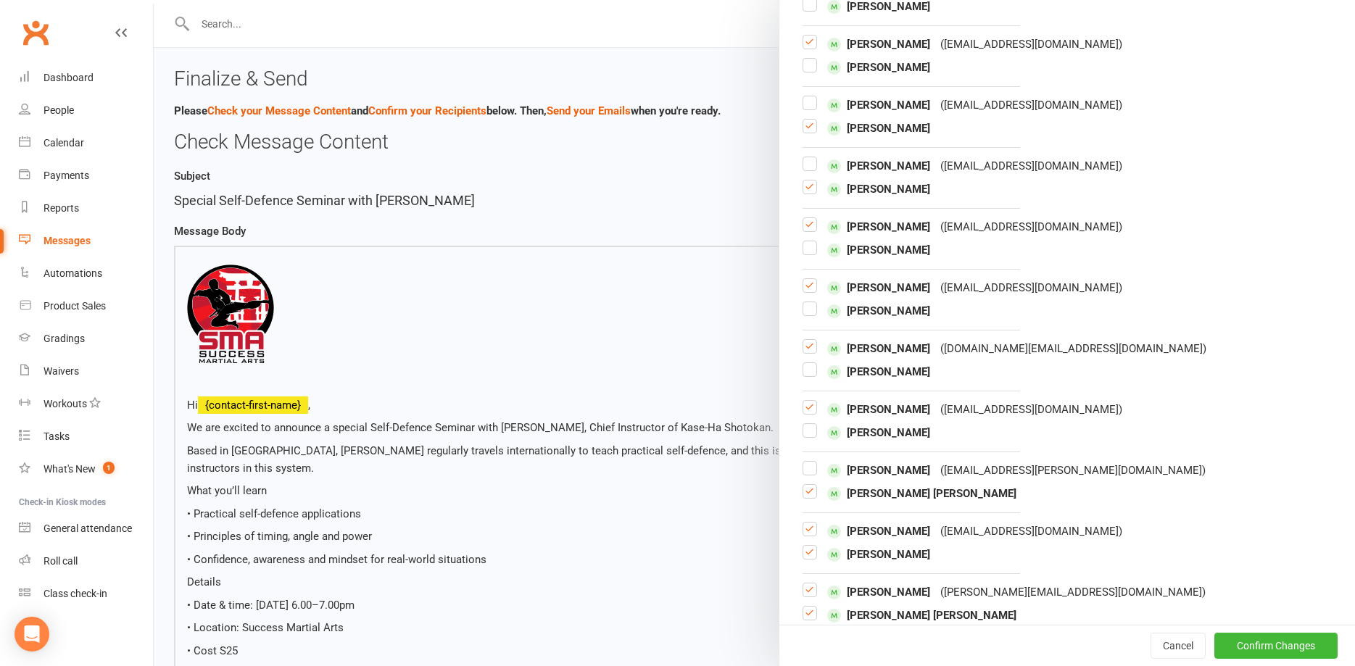
click at [806, 558] on label at bounding box center [810, 558] width 15 height 0
click at [806, 546] on input "checkbox" at bounding box center [810, 546] width 15 height 0
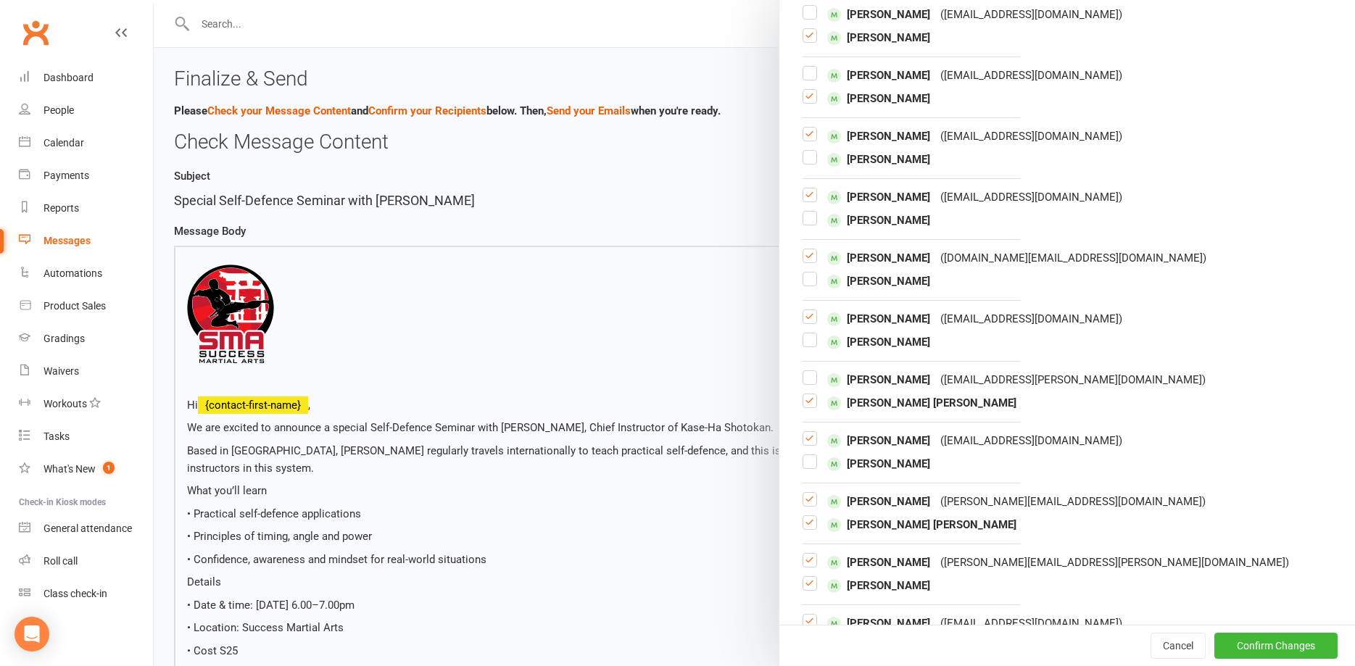
scroll to position [1175, 0]
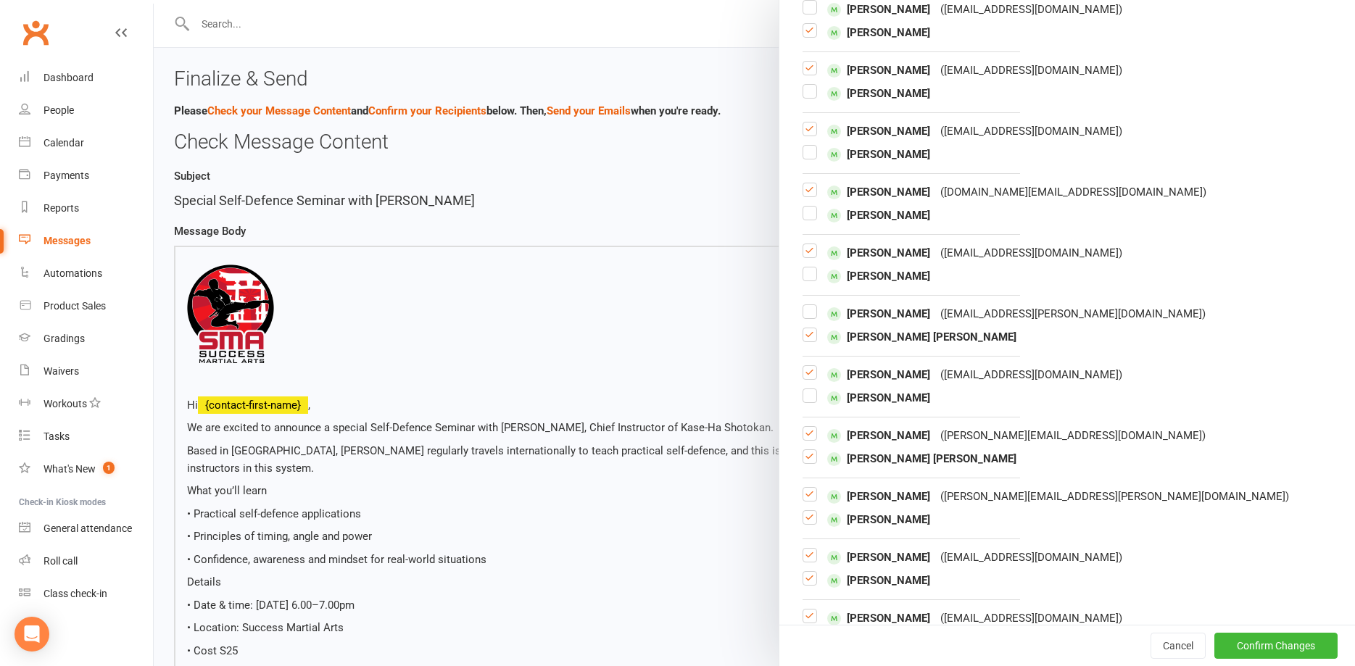
click at [812, 463] on label at bounding box center [810, 463] width 15 height 0
click at [812, 450] on input "checkbox" at bounding box center [810, 450] width 15 height 0
click at [813, 500] on label at bounding box center [810, 500] width 15 height 0
click at [813, 488] on input "checkbox" at bounding box center [810, 488] width 15 height 0
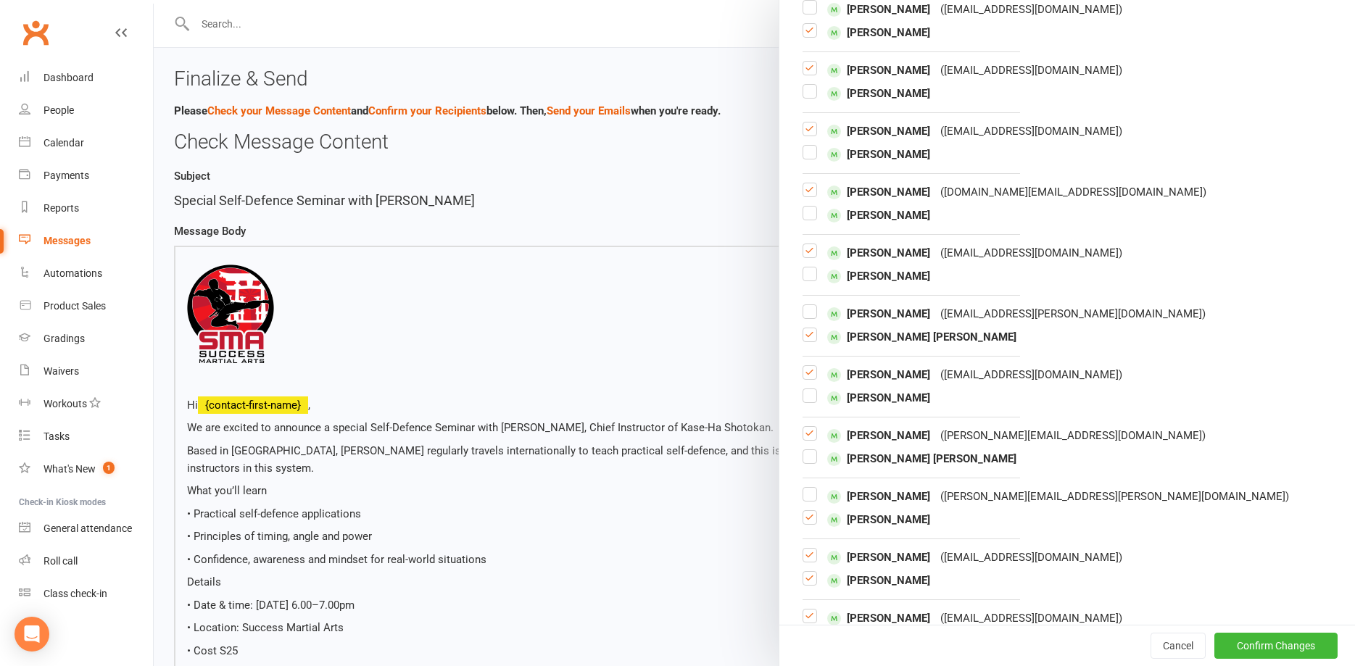
click at [813, 561] on label at bounding box center [810, 561] width 15 height 0
click at [813, 549] on input "checkbox" at bounding box center [810, 549] width 15 height 0
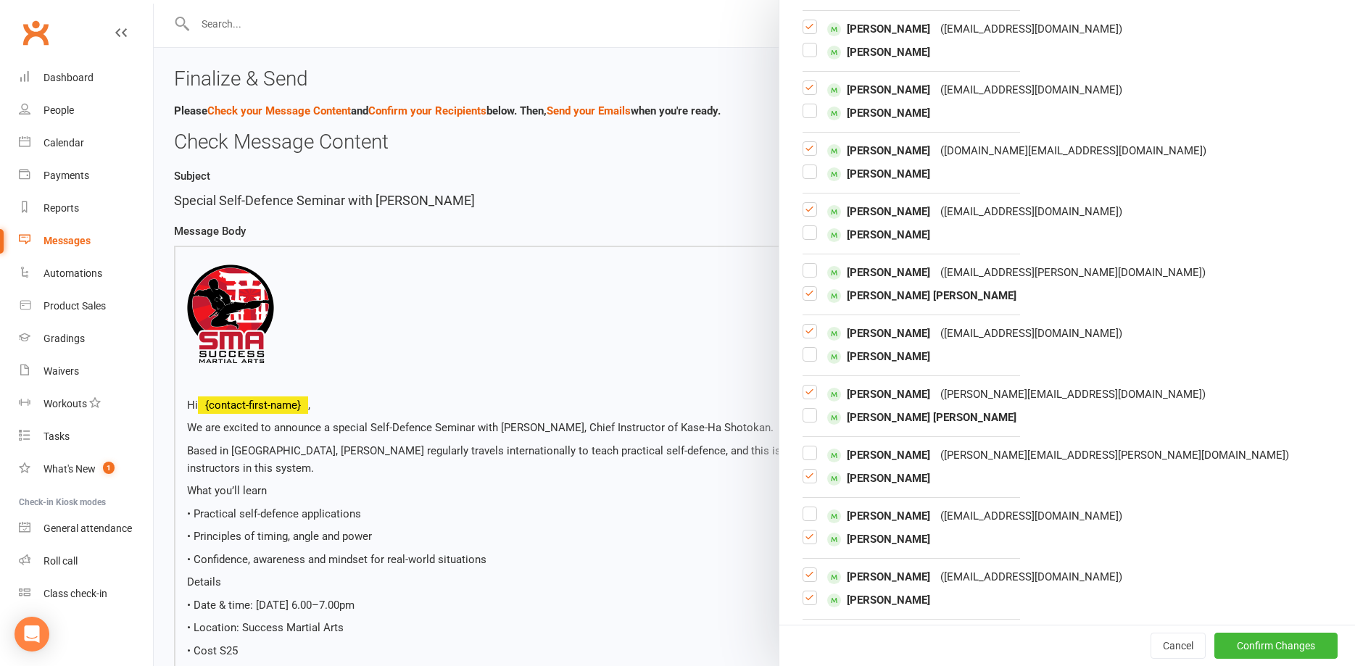
scroll to position [1296, 0]
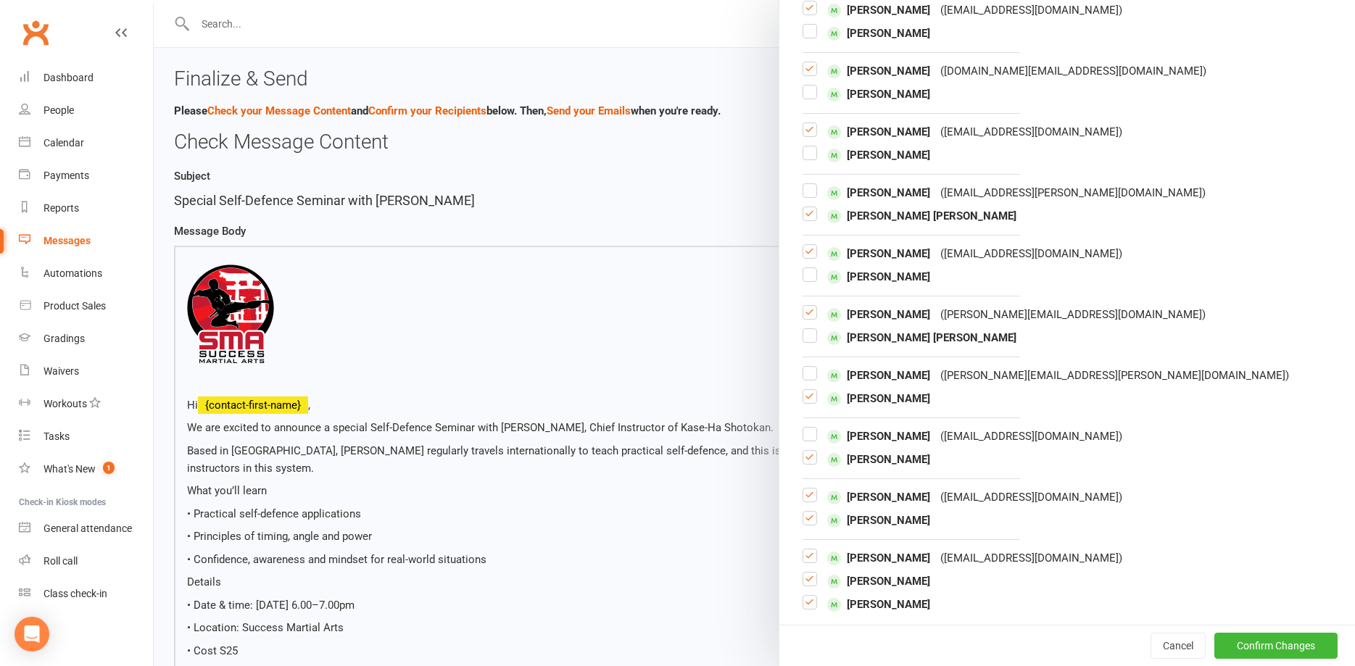
click at [811, 524] on label at bounding box center [810, 524] width 15 height 0
click at [811, 512] on input "checkbox" at bounding box center [810, 512] width 15 height 0
click at [811, 585] on label at bounding box center [810, 585] width 15 height 0
click at [811, 573] on input "checkbox" at bounding box center [810, 573] width 15 height 0
click at [813, 608] on label at bounding box center [810, 608] width 15 height 0
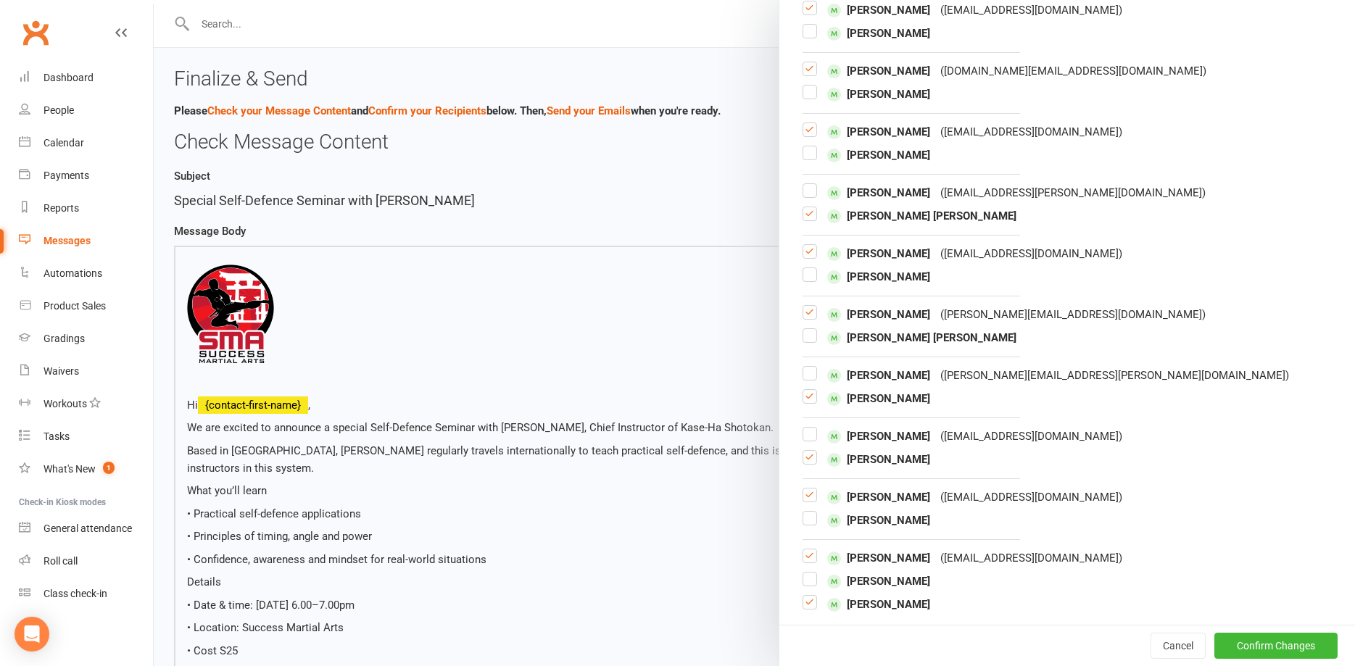
click at [813, 596] on input "checkbox" at bounding box center [810, 596] width 15 height 0
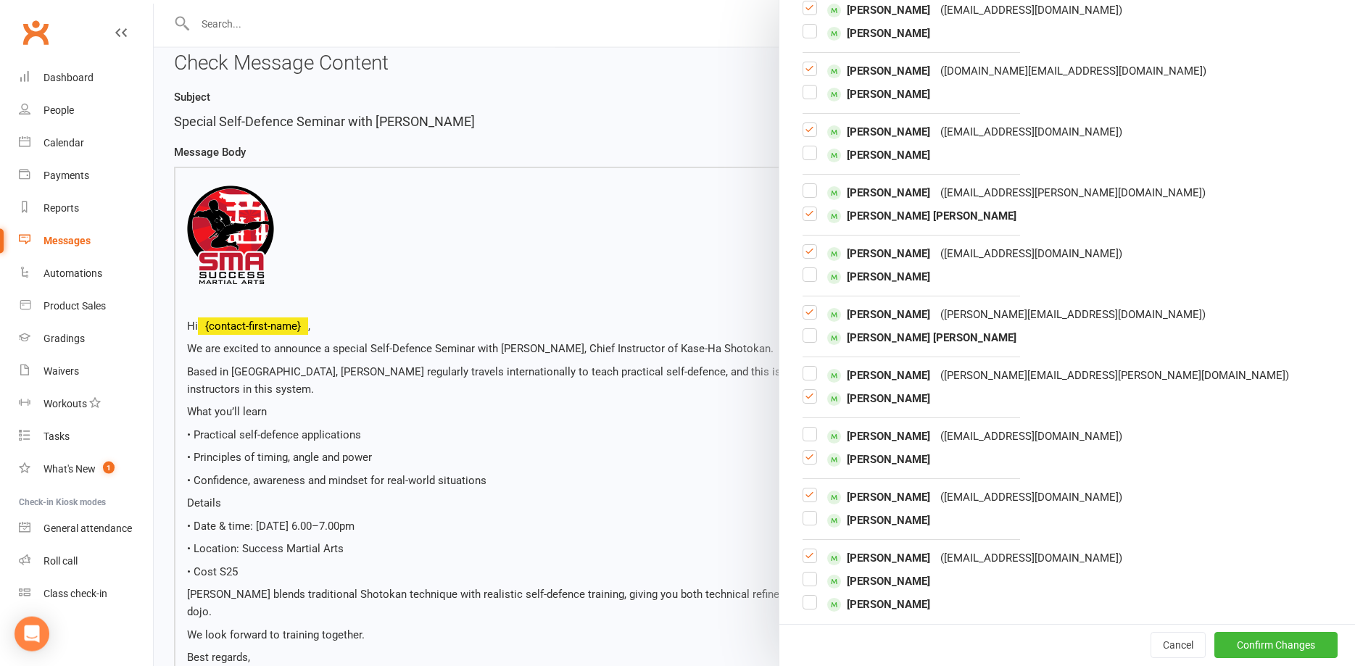
scroll to position [222, 0]
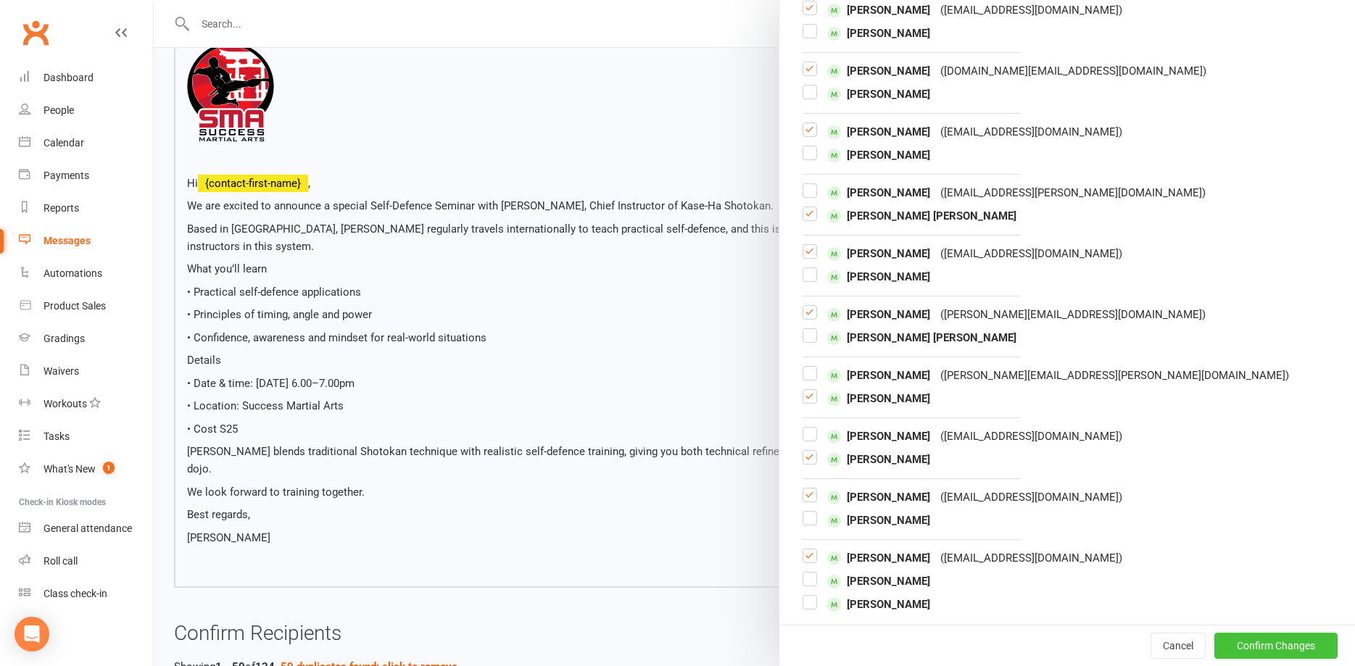
click at [1262, 648] on button "Confirm Changes" at bounding box center [1275, 646] width 123 height 26
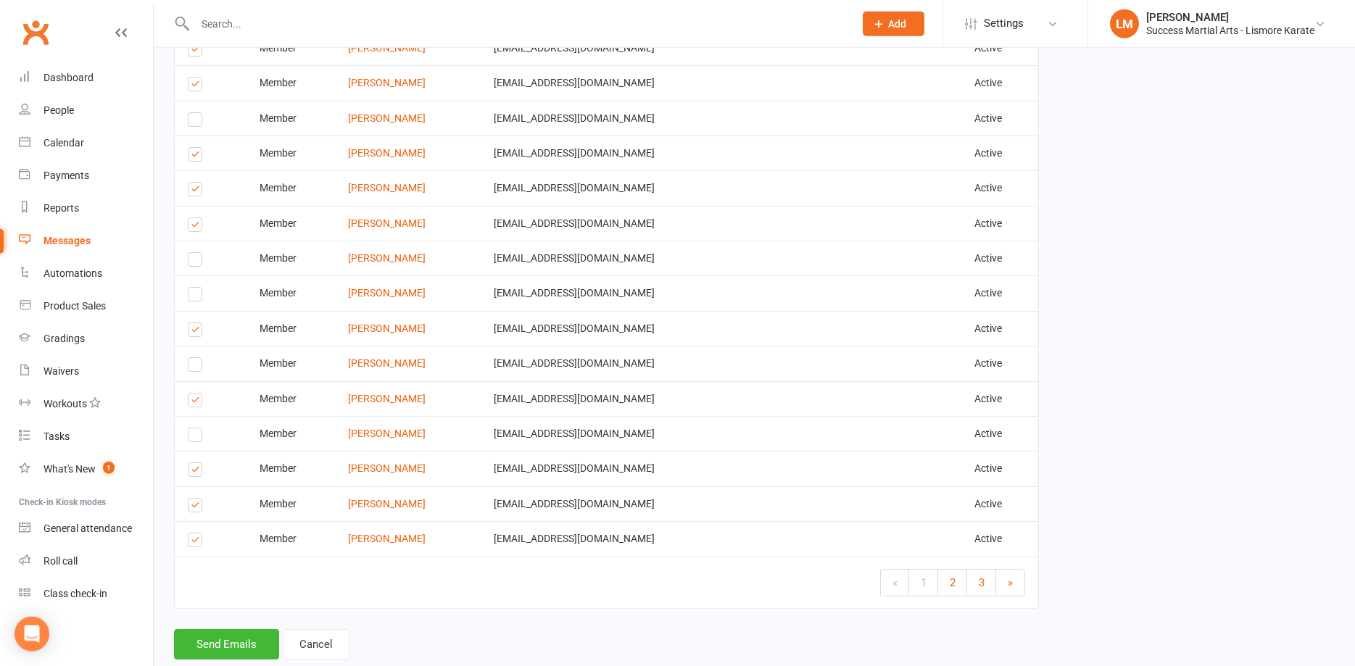
scroll to position [2151, 0]
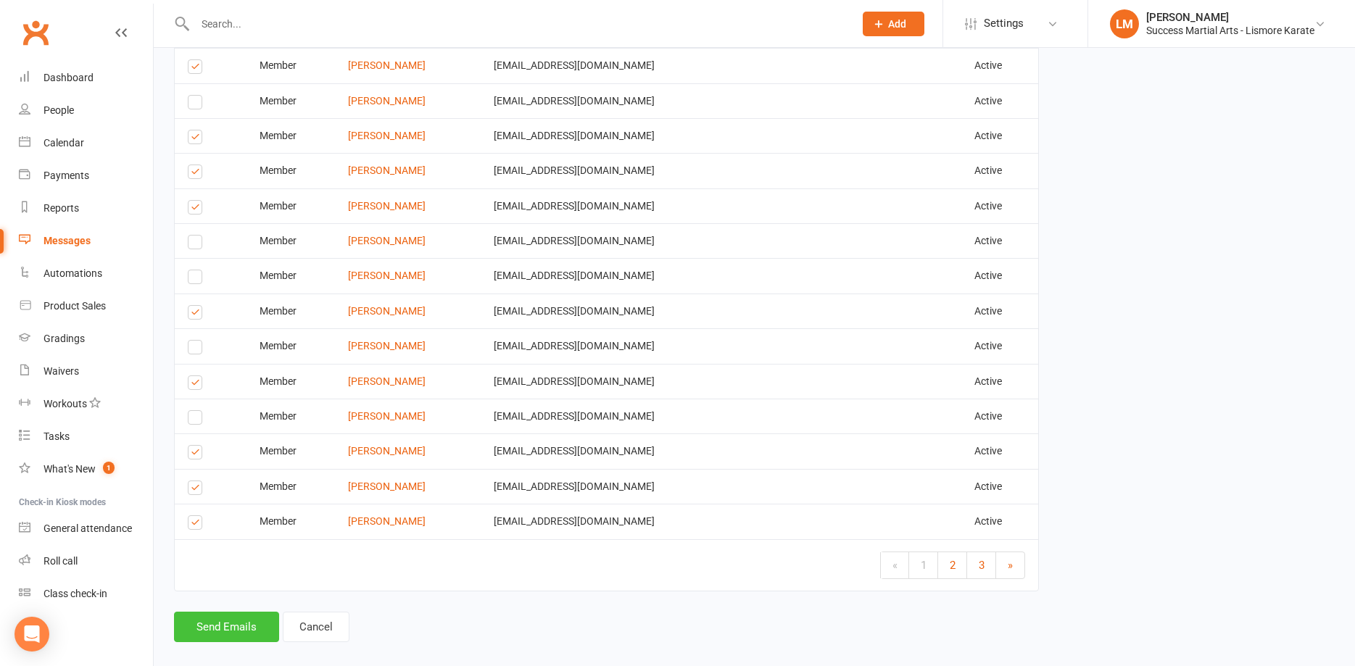
click at [220, 613] on button "Send Emails" at bounding box center [226, 627] width 105 height 30
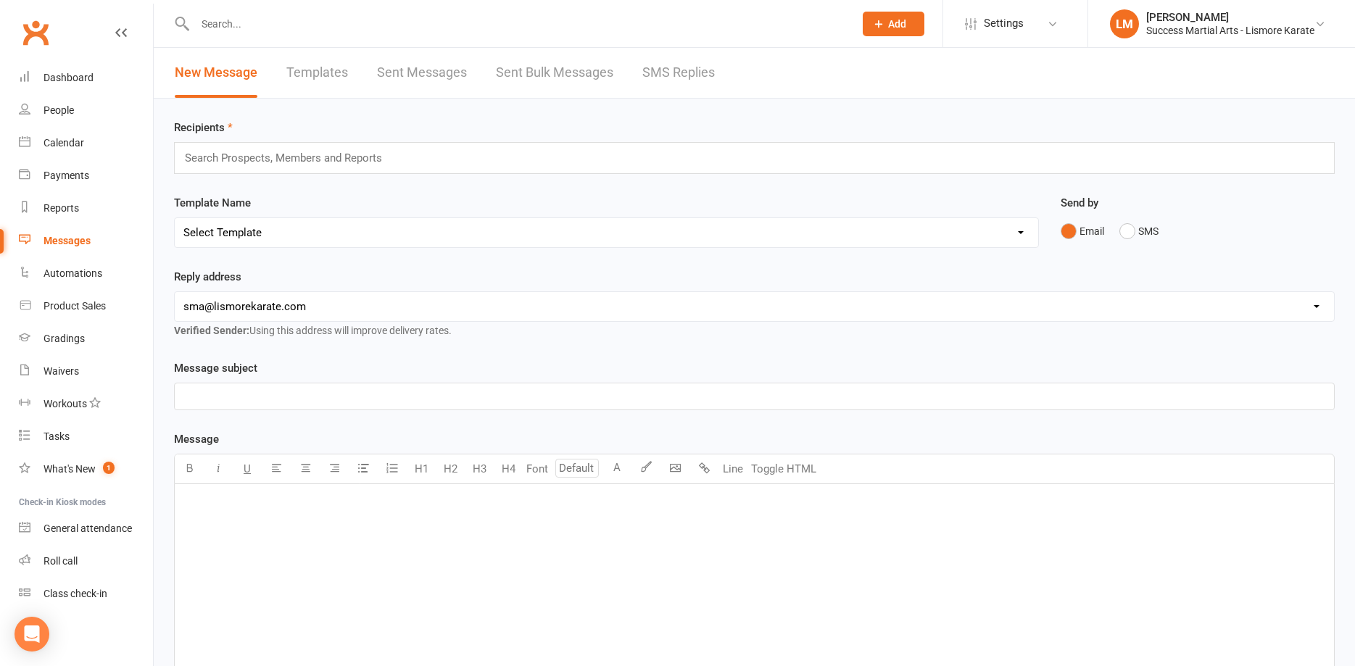
click at [320, 63] on link "Templates" at bounding box center [317, 73] width 62 height 50
select select "100"
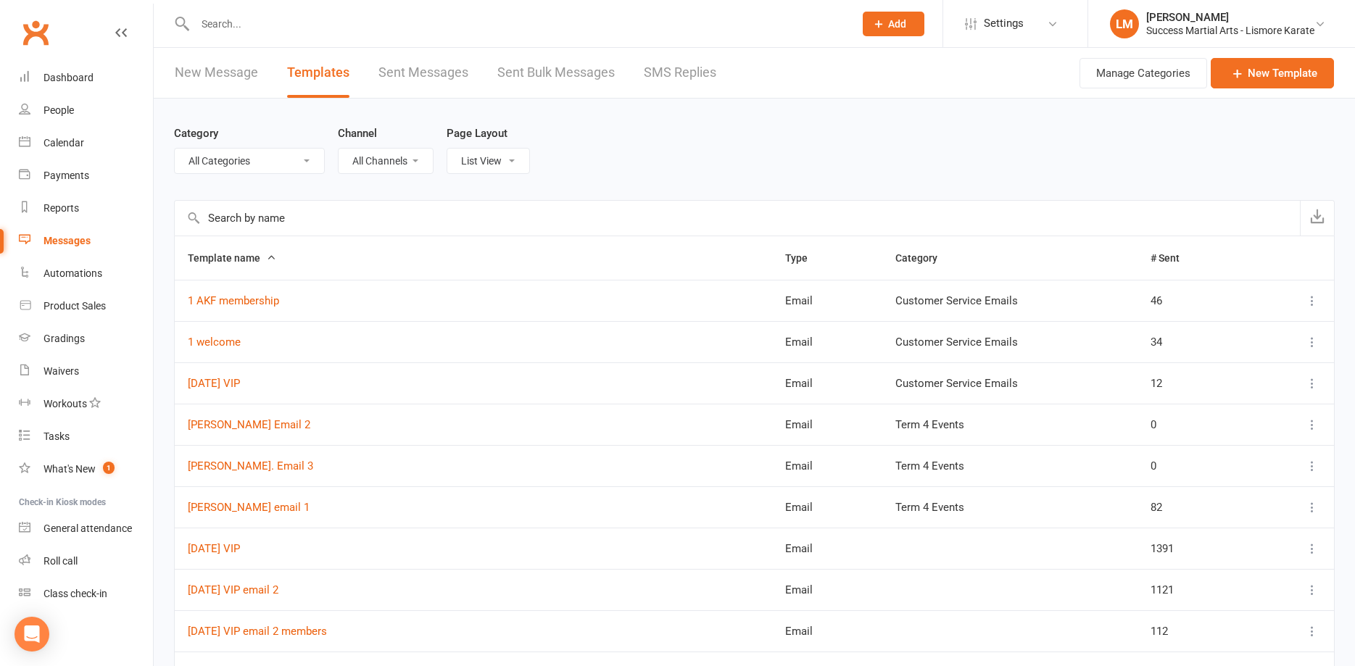
click at [175, 149] on select "All Categories (No category) Customer Service Emails Events August/[DATE] Marke…" at bounding box center [249, 161] width 149 height 25
select select "19523"
click option "Term 4 Events" at bounding box center [0, 0] width 0 height 0
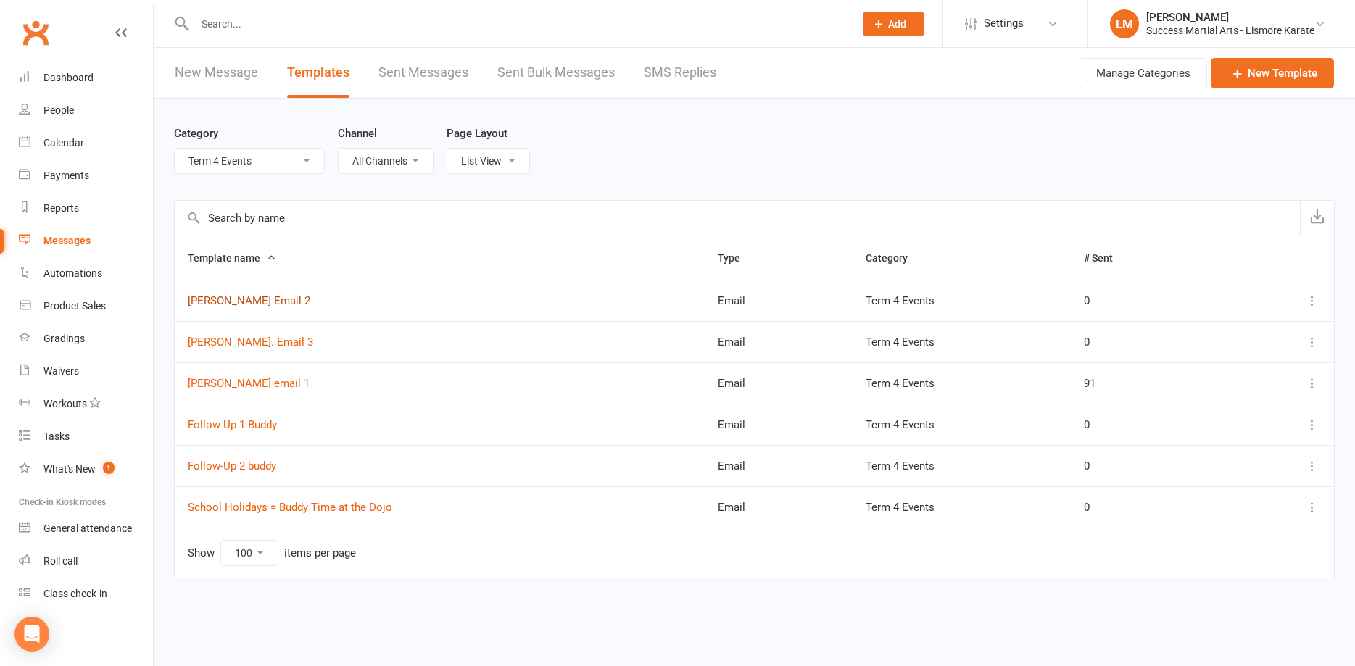
click at [250, 299] on link "[PERSON_NAME] Email 2" at bounding box center [249, 300] width 123 height 13
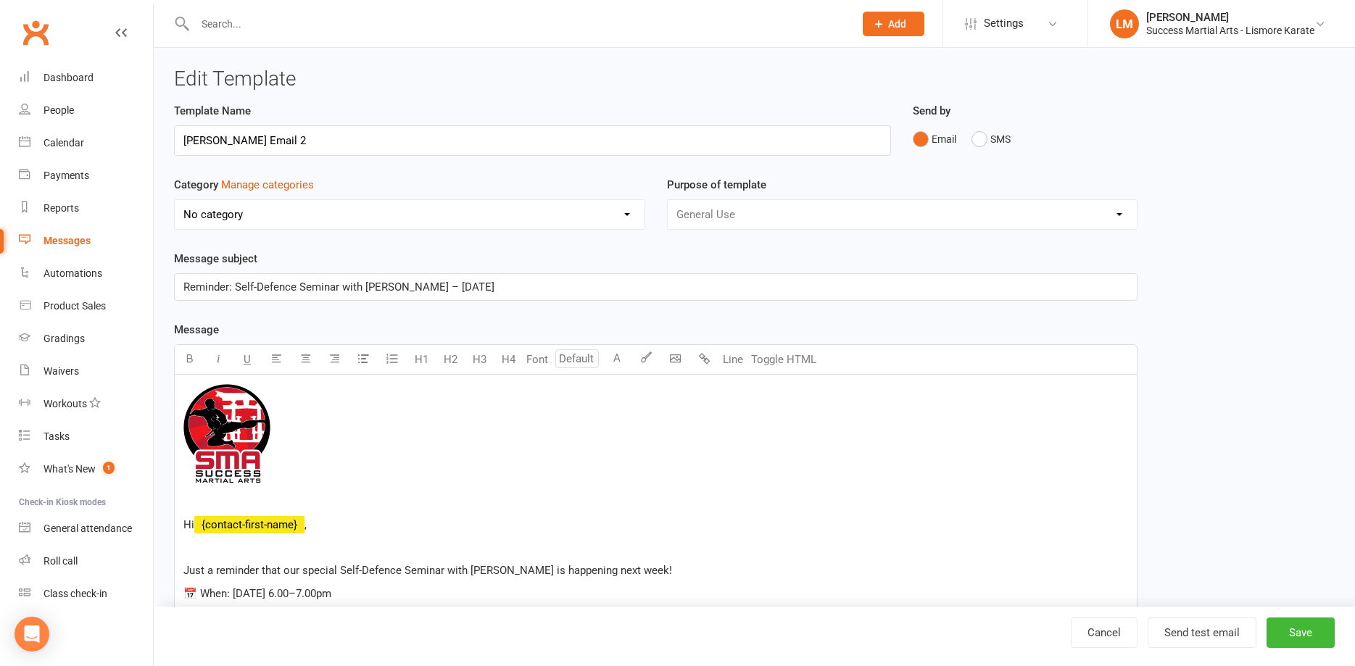
select select "19523"
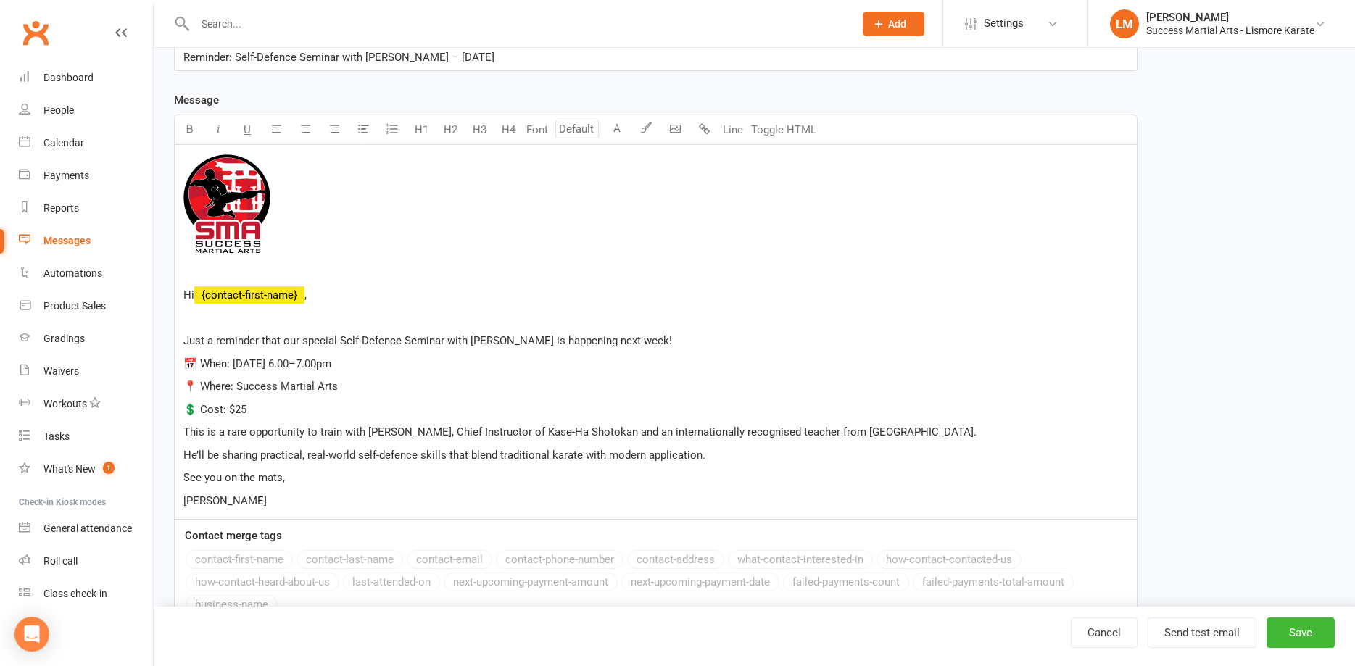
scroll to position [296, 0]
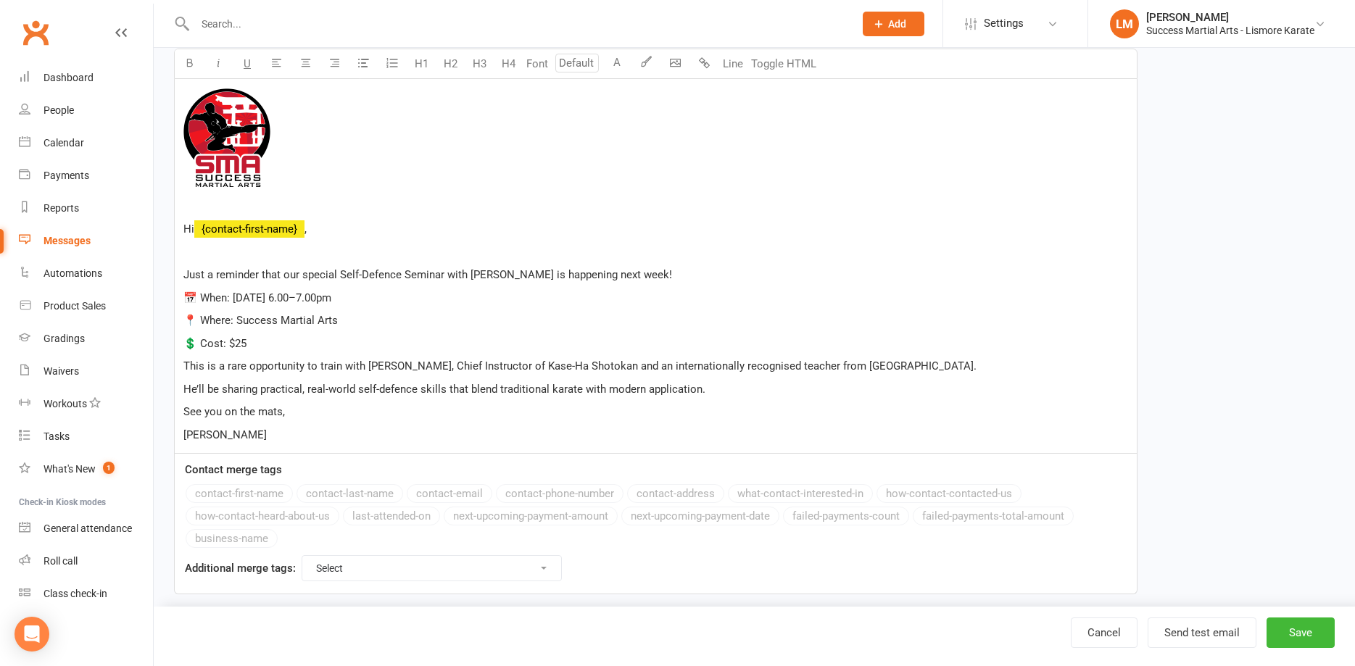
click at [523, 49] on button "Font" at bounding box center [537, 63] width 29 height 29
type input "[PERSON_NAME] Email 2."
click at [523, 49] on button "Font" at bounding box center [537, 63] width 29 height 29
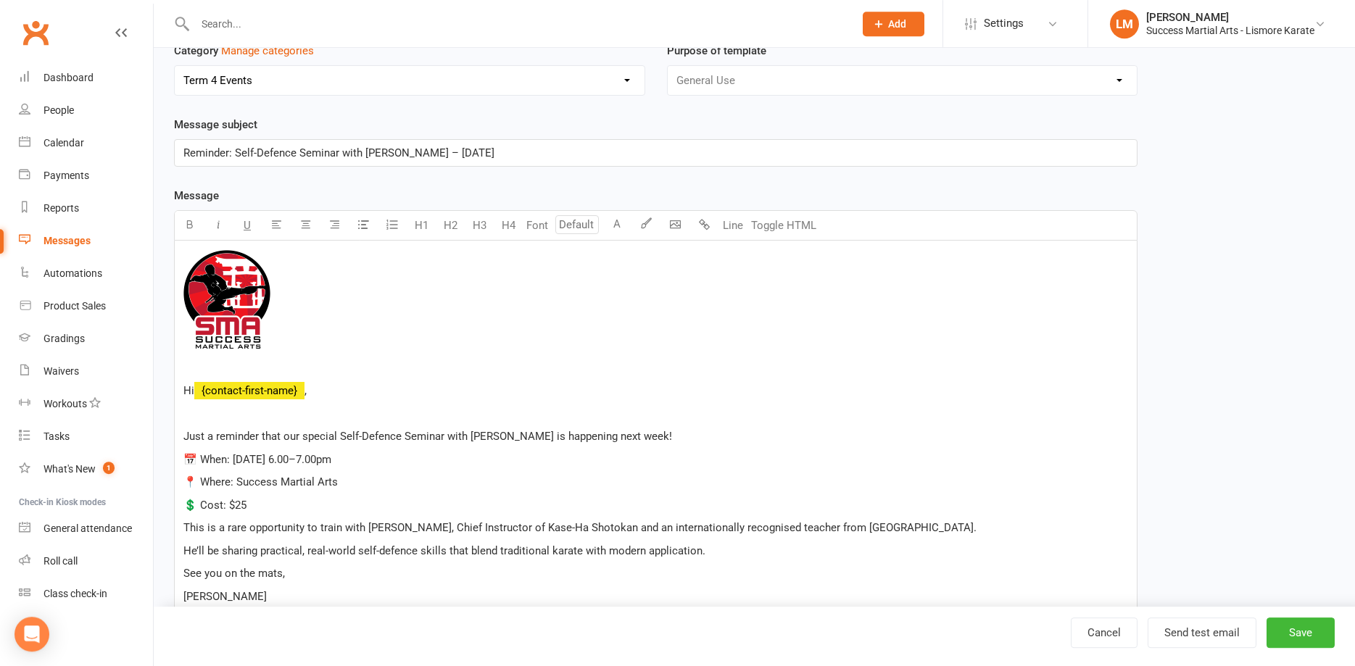
scroll to position [0, 0]
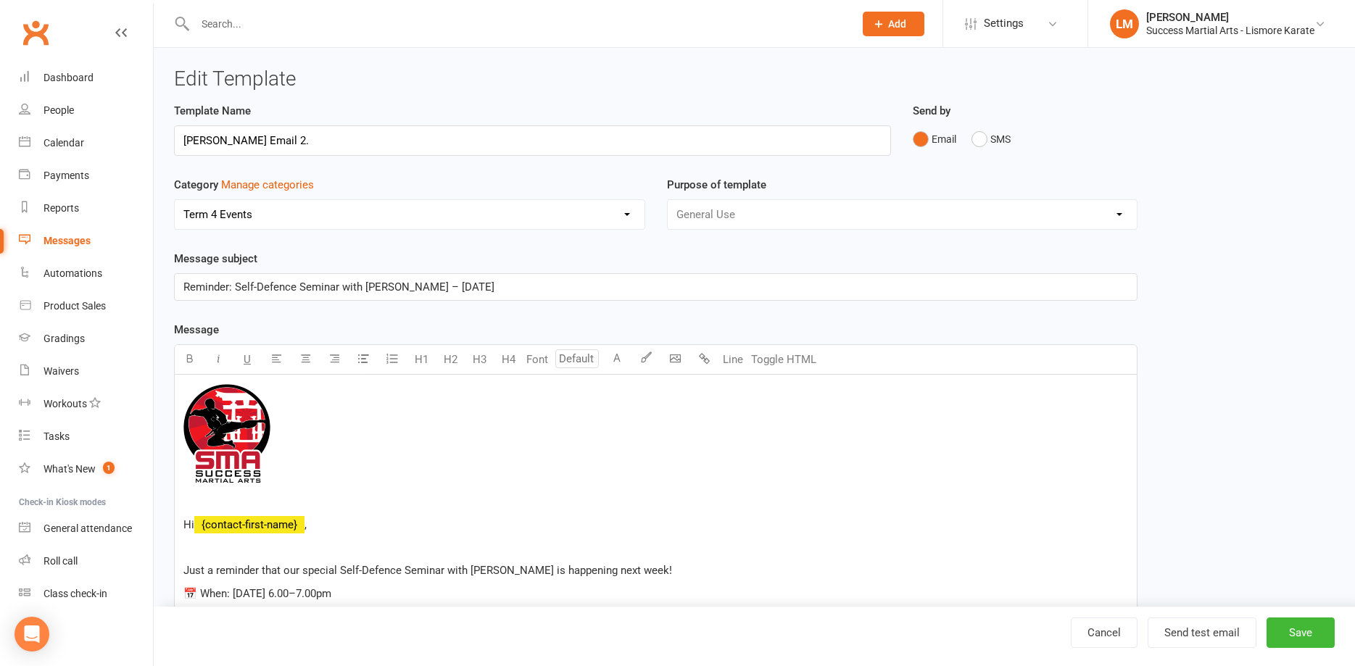
click at [309, 141] on input "[PERSON_NAME] Email 2." at bounding box center [532, 140] width 717 height 30
click at [69, 238] on div "Messages" at bounding box center [67, 241] width 47 height 12
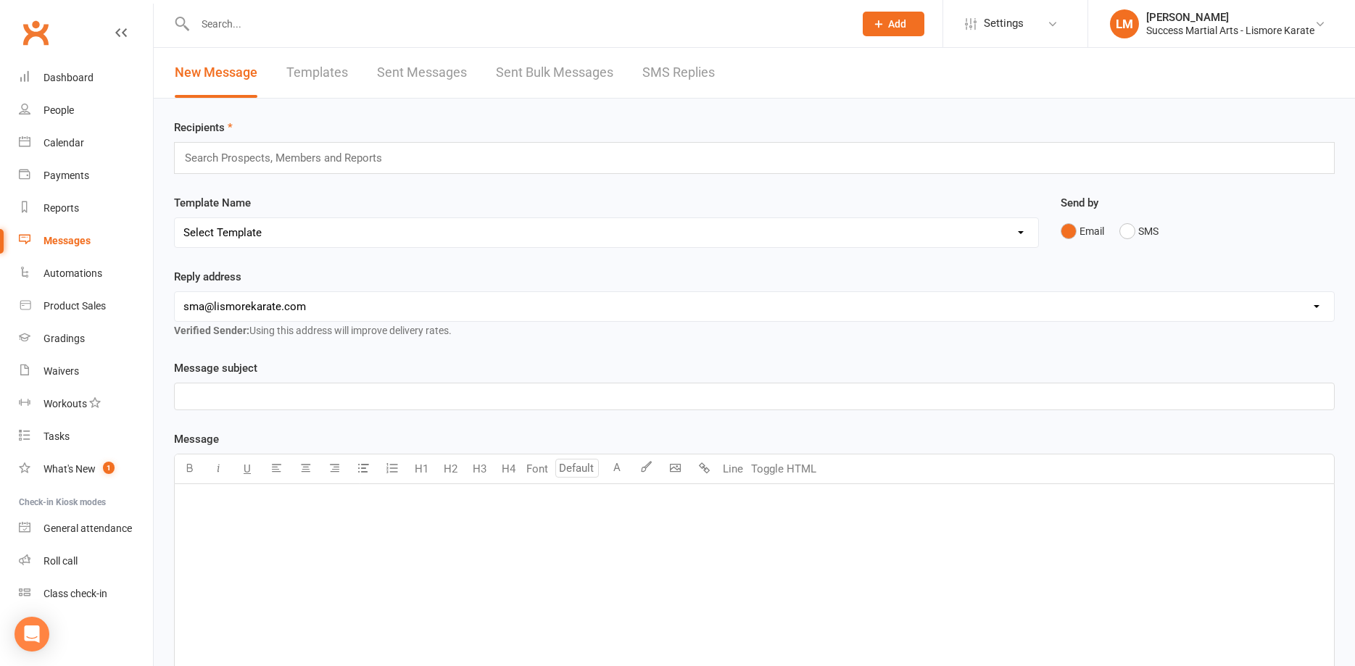
click at [323, 73] on link "Templates" at bounding box center [317, 73] width 62 height 50
select select "100"
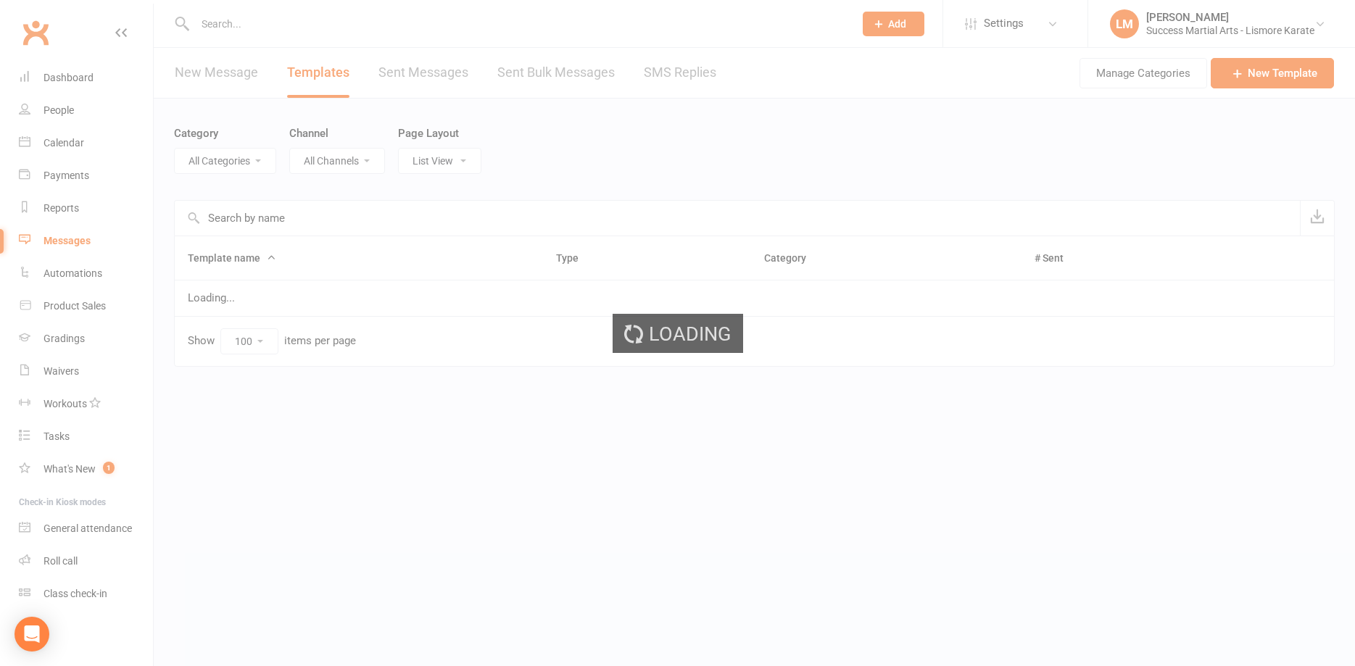
select select "19523"
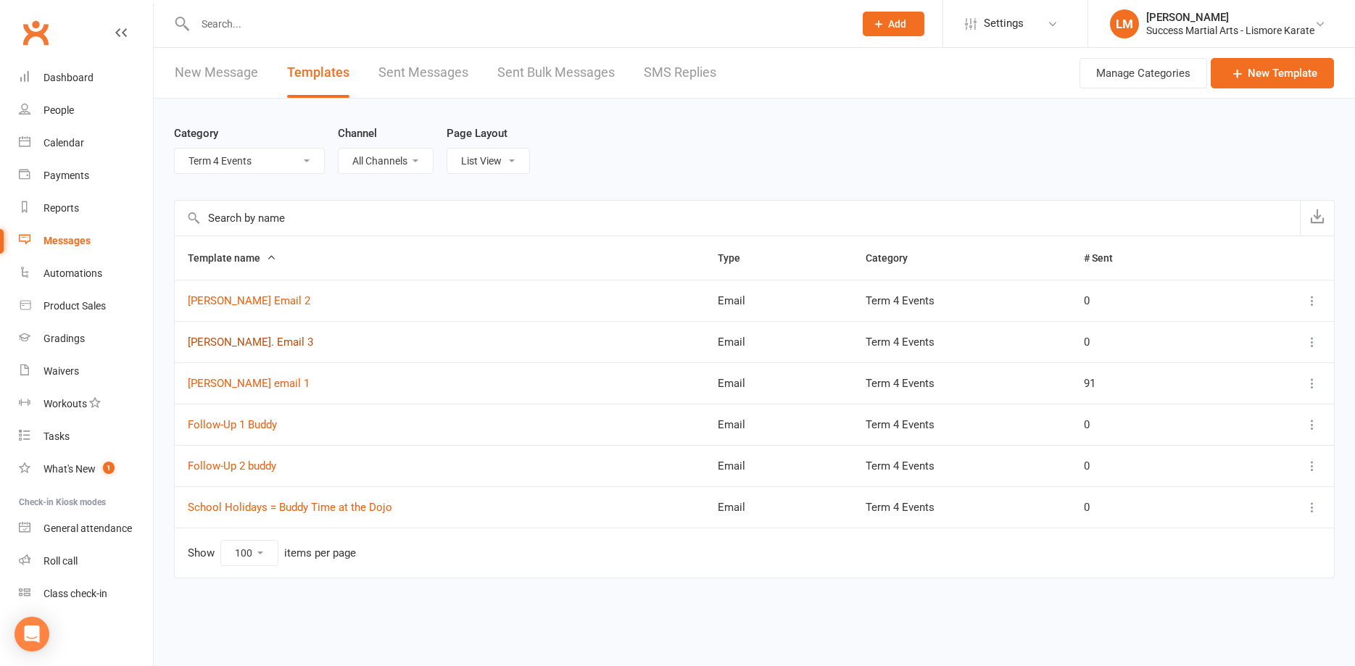
click at [259, 339] on link "[PERSON_NAME]. Email 3" at bounding box center [250, 342] width 125 height 13
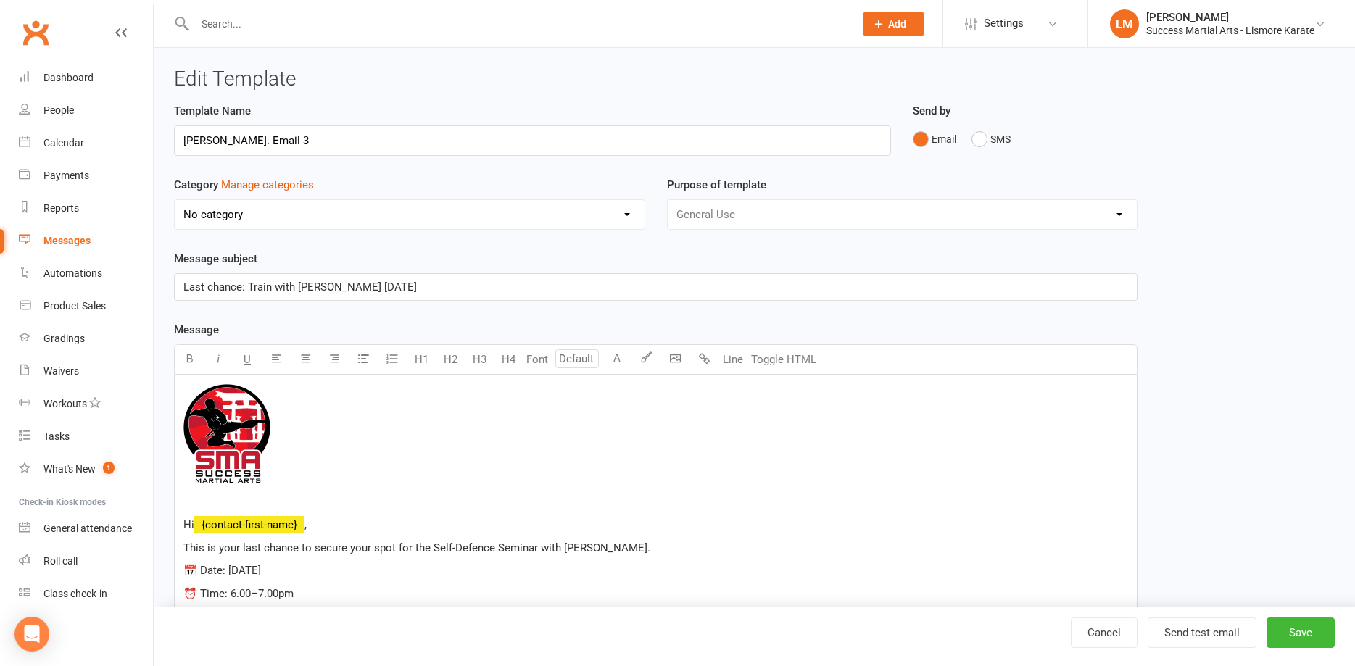
select select "19523"
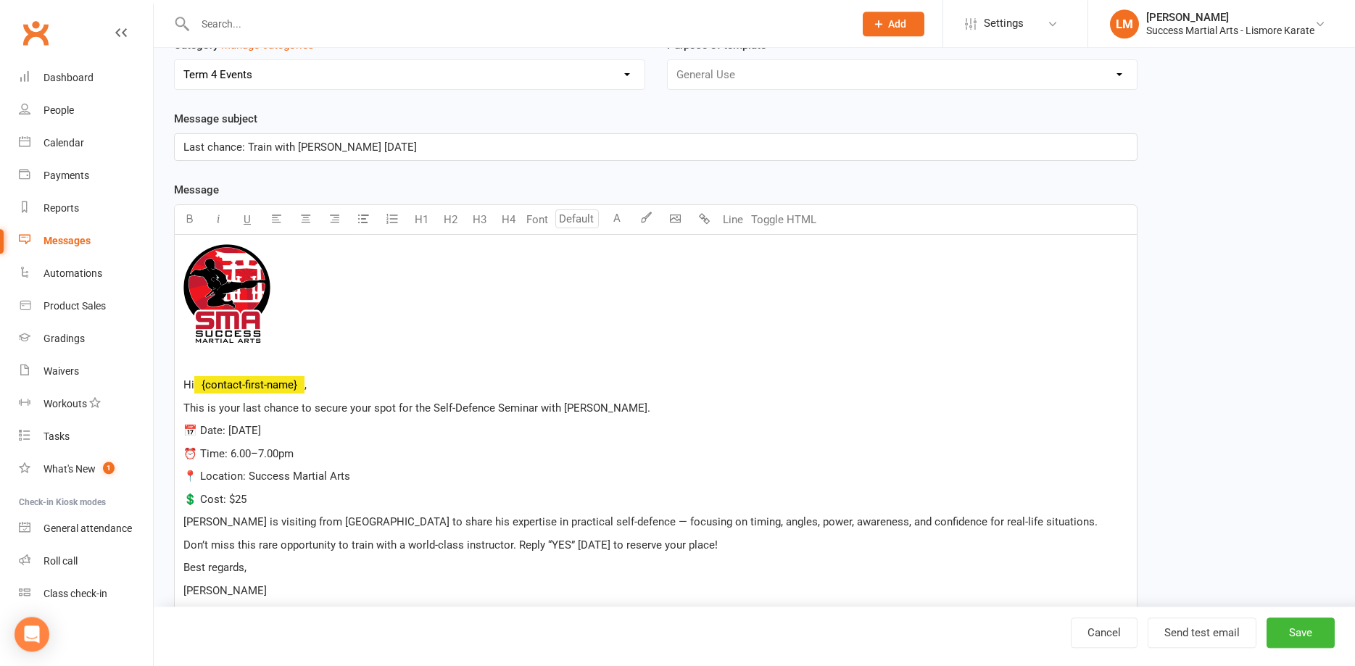
scroll to position [148, 0]
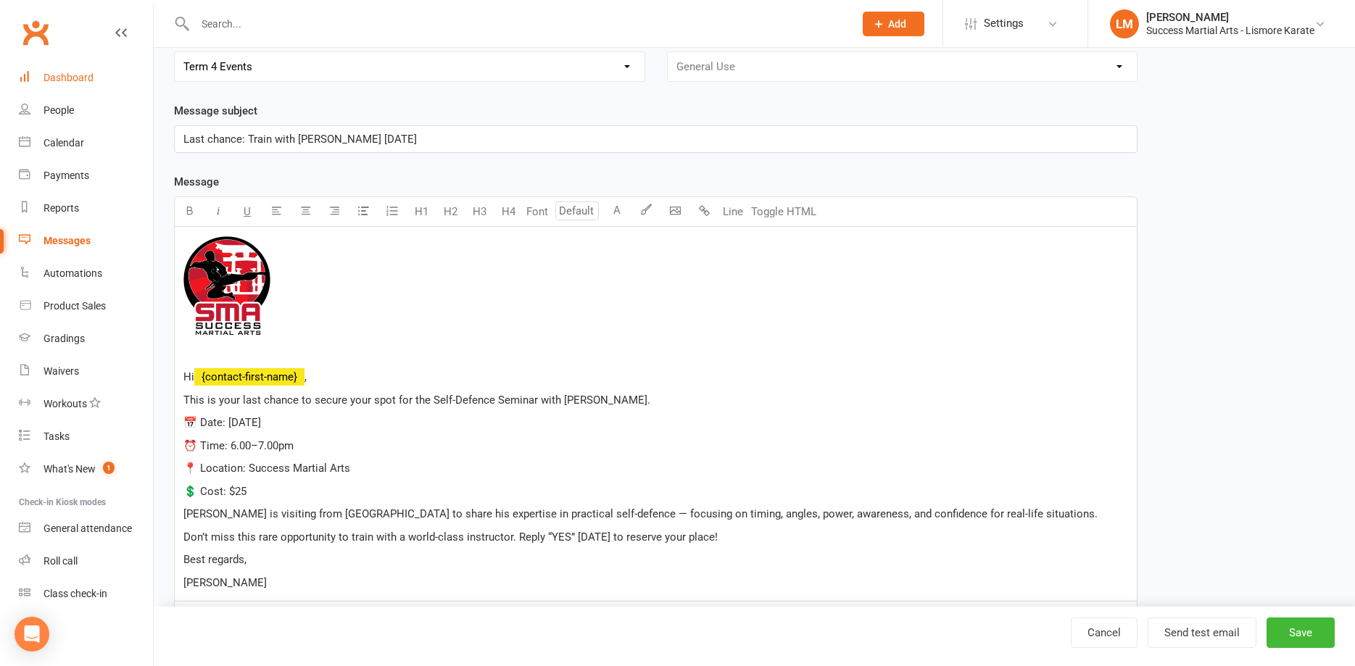
click at [54, 78] on div "Dashboard" at bounding box center [69, 78] width 50 height 12
